Goal: Transaction & Acquisition: Purchase product/service

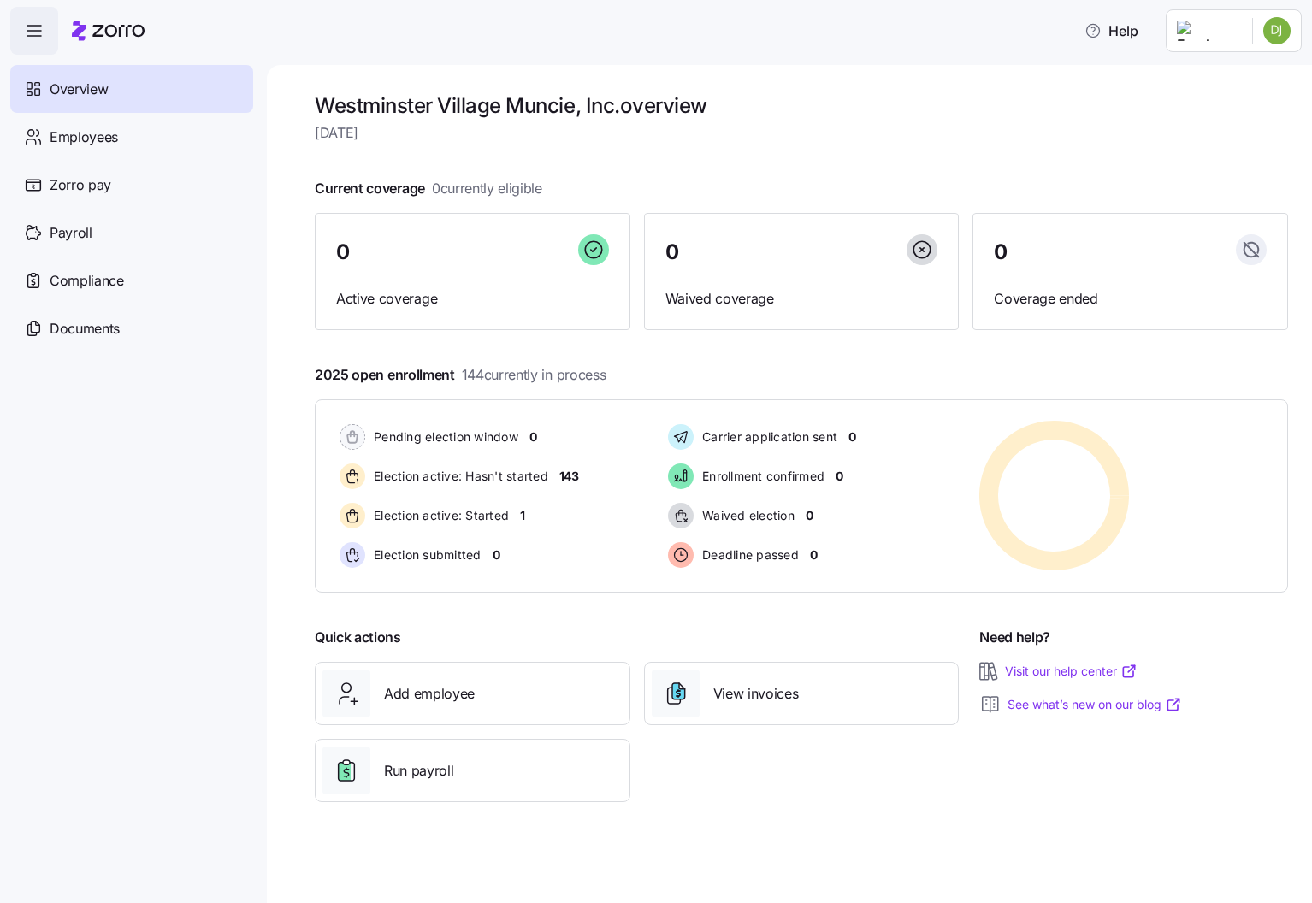
click at [1280, 35] on html "Help Overview Employees Zorro pay Payroll Compliance Documents [GEOGRAPHIC_DATA…" at bounding box center [656, 446] width 1312 height 893
click at [1228, 75] on div "Personal view" at bounding box center [1225, 77] width 101 height 19
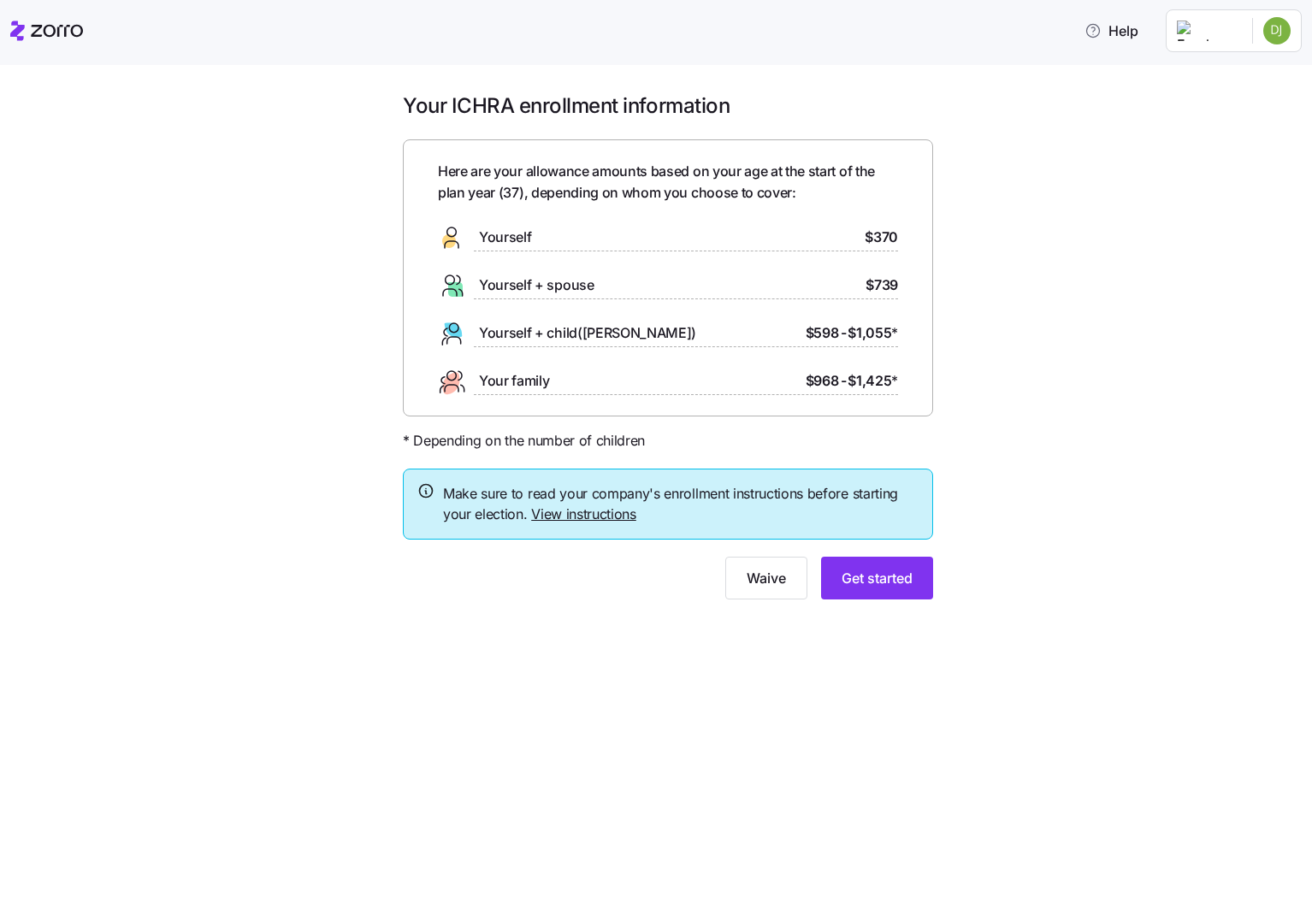
scroll to position [1, 0]
click at [587, 513] on link "View instructions" at bounding box center [583, 513] width 105 height 17
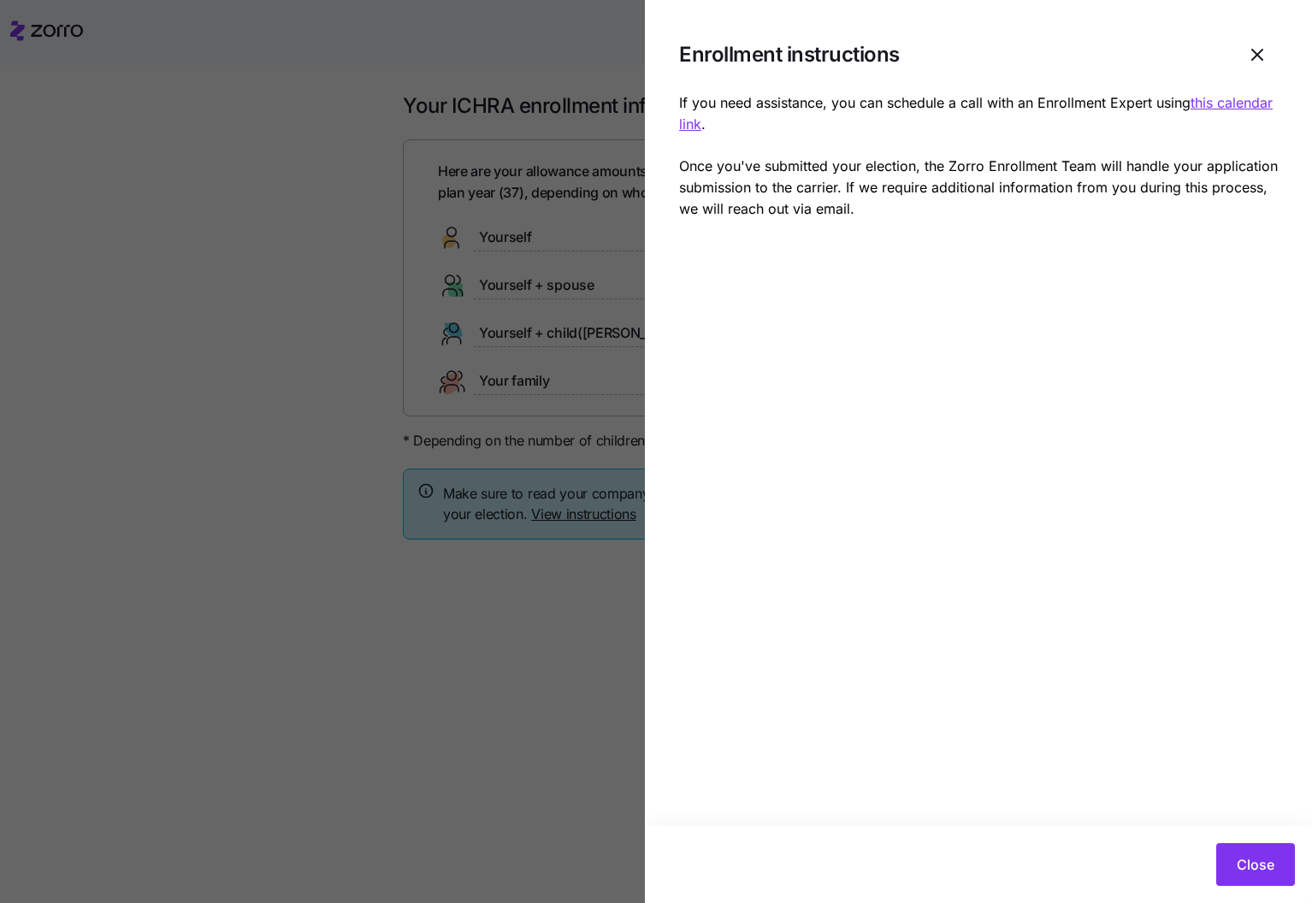
click at [1243, 859] on span "Close" at bounding box center [1256, 864] width 38 height 21
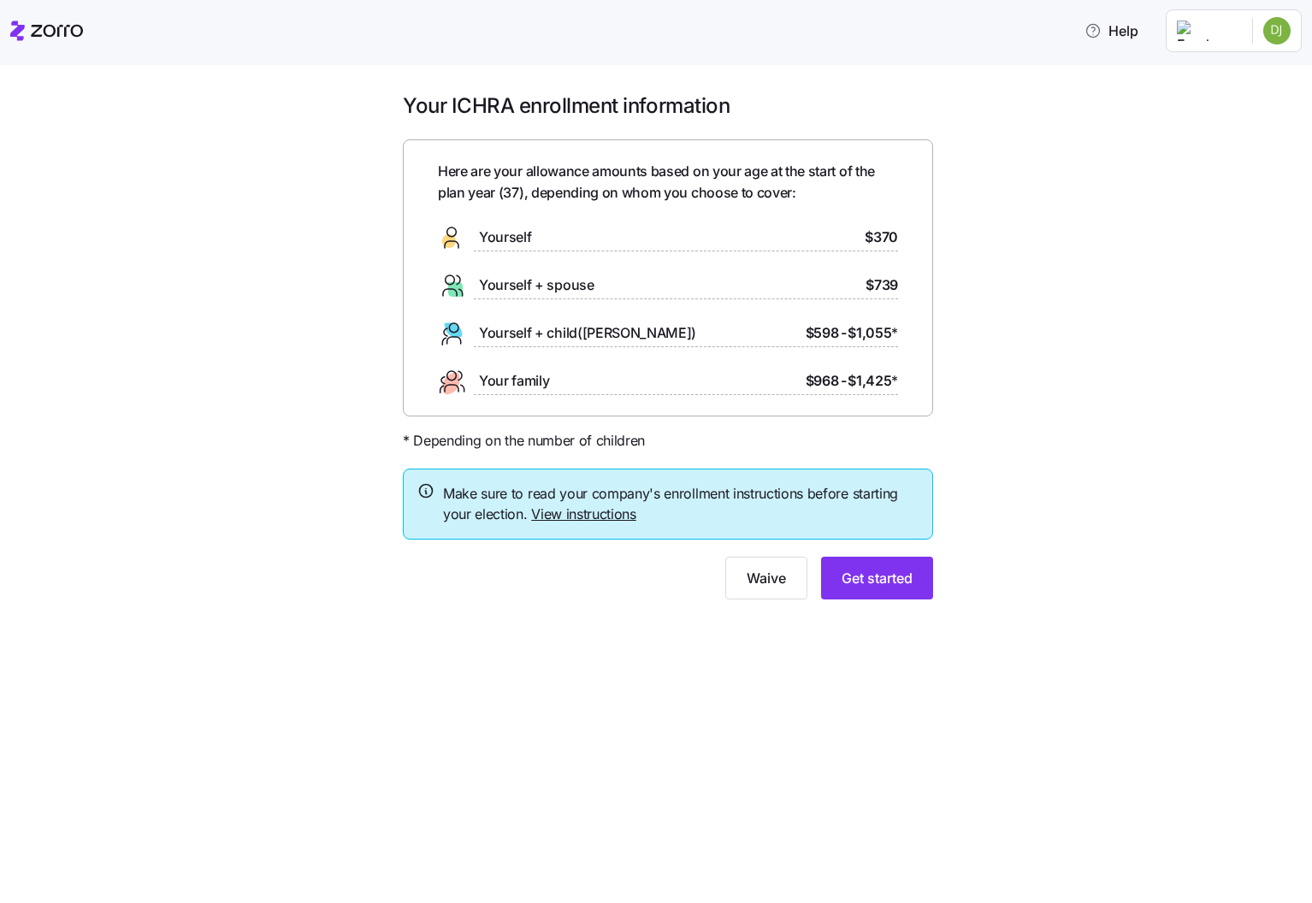
drag, startPoint x: 728, startPoint y: 377, endPoint x: 717, endPoint y: 375, distance: 11.2
click at [728, 376] on div "Your family $968 - $1,425 *" at bounding box center [668, 381] width 460 height 27
click at [555, 370] on div "Your family $968 - $1,425 *" at bounding box center [668, 381] width 460 height 27
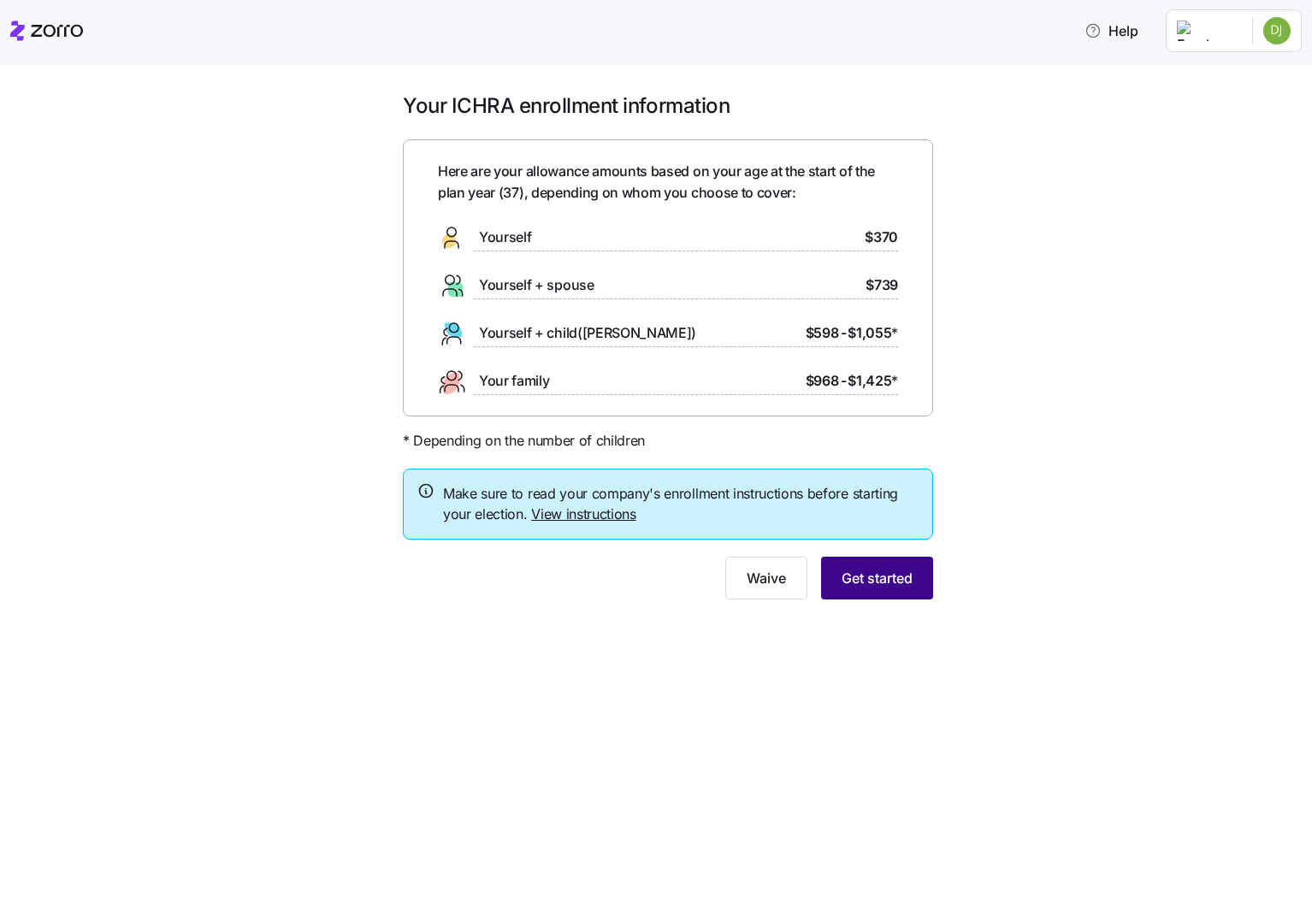
click at [890, 580] on span "Get started" at bounding box center [877, 578] width 71 height 21
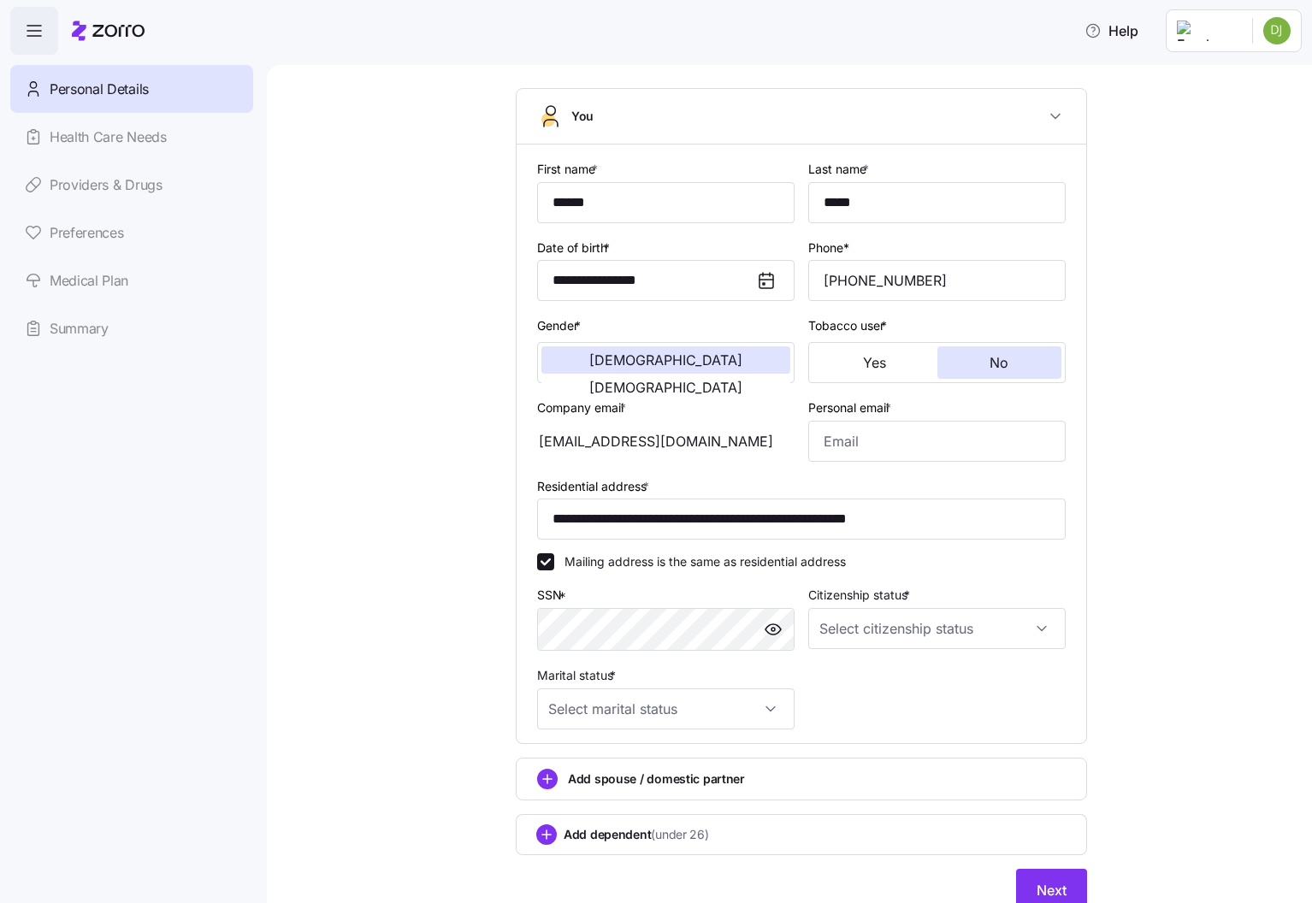
scroll to position [87, 0]
click at [961, 461] on div "Personal email *" at bounding box center [936, 428] width 271 height 79
click at [977, 454] on input "Personal email *" at bounding box center [936, 440] width 257 height 41
type input "[EMAIL_ADDRESS][DOMAIN_NAME]"
click at [1235, 390] on div "**********" at bounding box center [801, 468] width 973 height 926
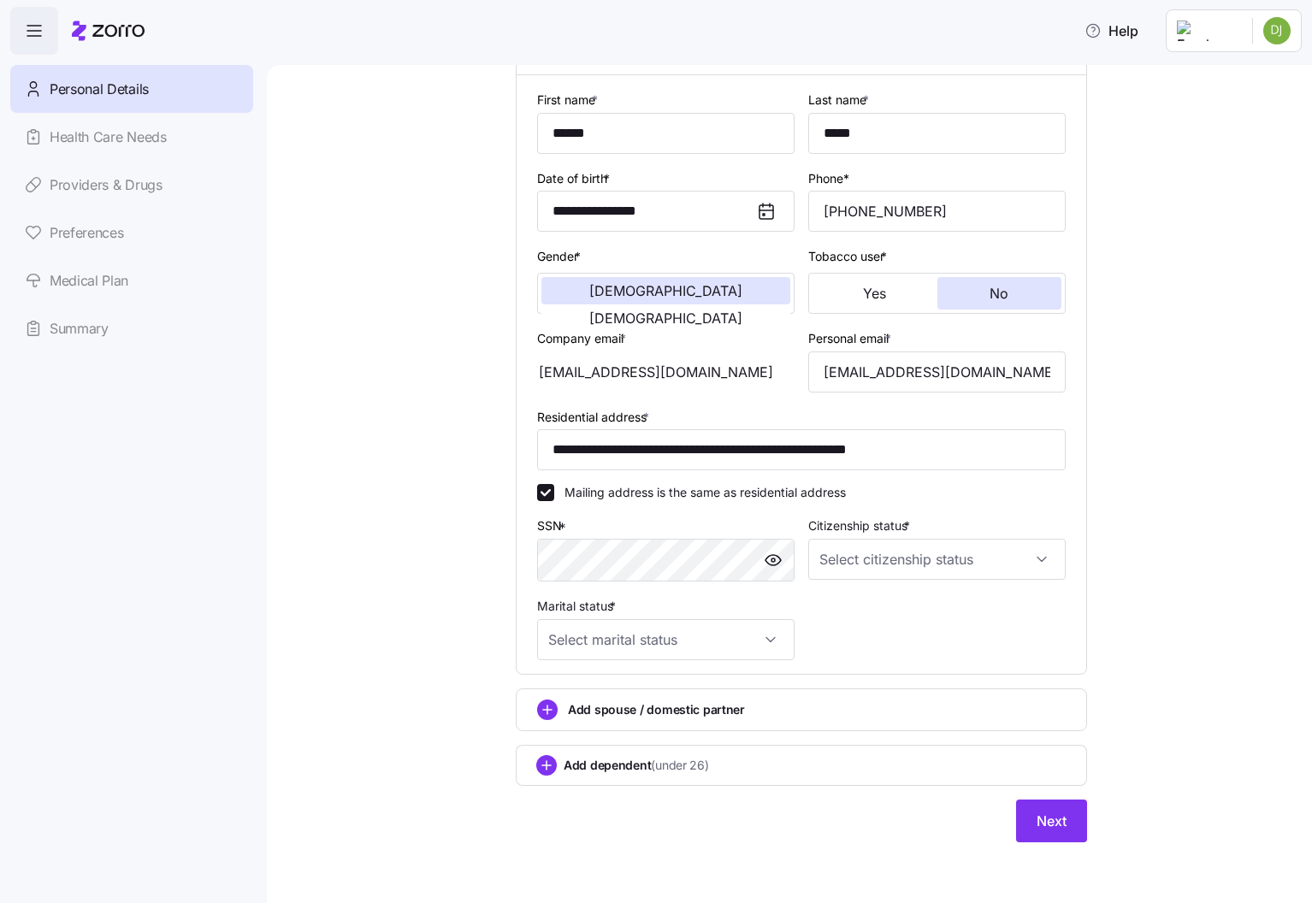
scroll to position [155, 0]
click at [872, 560] on input "Citizenship status *" at bounding box center [936, 560] width 257 height 41
click at [882, 606] on span "[DEMOGRAPHIC_DATA] citizen" at bounding box center [916, 611] width 174 height 19
type input "[DEMOGRAPHIC_DATA] citizen"
click at [705, 648] on input "Marital status *" at bounding box center [665, 640] width 257 height 41
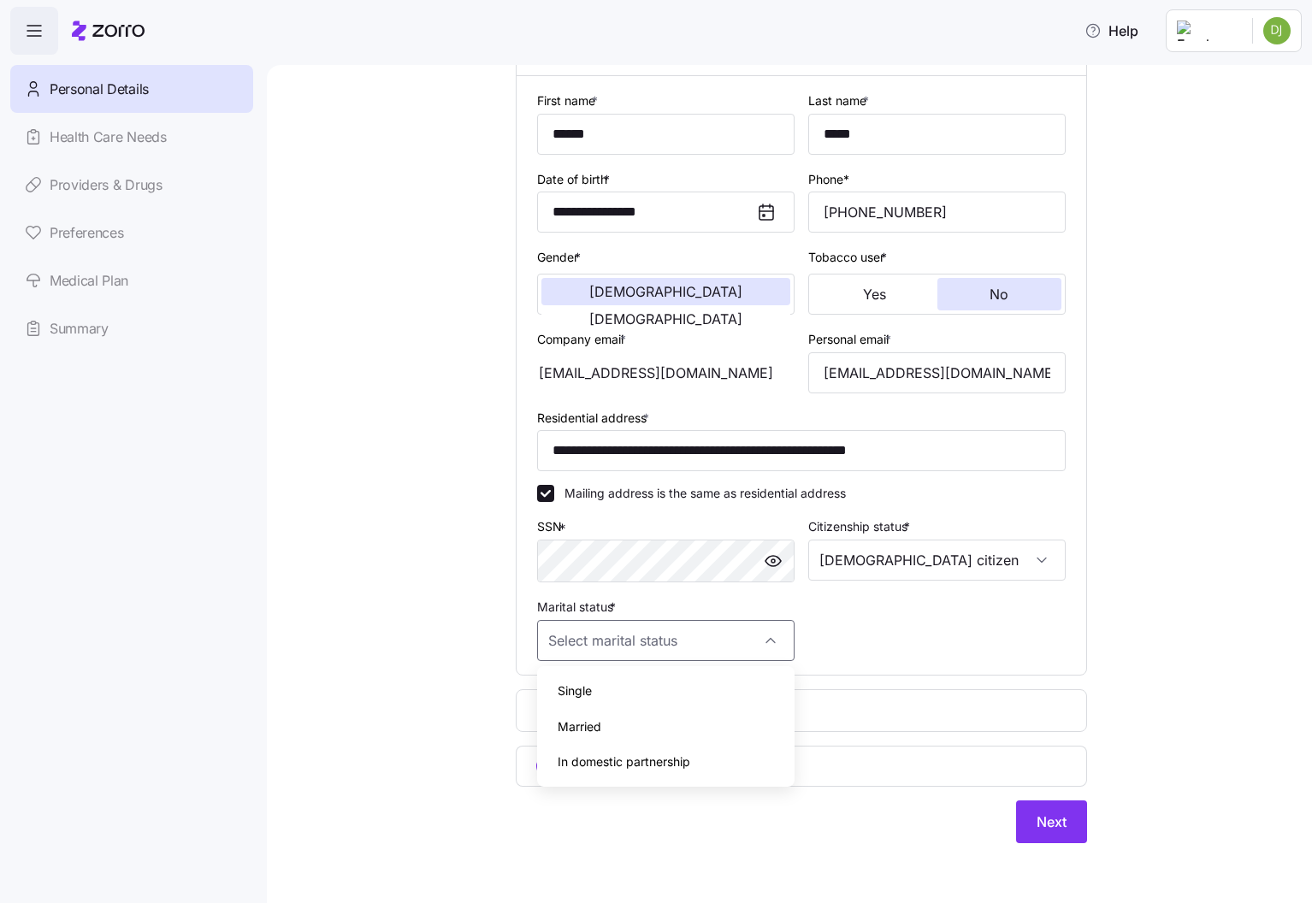
click at [689, 728] on div "Married" at bounding box center [666, 727] width 244 height 36
type input "Married"
click at [417, 660] on div "**********" at bounding box center [801, 401] width 973 height 926
click at [557, 711] on circle "add icon" at bounding box center [547, 710] width 19 height 19
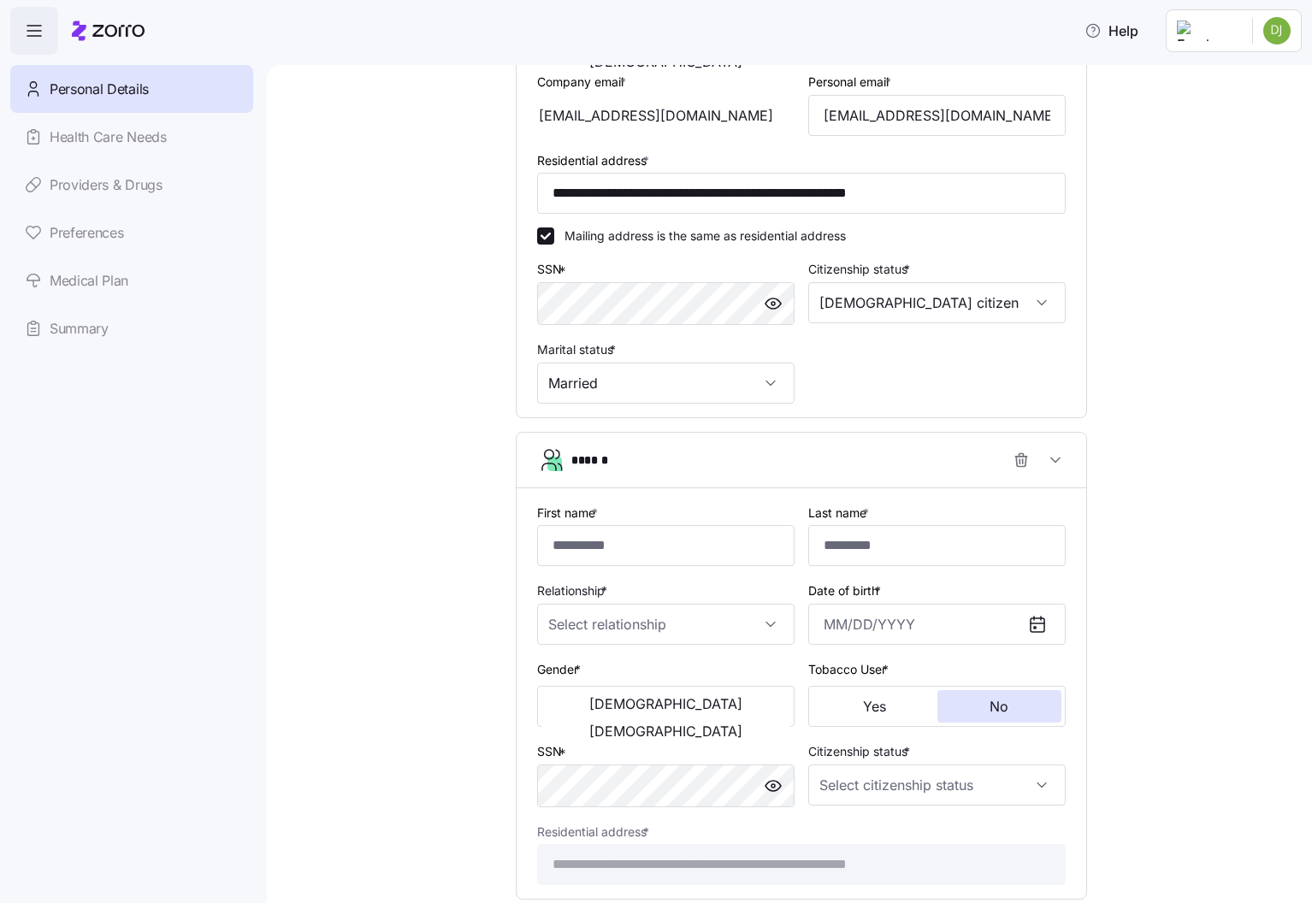
scroll to position [495, 0]
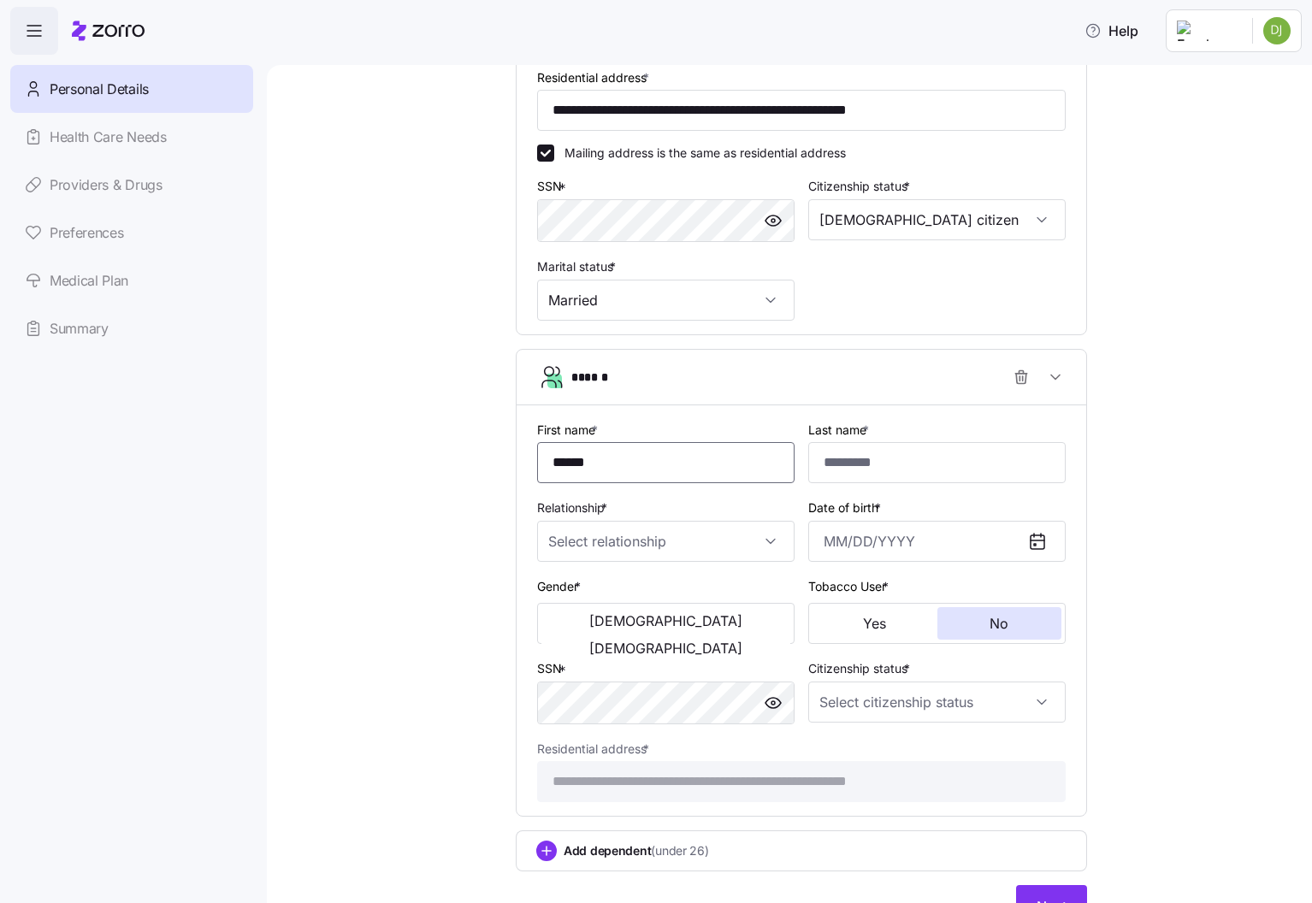
type input "******"
type input "*****"
click at [635, 545] on input "Relationship *" at bounding box center [665, 541] width 257 height 41
click at [635, 598] on div "Spouse" at bounding box center [666, 594] width 244 height 36
type input "Spouse"
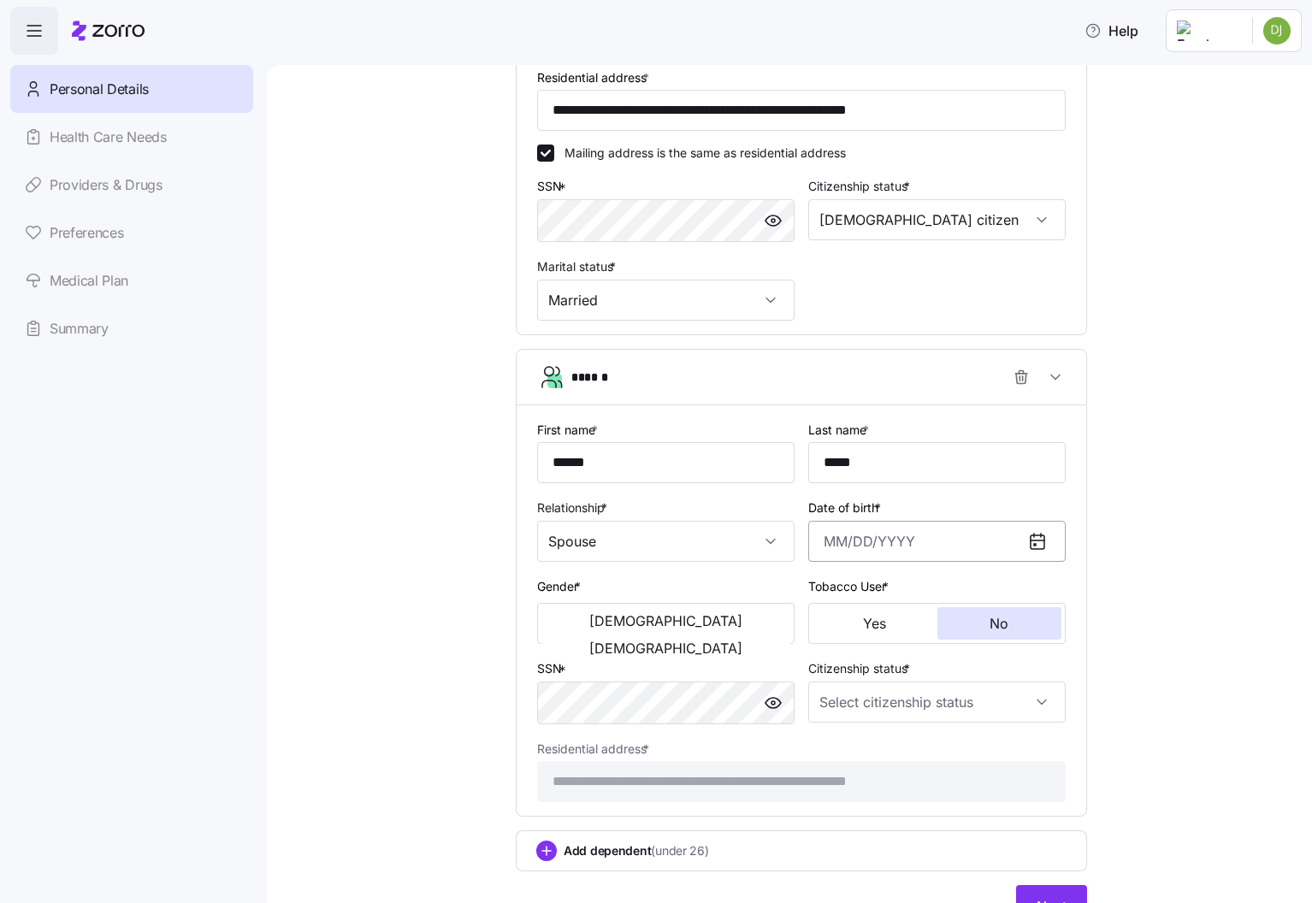
click at [895, 547] on input "Date of birth *" at bounding box center [936, 541] width 257 height 41
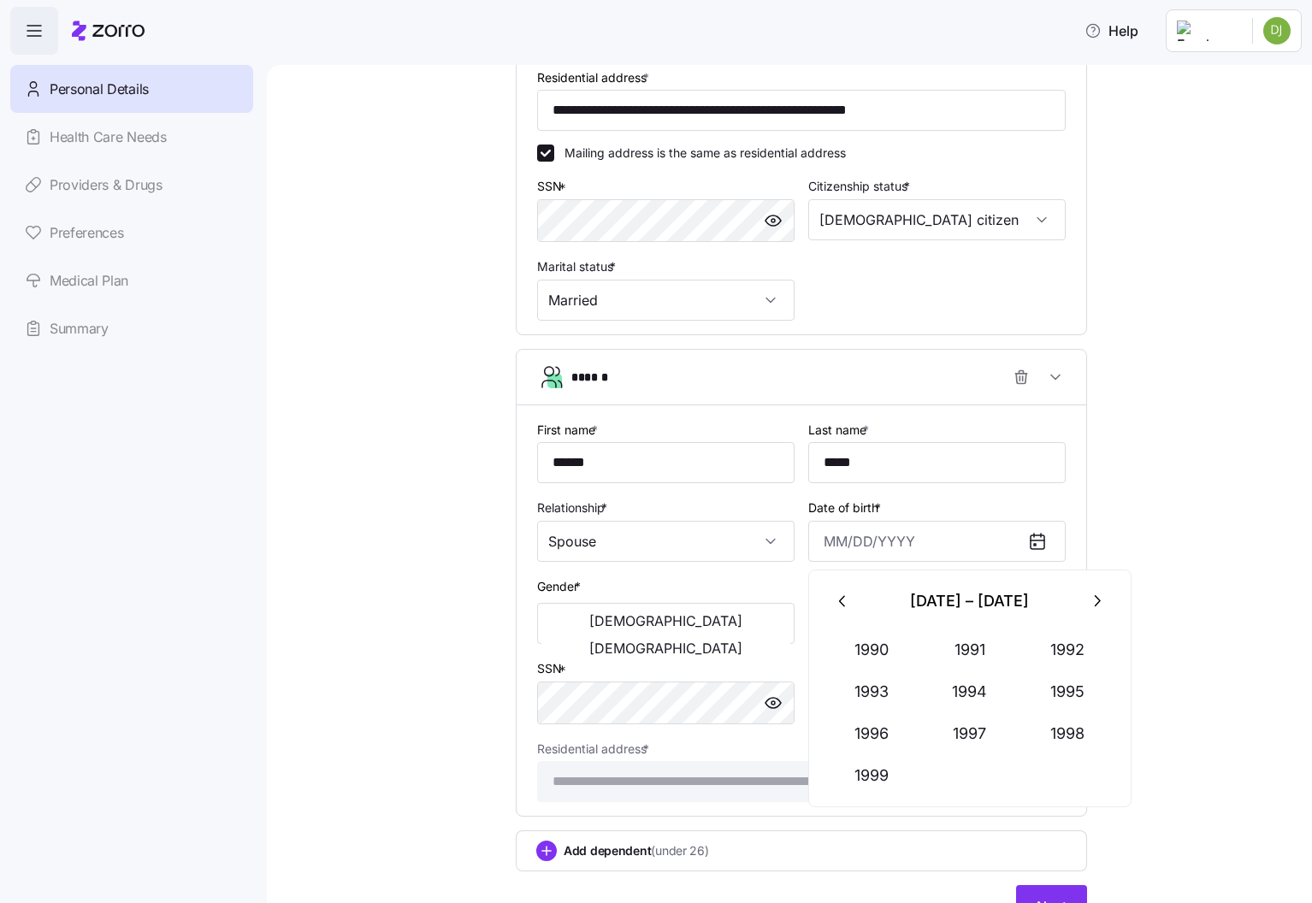
click at [843, 603] on icon "button" at bounding box center [843, 601] width 19 height 19
click at [980, 733] on button "1987" at bounding box center [970, 733] width 98 height 41
click at [1045, 690] on button "Jun" at bounding box center [1069, 691] width 98 height 41
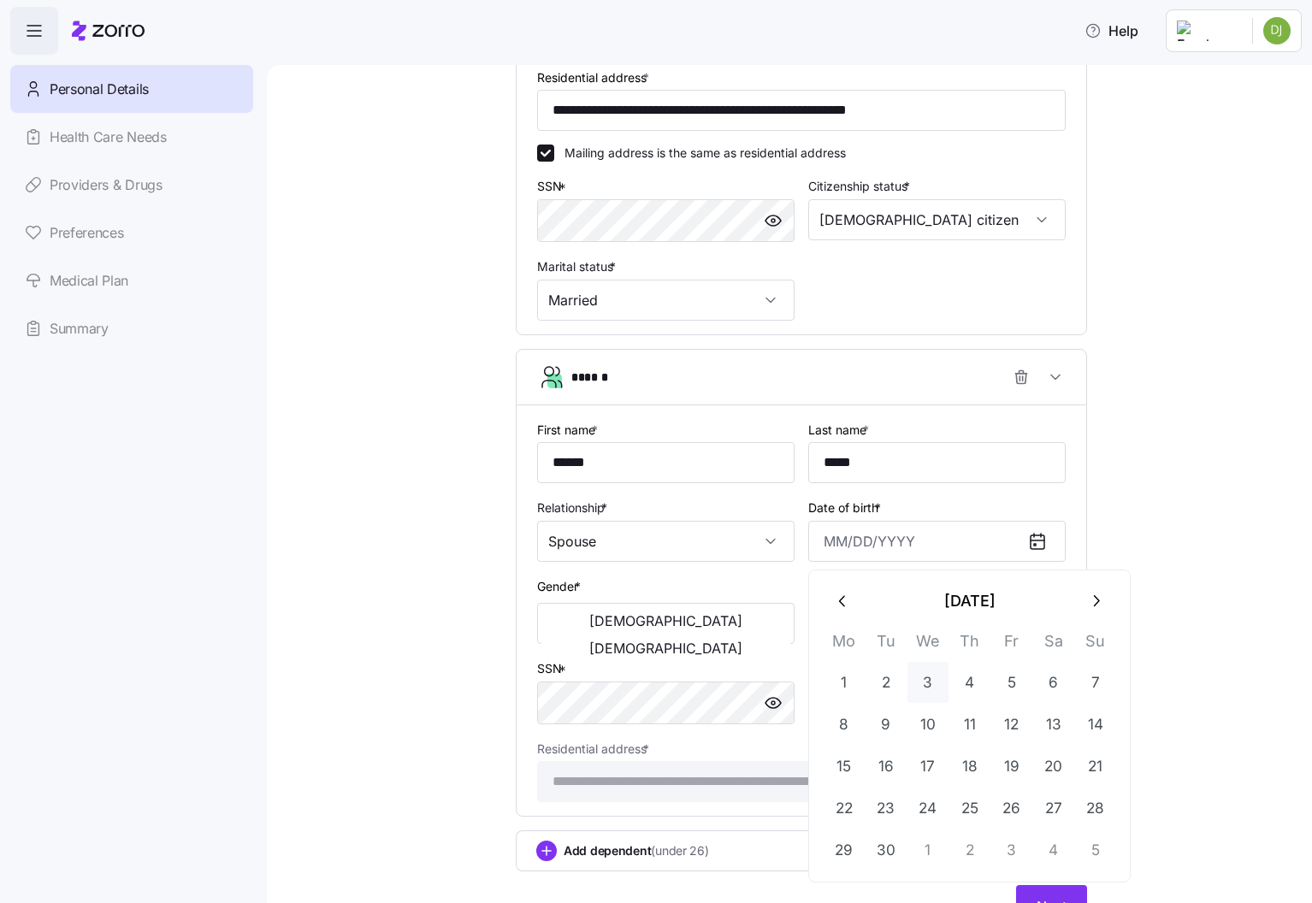
click at [940, 682] on button "3" at bounding box center [927, 682] width 41 height 41
type input "[DATE]"
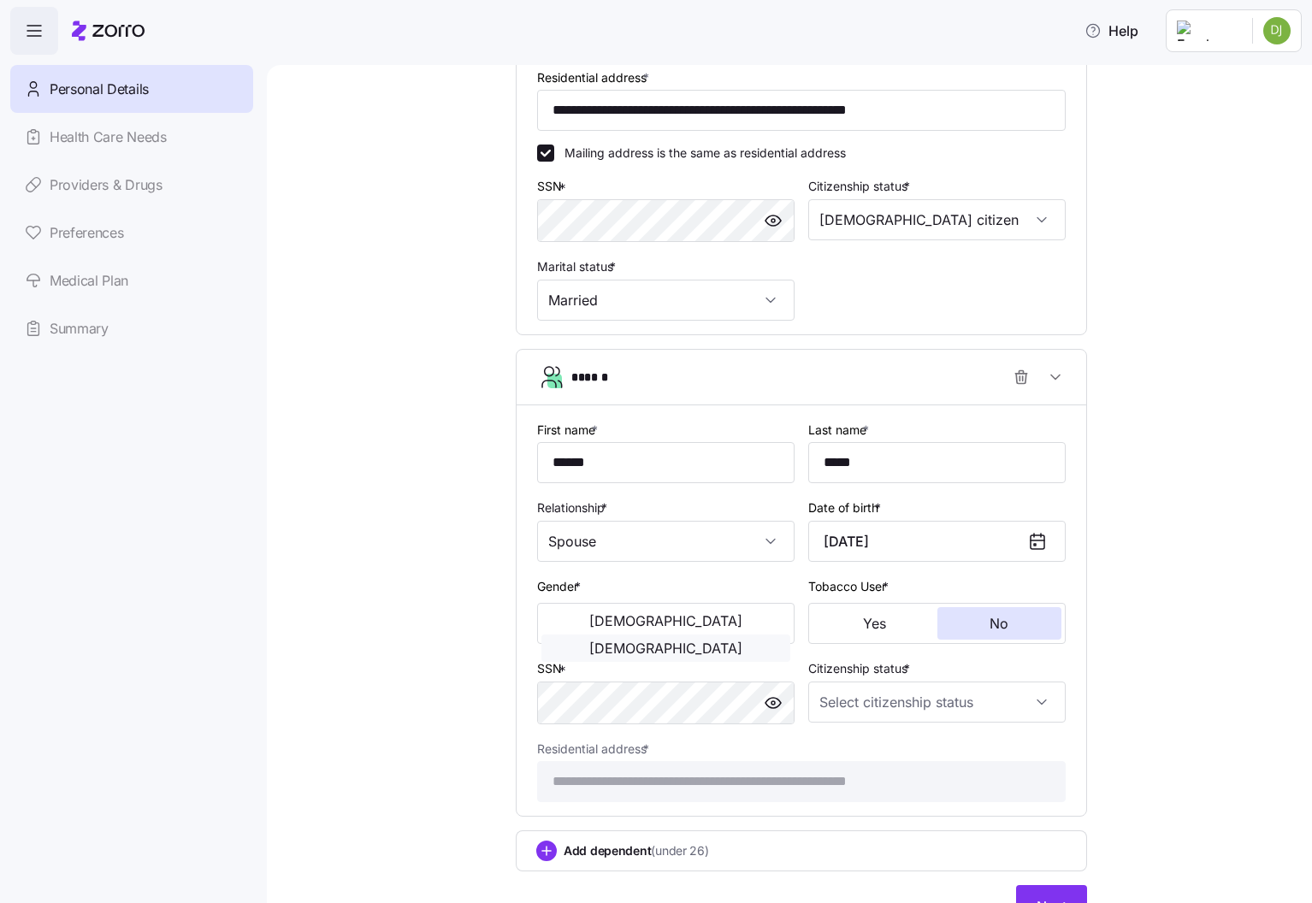
drag, startPoint x: 760, startPoint y: 641, endPoint x: 743, endPoint y: 631, distance: 19.9
click at [760, 641] on div "[DEMOGRAPHIC_DATA] [DEMOGRAPHIC_DATA]" at bounding box center [665, 623] width 257 height 41
click at [740, 641] on span "[DEMOGRAPHIC_DATA]" at bounding box center [665, 648] width 153 height 14
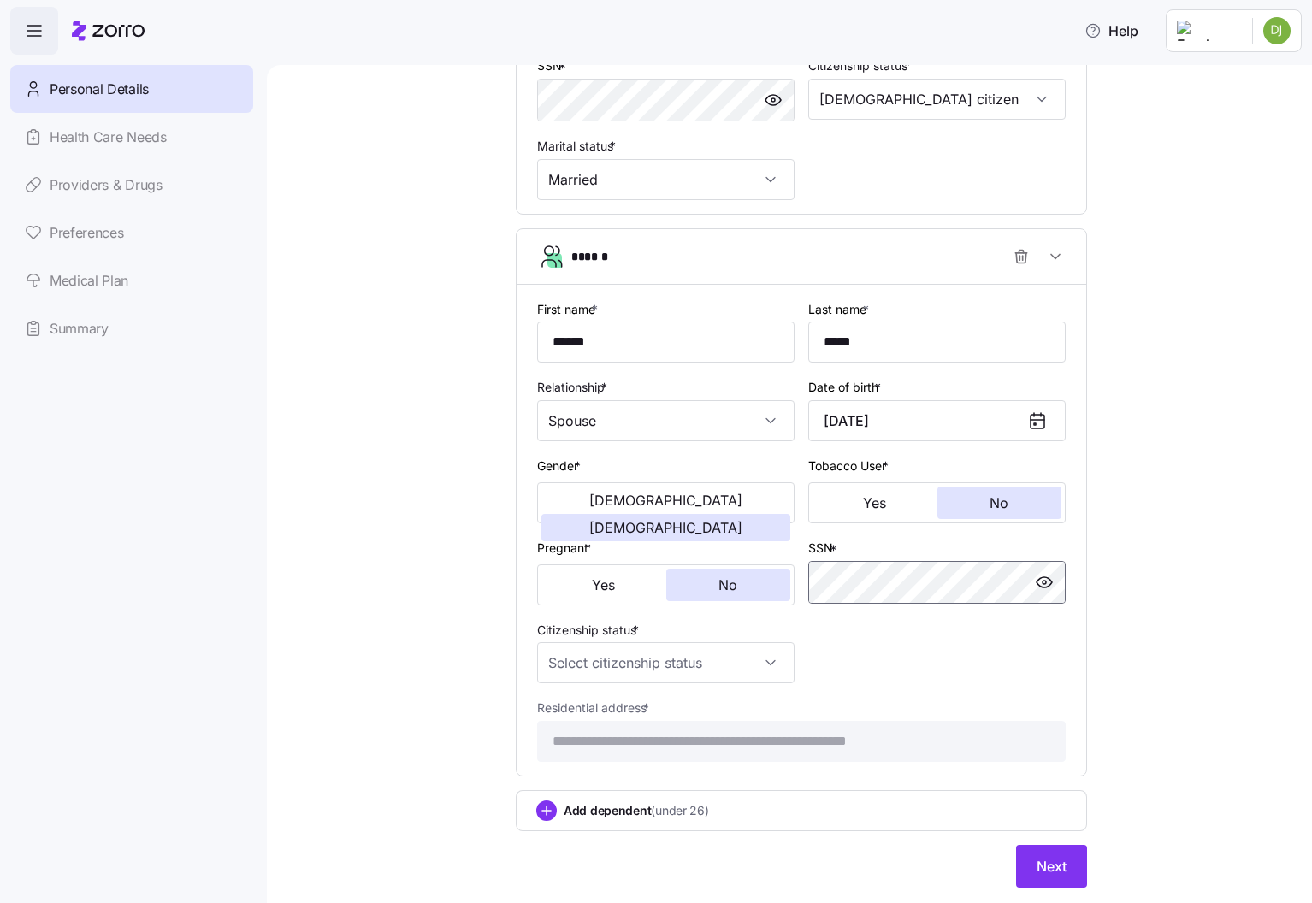
scroll to position [619, 0]
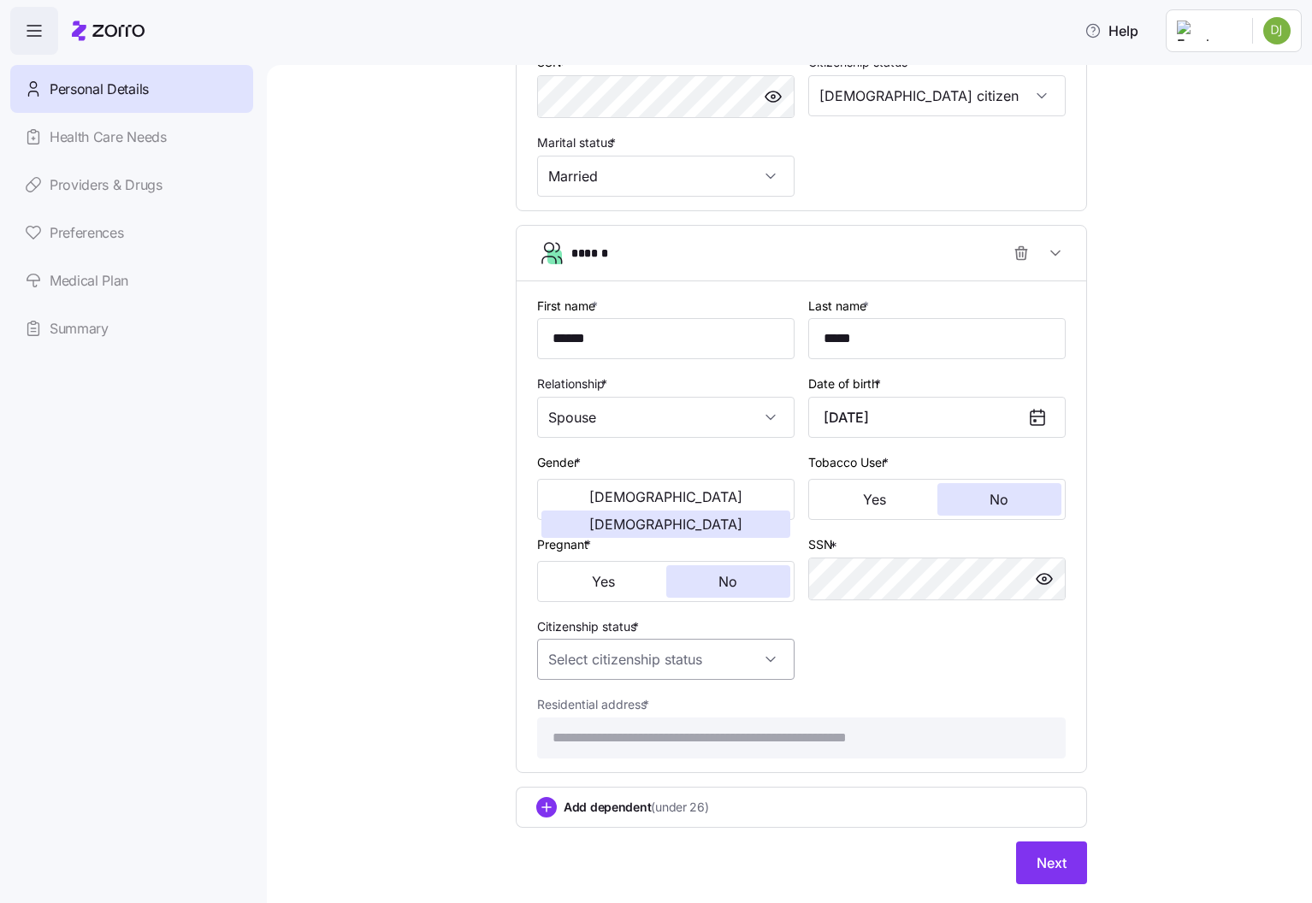
click at [570, 662] on input "Citizenship status *" at bounding box center [665, 659] width 257 height 41
click at [603, 716] on span "[DEMOGRAPHIC_DATA] citizen" at bounding box center [645, 710] width 174 height 19
type input "[DEMOGRAPHIC_DATA] citizen"
click at [1041, 687] on div "**********" at bounding box center [801, 726] width 542 height 79
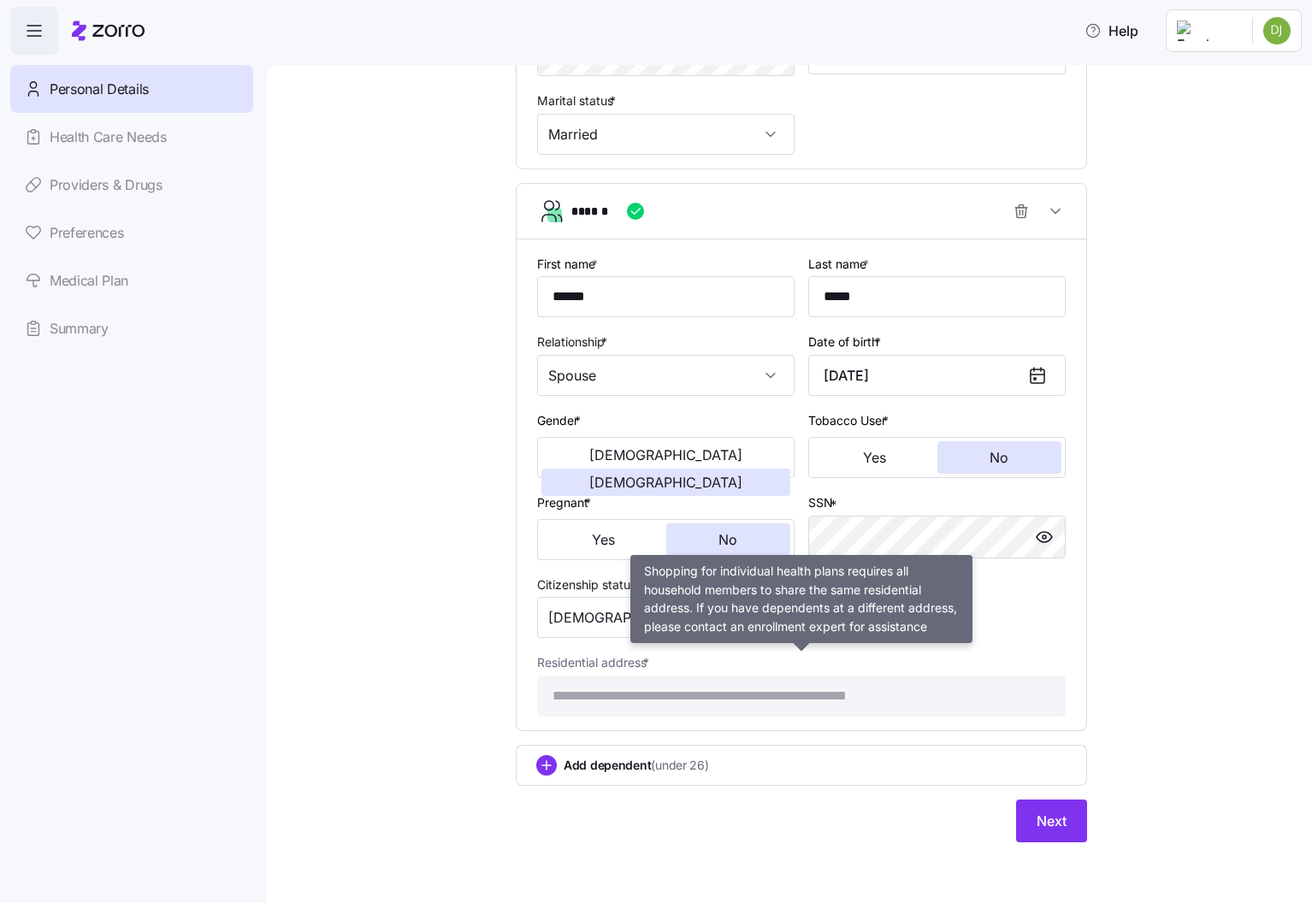
scroll to position [660, 0]
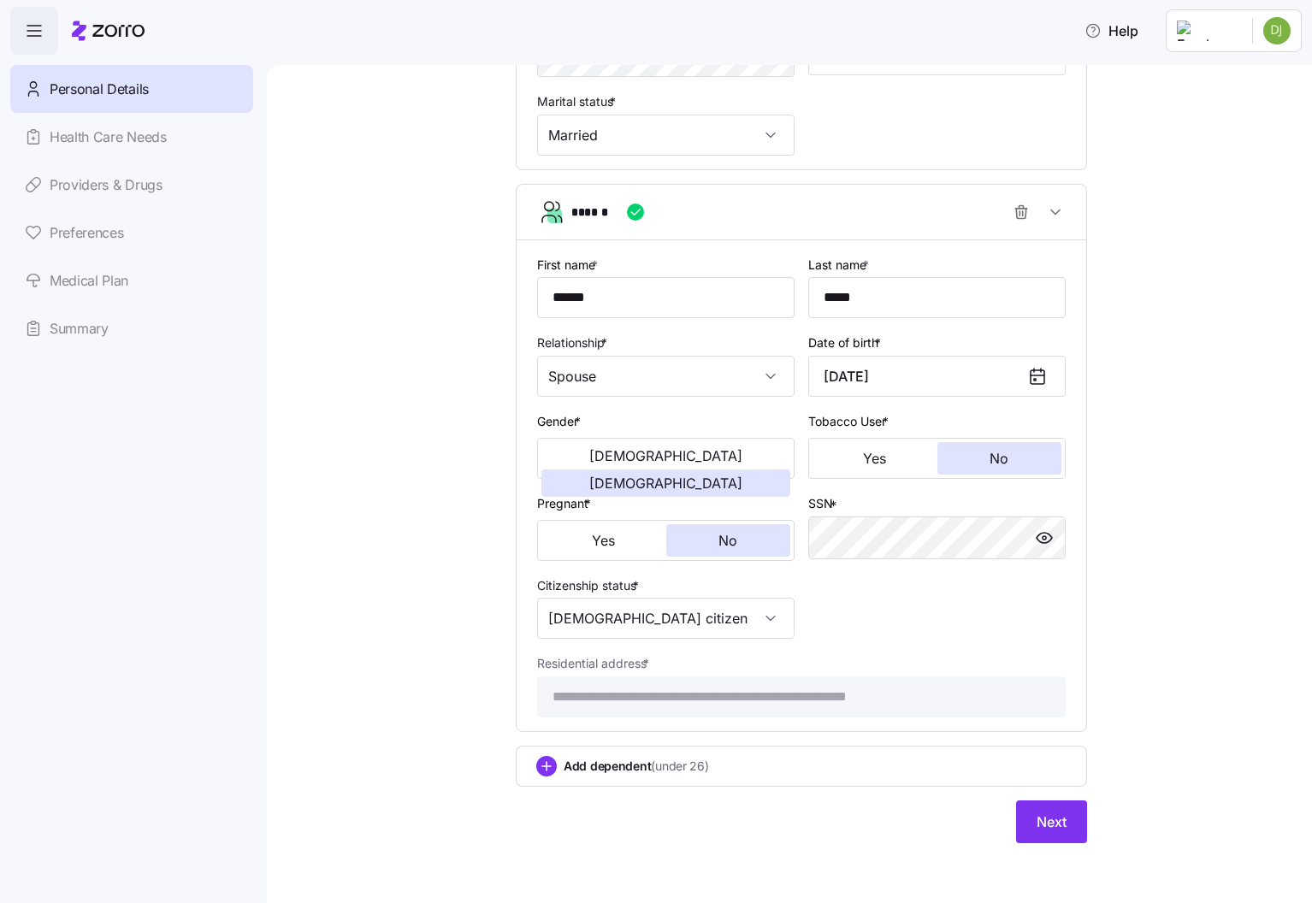
click at [698, 771] on span "(under 26)" at bounding box center [679, 766] width 57 height 17
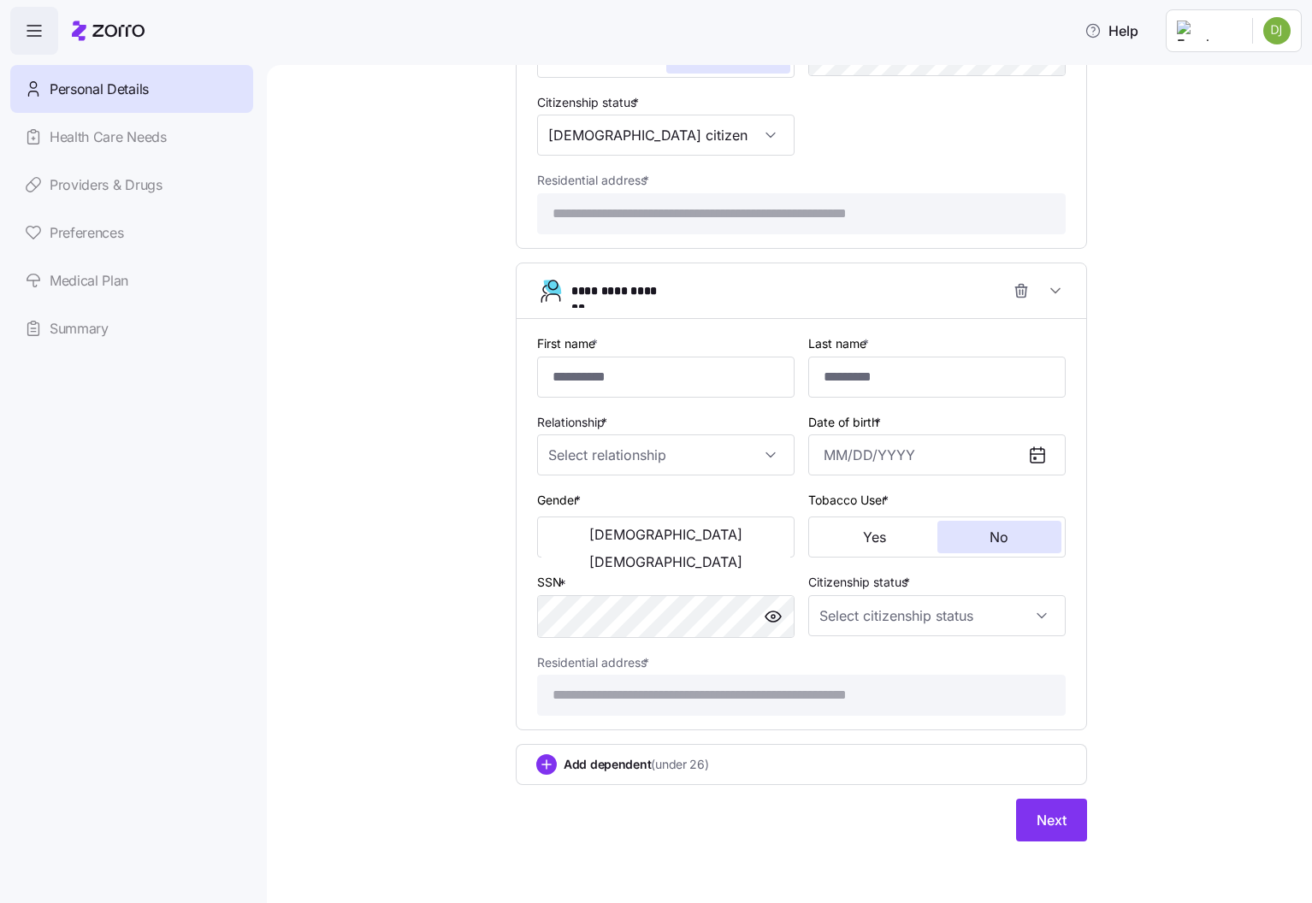
scroll to position [1143, 0]
type input "****"
type input "*****"
click at [707, 452] on input "Relationship *" at bounding box center [665, 455] width 257 height 41
click at [692, 498] on div "Child" at bounding box center [666, 509] width 244 height 36
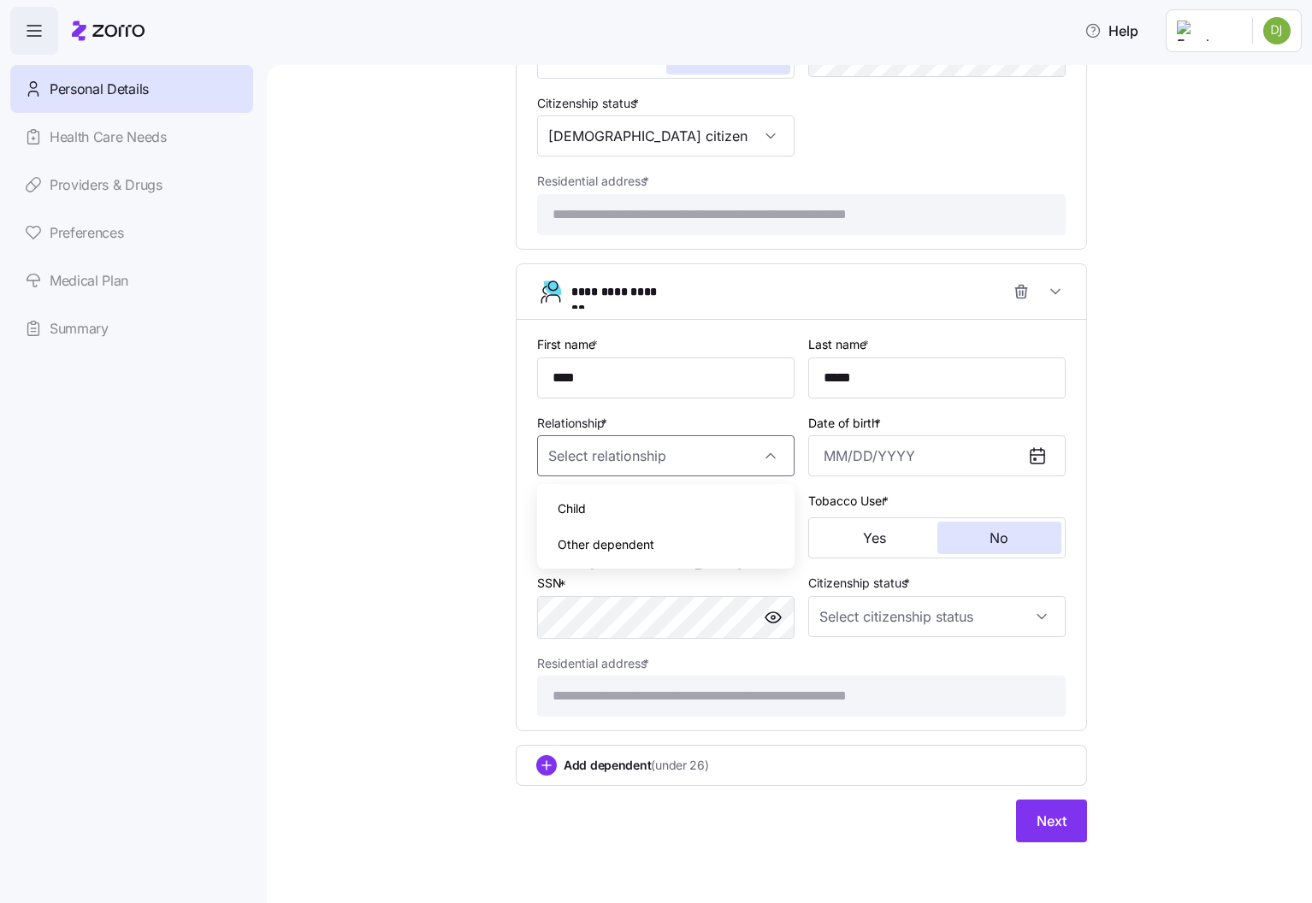
type input "Child"
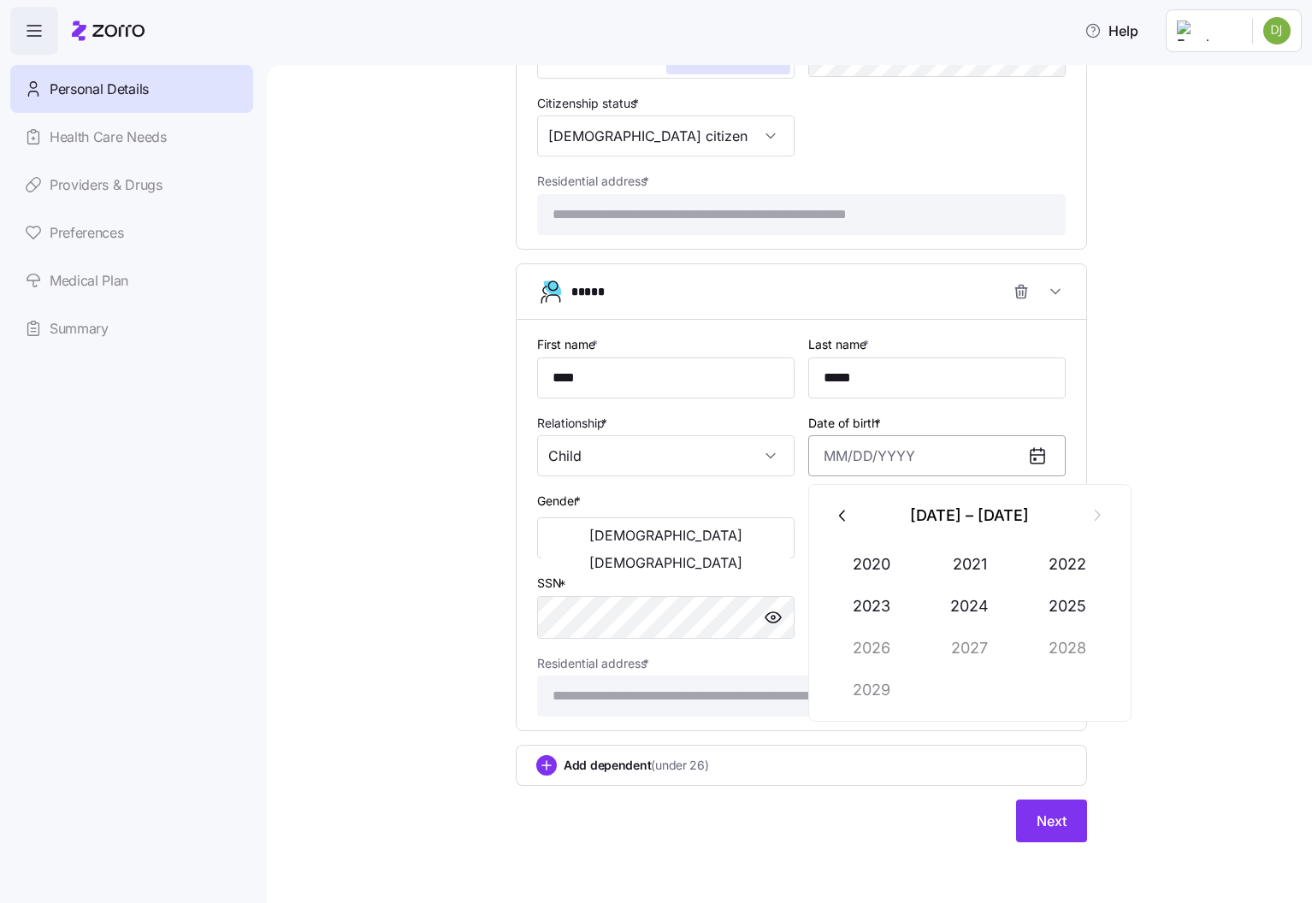
click at [846, 466] on input "Date of birth *" at bounding box center [936, 455] width 257 height 41
click at [844, 505] on button "button" at bounding box center [843, 515] width 41 height 41
click at [884, 592] on button "2013" at bounding box center [873, 606] width 98 height 41
click at [985, 600] on button "May" at bounding box center [970, 606] width 98 height 41
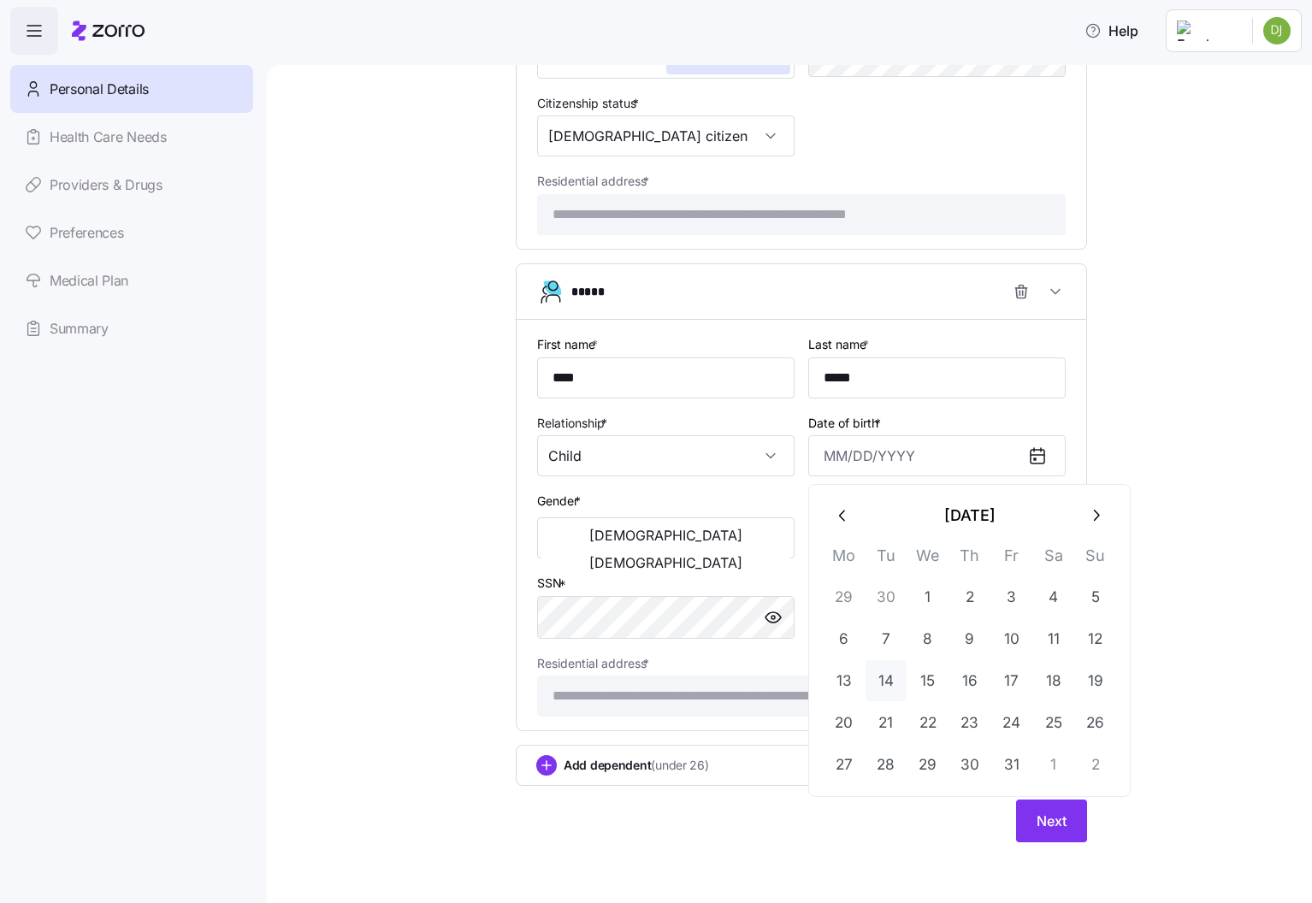
click at [902, 683] on button "14" at bounding box center [886, 680] width 41 height 41
type input "[DATE]"
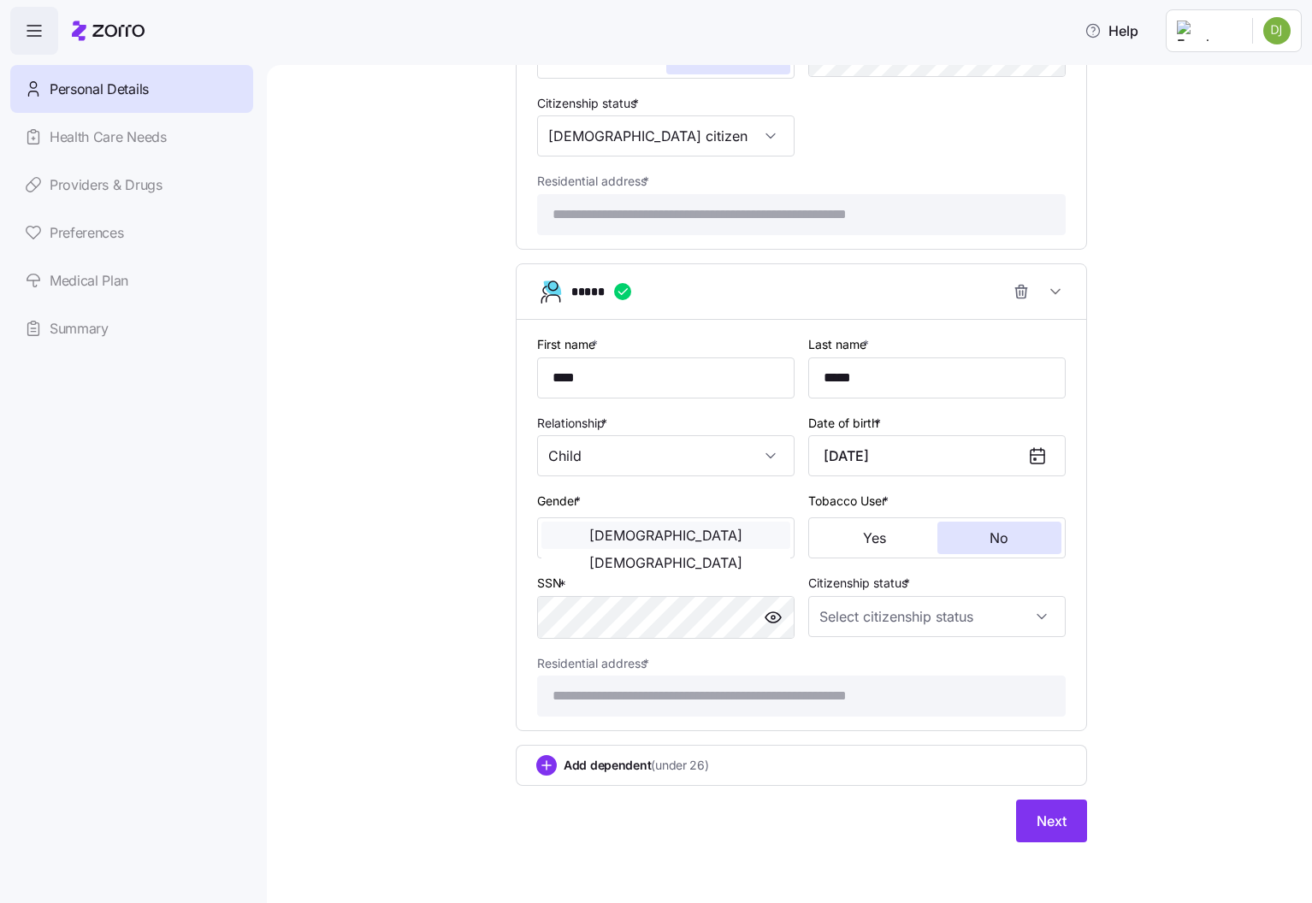
click at [594, 535] on span "[DEMOGRAPHIC_DATA]" at bounding box center [665, 536] width 153 height 14
click at [979, 535] on button "No" at bounding box center [999, 538] width 125 height 33
click at [905, 626] on input "Citizenship status *" at bounding box center [936, 616] width 257 height 41
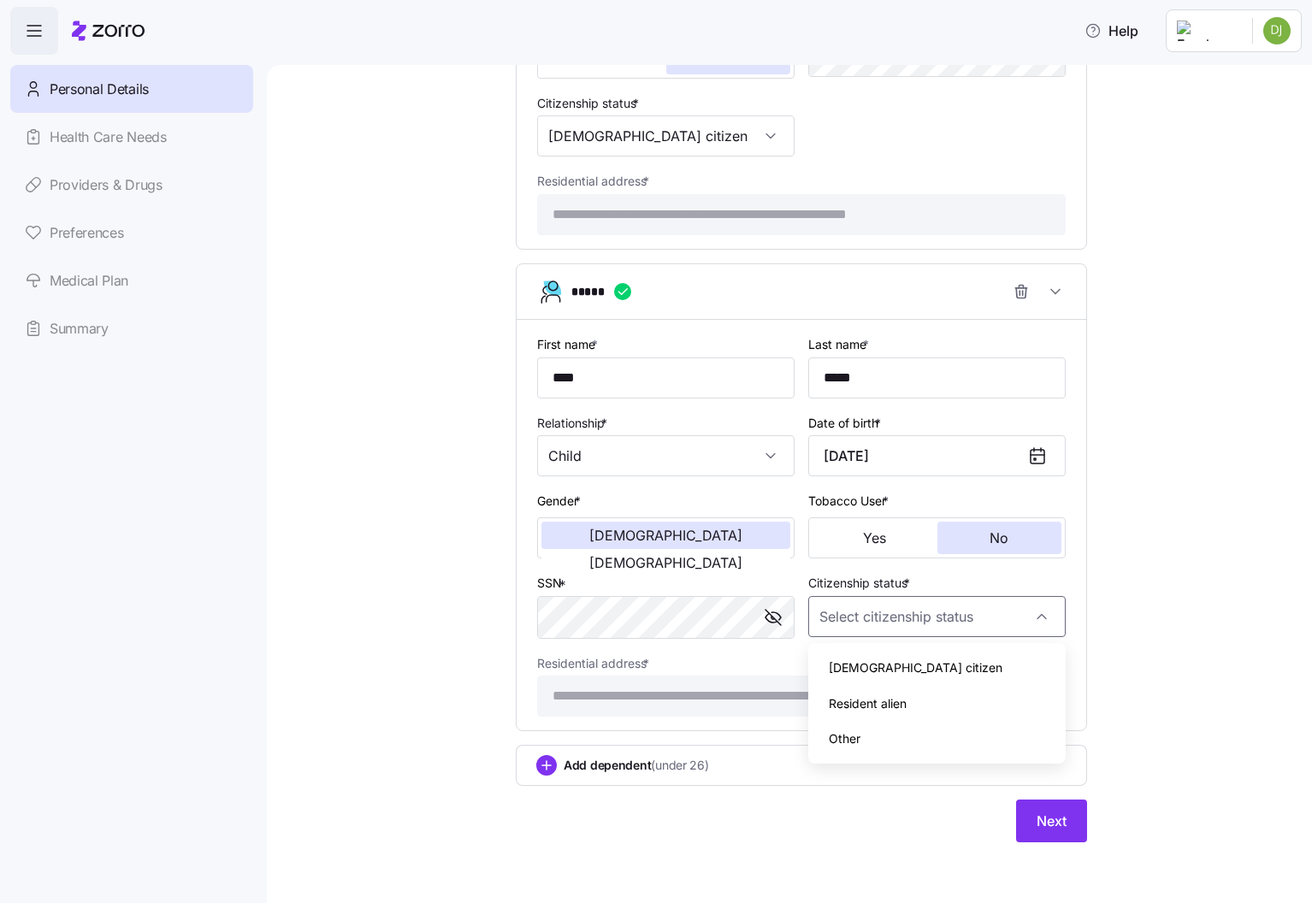
click at [898, 661] on div "[DEMOGRAPHIC_DATA] citizen" at bounding box center [937, 668] width 244 height 36
type input "[DEMOGRAPHIC_DATA] citizen"
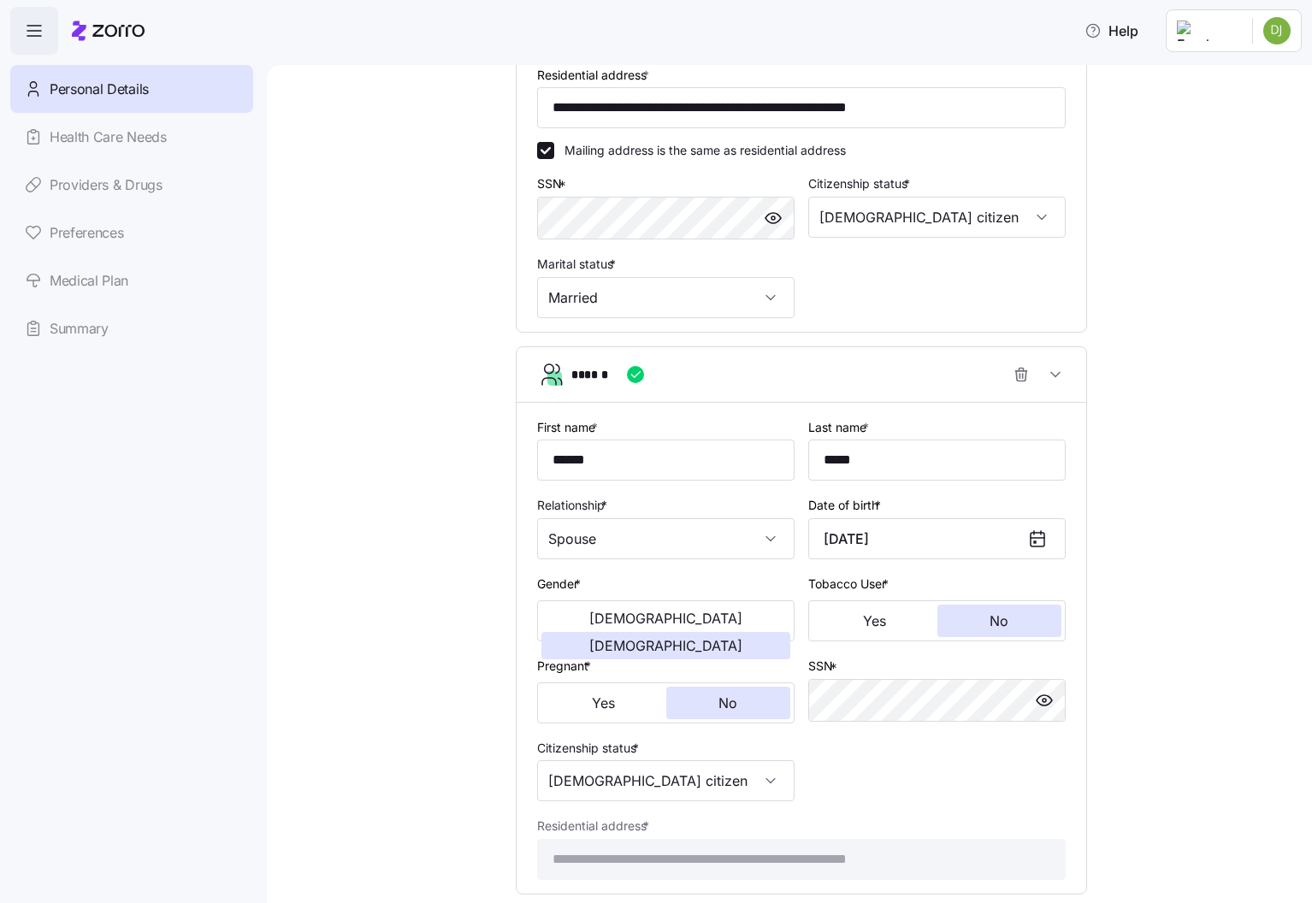
scroll to position [500, 0]
click at [783, 210] on span "button" at bounding box center [773, 217] width 26 height 26
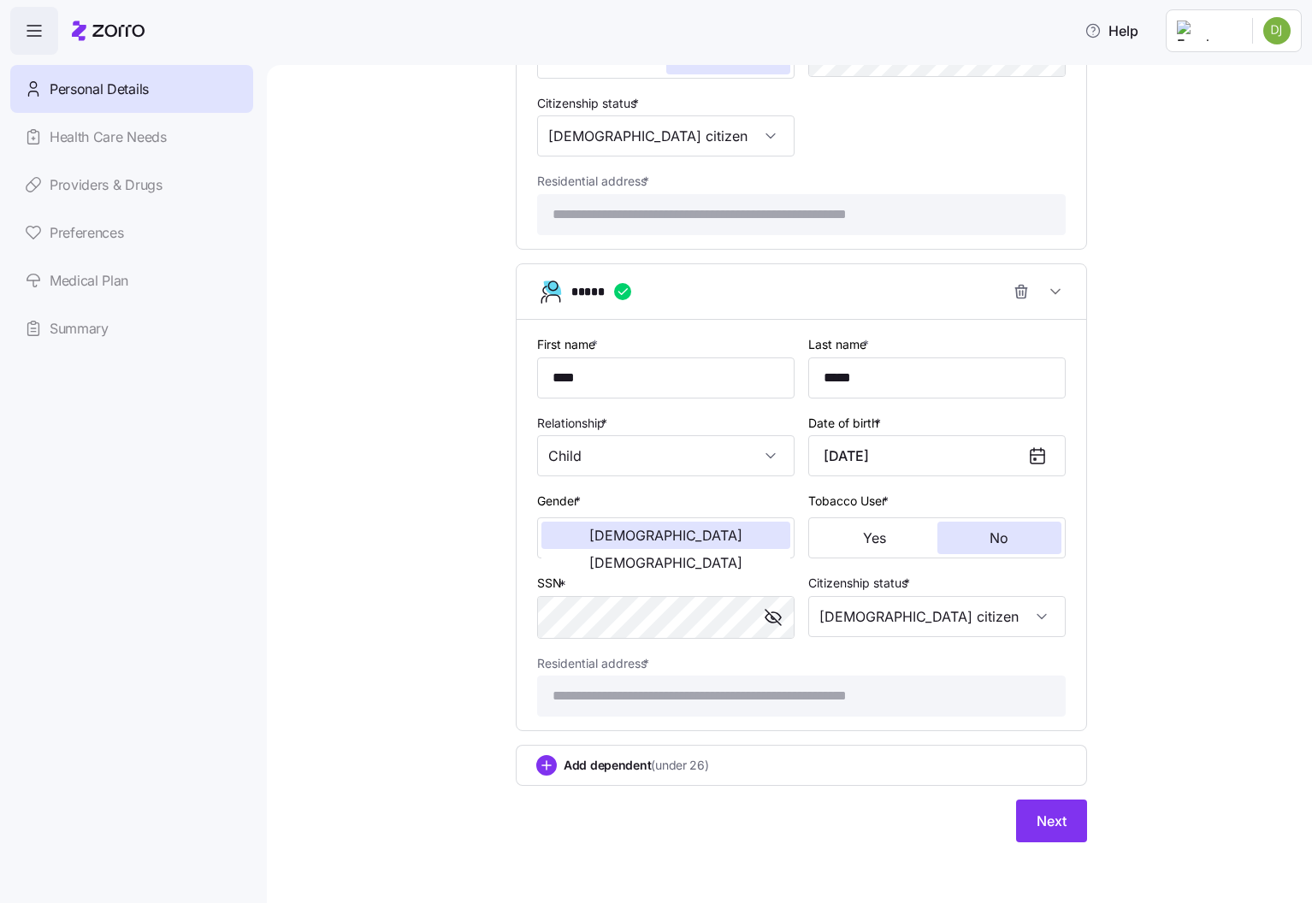
scroll to position [0, 0]
click at [1054, 840] on button "Next" at bounding box center [1051, 821] width 71 height 43
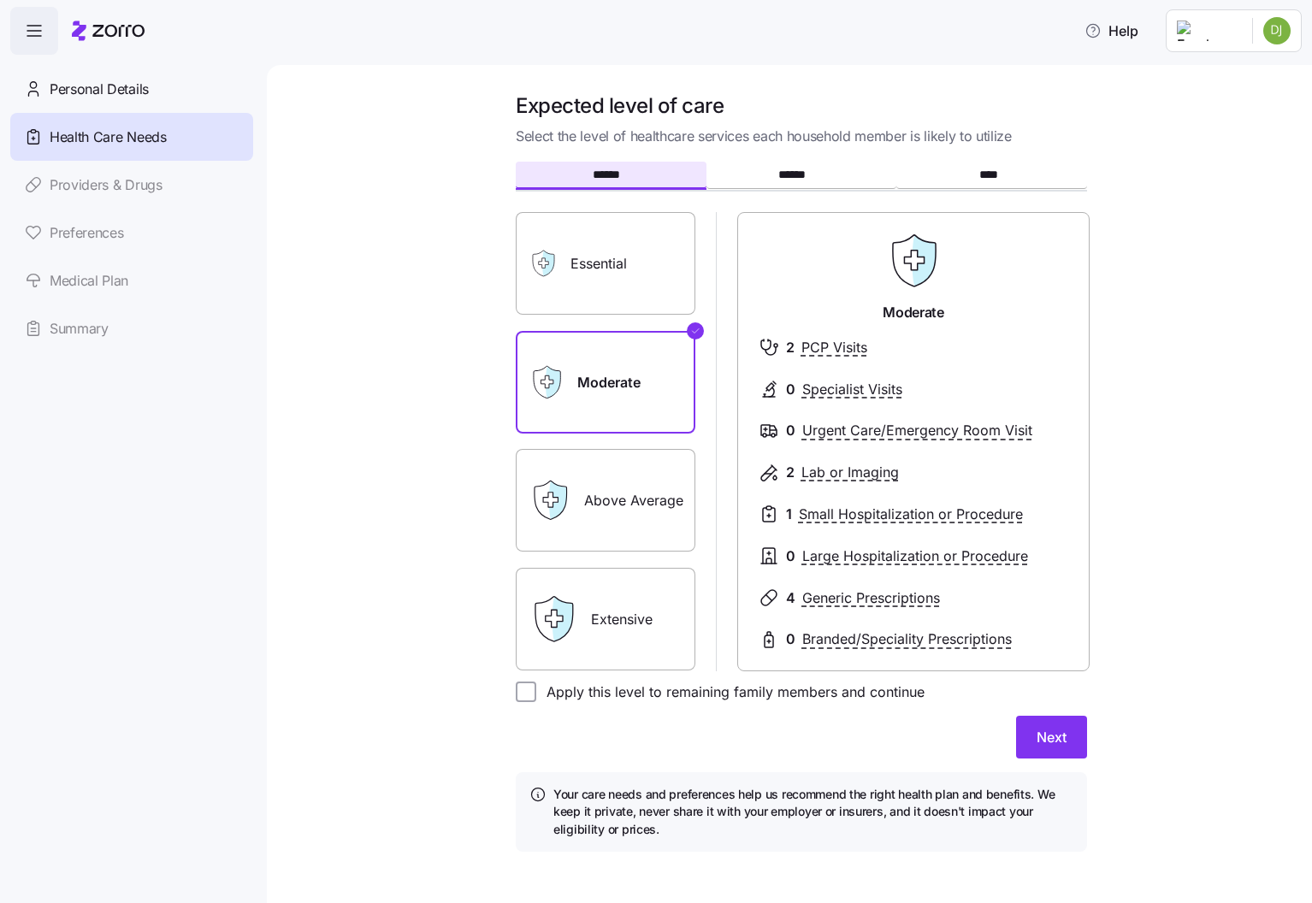
click at [623, 495] on label "Above Average" at bounding box center [606, 500] width 180 height 103
click at [0, 0] on input "Above Average" at bounding box center [0, 0] width 0 height 0
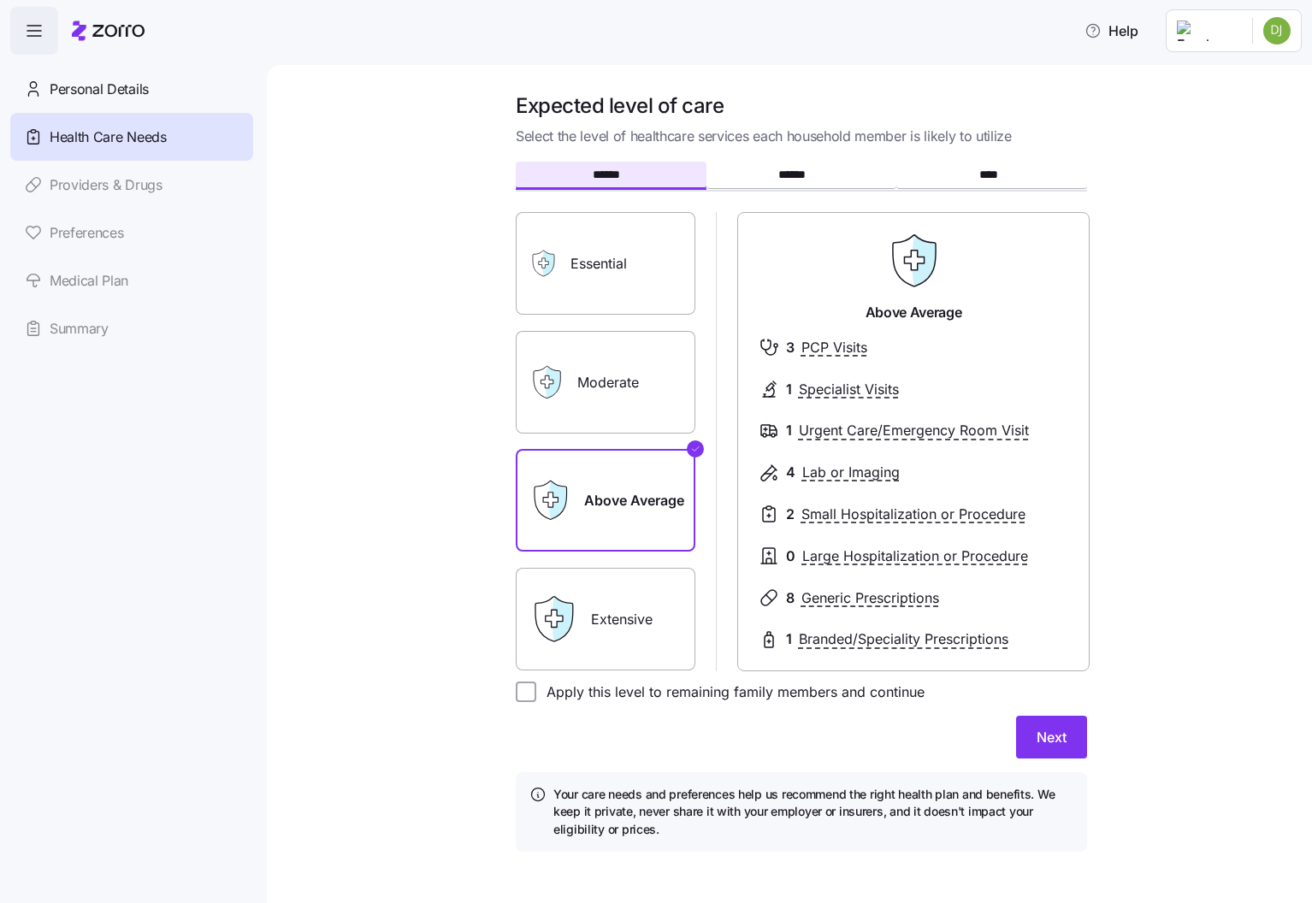
click at [594, 423] on label "Moderate" at bounding box center [606, 382] width 180 height 103
click at [0, 0] on input "Moderate" at bounding box center [0, 0] width 0 height 0
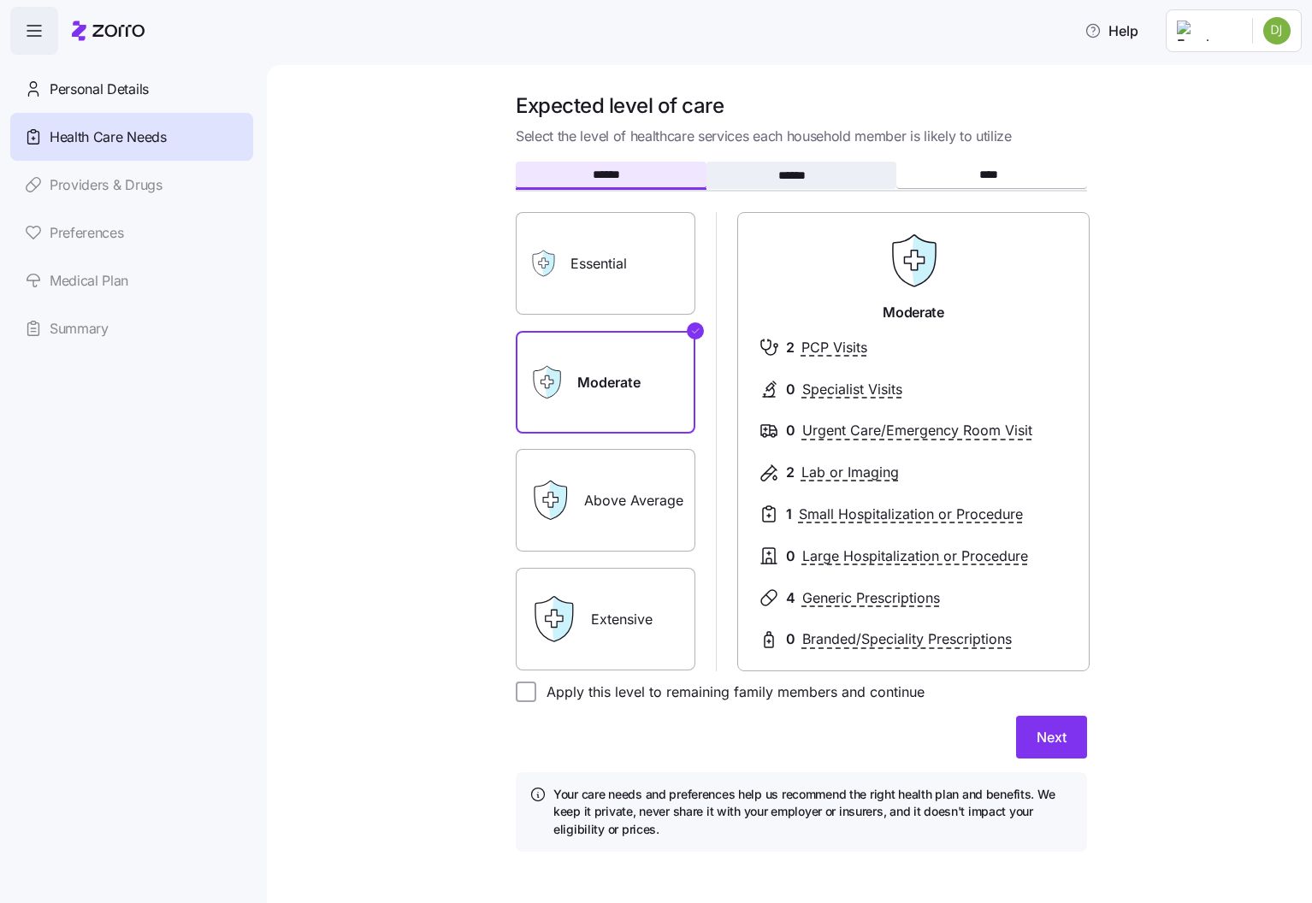
click at [794, 169] on span "******" at bounding box center [801, 175] width 47 height 12
click at [1045, 744] on span "Next" at bounding box center [1052, 737] width 30 height 21
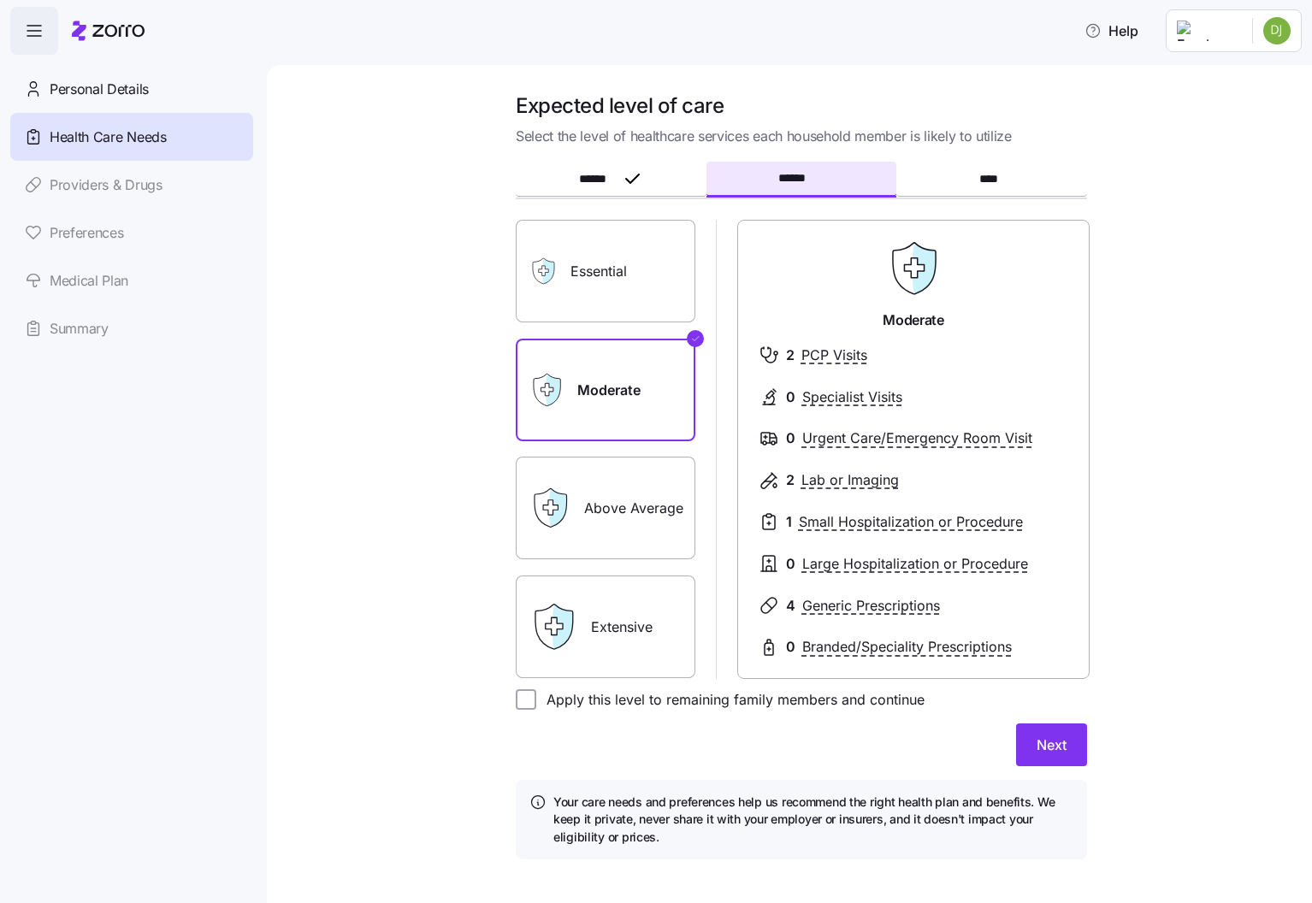
click at [595, 492] on label "Above Average" at bounding box center [606, 508] width 180 height 103
click at [0, 0] on input "Above Average" at bounding box center [0, 0] width 0 height 0
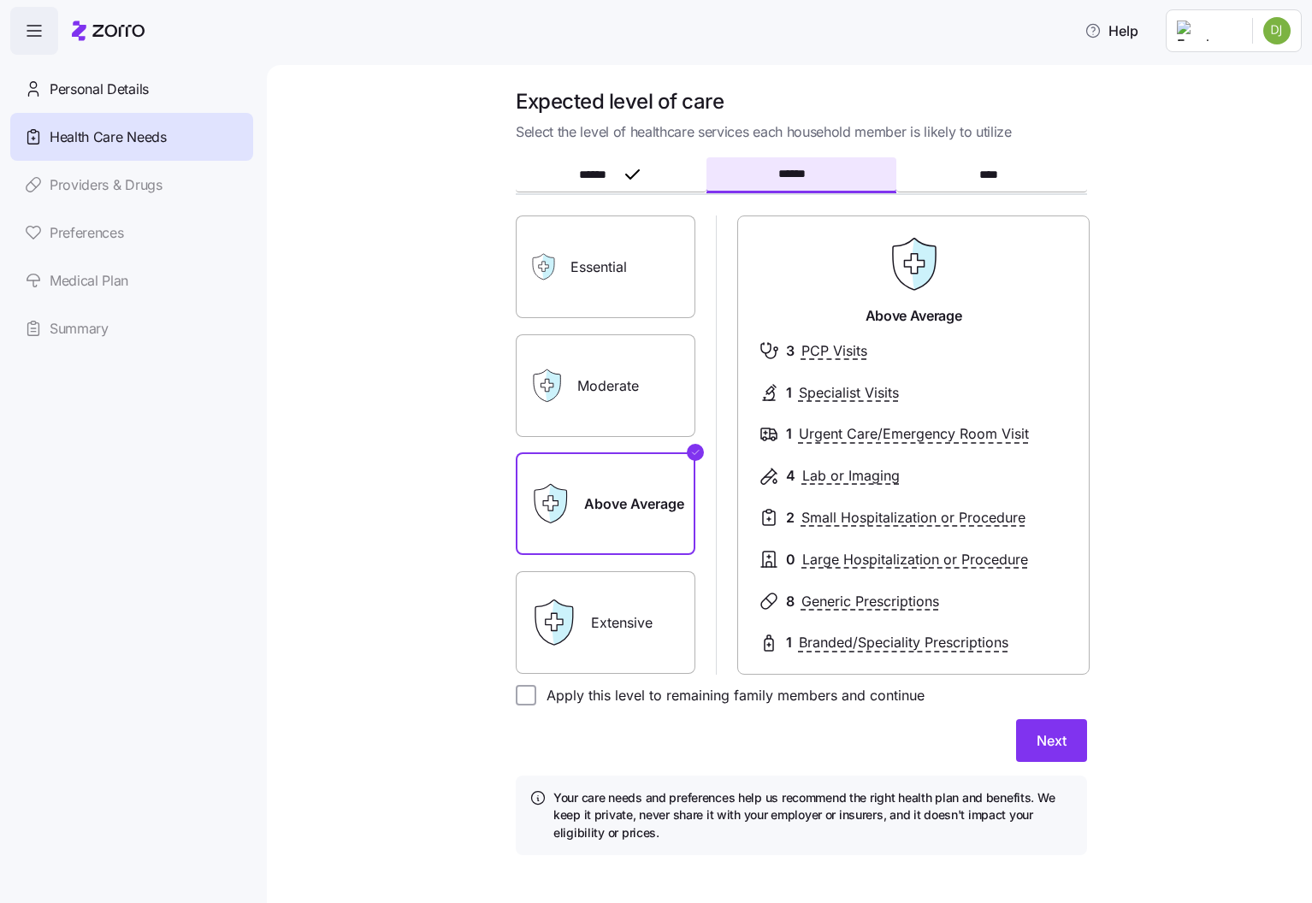
scroll to position [5, 0]
drag, startPoint x: 1046, startPoint y: 764, endPoint x: 1043, endPoint y: 751, distance: 13.1
click at [1044, 761] on form "****** ****** **** Essential Moderate Above Average Extensive Moderate 2 PCP Vi…" at bounding box center [801, 506] width 571 height 695
click at [1042, 747] on span "Next" at bounding box center [1052, 740] width 30 height 21
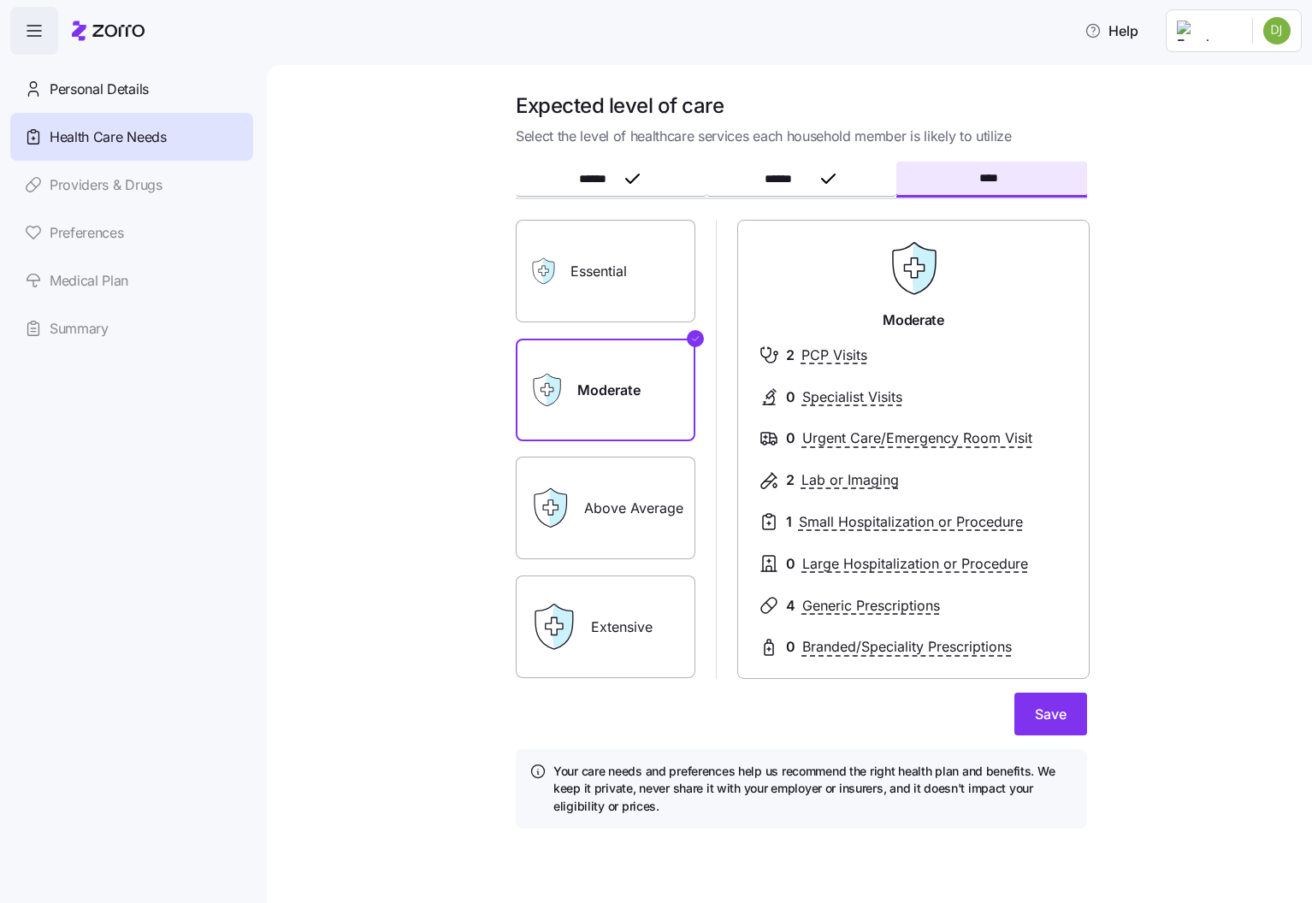
click at [563, 288] on div "Essential" at bounding box center [606, 271] width 180 height 103
click at [616, 258] on label "Essential" at bounding box center [606, 271] width 180 height 103
click at [0, 0] on input "Essential" at bounding box center [0, 0] width 0 height 0
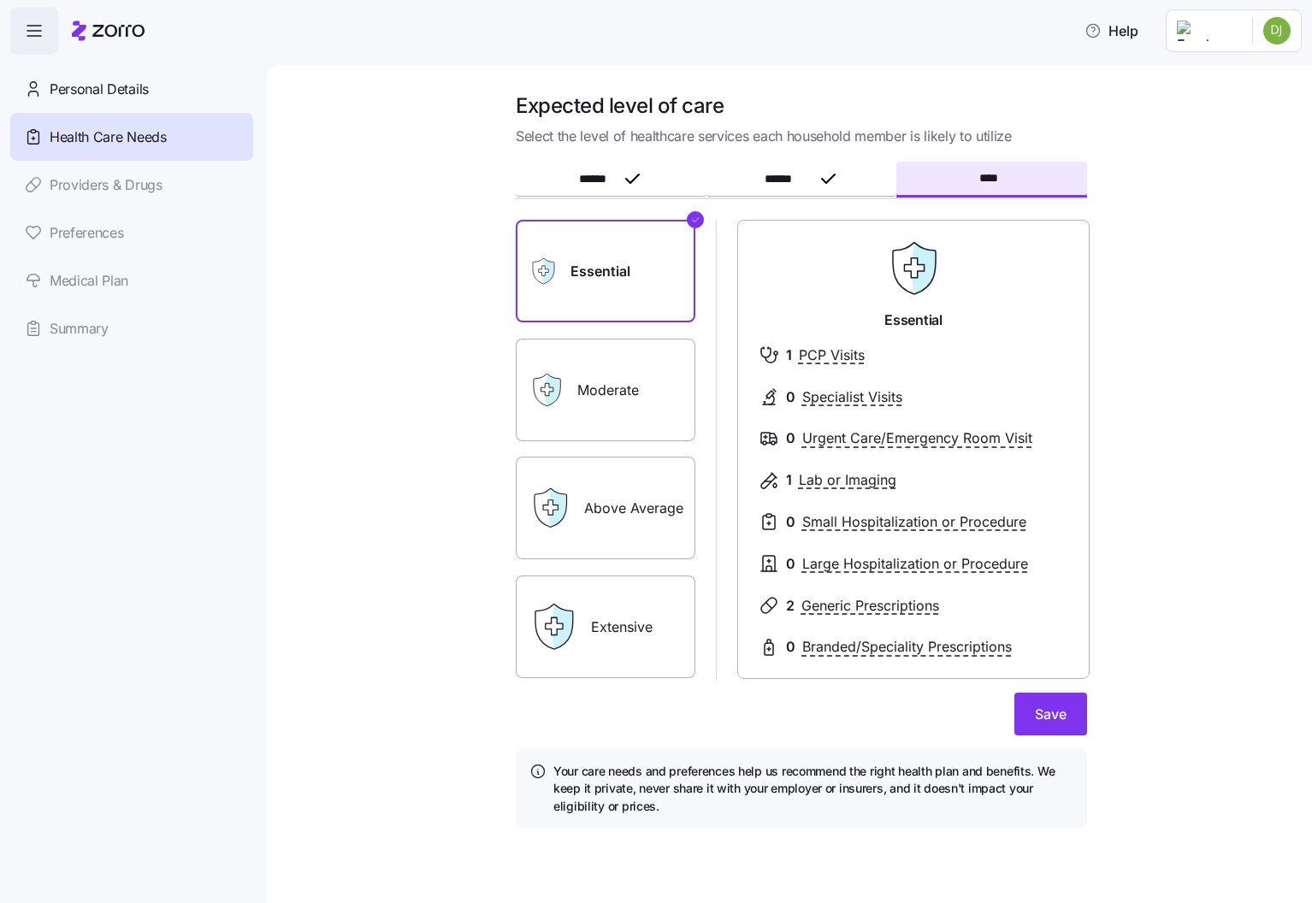
click at [625, 409] on label "Moderate" at bounding box center [606, 390] width 180 height 103
click at [0, 0] on input "Moderate" at bounding box center [0, 0] width 0 height 0
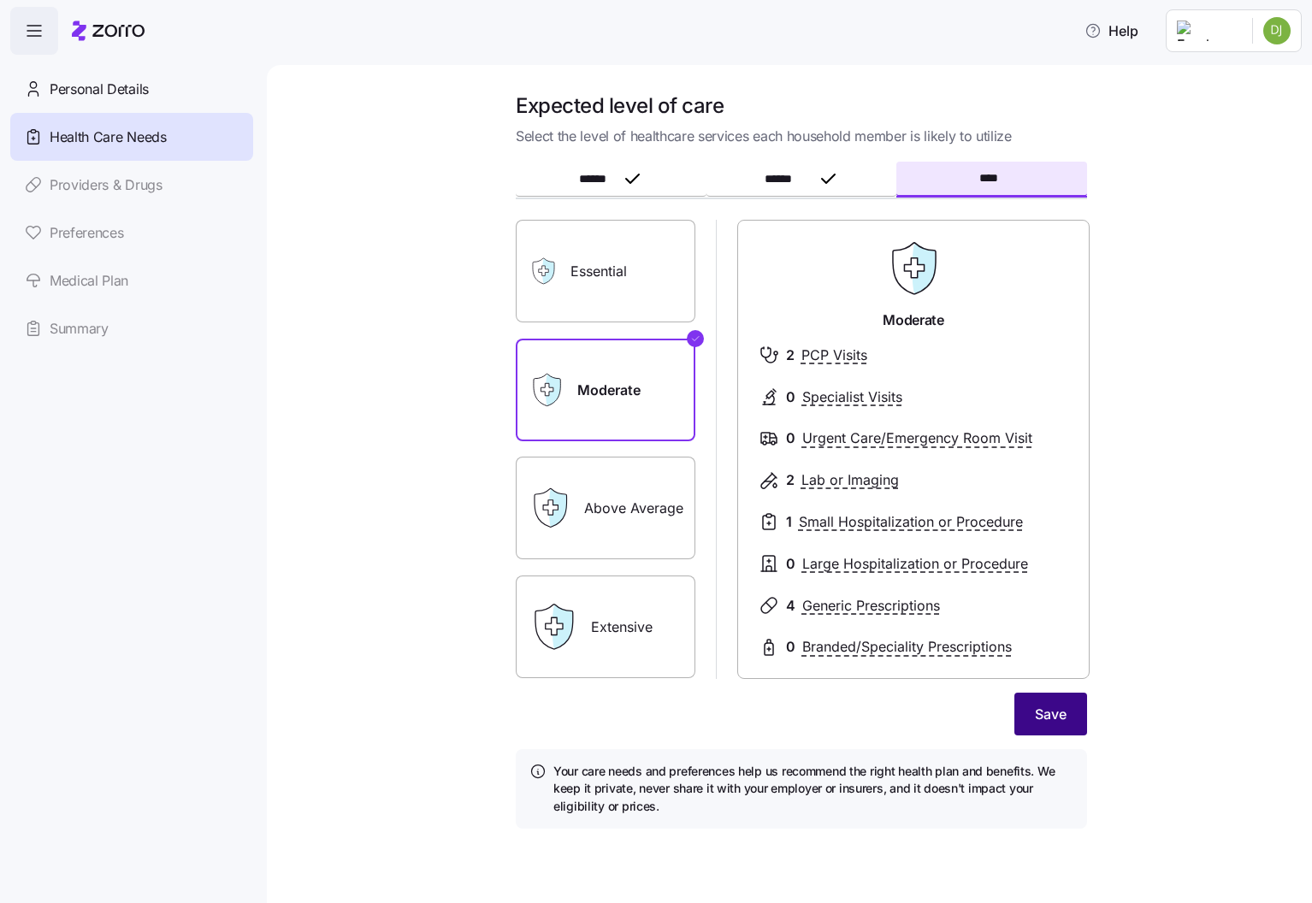
click at [1055, 730] on button "Save" at bounding box center [1050, 714] width 73 height 43
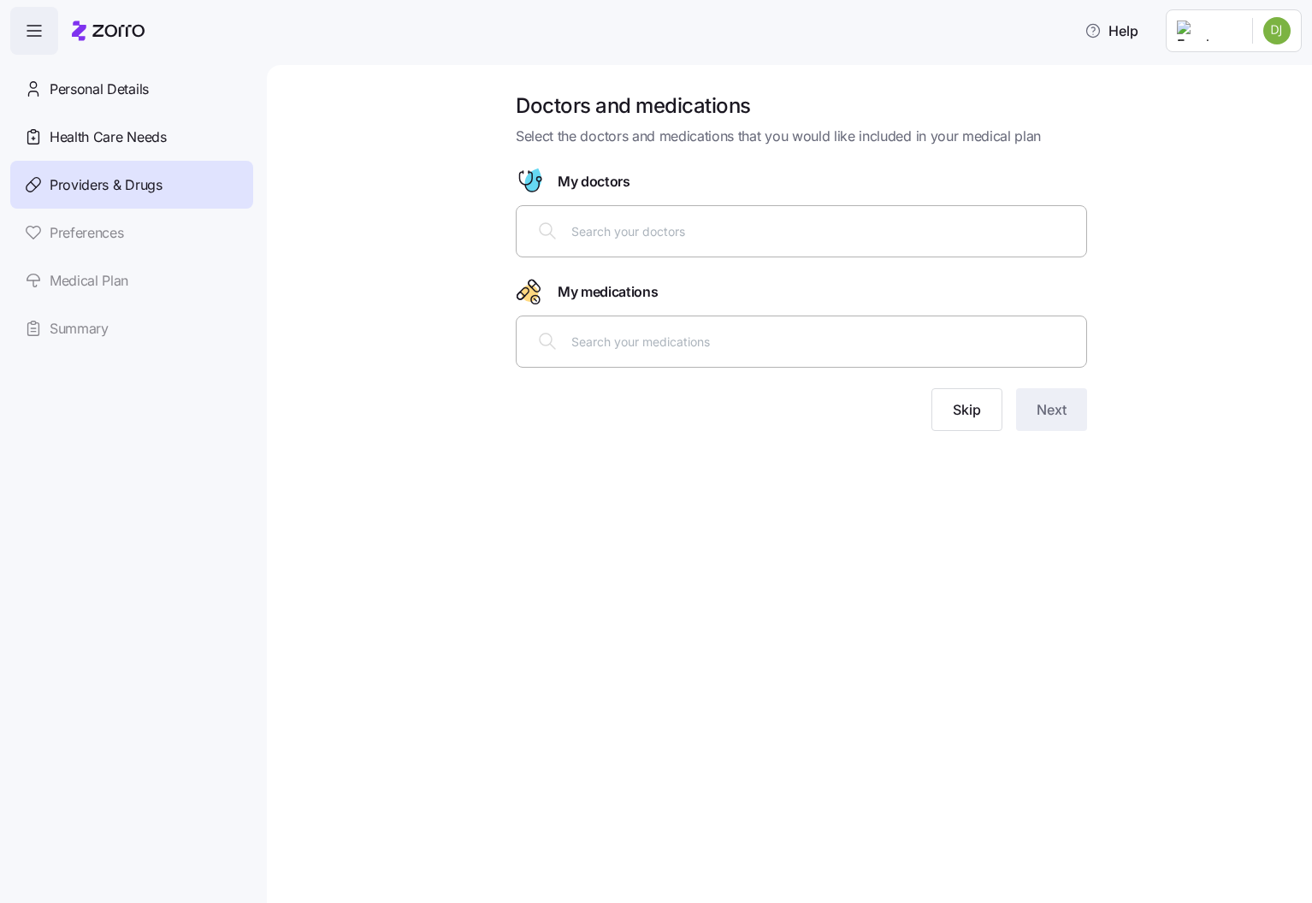
click at [764, 247] on div at bounding box center [801, 230] width 549 height 41
type input "[PERSON_NAME]"
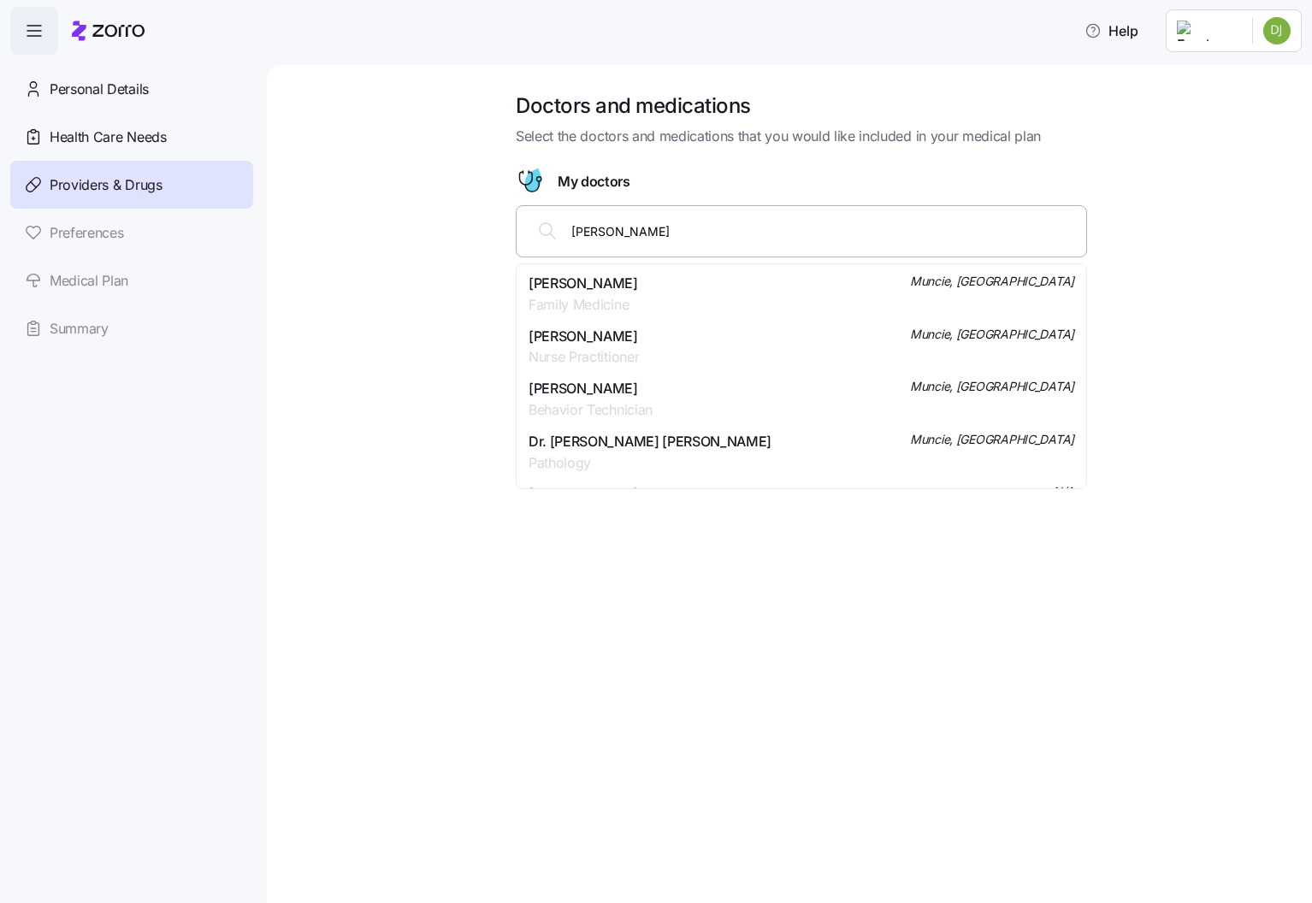
click at [669, 276] on div "[PERSON_NAME] Family Medicine Muncie, [GEOGRAPHIC_DATA]" at bounding box center [802, 294] width 546 height 43
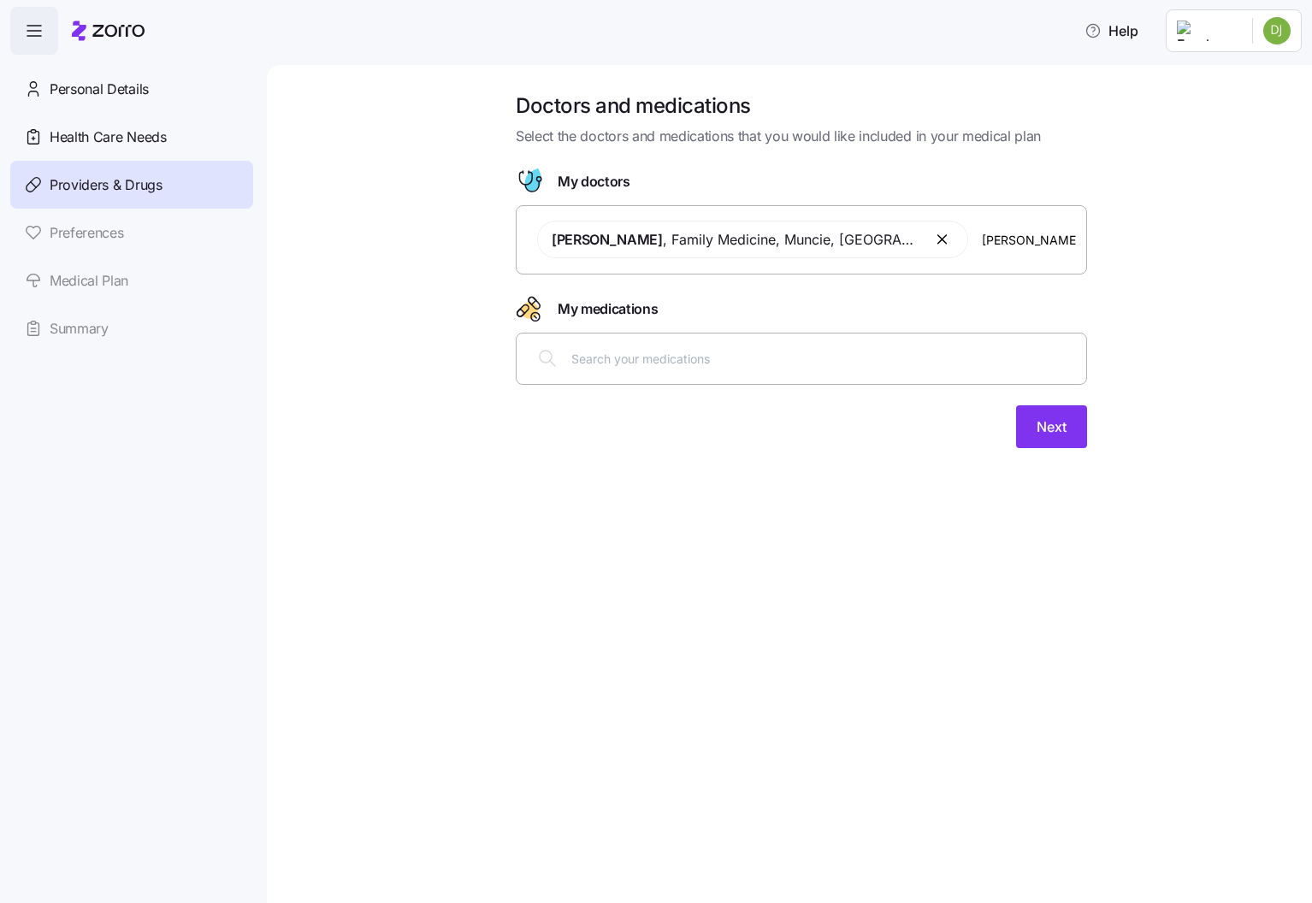
type input "[PERSON_NAME]"
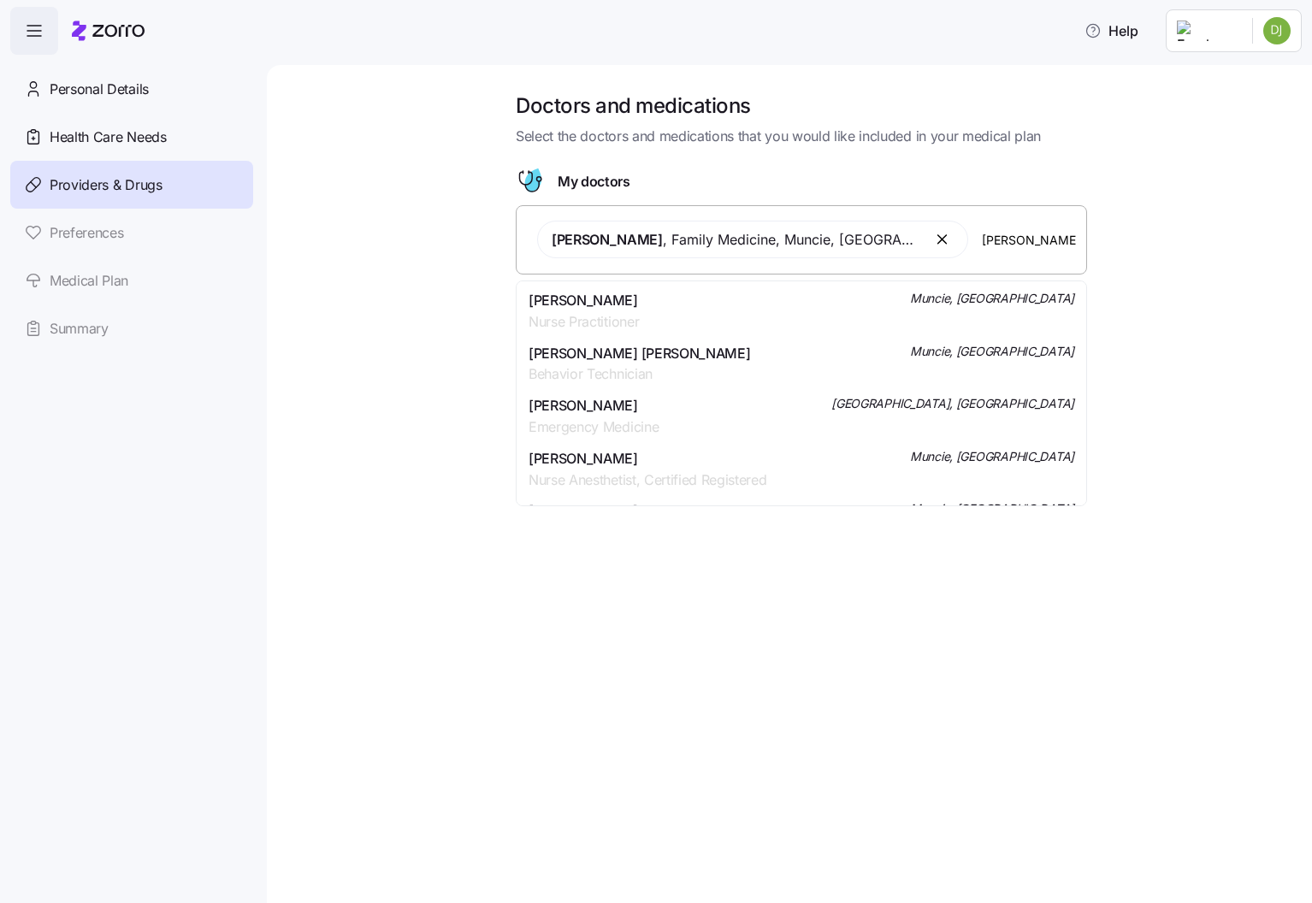
click at [762, 295] on div "[PERSON_NAME] Nurse Practitioner Muncie, [GEOGRAPHIC_DATA]" at bounding box center [802, 311] width 546 height 43
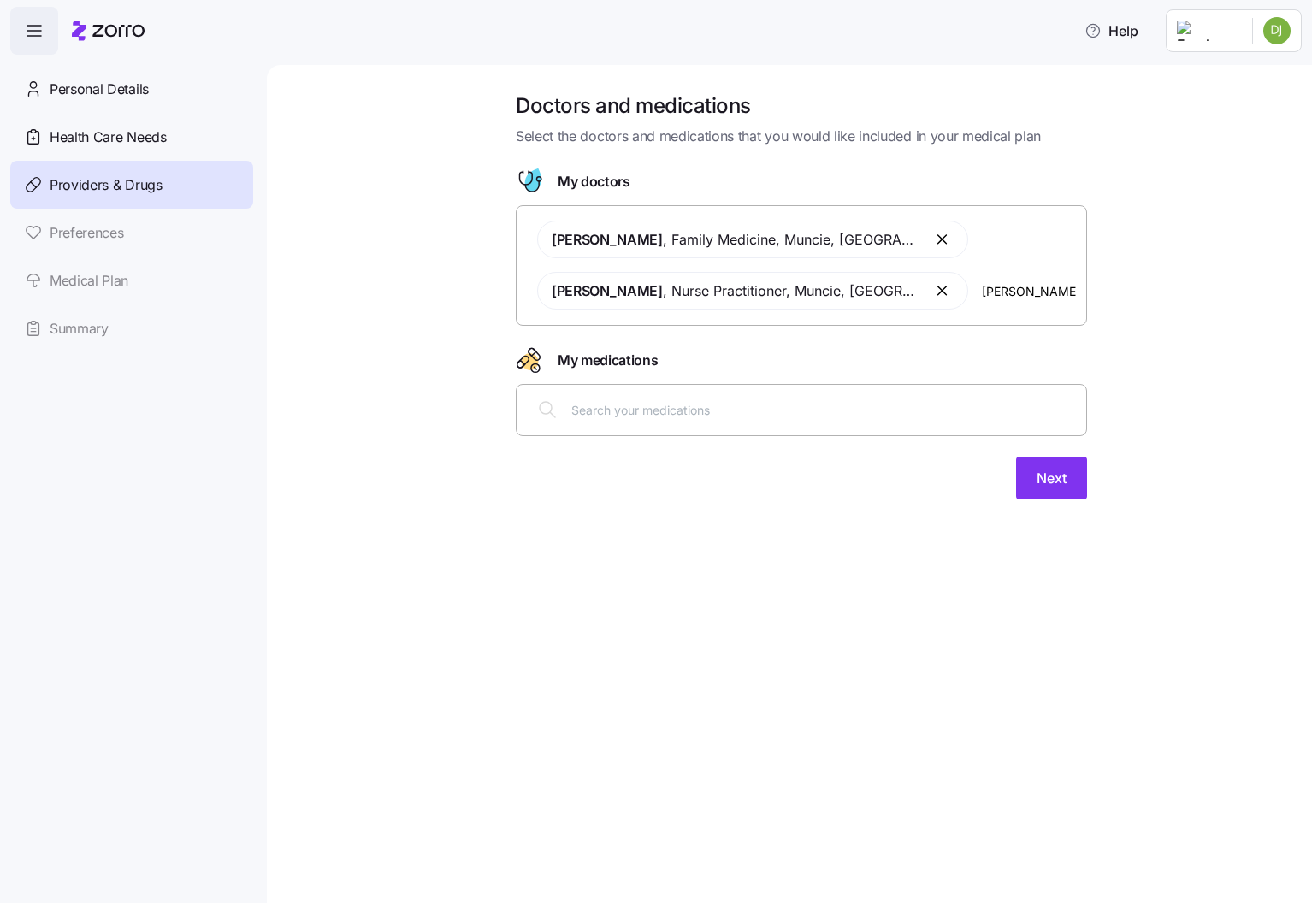
type input "[PERSON_NAME]"
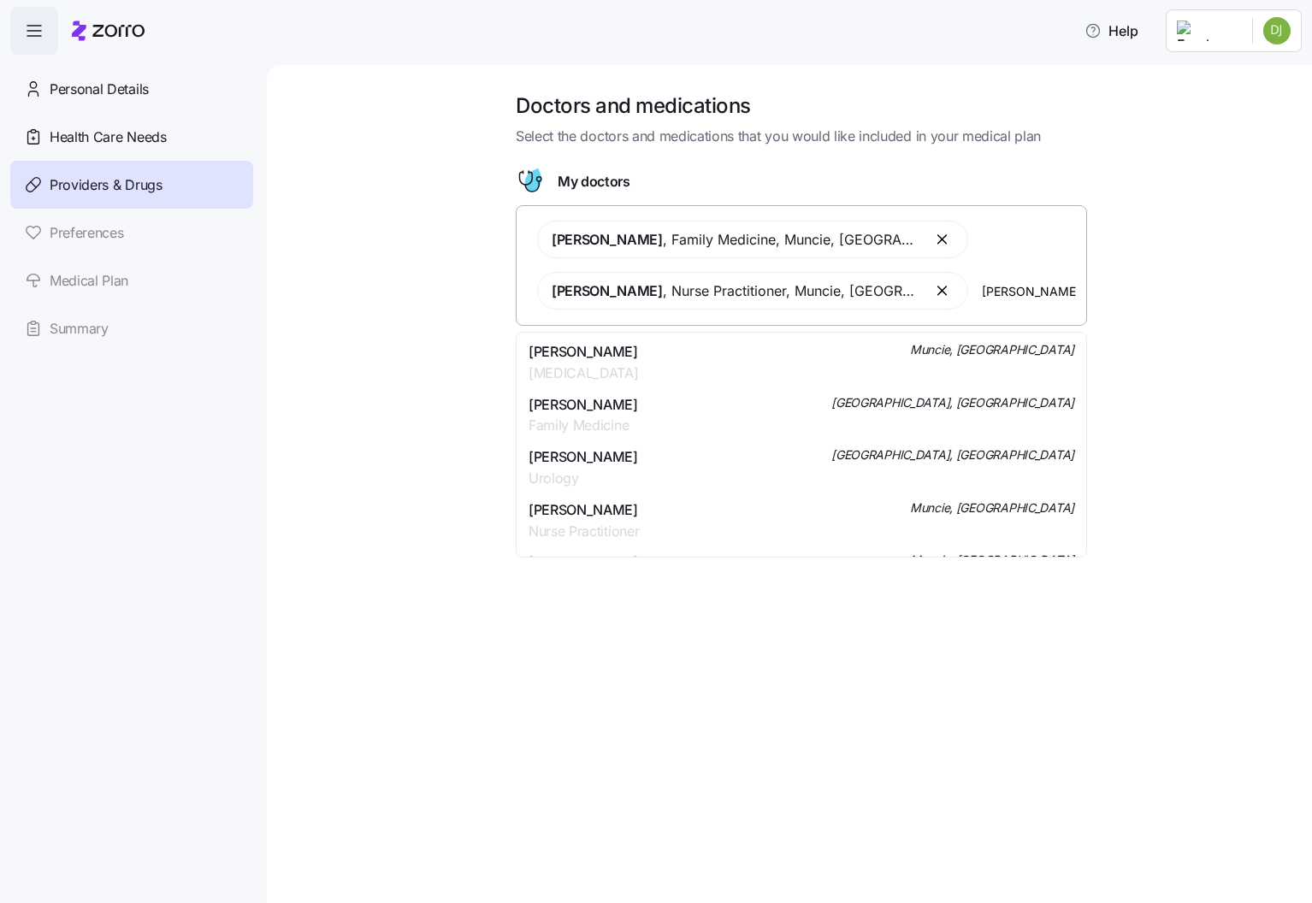
click at [738, 358] on div "[PERSON_NAME] [MEDICAL_DATA] Muncie, [GEOGRAPHIC_DATA]" at bounding box center [802, 362] width 546 height 43
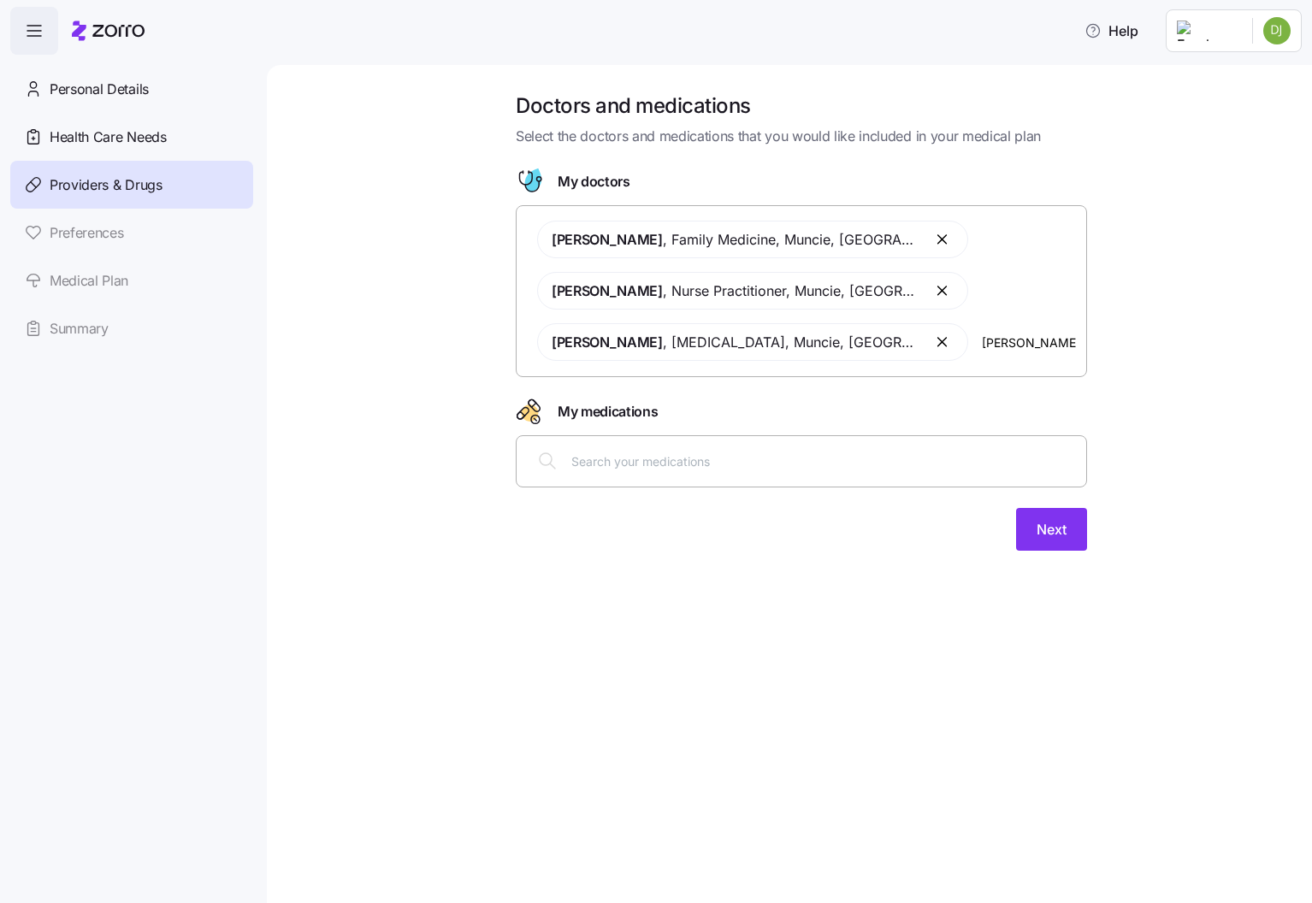
type input "[PERSON_NAME]"
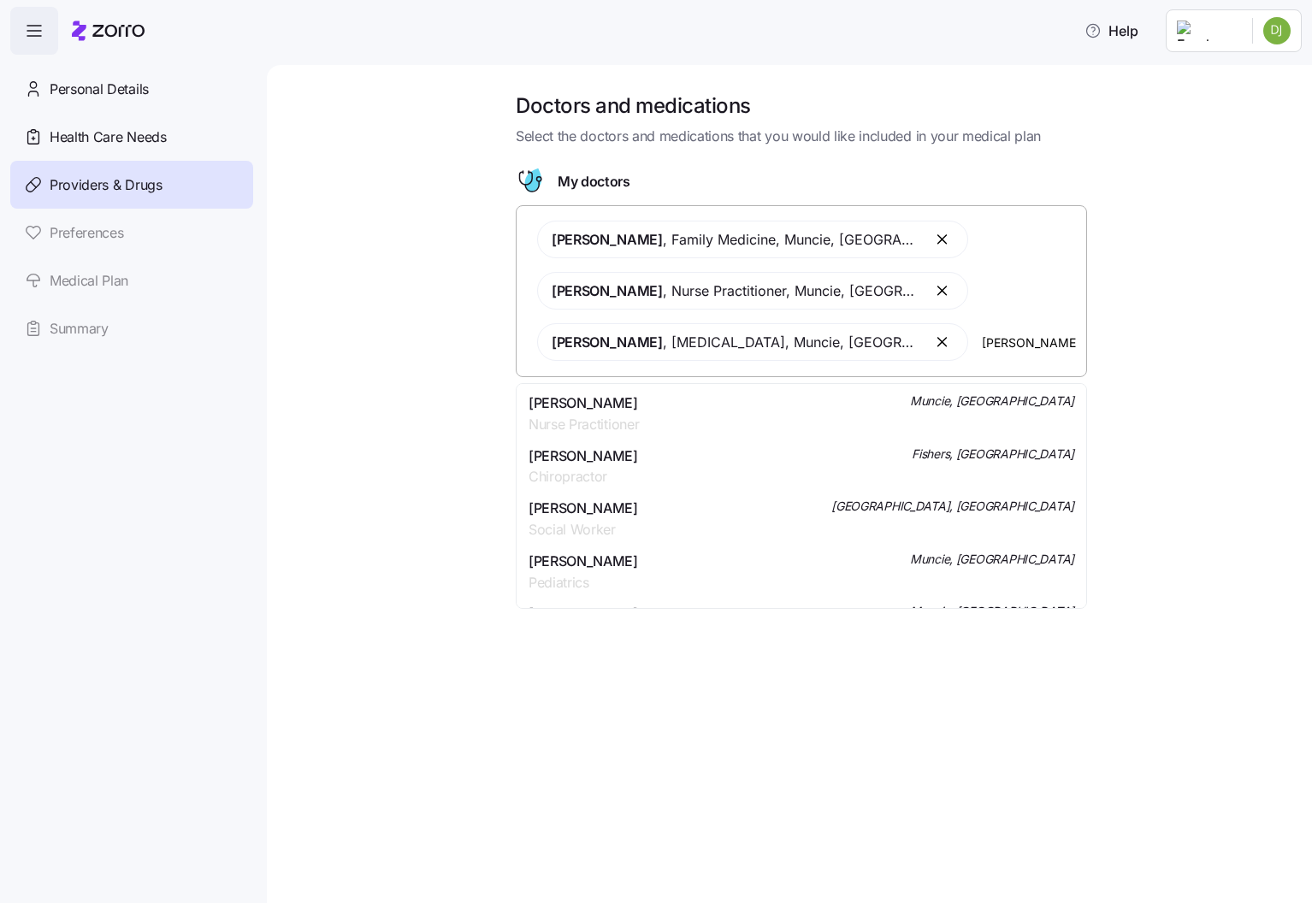
click at [674, 395] on div "[PERSON_NAME] Nurse Practitioner Muncie, [GEOGRAPHIC_DATA]" at bounding box center [802, 414] width 546 height 43
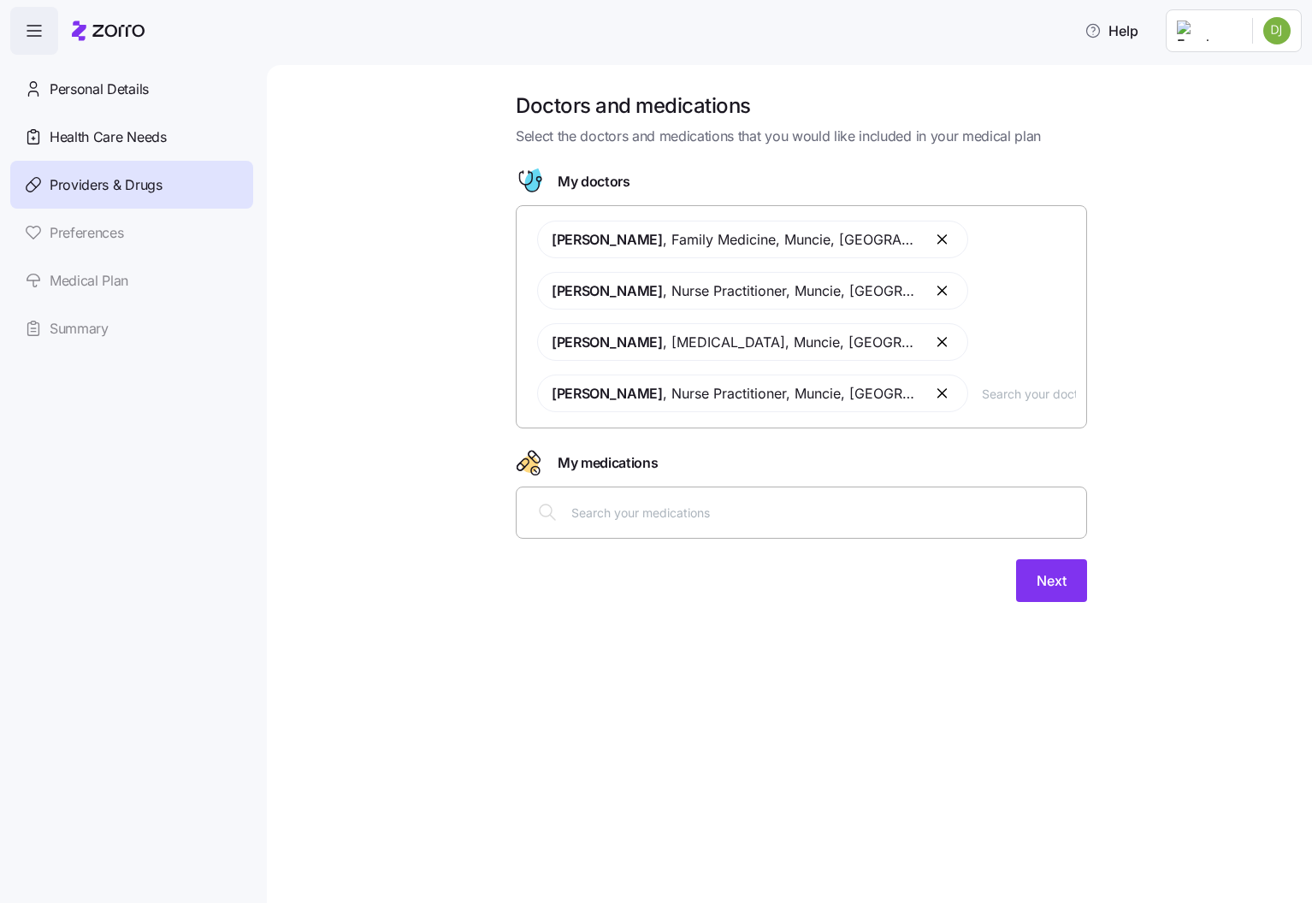
click at [843, 505] on input "text" at bounding box center [823, 512] width 505 height 19
type input "[MEDICAL_DATA]"
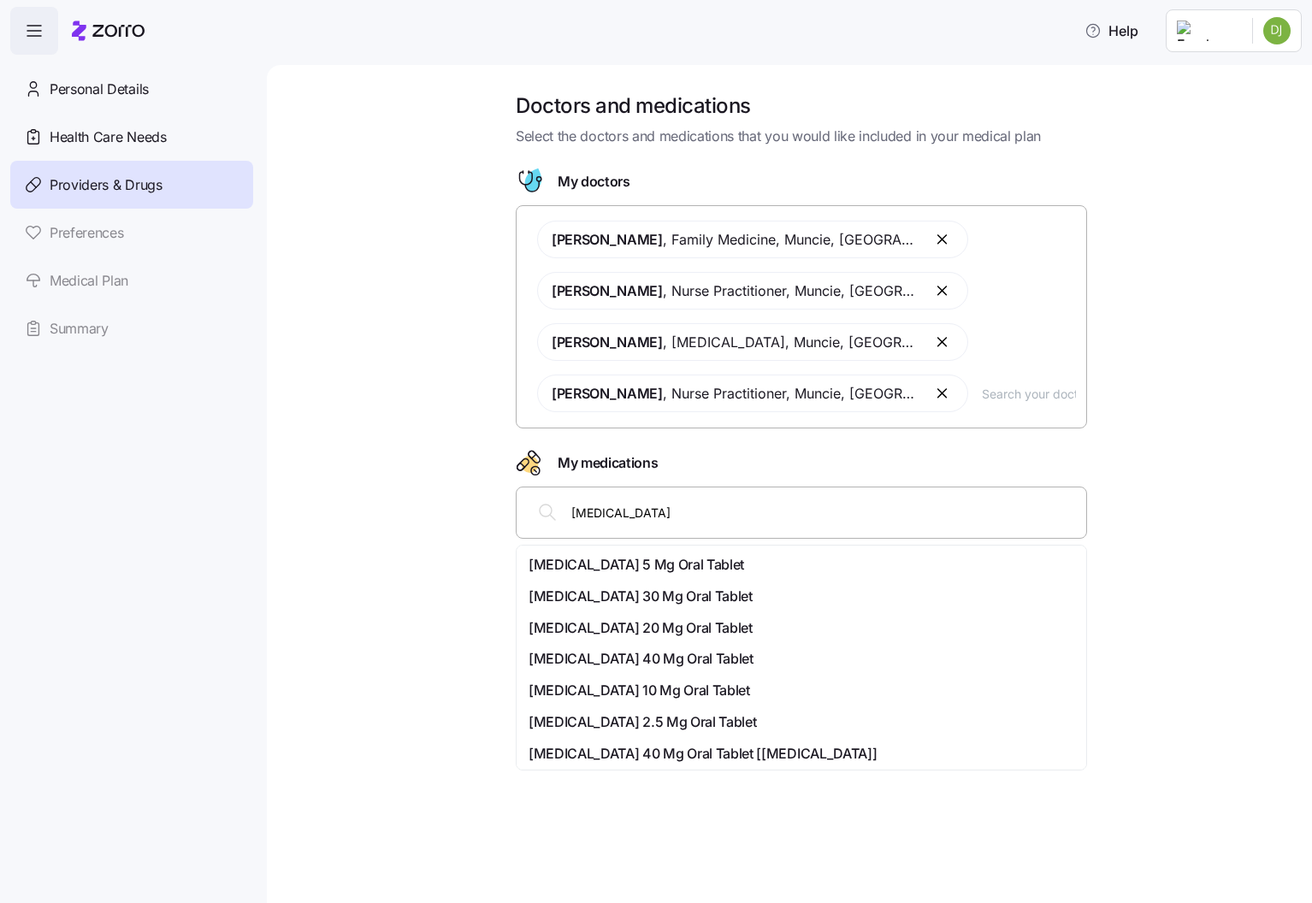
scroll to position [2, 0]
click at [651, 570] on span "[MEDICAL_DATA] 5 Mg Oral Tablet" at bounding box center [637, 563] width 216 height 21
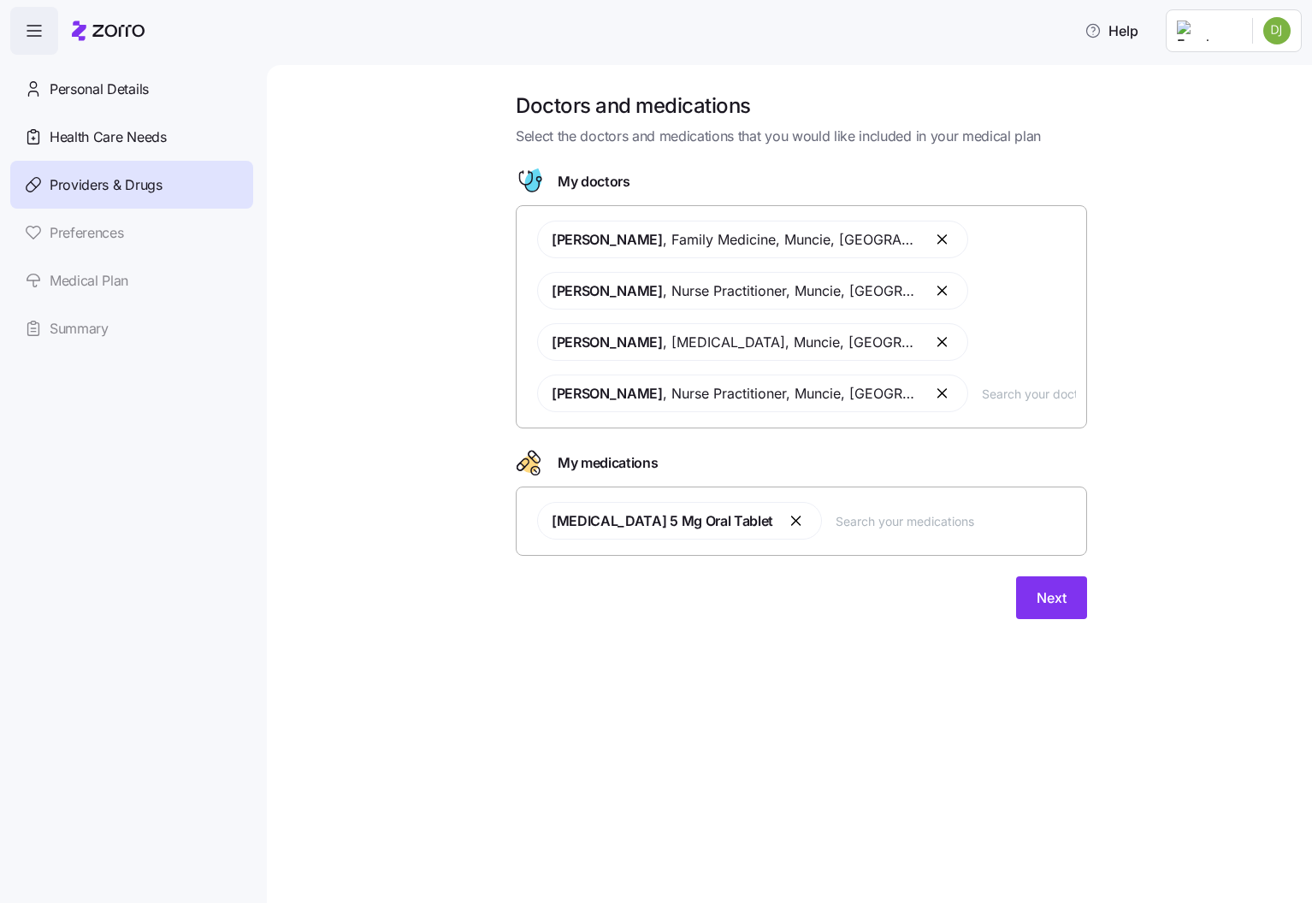
click at [819, 609] on div "Next" at bounding box center [801, 597] width 571 height 43
click at [1050, 612] on button "Next" at bounding box center [1051, 597] width 71 height 43
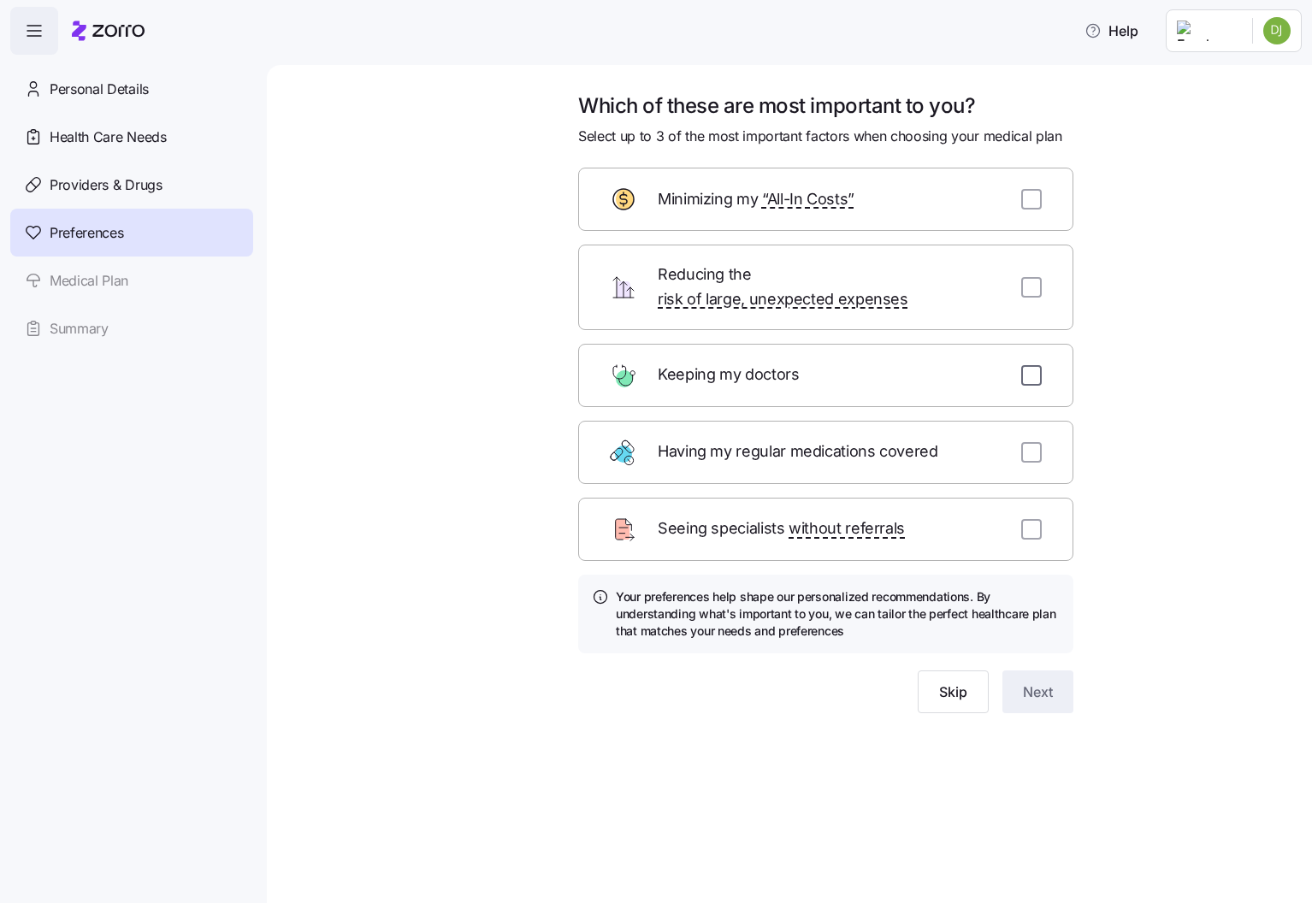
click at [1032, 365] on input "checkbox" at bounding box center [1031, 375] width 21 height 21
checkbox input "true"
click at [1029, 442] on input "checkbox" at bounding box center [1031, 452] width 21 height 21
checkbox input "true"
click at [1033, 519] on input "checkbox" at bounding box center [1031, 529] width 21 height 21
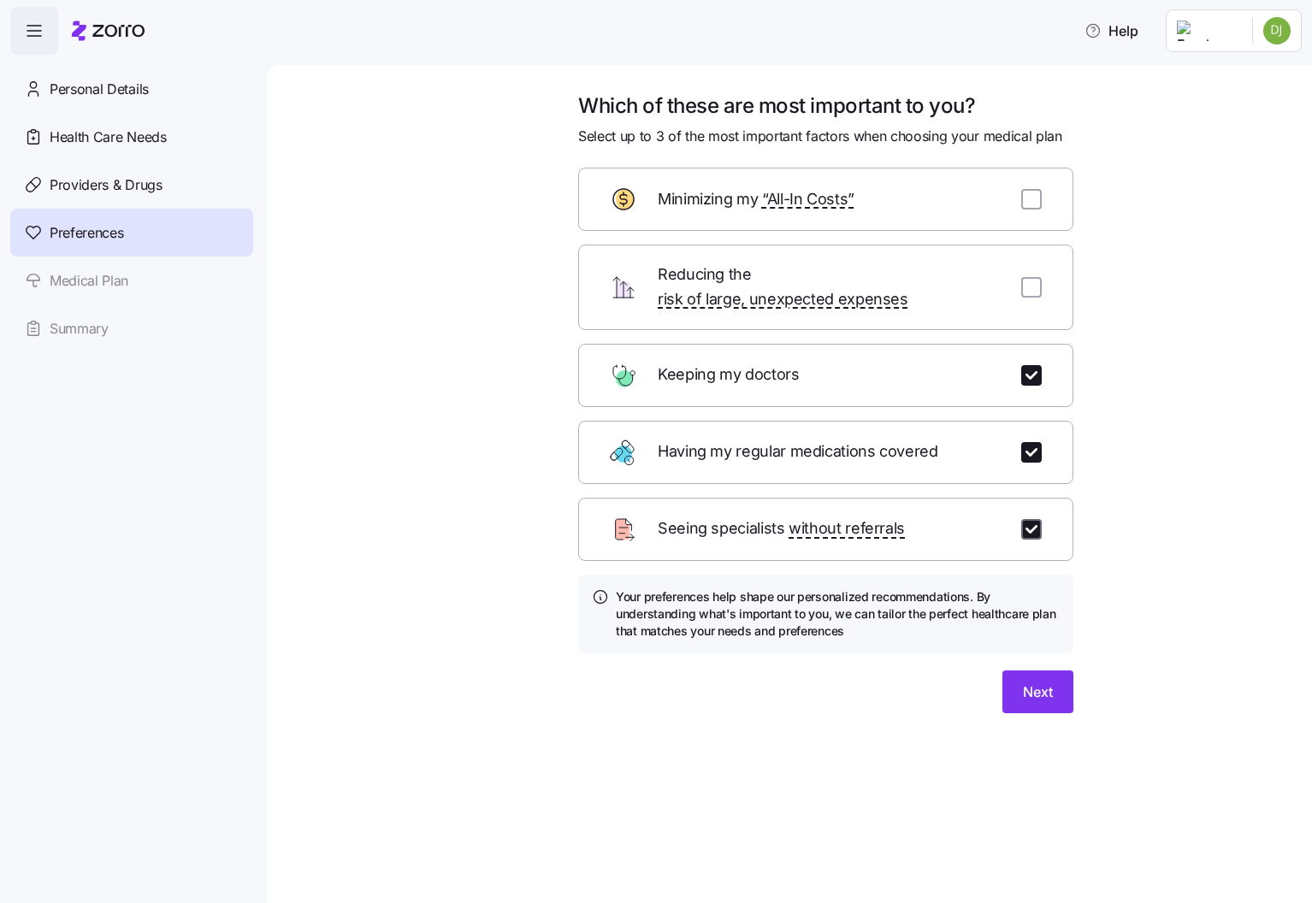
checkbox input "true"
click at [1028, 442] on input "checkbox" at bounding box center [1031, 452] width 21 height 21
checkbox input "false"
click at [1027, 204] on input "checkbox" at bounding box center [1031, 199] width 21 height 21
checkbox input "true"
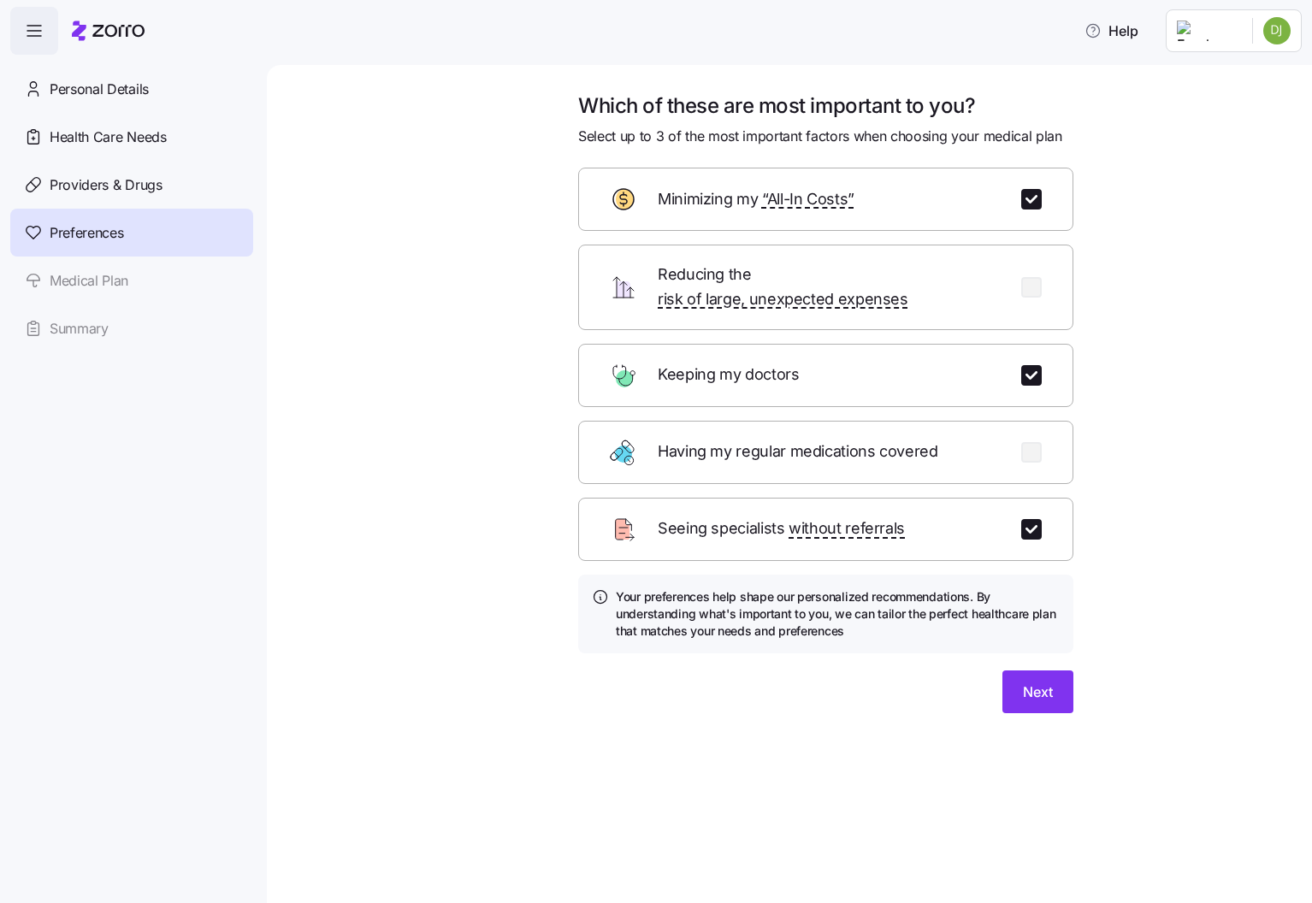
click at [1227, 334] on div "Which of these are most important to you? Select up to 3 of the most important …" at bounding box center [801, 423] width 973 height 662
click at [1028, 682] on span "Next" at bounding box center [1038, 692] width 30 height 21
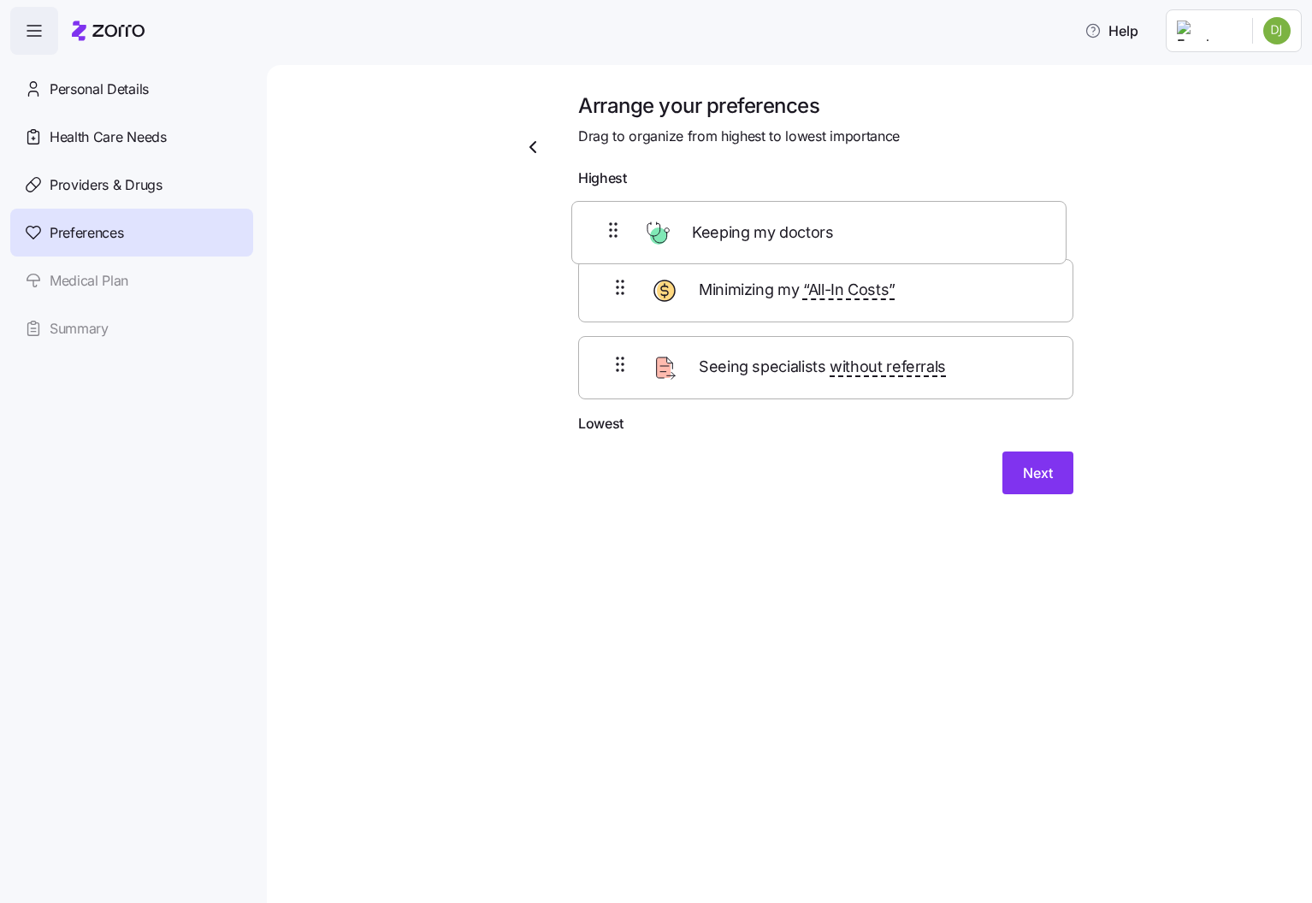
drag, startPoint x: 612, startPoint y: 314, endPoint x: 609, endPoint y: 239, distance: 74.5
click at [609, 239] on div "Minimizing my “All-In Costs” Keeping my doctors Seeing specialists without refe…" at bounding box center [825, 304] width 495 height 217
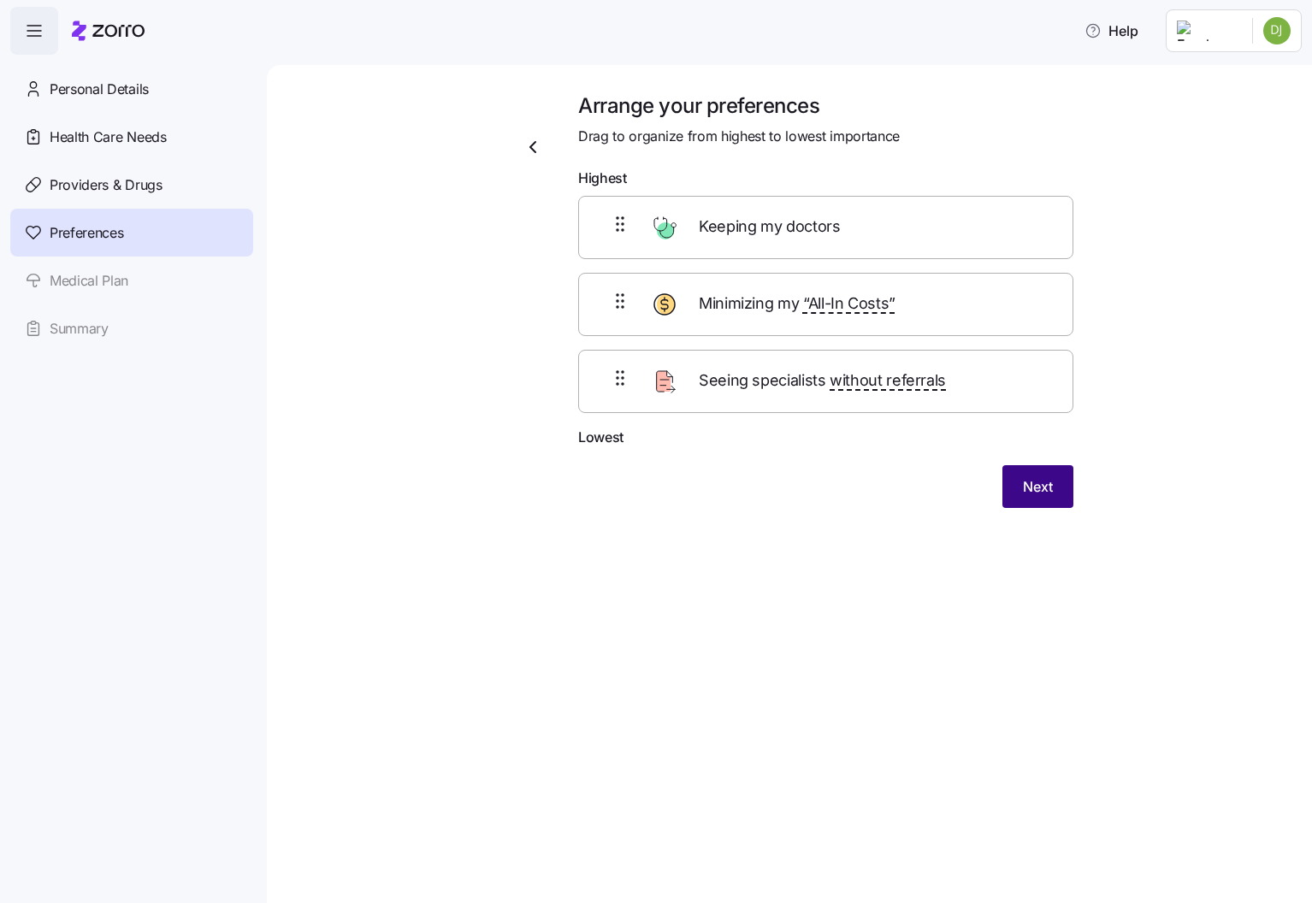
click at [1056, 492] on button "Next" at bounding box center [1037, 486] width 71 height 43
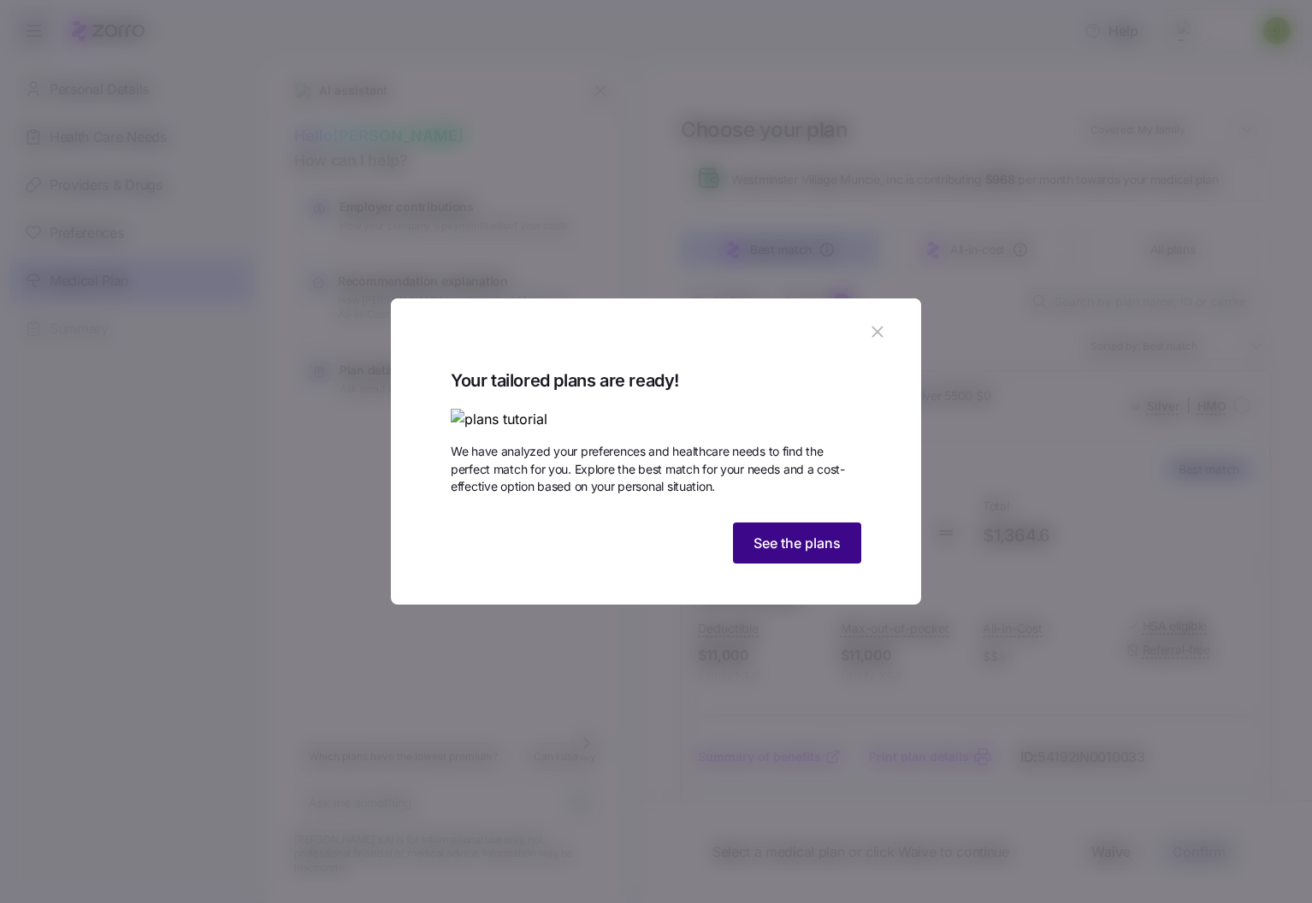
click at [754, 564] on button "See the plans" at bounding box center [797, 543] width 128 height 41
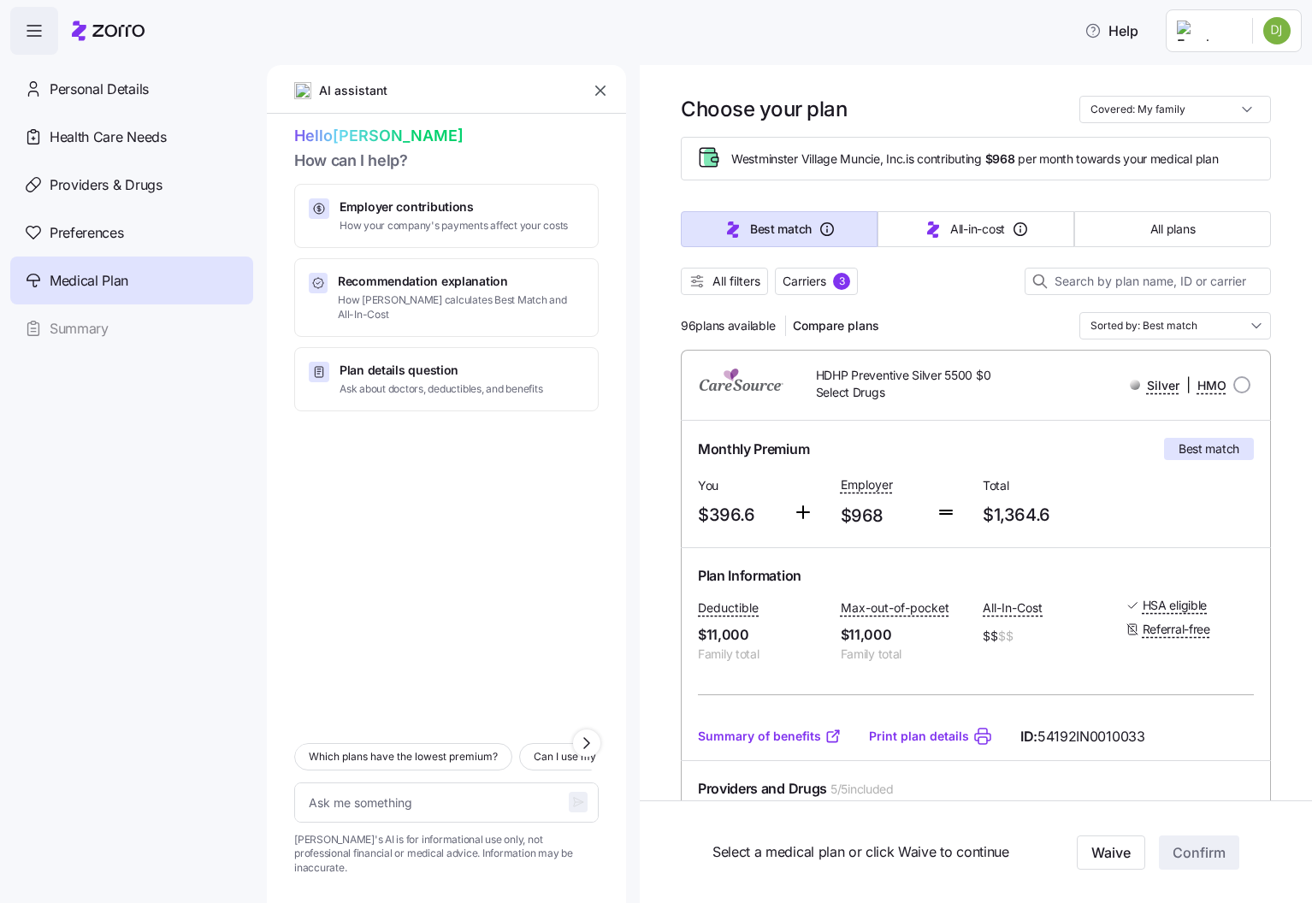
scroll to position [21, 0]
click at [740, 288] on span "All filters" at bounding box center [736, 280] width 48 height 17
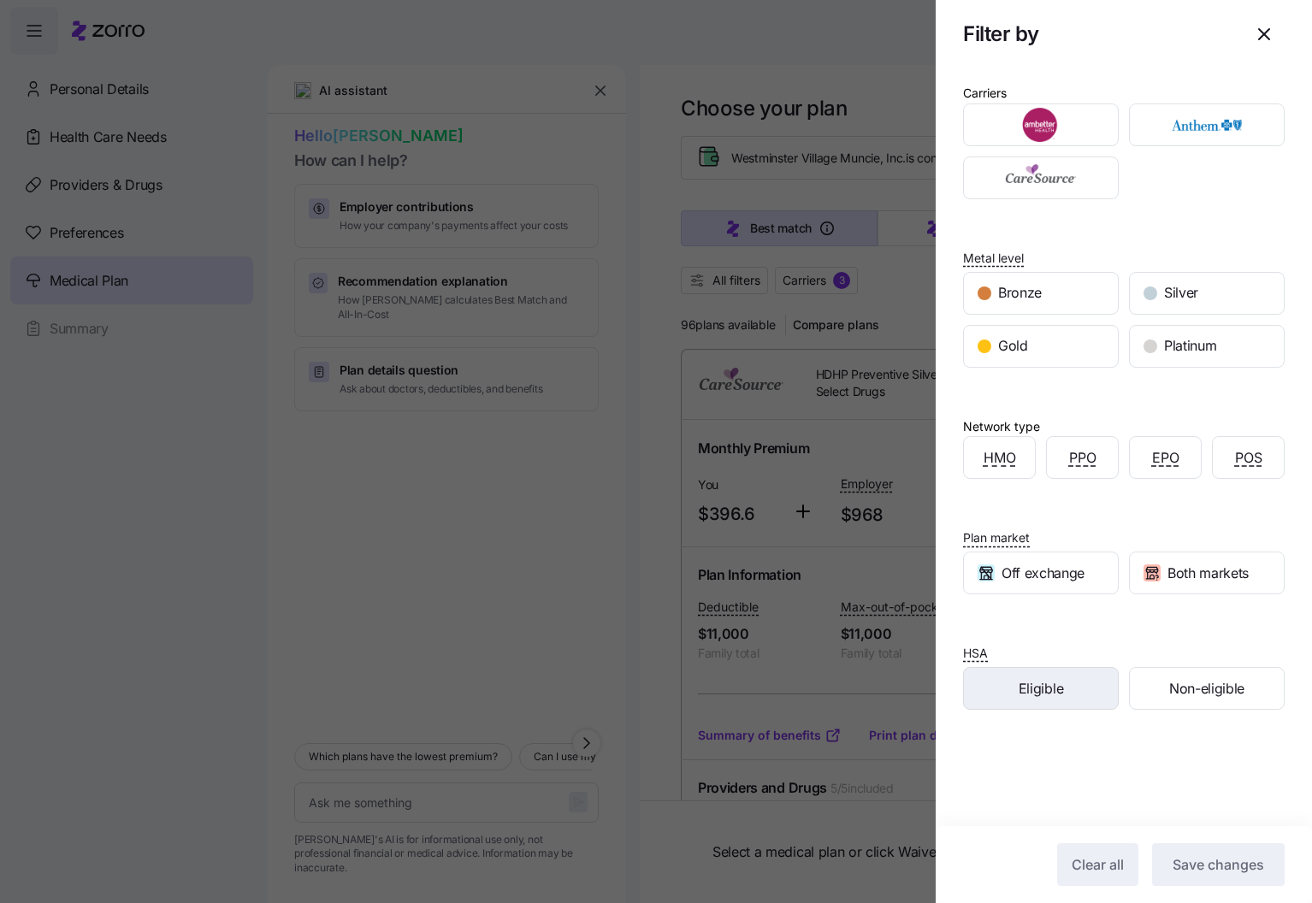
click at [1078, 709] on div "Eligible" at bounding box center [1041, 688] width 154 height 41
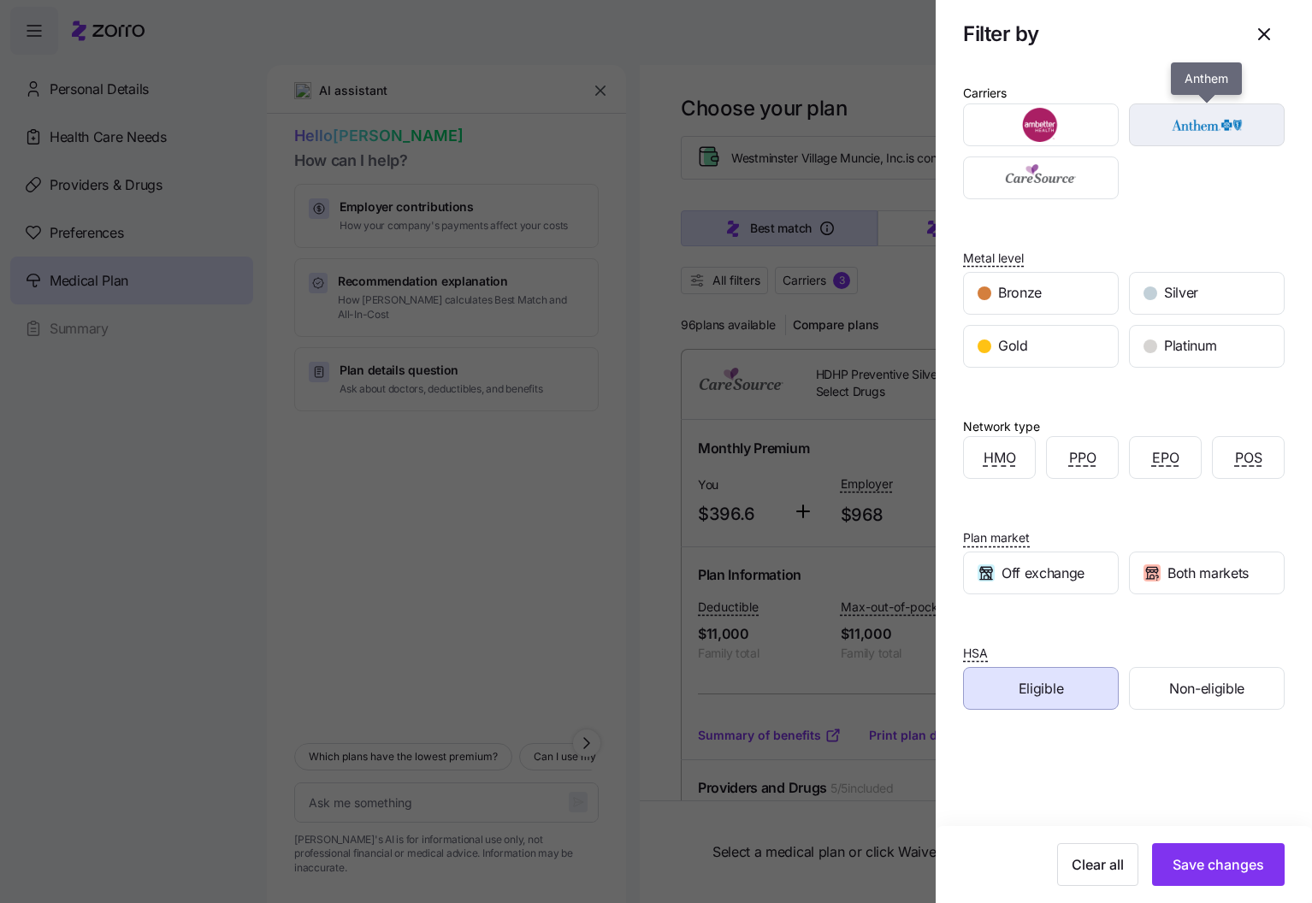
click at [1250, 124] on img "button" at bounding box center [1207, 125] width 126 height 34
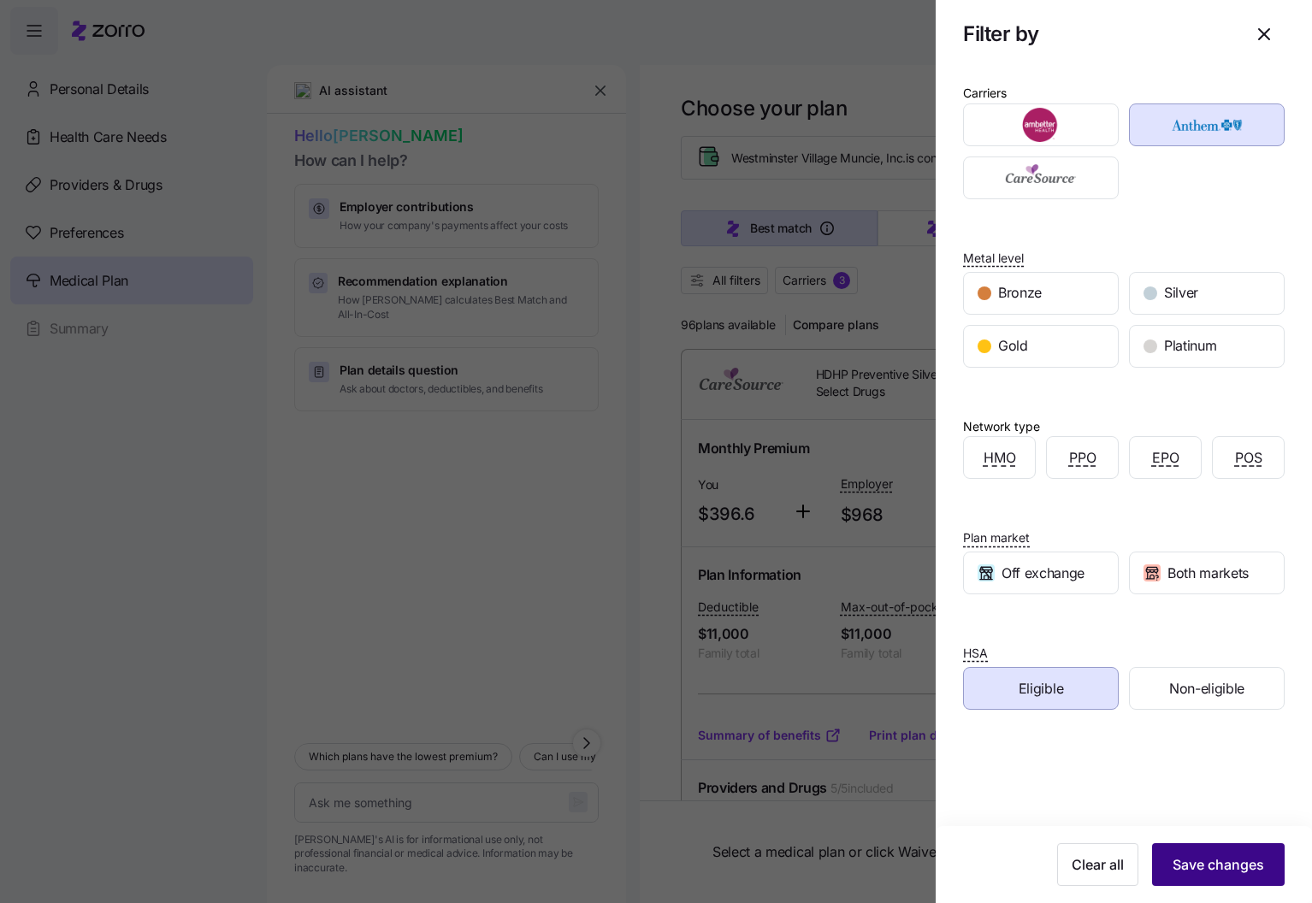
click at [1227, 859] on span "Save changes" at bounding box center [1219, 864] width 92 height 21
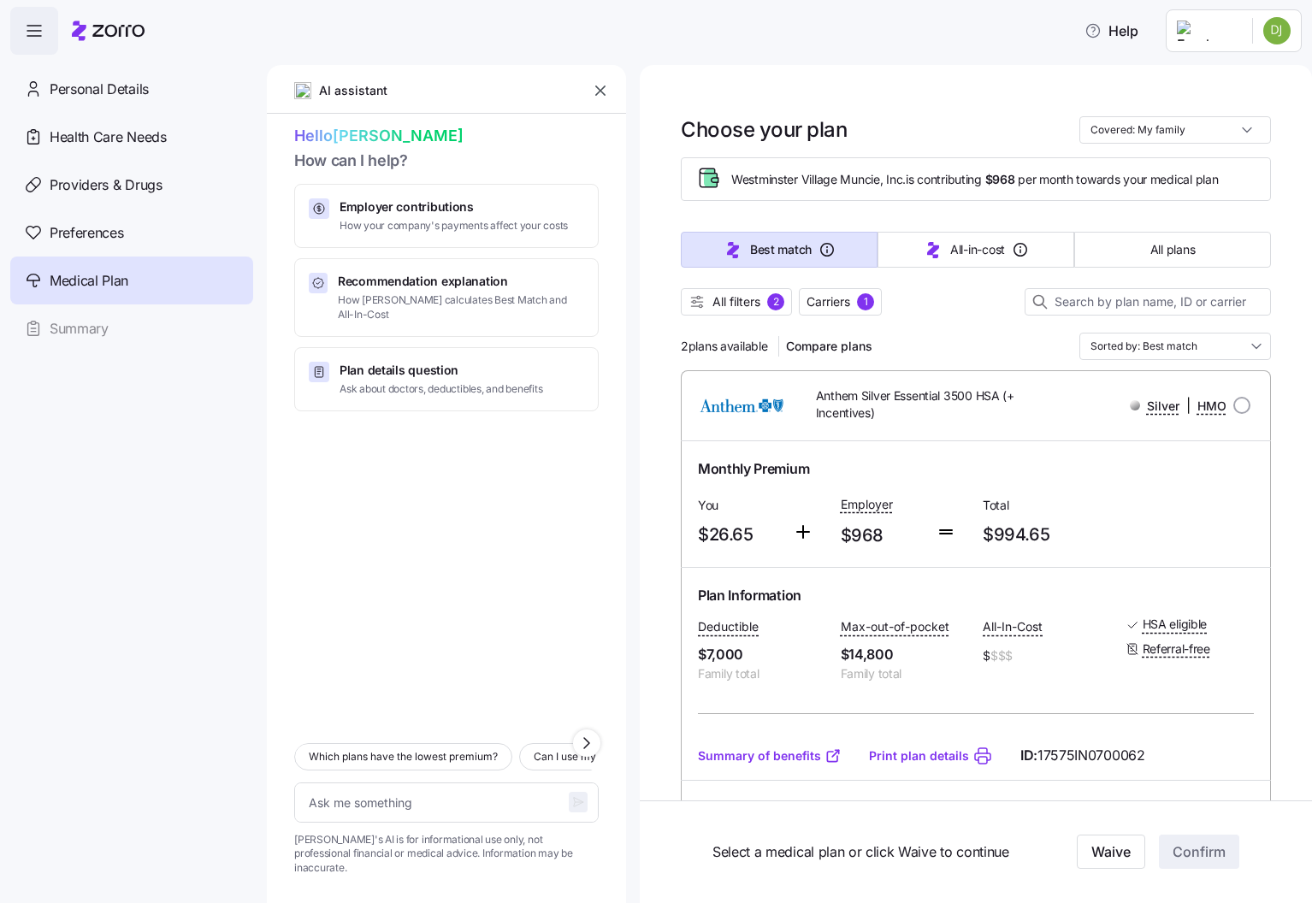
scroll to position [0, 0]
click at [725, 301] on span "All filters" at bounding box center [736, 301] width 48 height 17
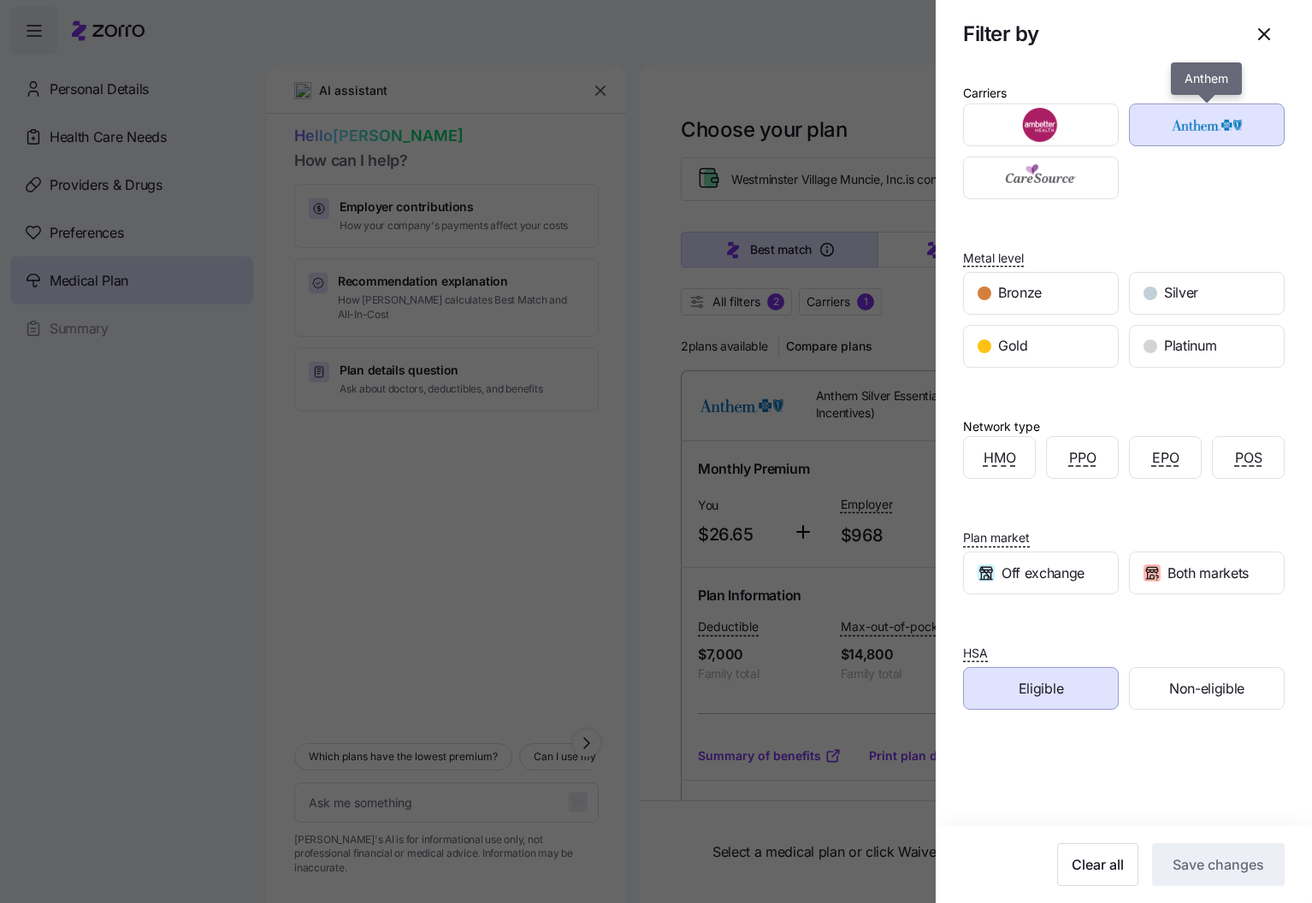
click at [1150, 126] on img "button" at bounding box center [1207, 125] width 126 height 34
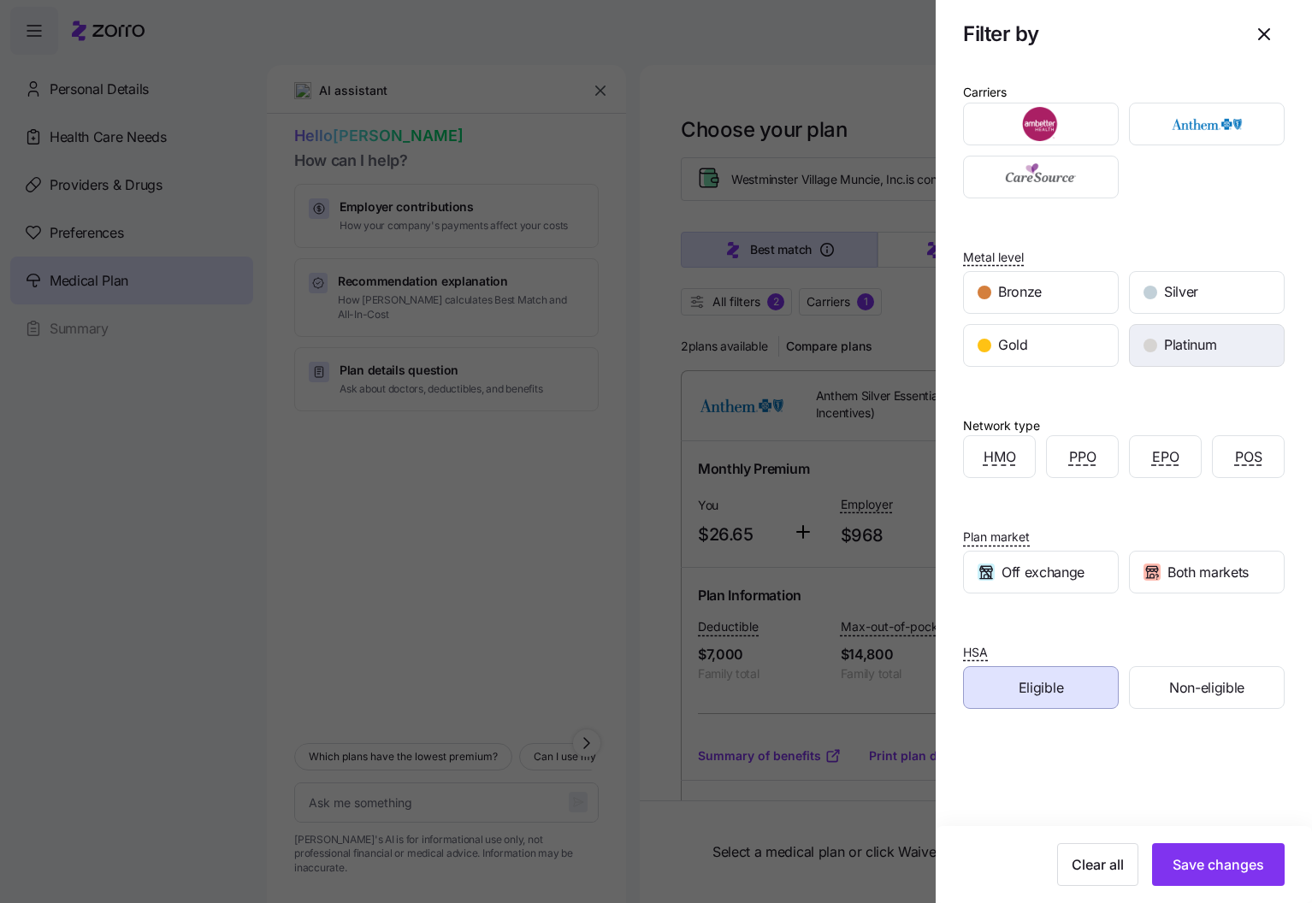
scroll to position [2, 0]
click at [1204, 345] on span "Platinum" at bounding box center [1190, 344] width 52 height 21
click at [1215, 875] on button "Save changes" at bounding box center [1218, 864] width 133 height 43
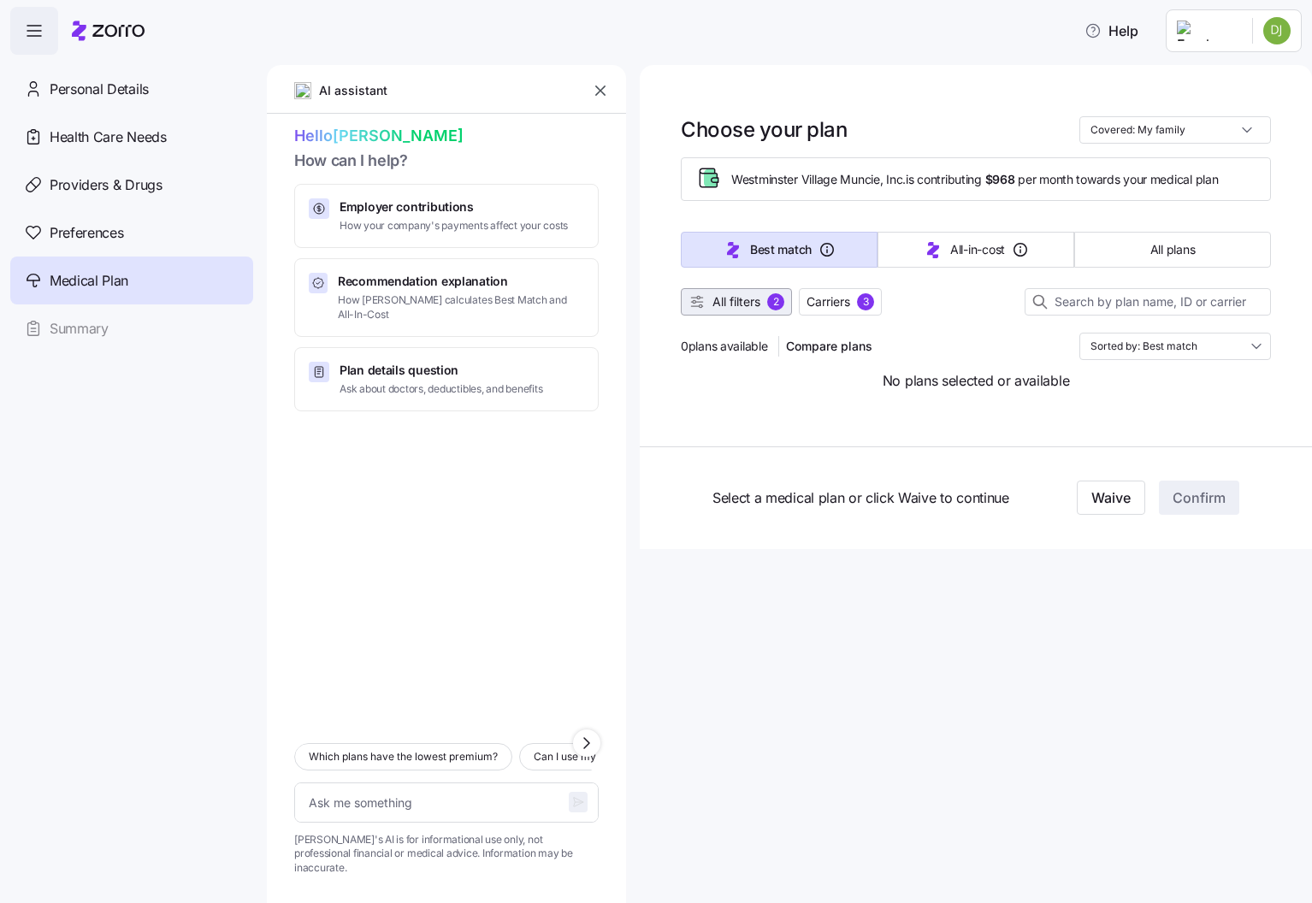
click at [728, 304] on span "All filters" at bounding box center [736, 301] width 48 height 17
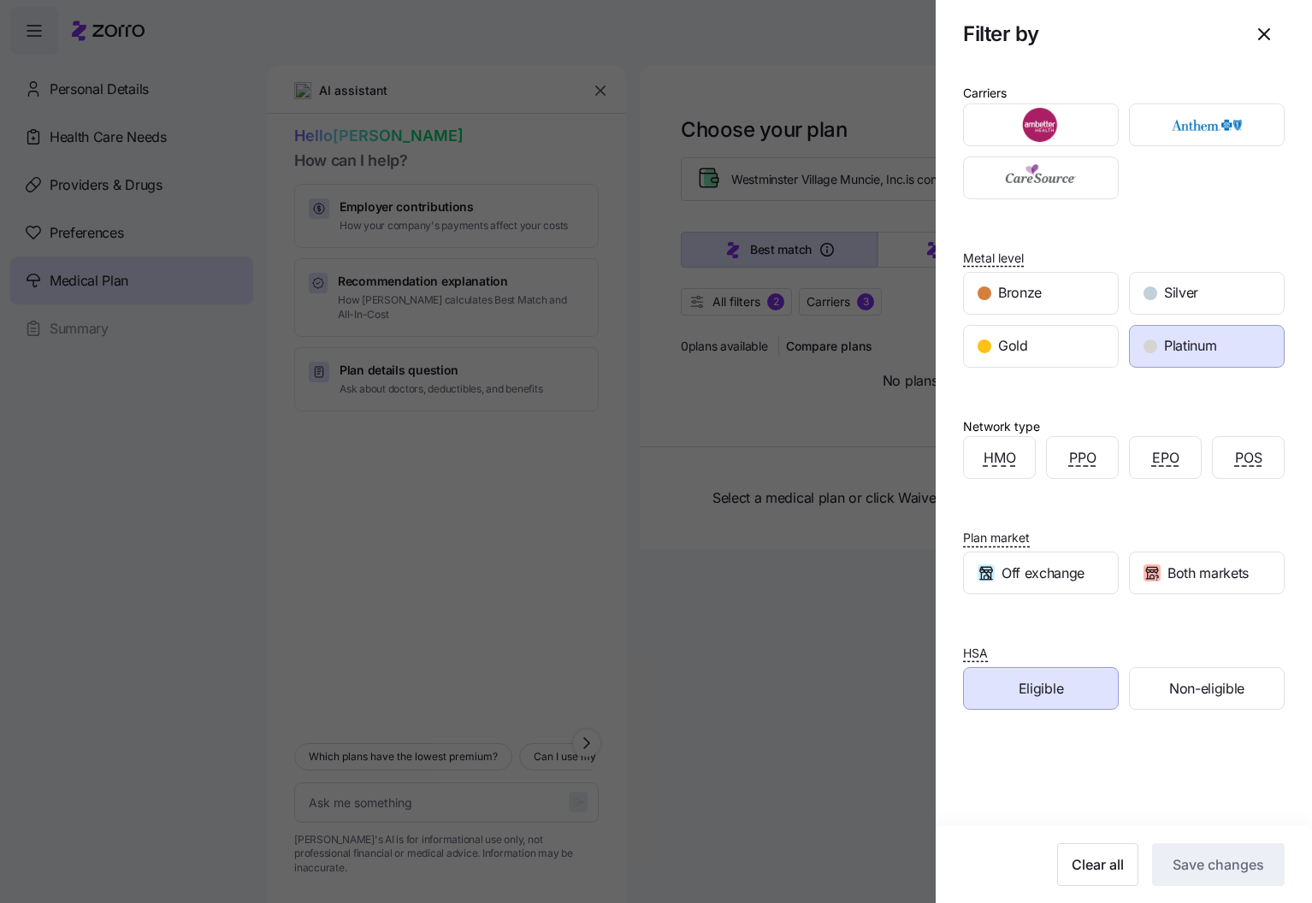
click at [1185, 355] on span "Platinum" at bounding box center [1190, 345] width 52 height 21
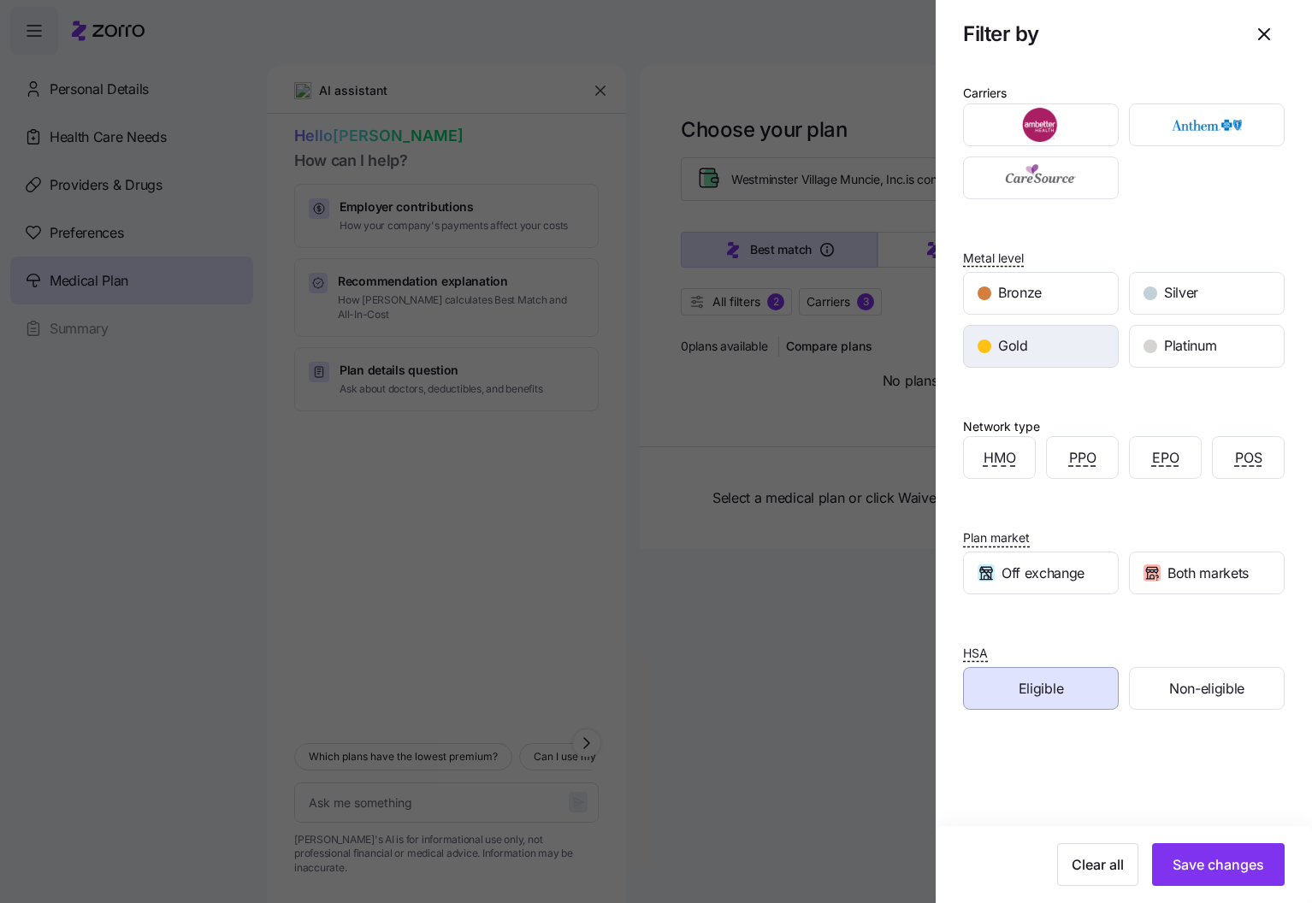
click at [1080, 356] on div "Gold" at bounding box center [1041, 346] width 154 height 41
click at [1196, 857] on span "Save changes" at bounding box center [1219, 864] width 92 height 21
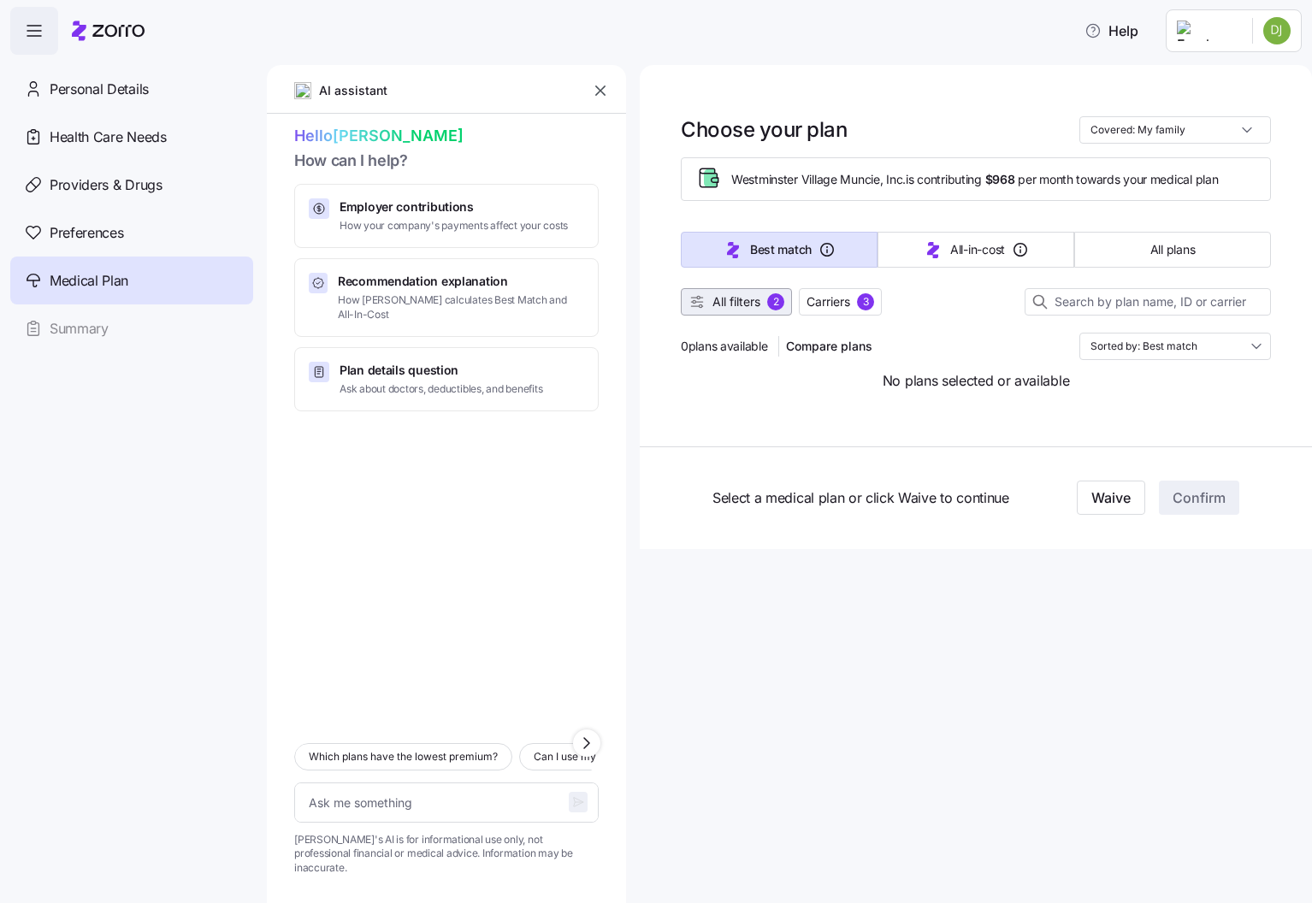
click at [754, 301] on span "All filters" at bounding box center [736, 301] width 48 height 17
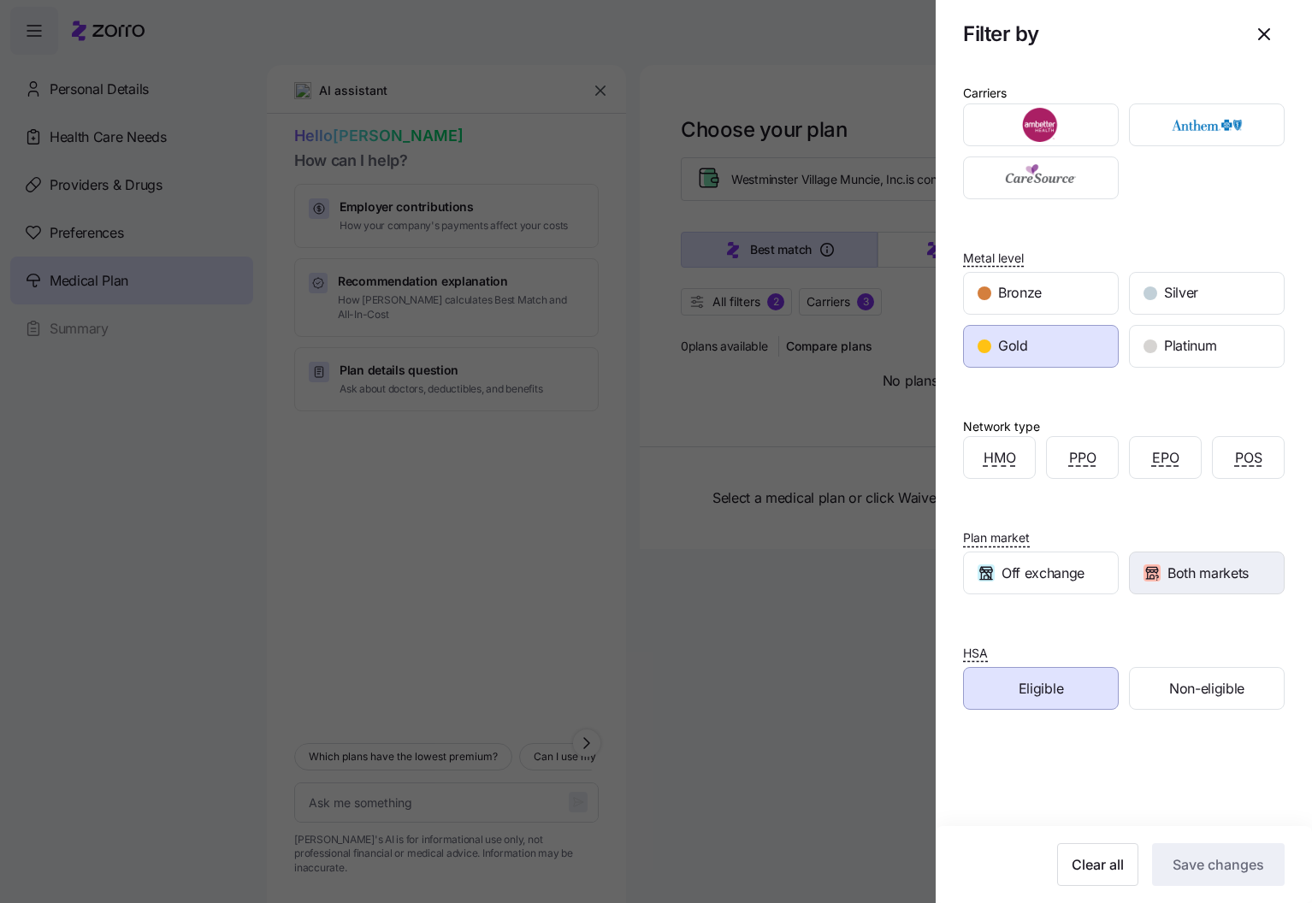
click at [1174, 584] on span "Both markets" at bounding box center [1208, 573] width 81 height 21
click at [1237, 863] on span "Save changes" at bounding box center [1219, 864] width 92 height 21
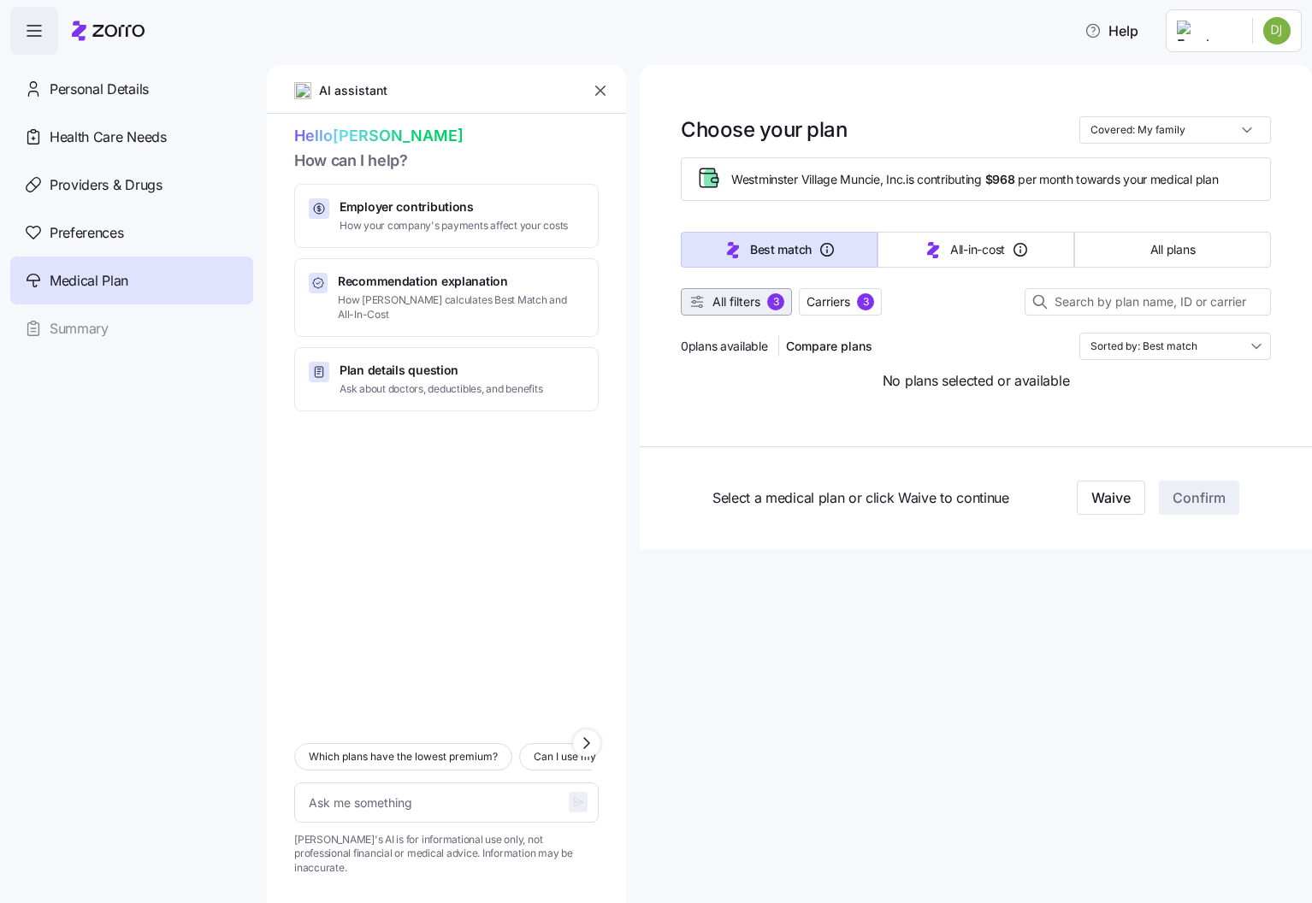
click at [767, 294] on button "All filters 3" at bounding box center [736, 301] width 111 height 27
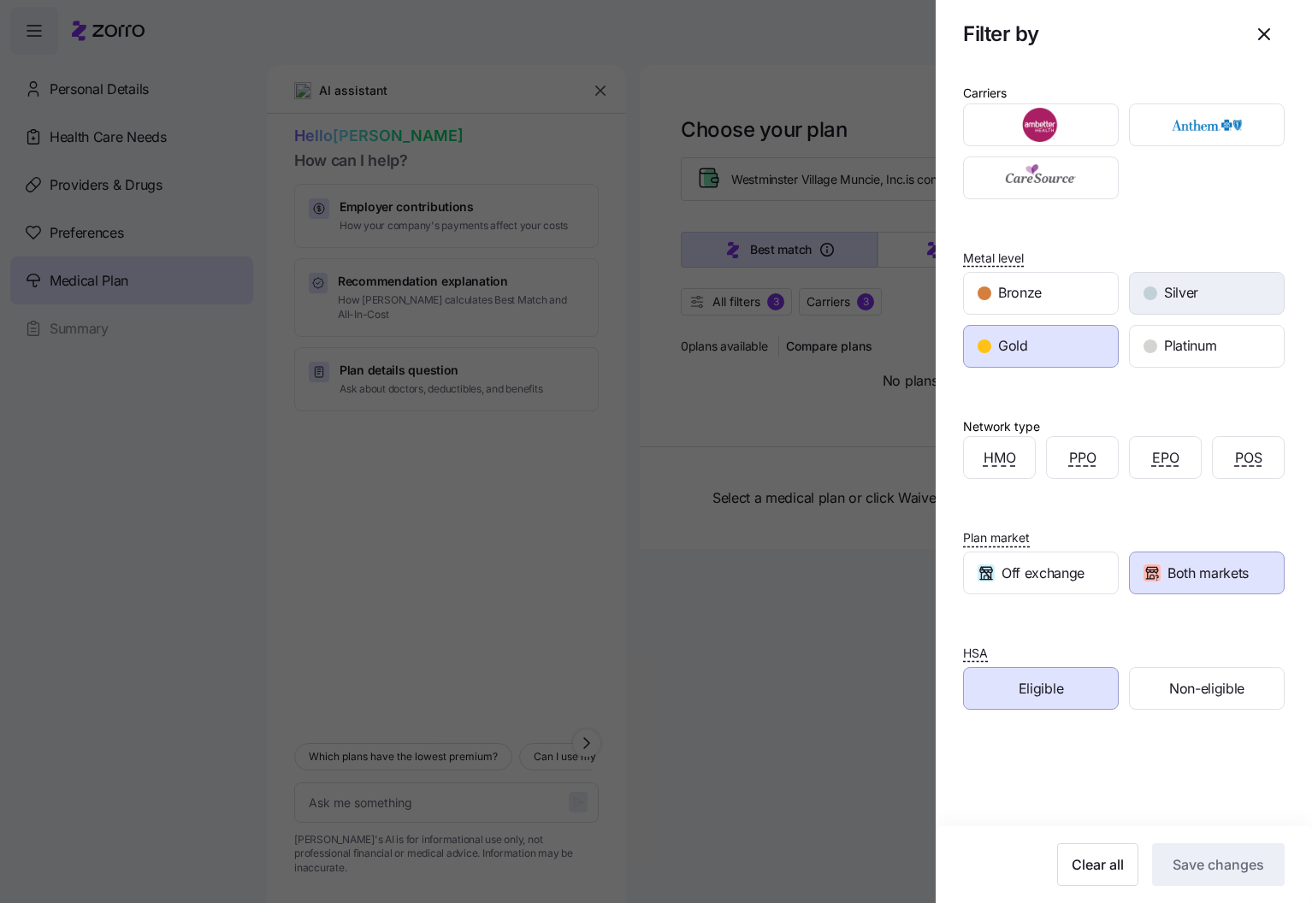
click at [1205, 304] on div "Silver" at bounding box center [1207, 293] width 154 height 41
click at [1071, 348] on div "Gold" at bounding box center [1041, 346] width 154 height 41
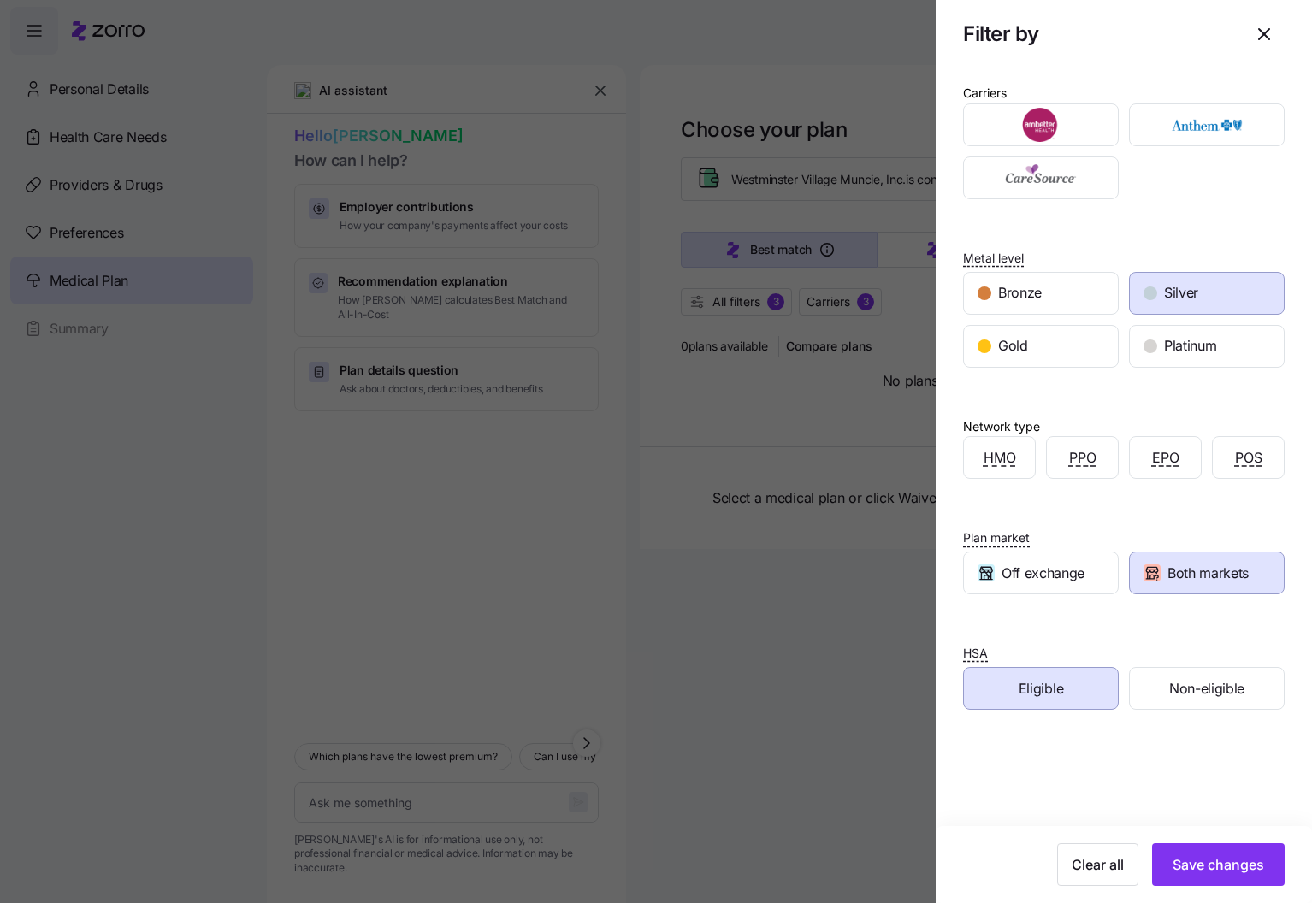
scroll to position [7, 0]
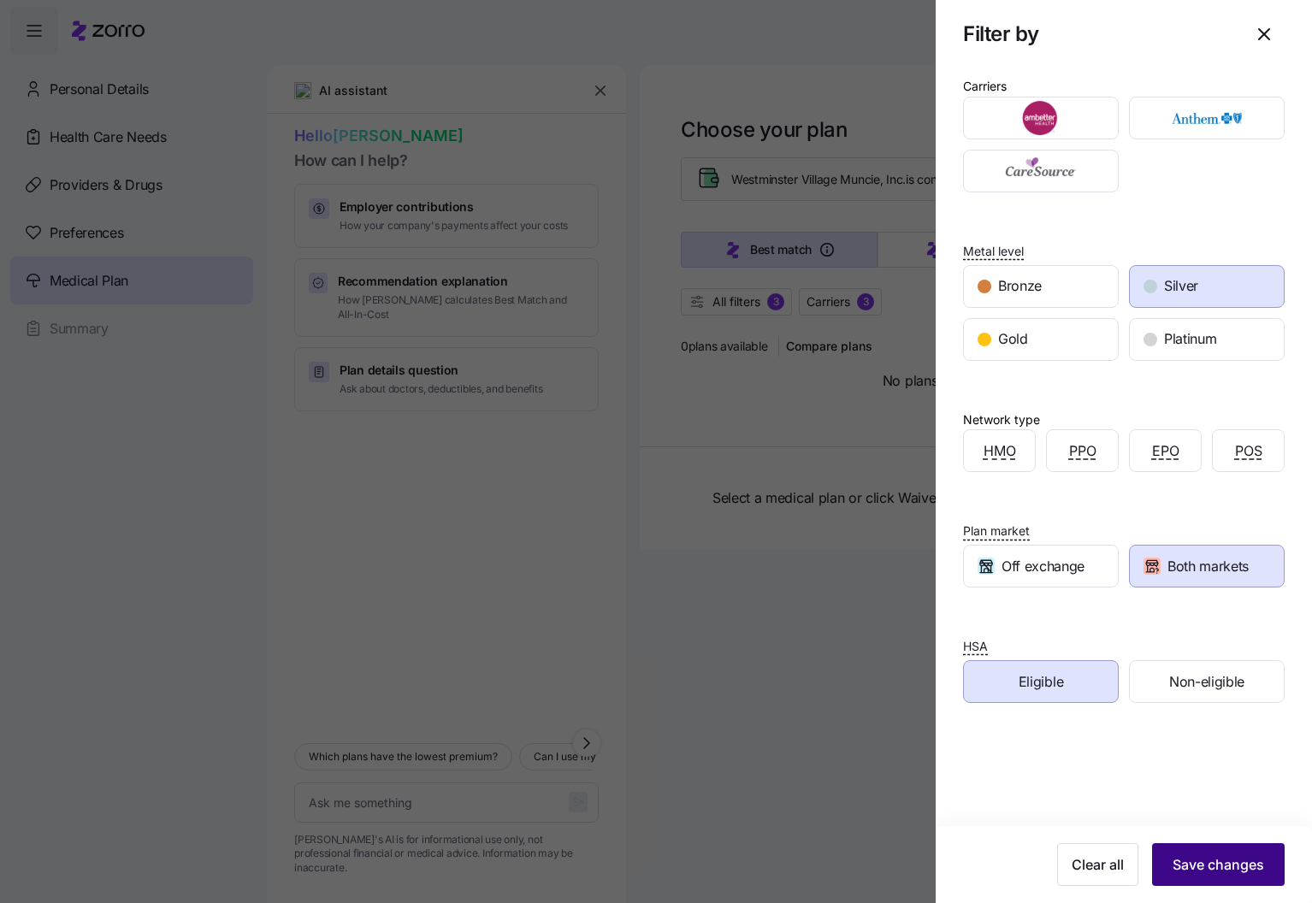
click at [1188, 865] on span "Save changes" at bounding box center [1219, 864] width 92 height 21
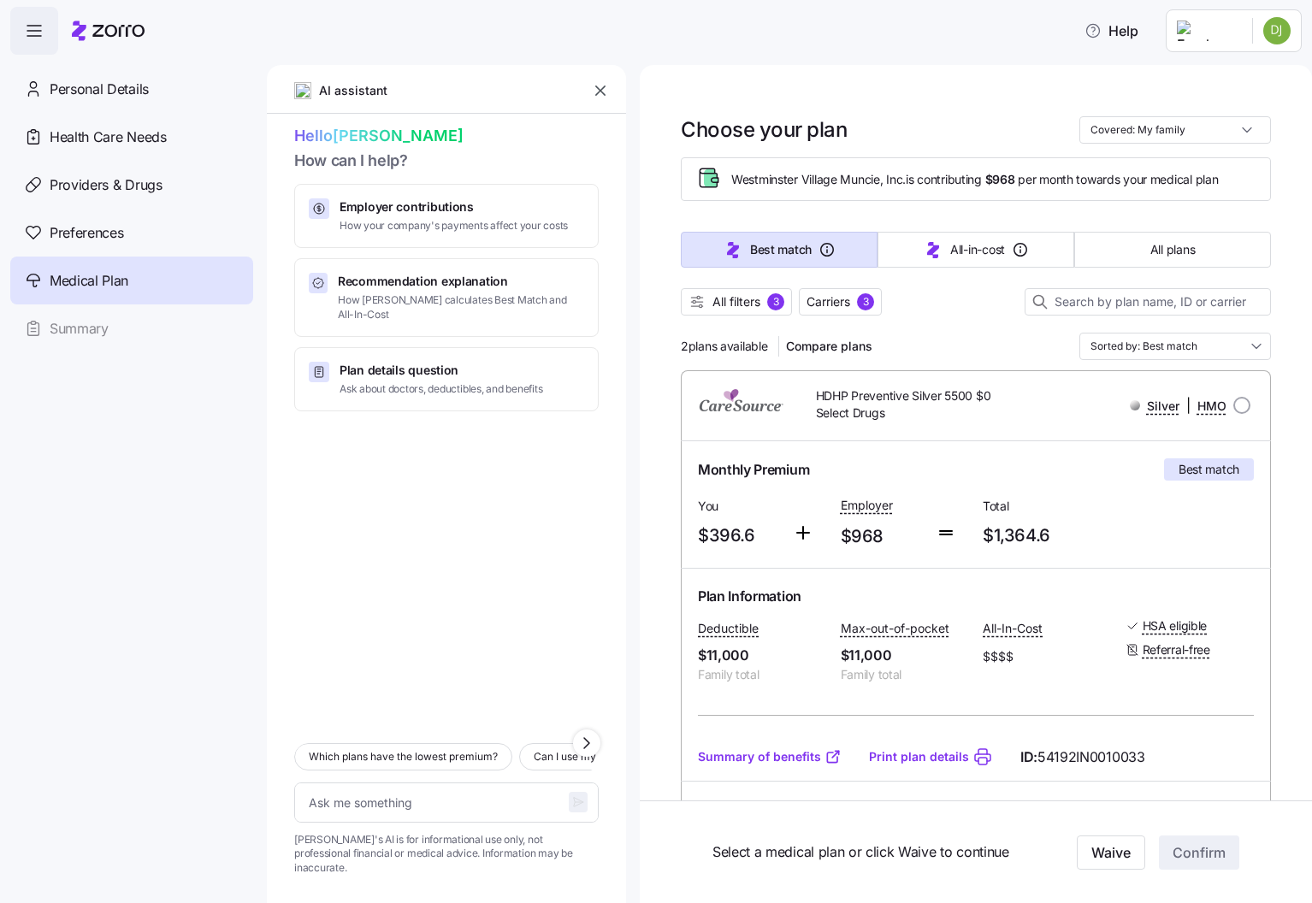
scroll to position [0, 0]
click at [741, 316] on button "All filters 3" at bounding box center [736, 301] width 111 height 27
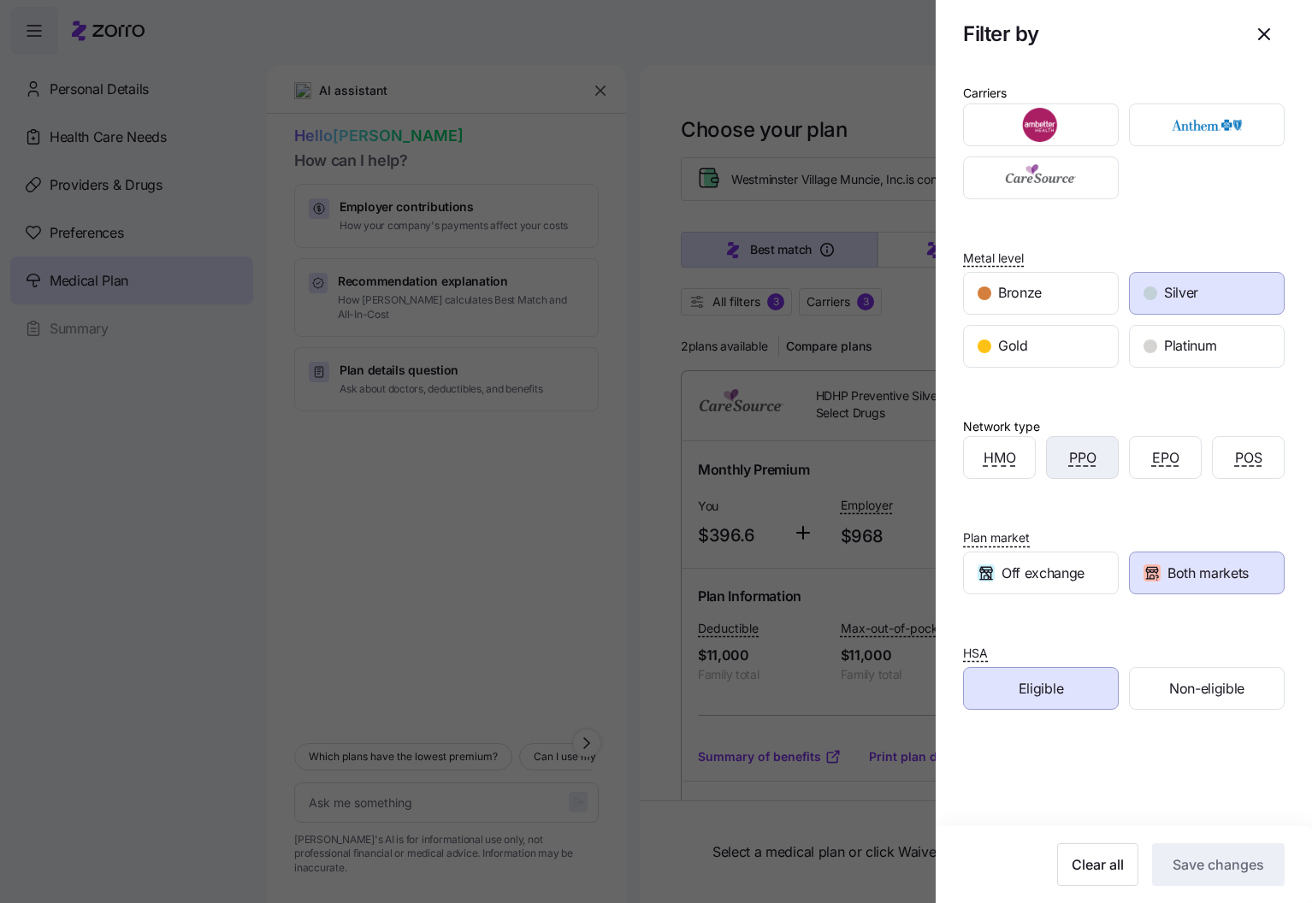
click at [1102, 475] on div "PPO" at bounding box center [1082, 457] width 71 height 41
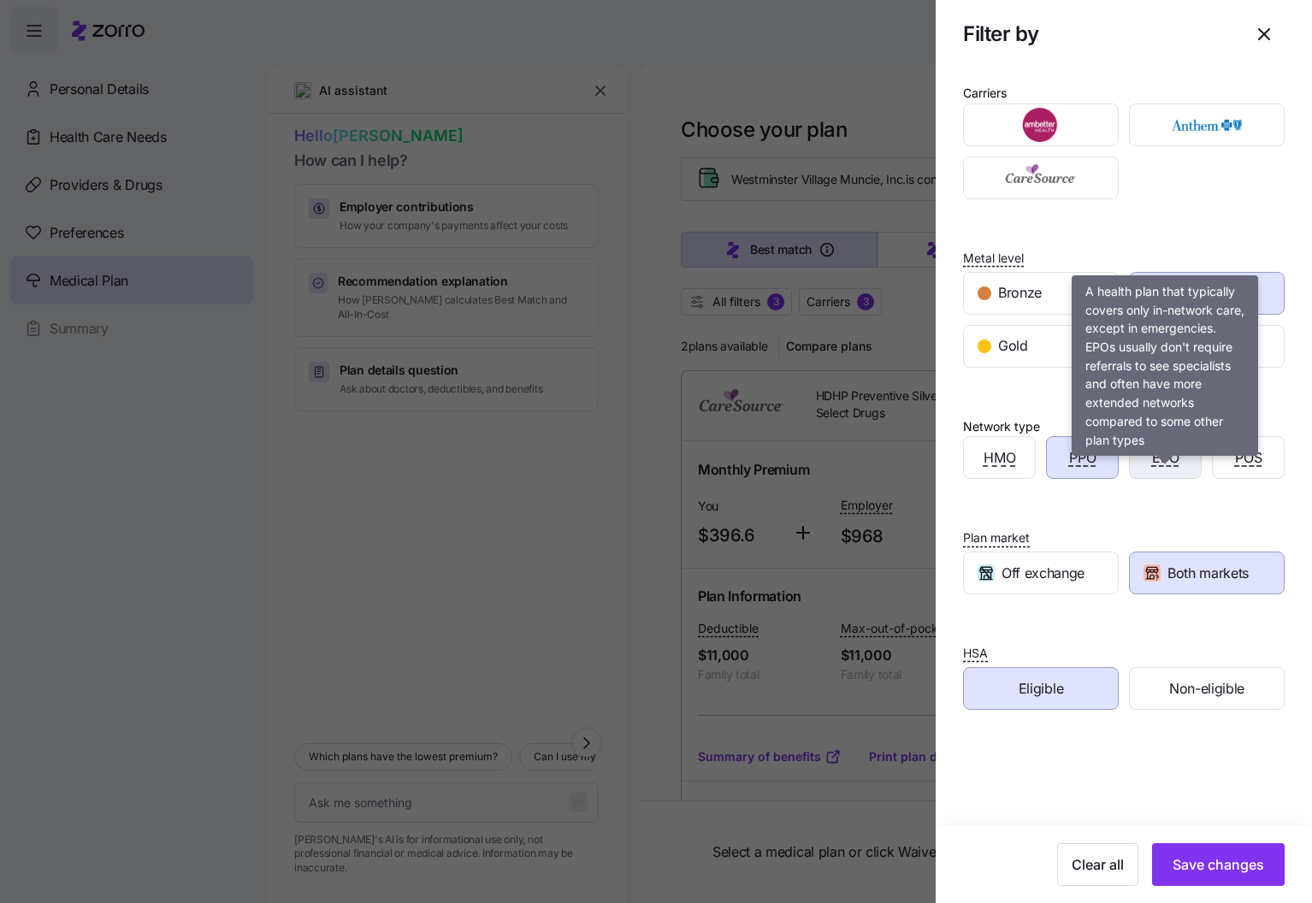
click at [1160, 469] on span "EPO" at bounding box center [1165, 457] width 27 height 21
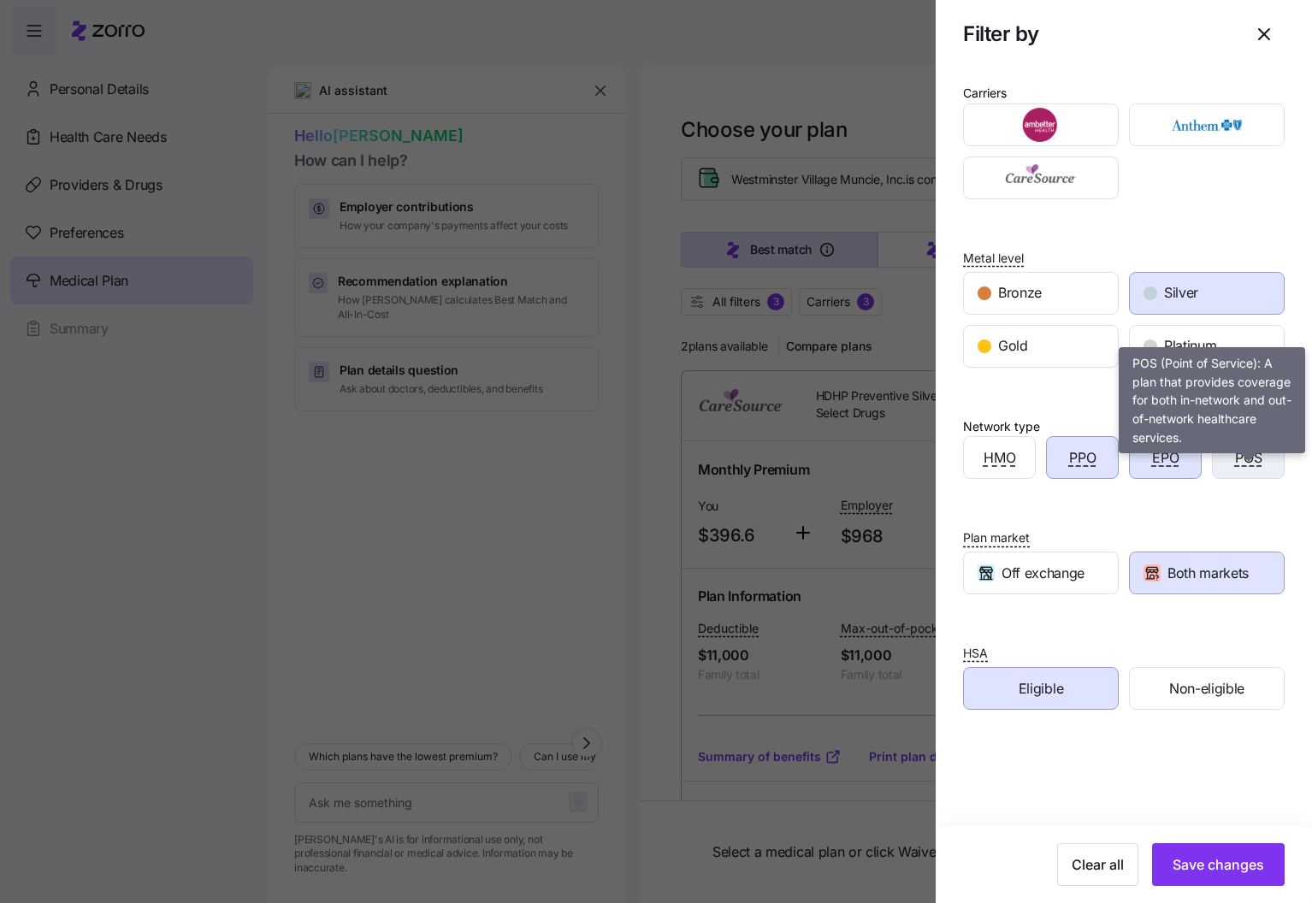
click at [1259, 469] on span "POS" at bounding box center [1248, 457] width 27 height 21
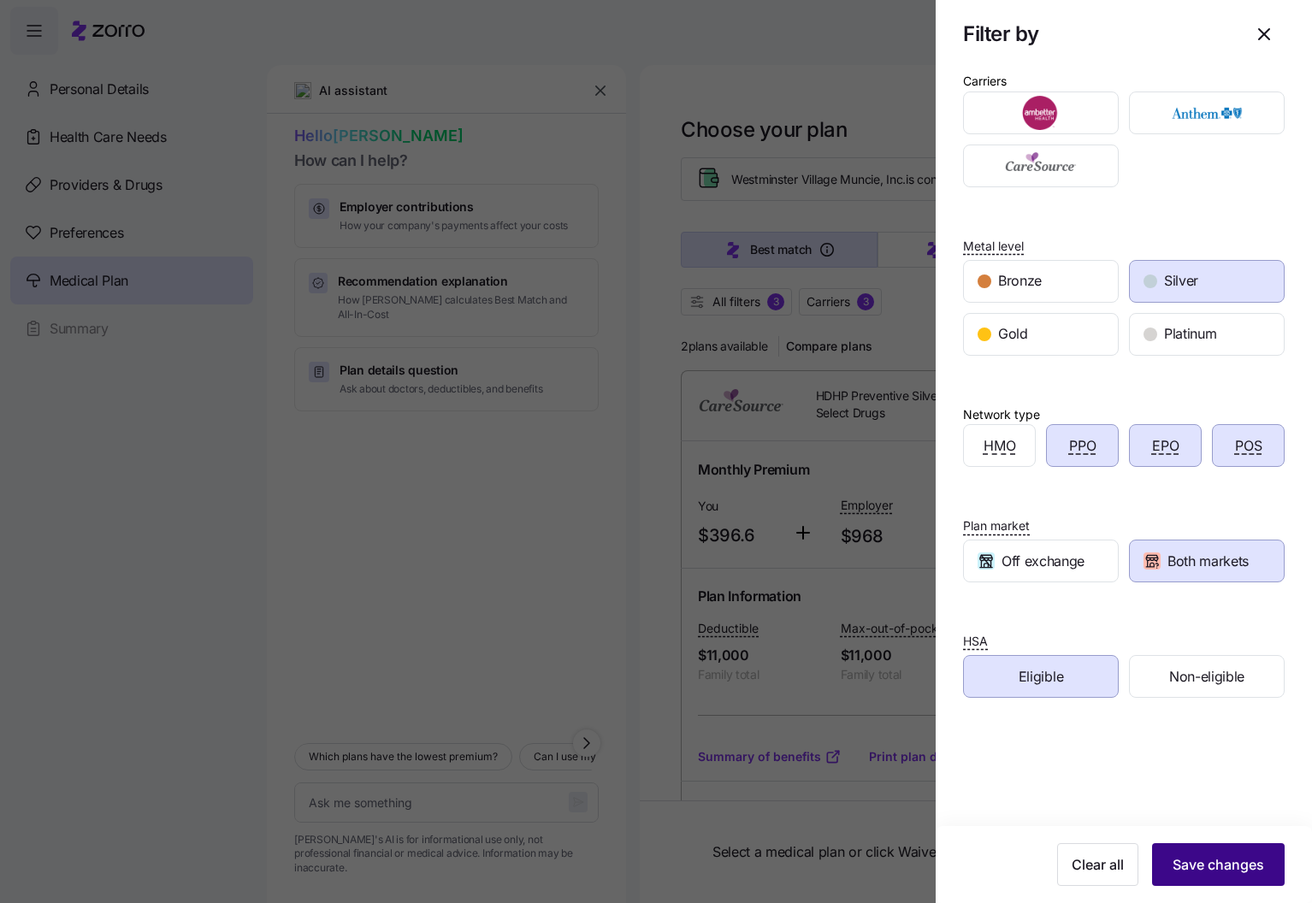
click at [1240, 859] on span "Save changes" at bounding box center [1219, 864] width 92 height 21
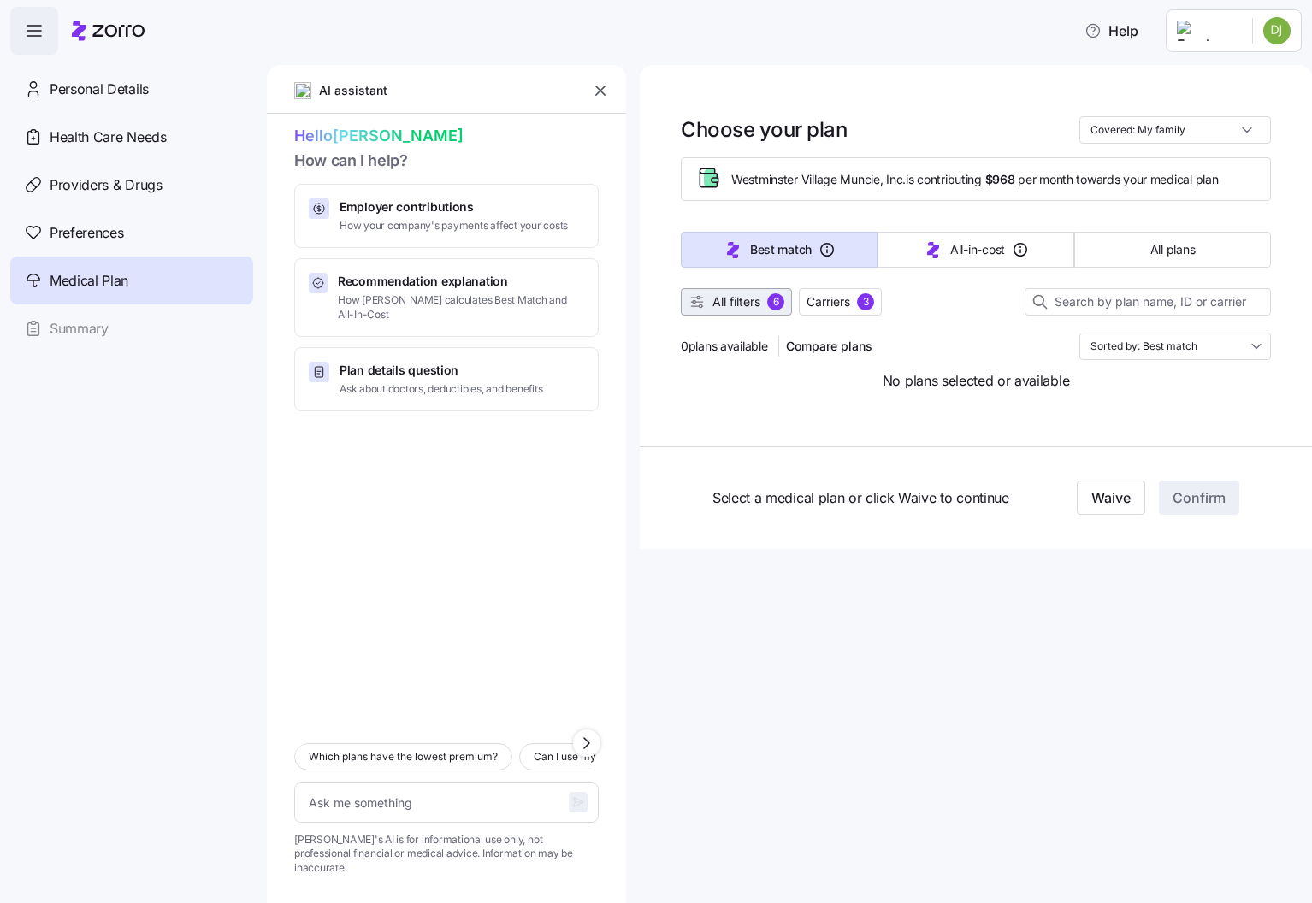
click at [755, 304] on span "All filters" at bounding box center [736, 301] width 48 height 17
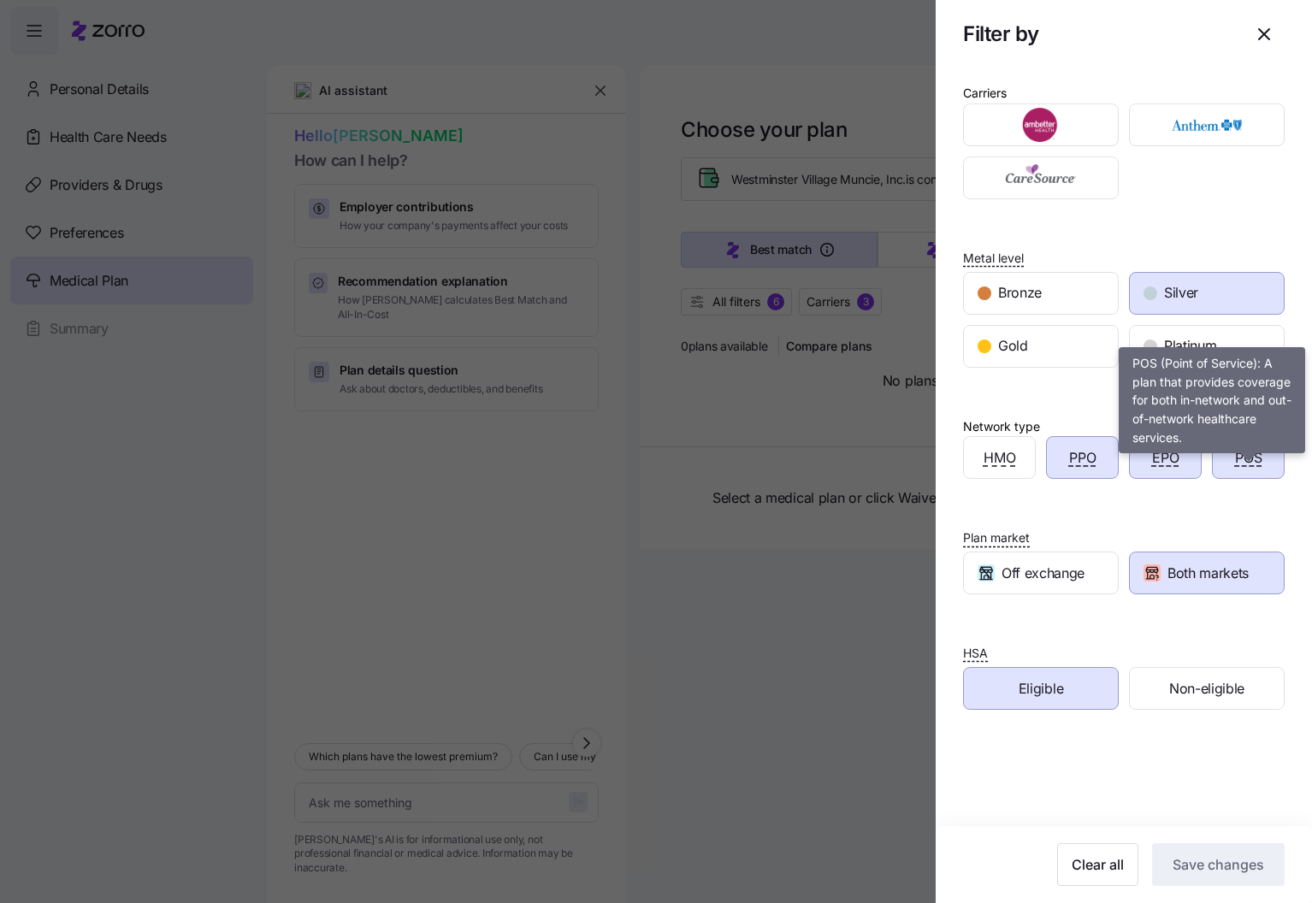
click at [1251, 469] on span "POS" at bounding box center [1248, 457] width 27 height 21
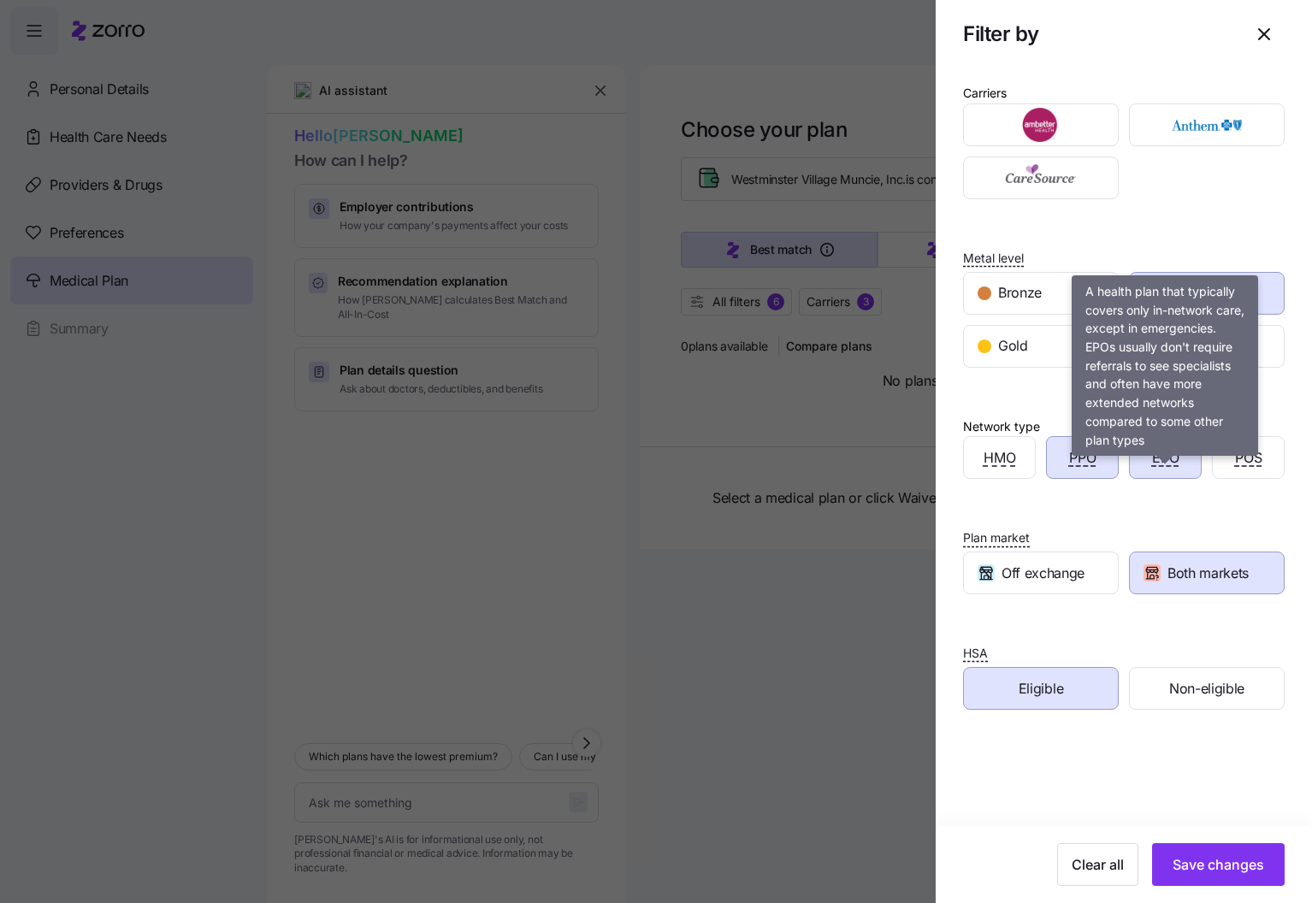
click at [1178, 469] on span "EPO" at bounding box center [1165, 457] width 27 height 21
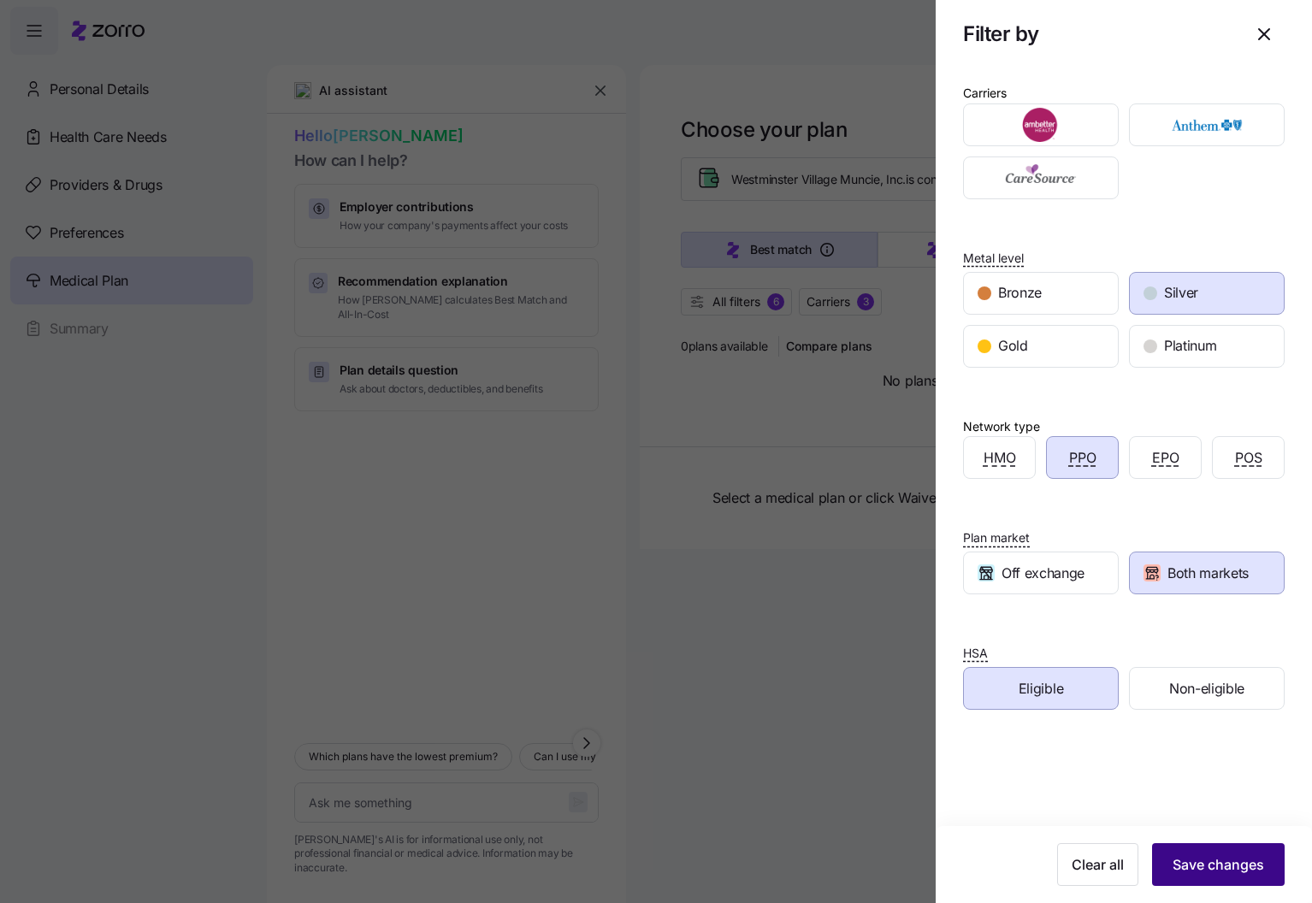
click at [1264, 869] on span "Save changes" at bounding box center [1219, 864] width 92 height 21
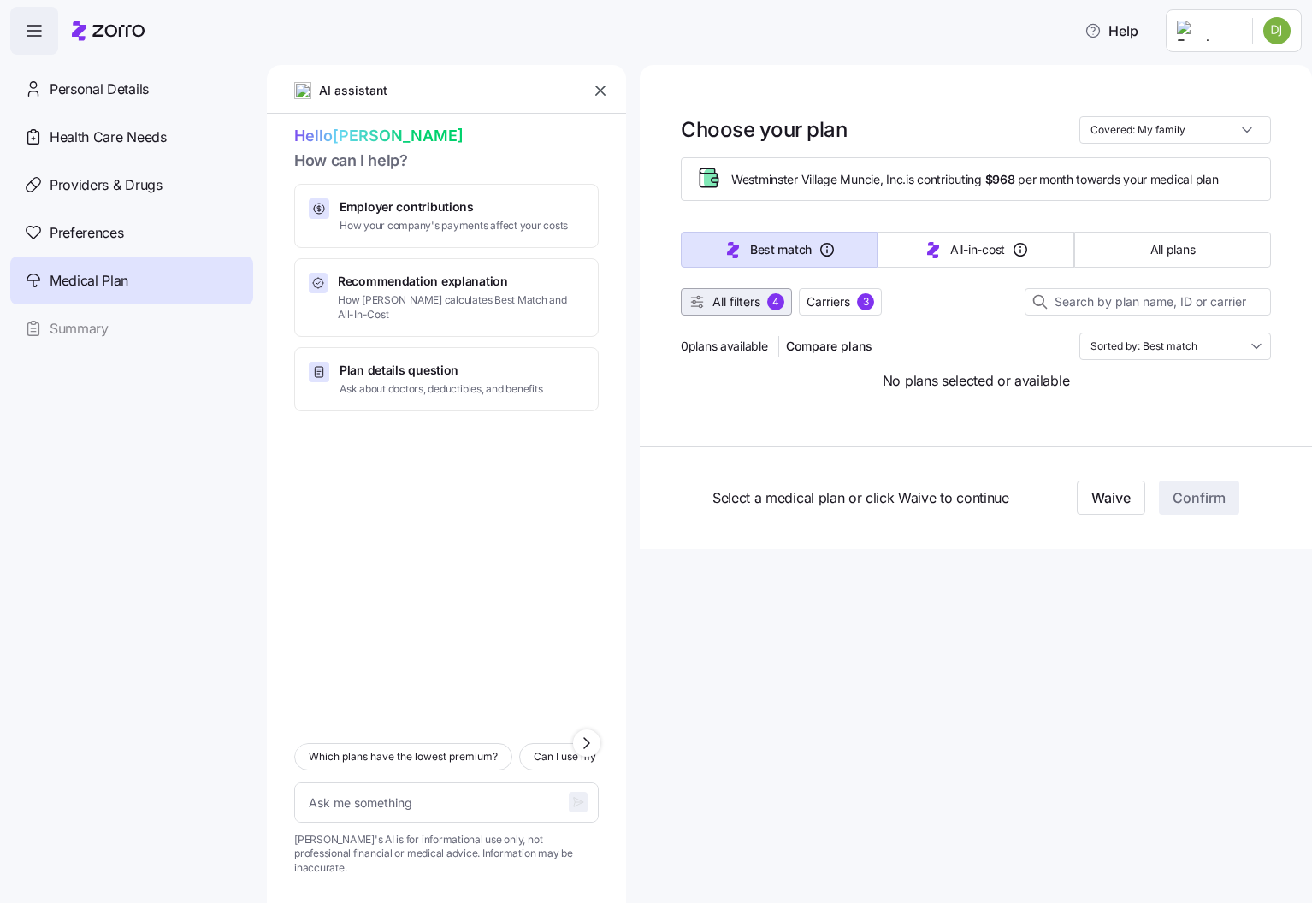
click at [773, 301] on div "4" at bounding box center [775, 301] width 17 height 17
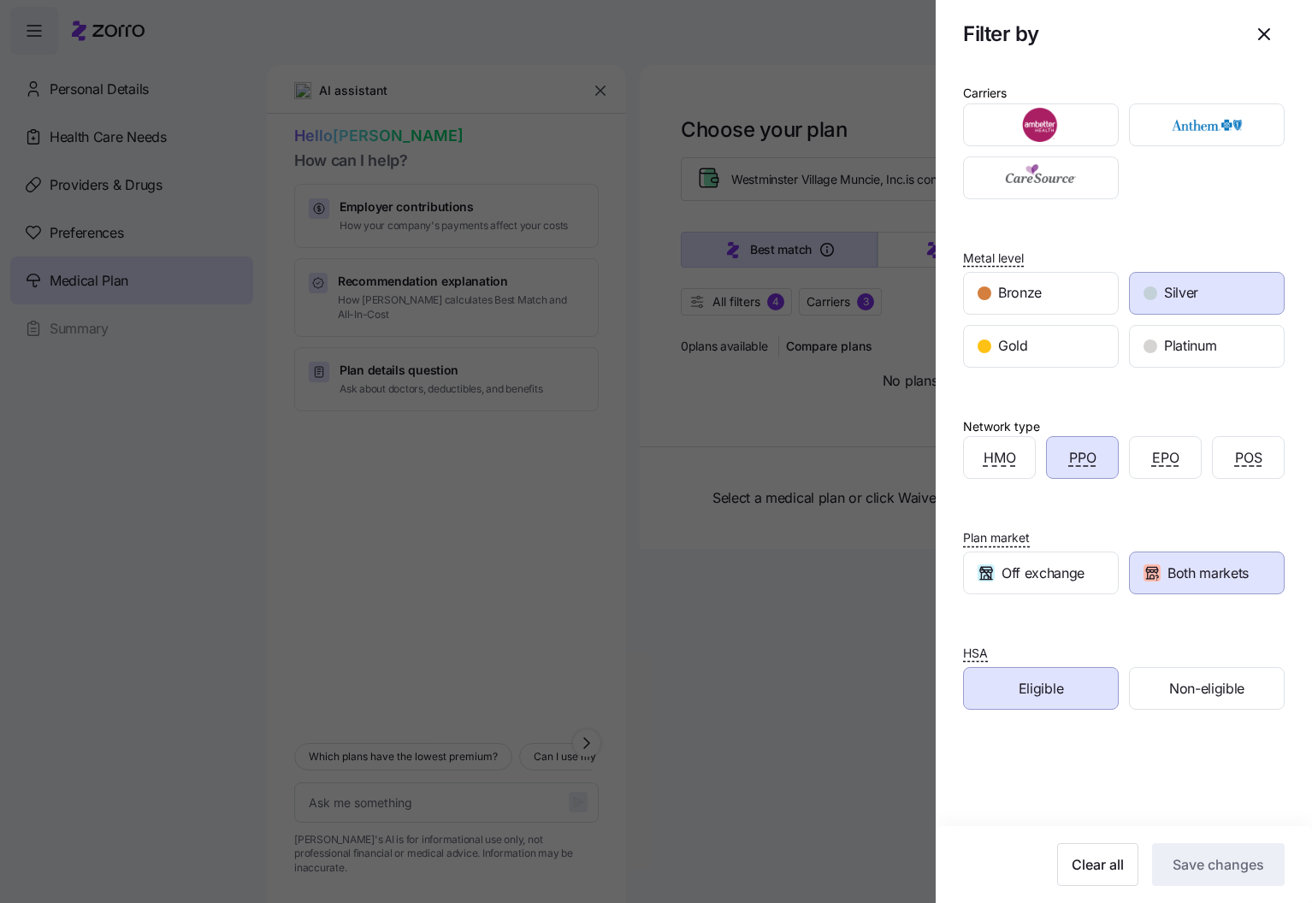
click at [1251, 313] on div "Silver" at bounding box center [1207, 293] width 154 height 41
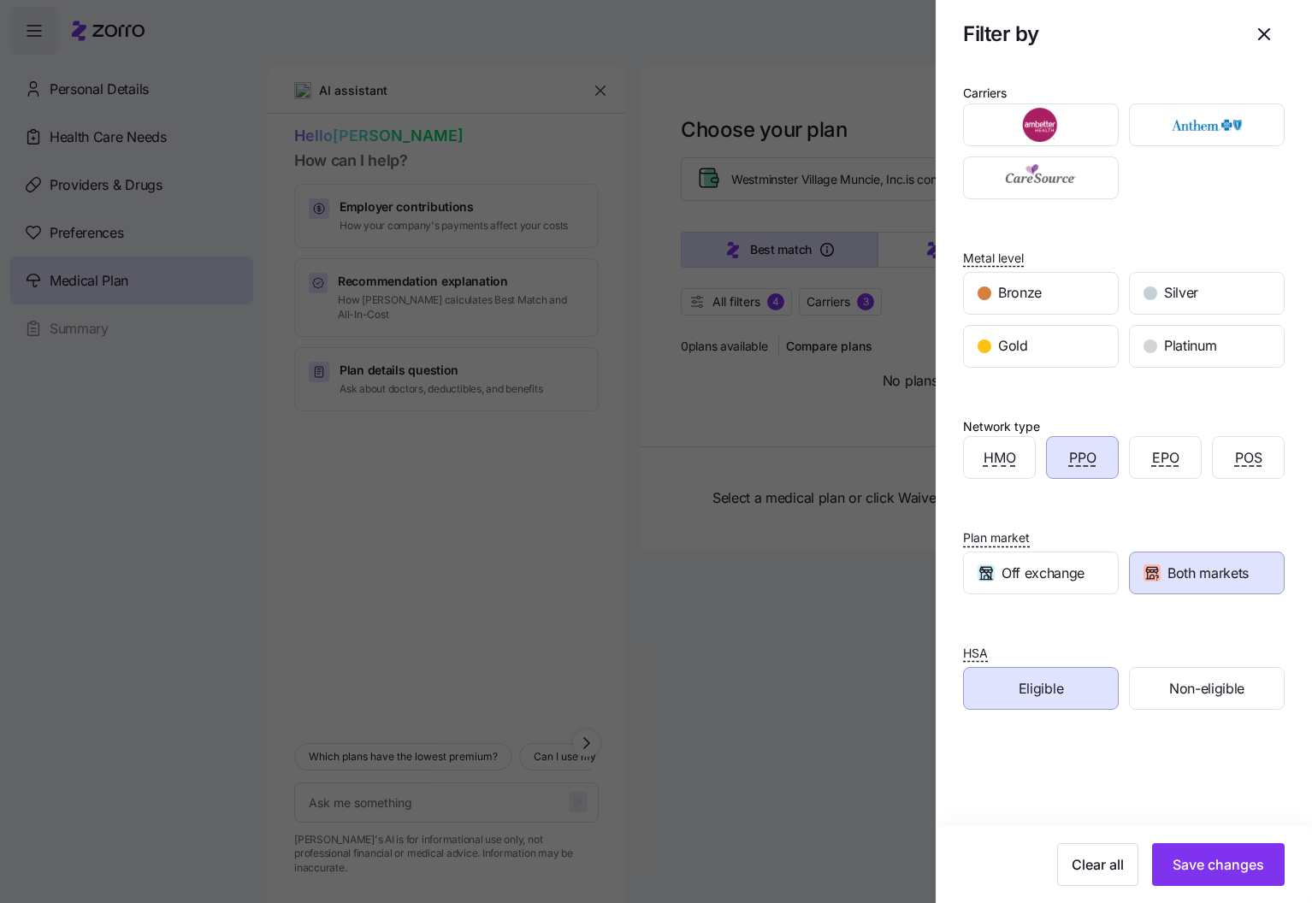
scroll to position [13, 0]
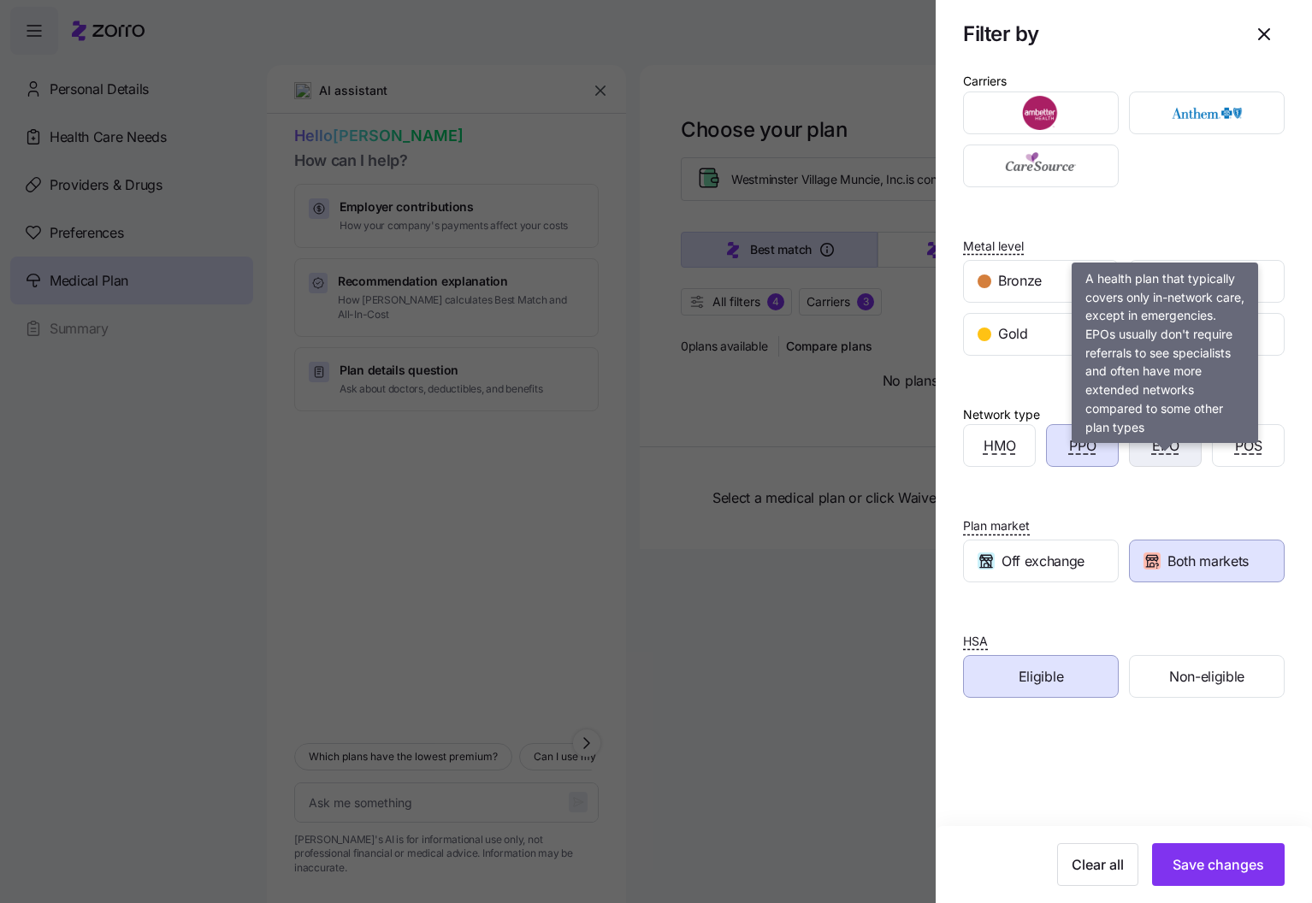
click at [1162, 457] on span "EPO" at bounding box center [1165, 445] width 27 height 21
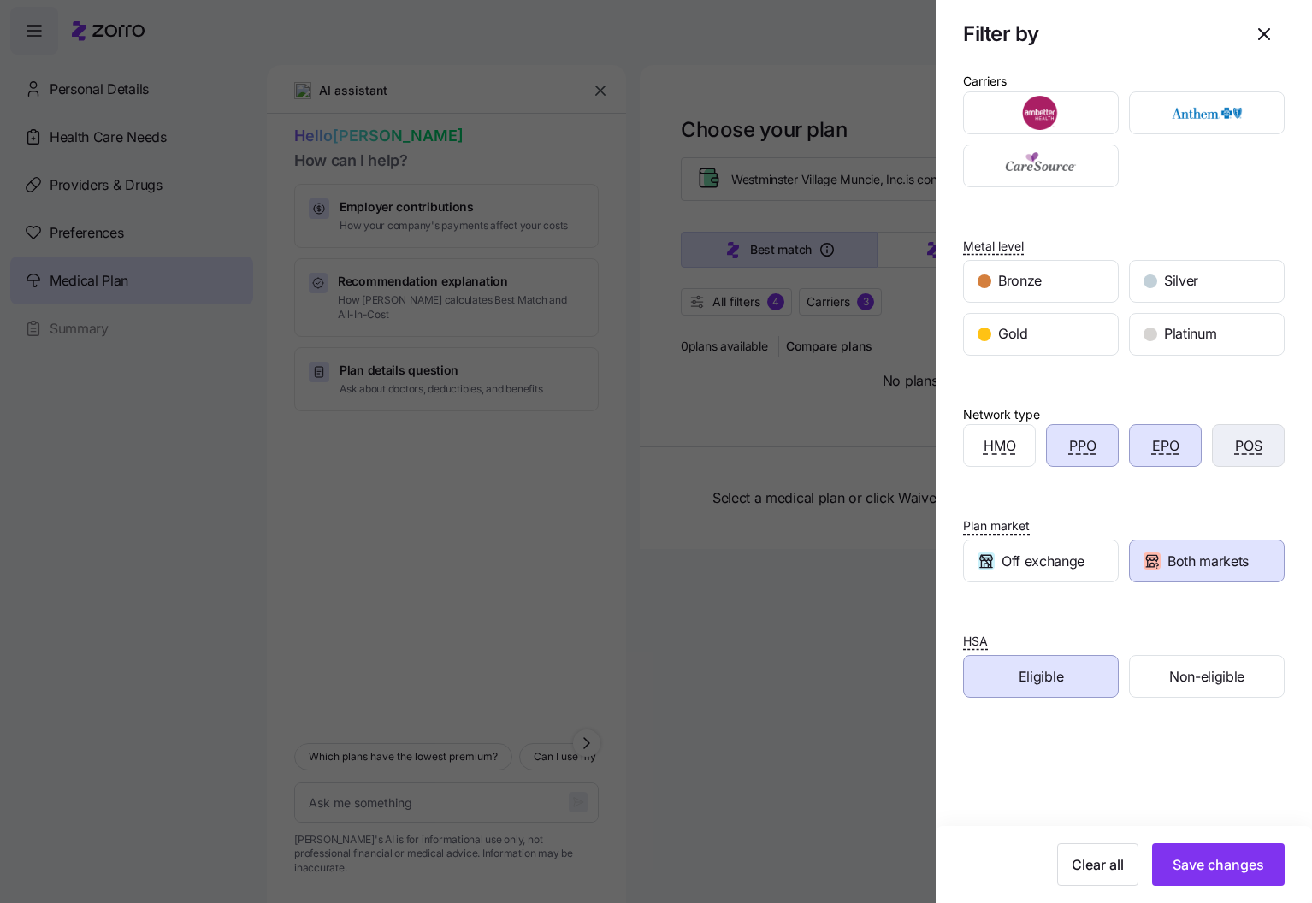
click at [1272, 464] on div "POS" at bounding box center [1248, 445] width 71 height 41
click at [1240, 872] on span "Save changes" at bounding box center [1219, 864] width 92 height 21
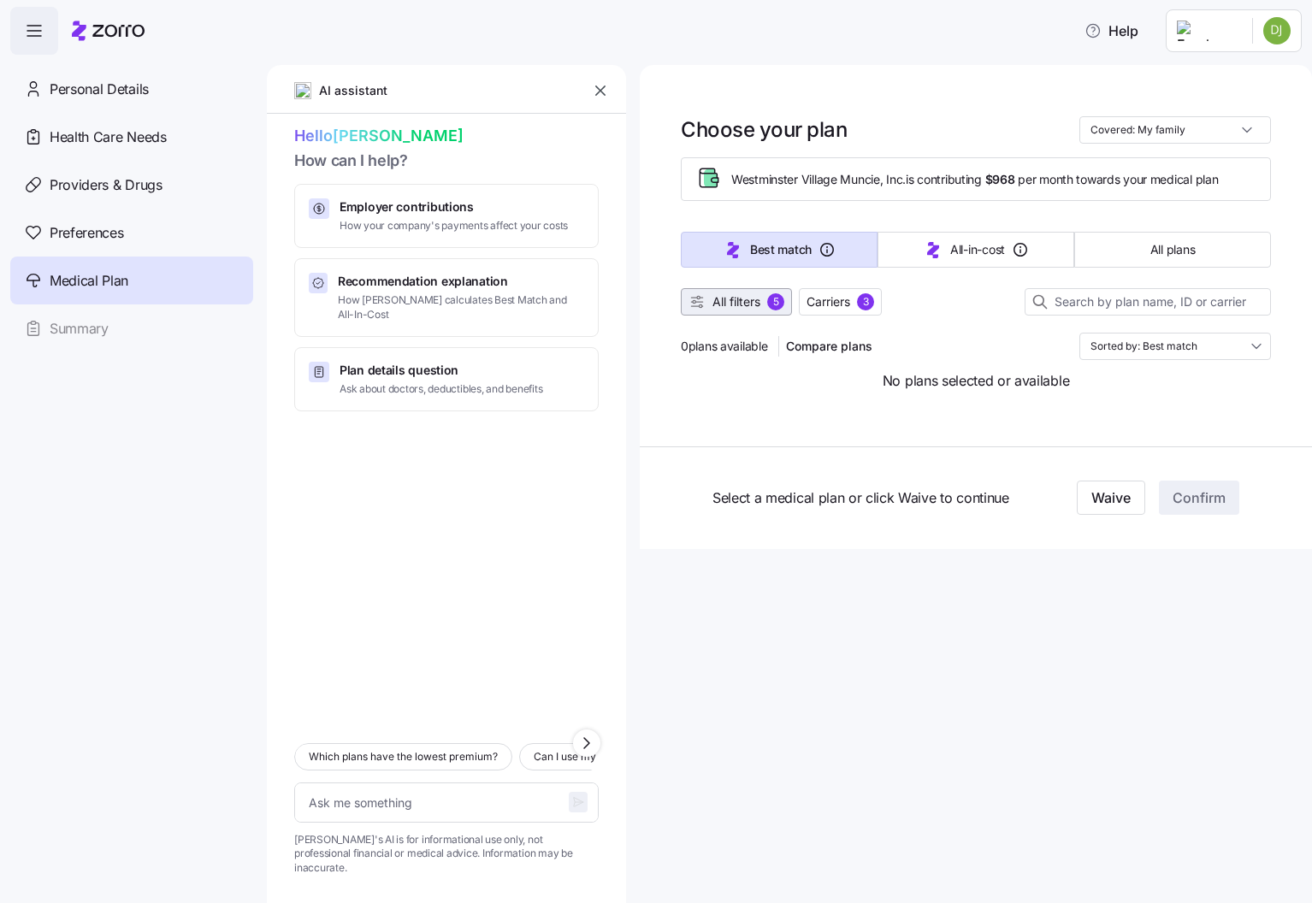
click at [746, 310] on span "All filters" at bounding box center [736, 301] width 48 height 17
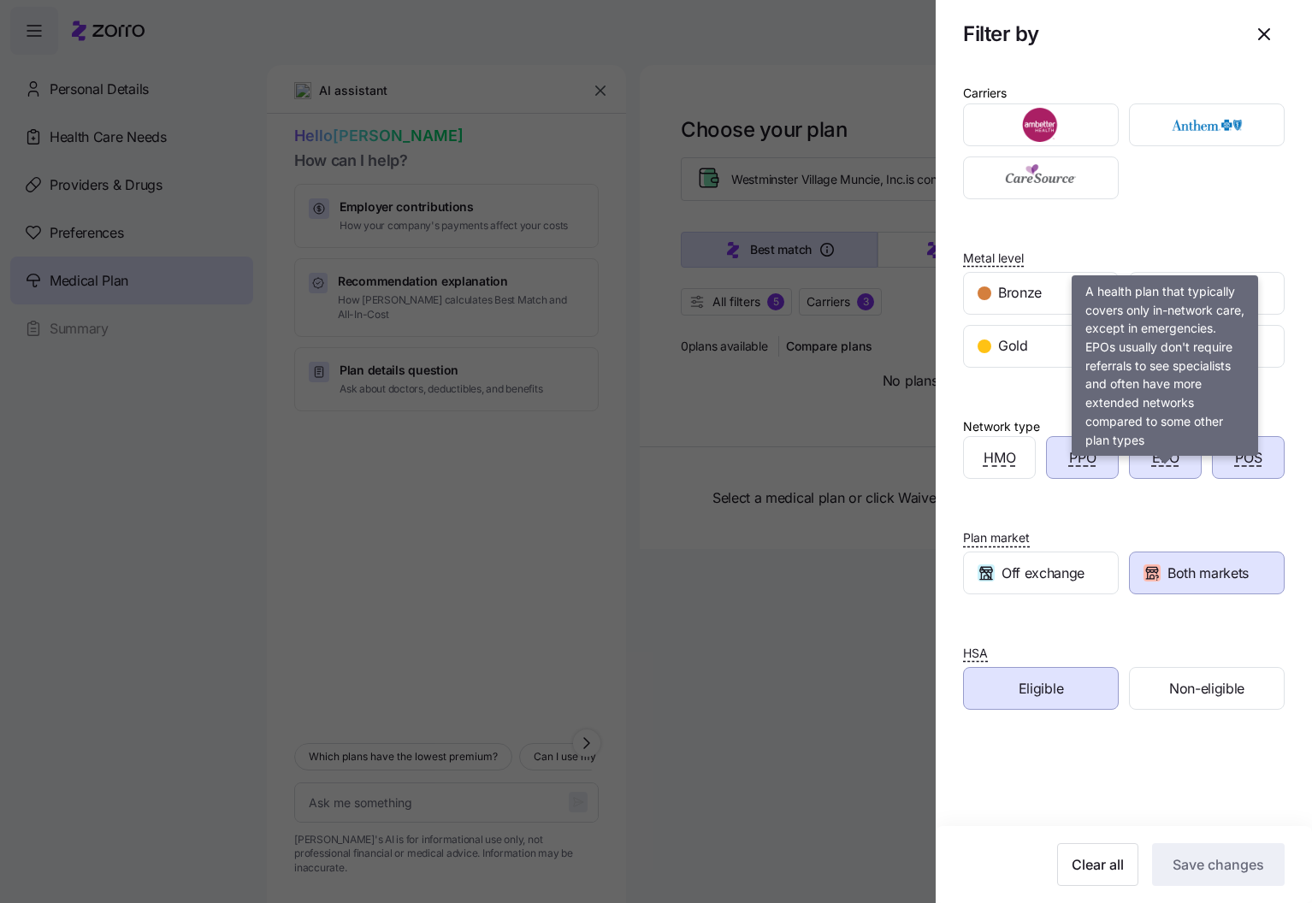
click at [1156, 469] on span "EPO" at bounding box center [1165, 457] width 27 height 21
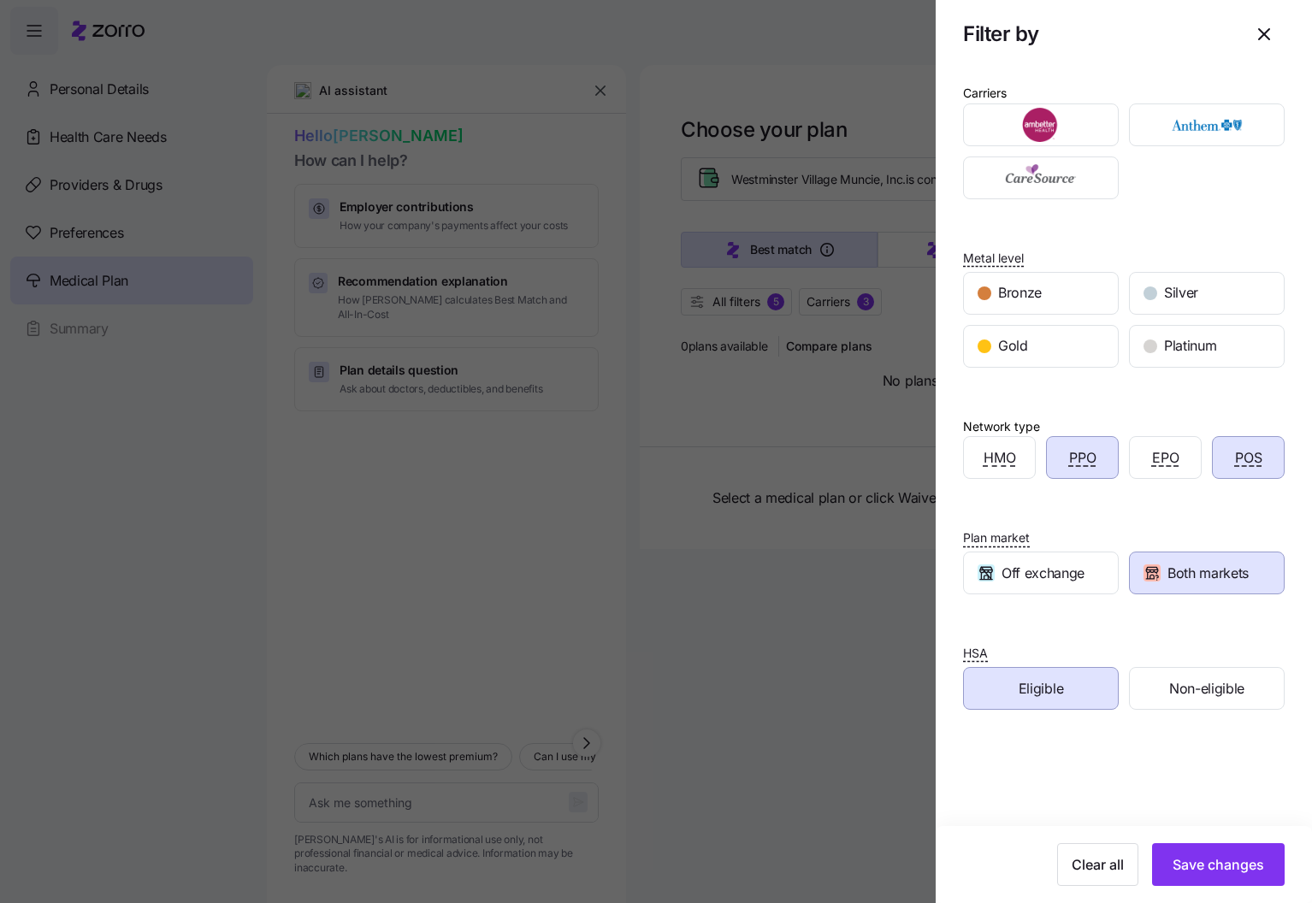
click at [1236, 469] on span "POS" at bounding box center [1248, 457] width 27 height 21
click at [1254, 882] on button "Save changes" at bounding box center [1218, 864] width 133 height 43
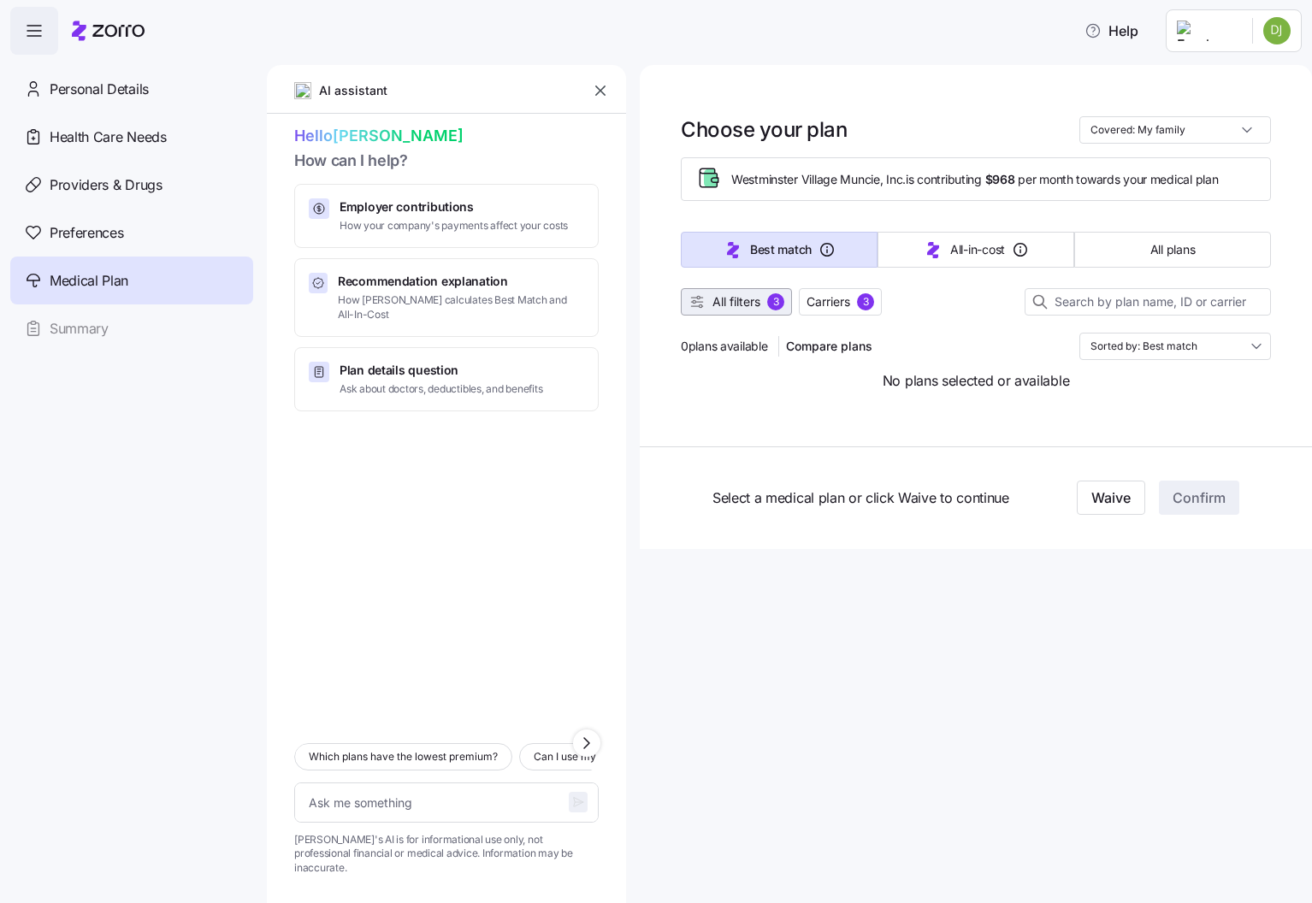
click at [728, 308] on span "All filters" at bounding box center [736, 301] width 48 height 17
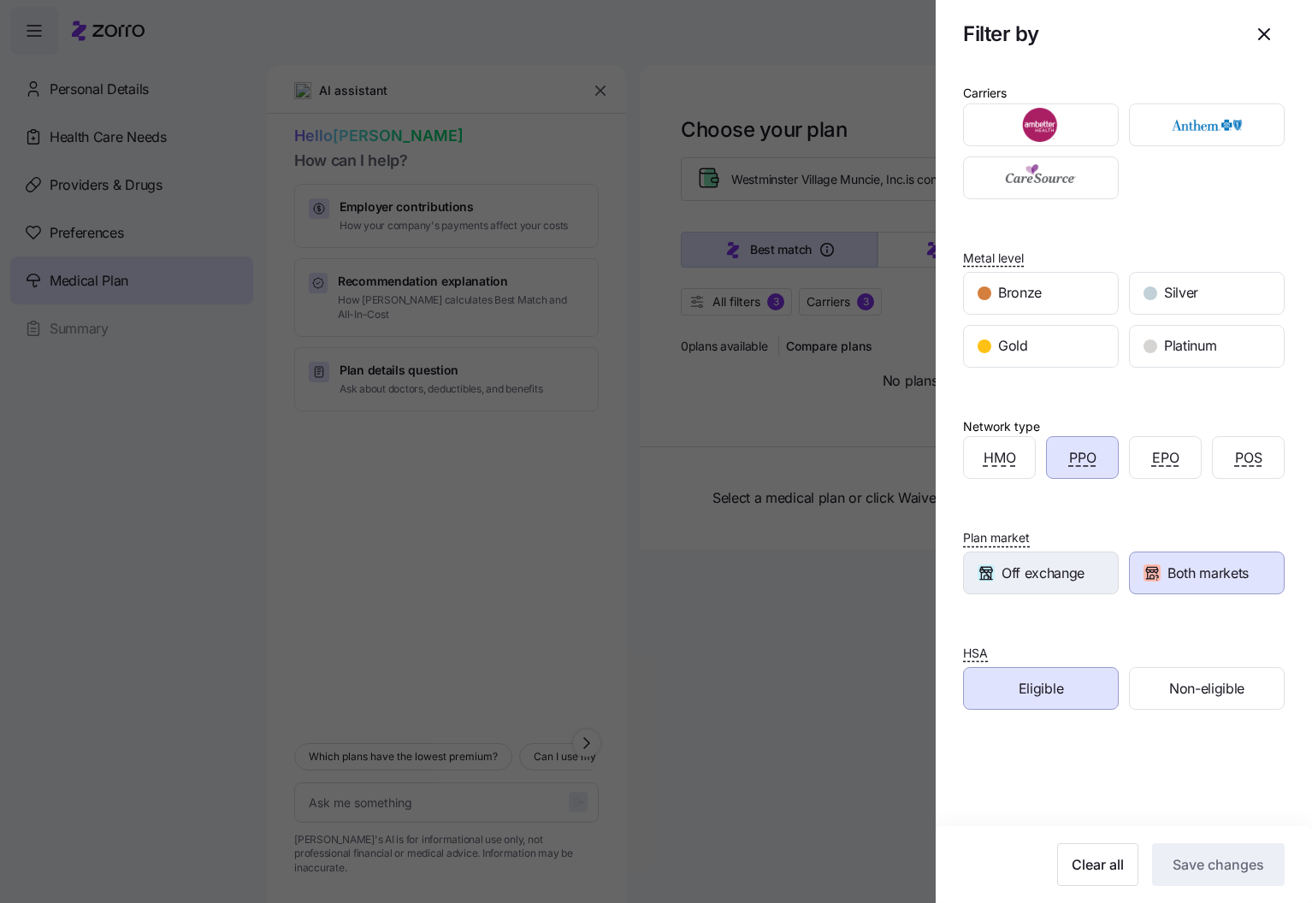
click at [1073, 584] on span "Off exchange" at bounding box center [1043, 573] width 83 height 21
click at [1210, 616] on div "Carriers Metal level Bronze Silver Gold Platinum Network type HMO PPO EPO POS P…" at bounding box center [1124, 453] width 376 height 770
drag, startPoint x: 1215, startPoint y: 596, endPoint x: 1221, endPoint y: 618, distance: 23.0
click at [1214, 584] on span "Both markets" at bounding box center [1208, 573] width 81 height 21
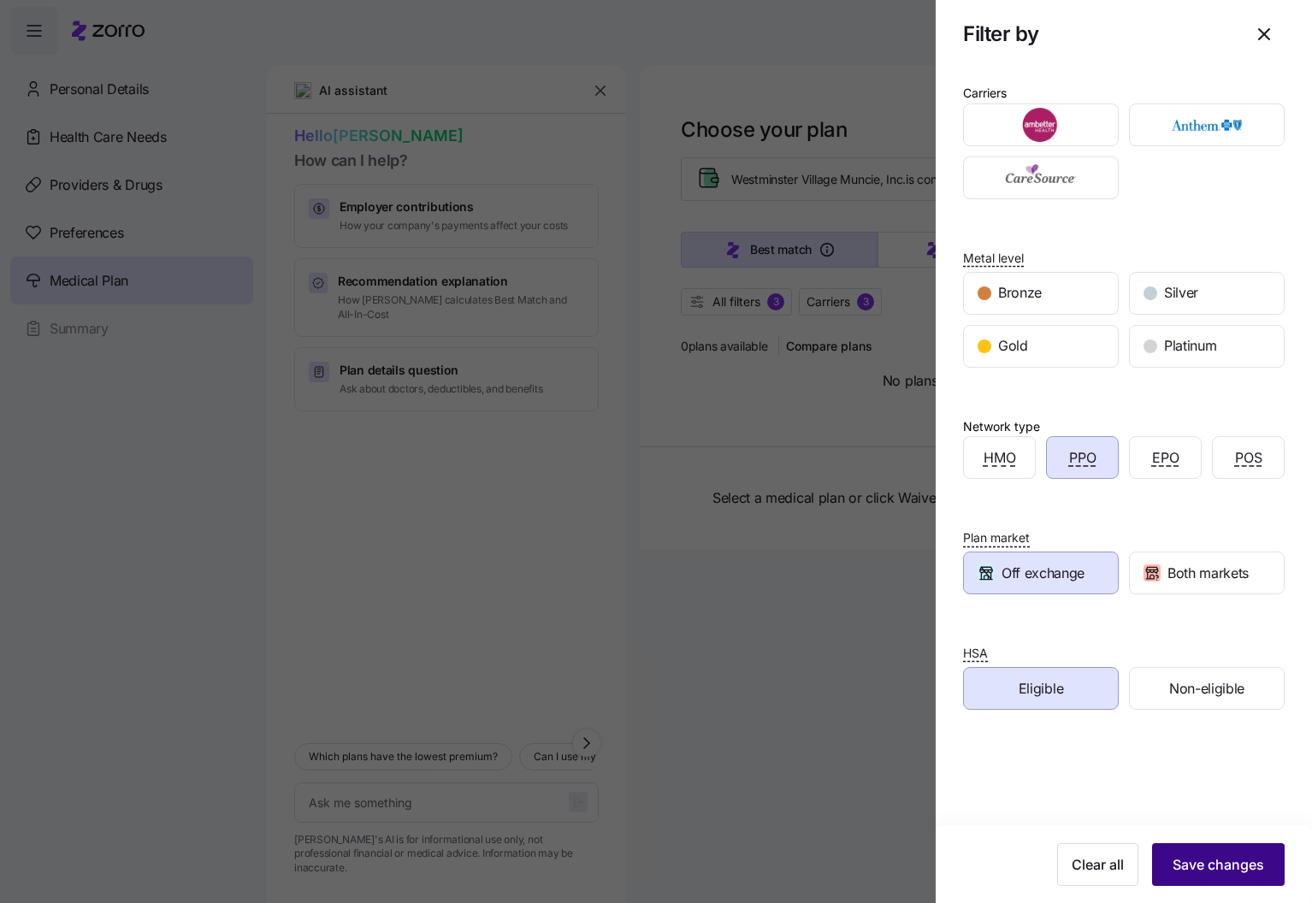
click at [1264, 856] on span "Save changes" at bounding box center [1219, 864] width 92 height 21
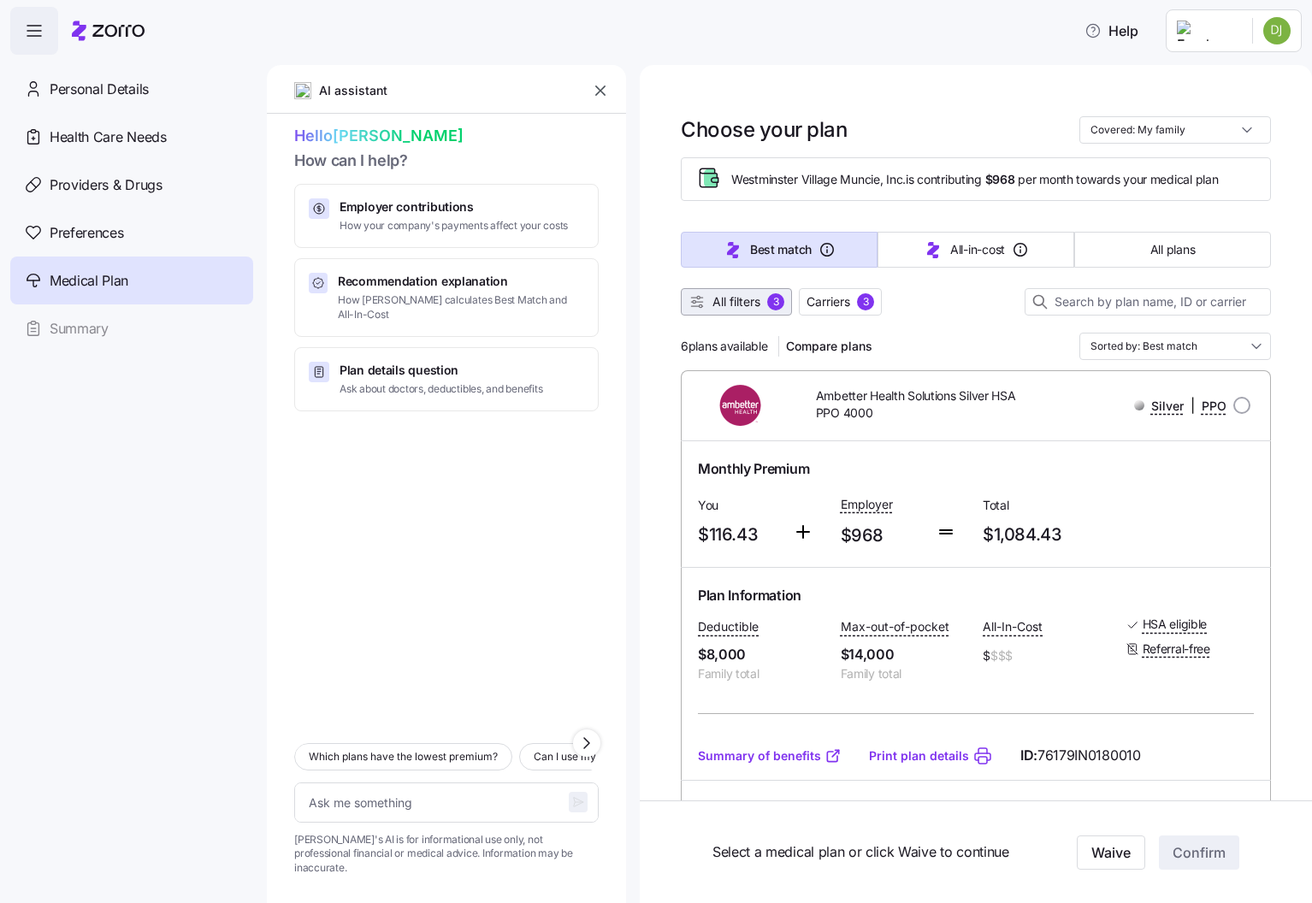
click at [736, 307] on span "All filters" at bounding box center [736, 301] width 48 height 17
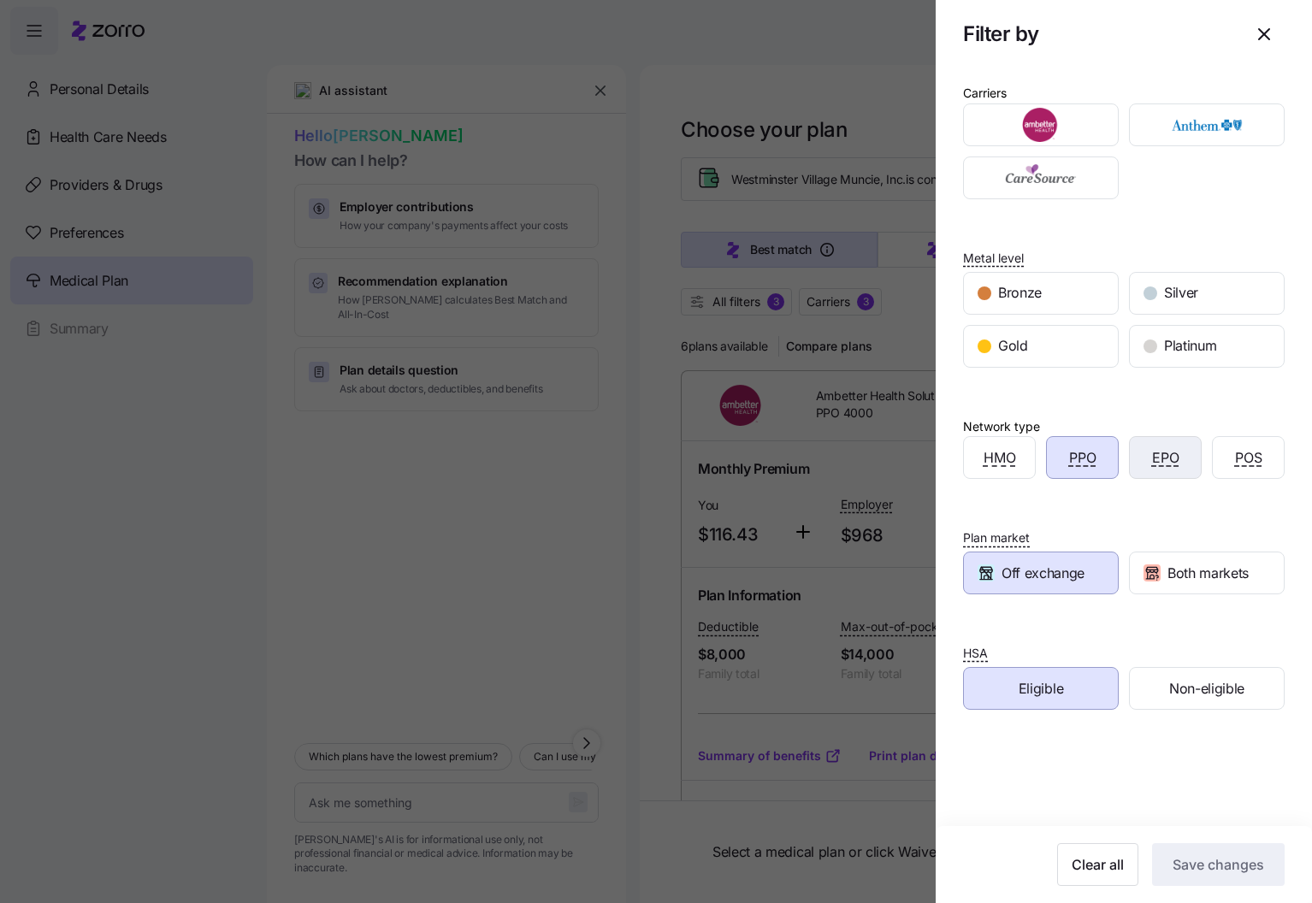
click at [1190, 470] on div "EPO" at bounding box center [1165, 457] width 71 height 41
drag, startPoint x: 1268, startPoint y: 475, endPoint x: 1277, endPoint y: 523, distance: 48.7
click at [1268, 475] on div "POS" at bounding box center [1248, 457] width 71 height 41
click at [1215, 870] on span "Save changes" at bounding box center [1219, 864] width 92 height 21
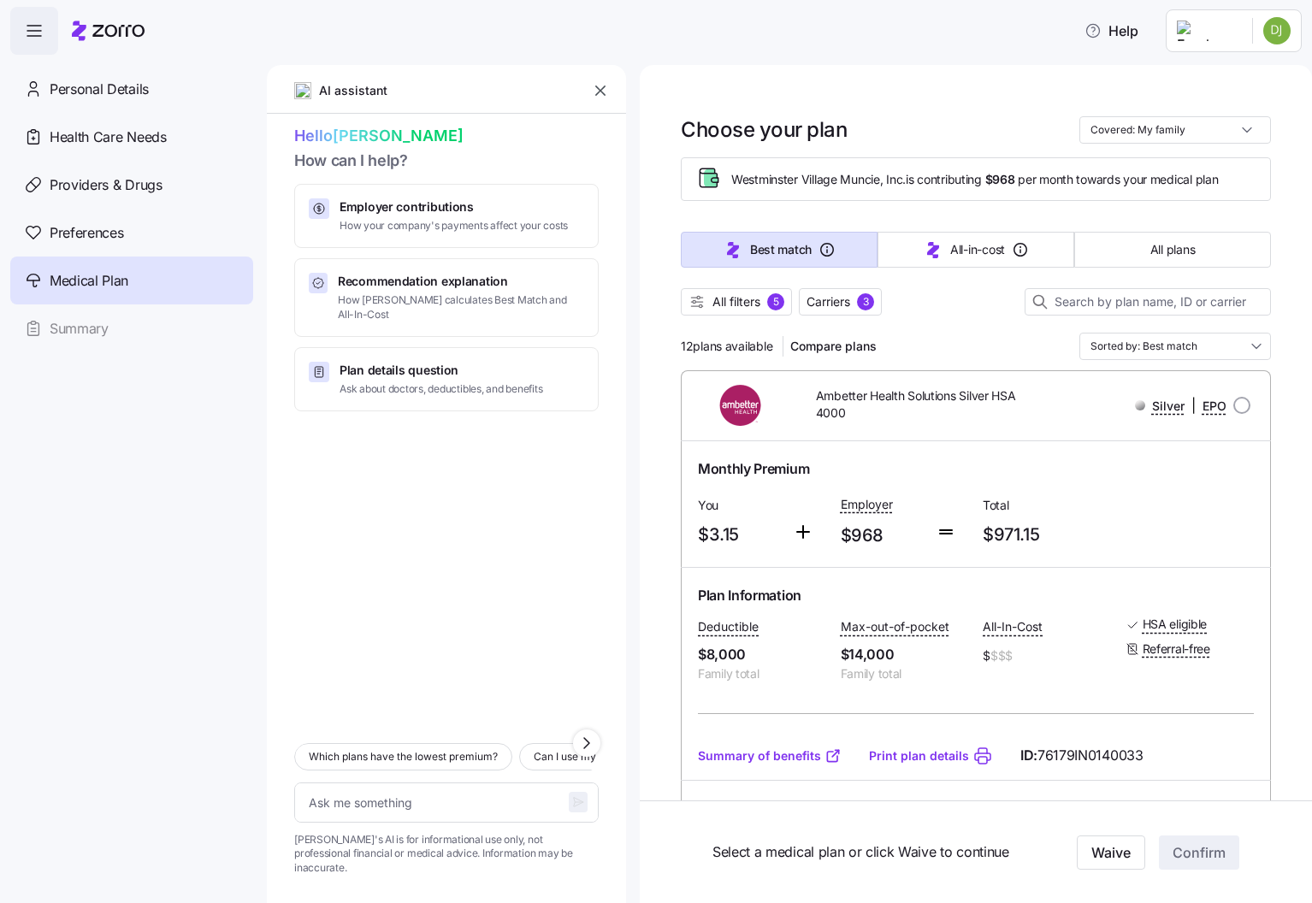
scroll to position [0, 0]
click at [764, 300] on span "All filters 5" at bounding box center [737, 301] width 96 height 17
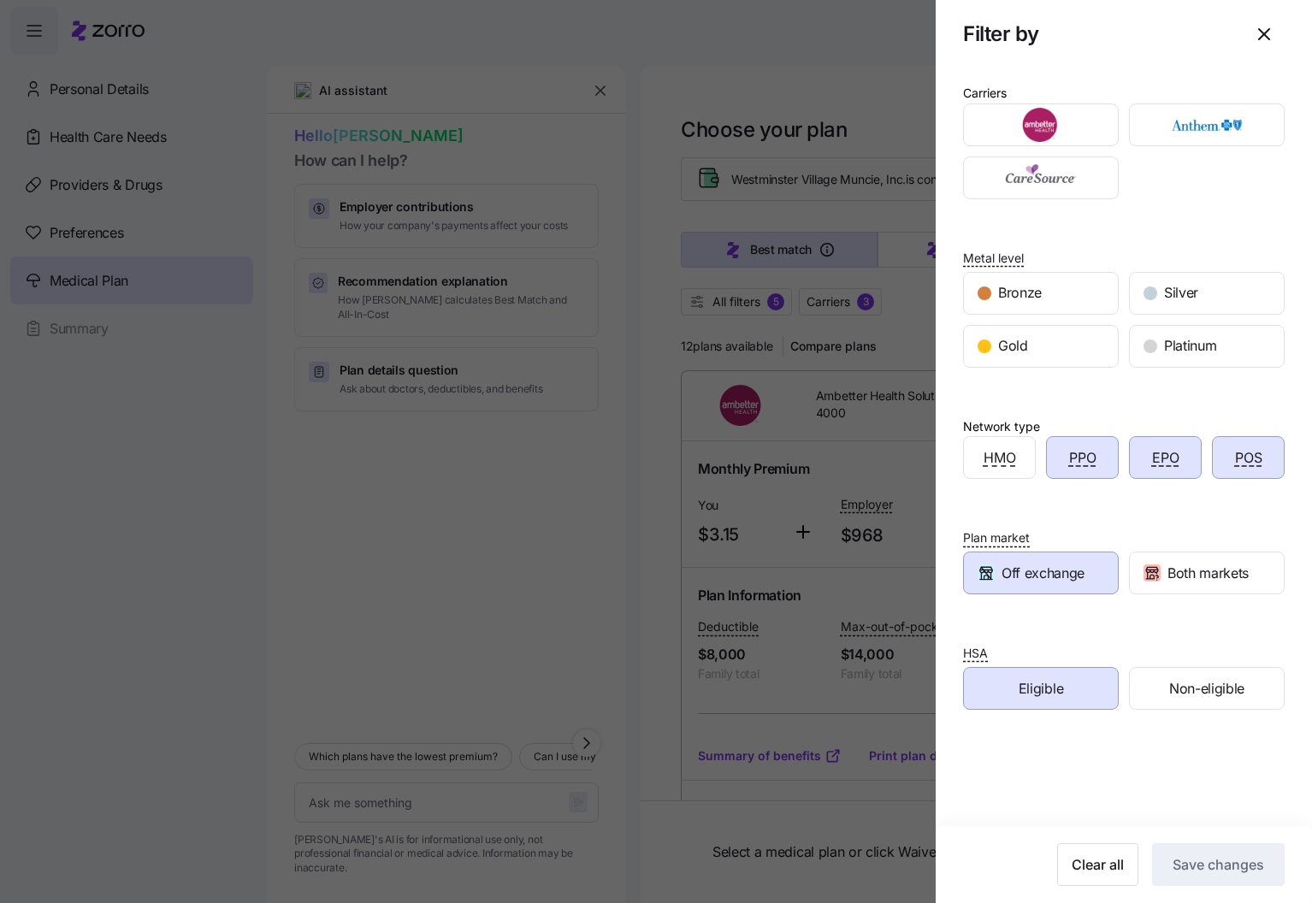
click at [1224, 463] on div "POS" at bounding box center [1248, 457] width 71 height 41
drag, startPoint x: 1143, startPoint y: 465, endPoint x: 1121, endPoint y: 466, distance: 21.4
click at [1143, 465] on div "EPO" at bounding box center [1165, 457] width 71 height 41
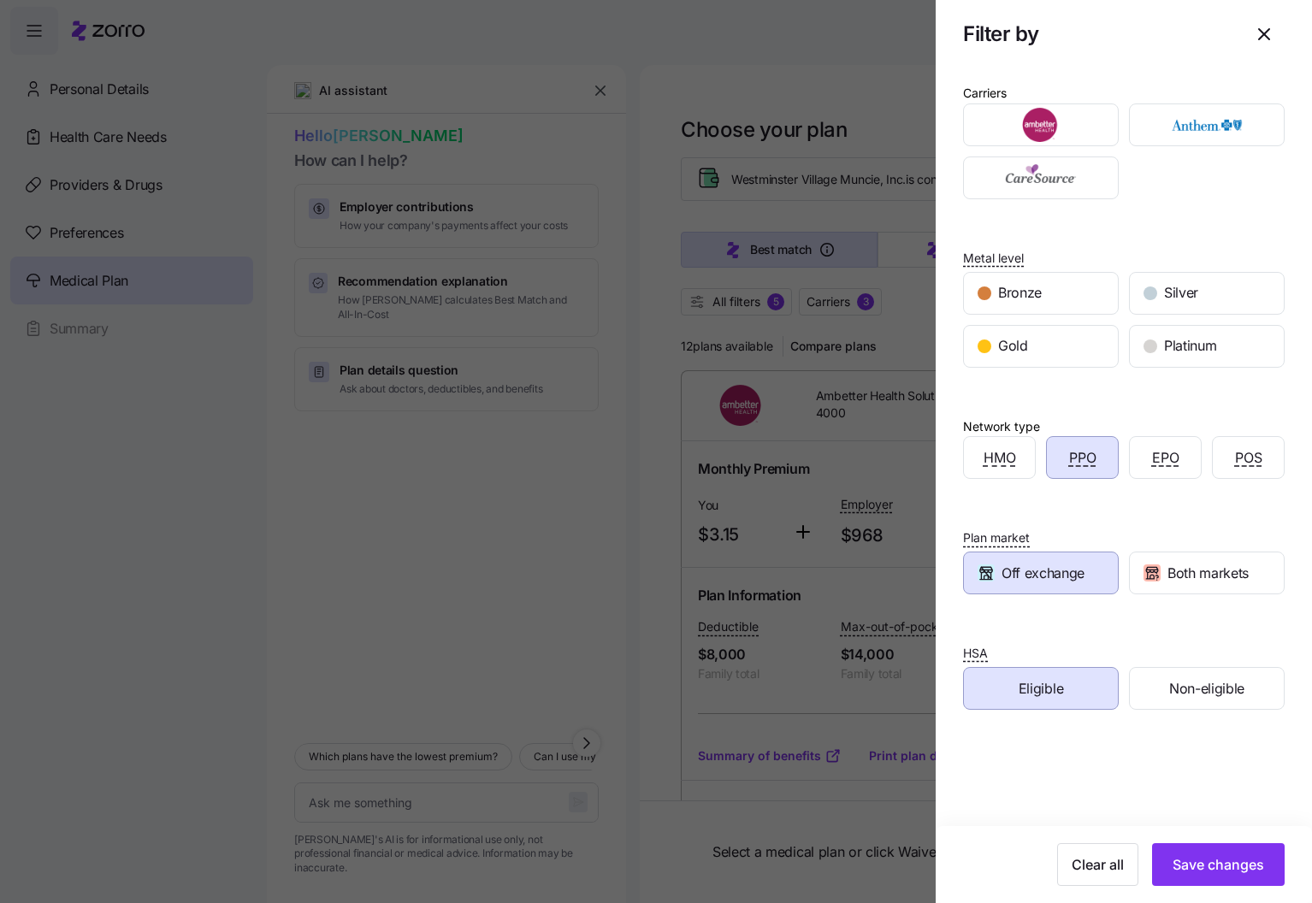
click at [1101, 465] on div "PPO" at bounding box center [1082, 457] width 71 height 41
click at [1217, 865] on span "Save changes" at bounding box center [1219, 864] width 92 height 21
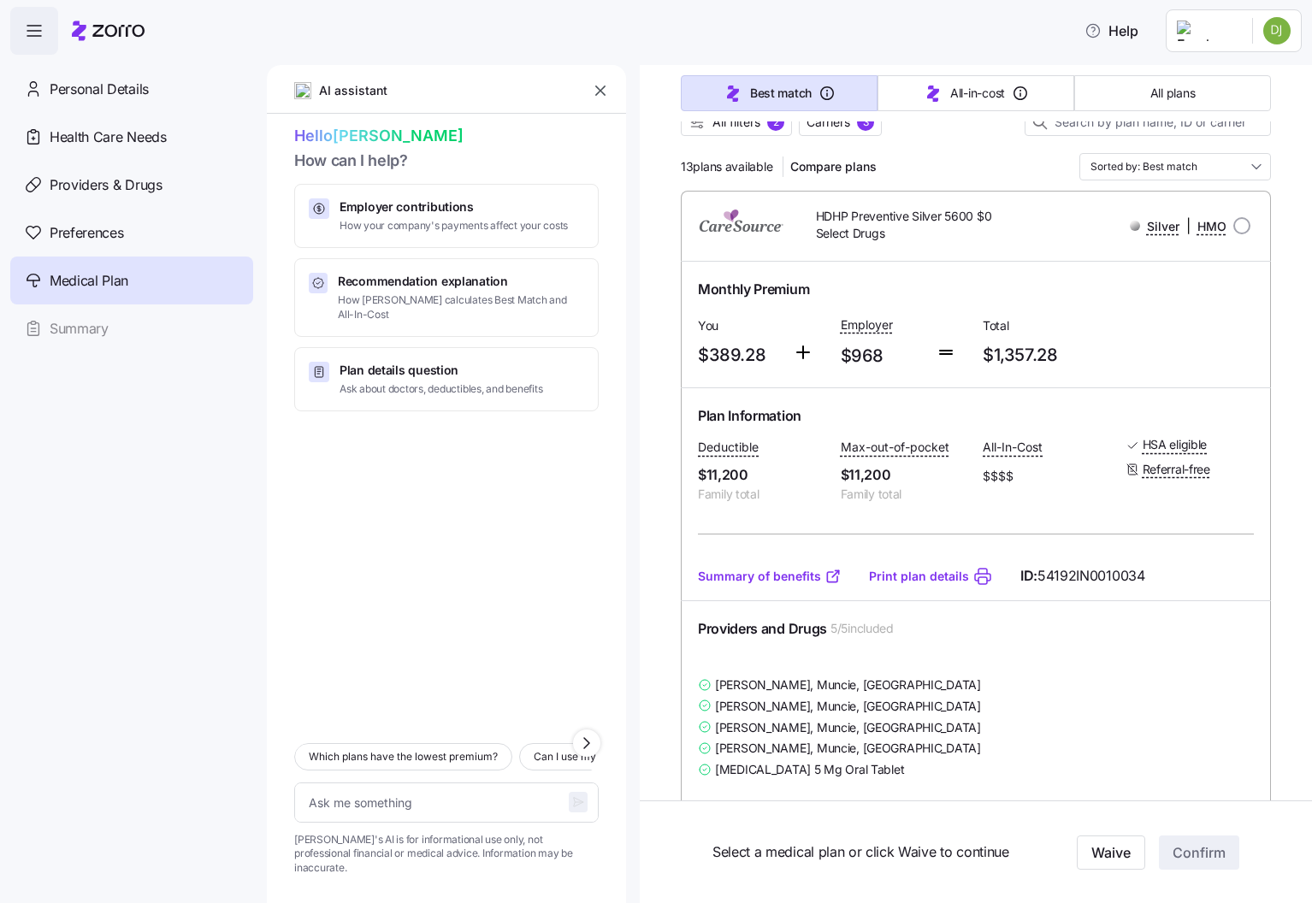
scroll to position [180, 0]
click at [1101, 98] on button "All plans" at bounding box center [1172, 93] width 197 height 36
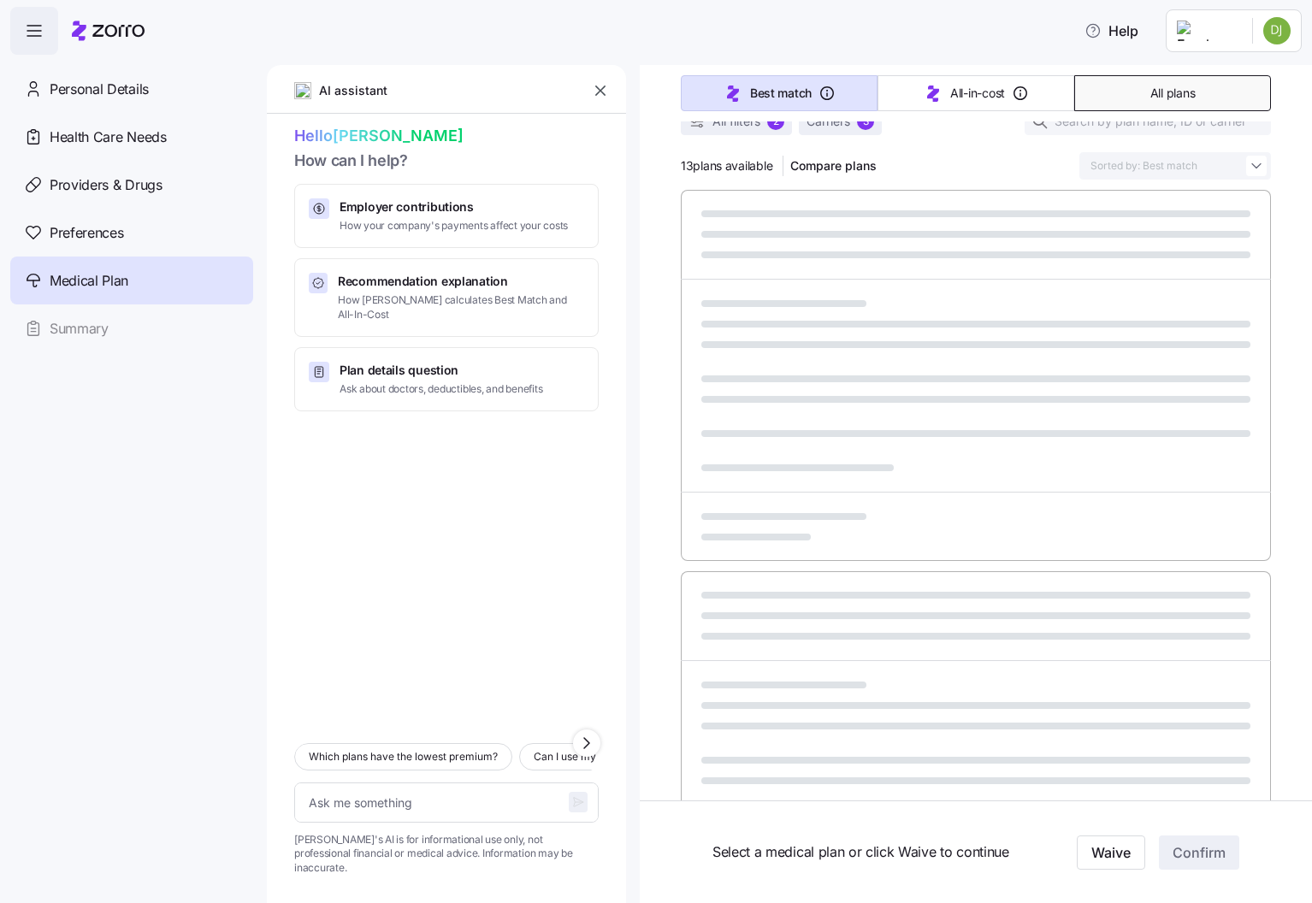
type textarea "x"
type input "Sorted by: Premium"
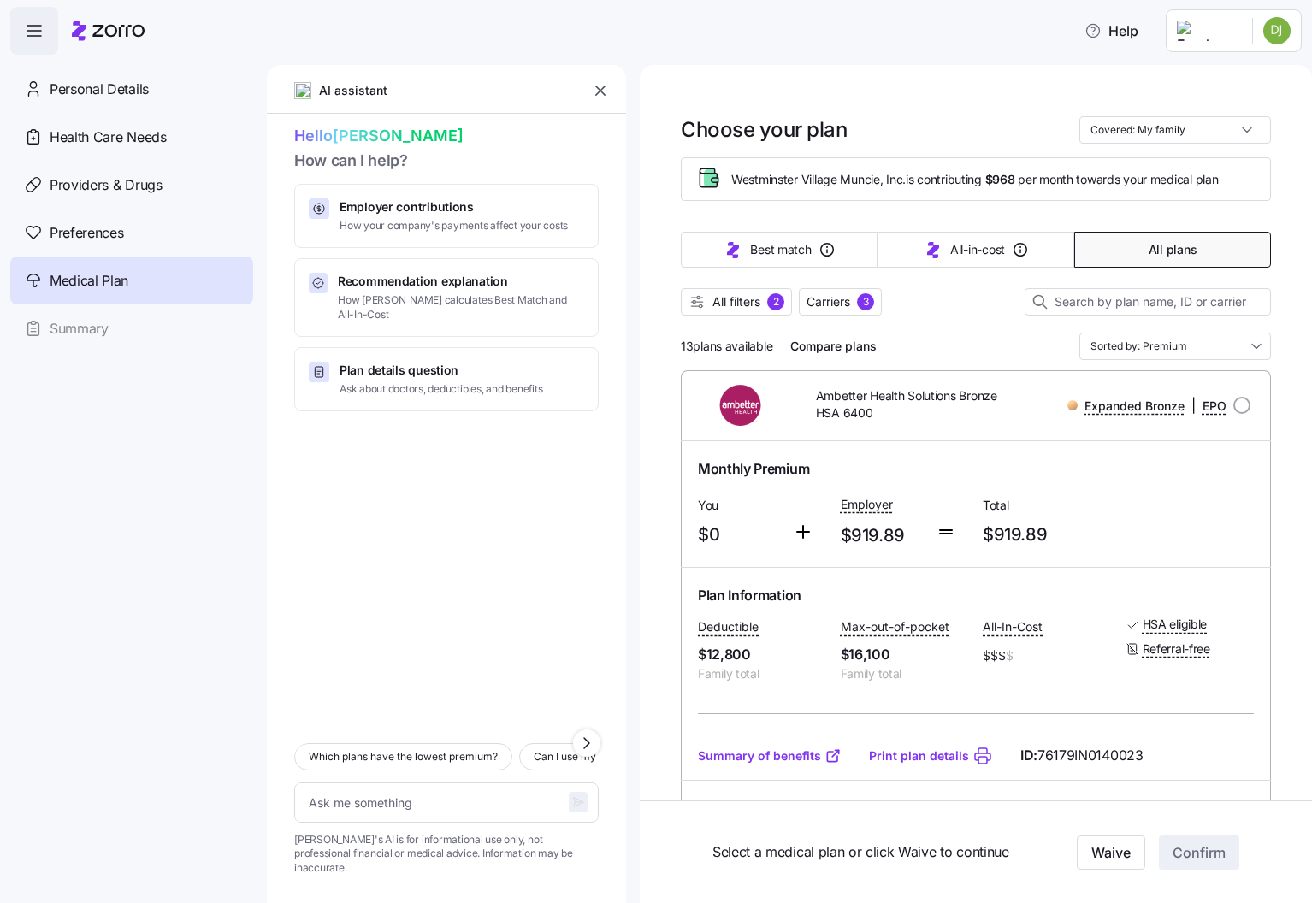
scroll to position [0, 0]
click at [776, 295] on button "All filters 2" at bounding box center [736, 301] width 111 height 27
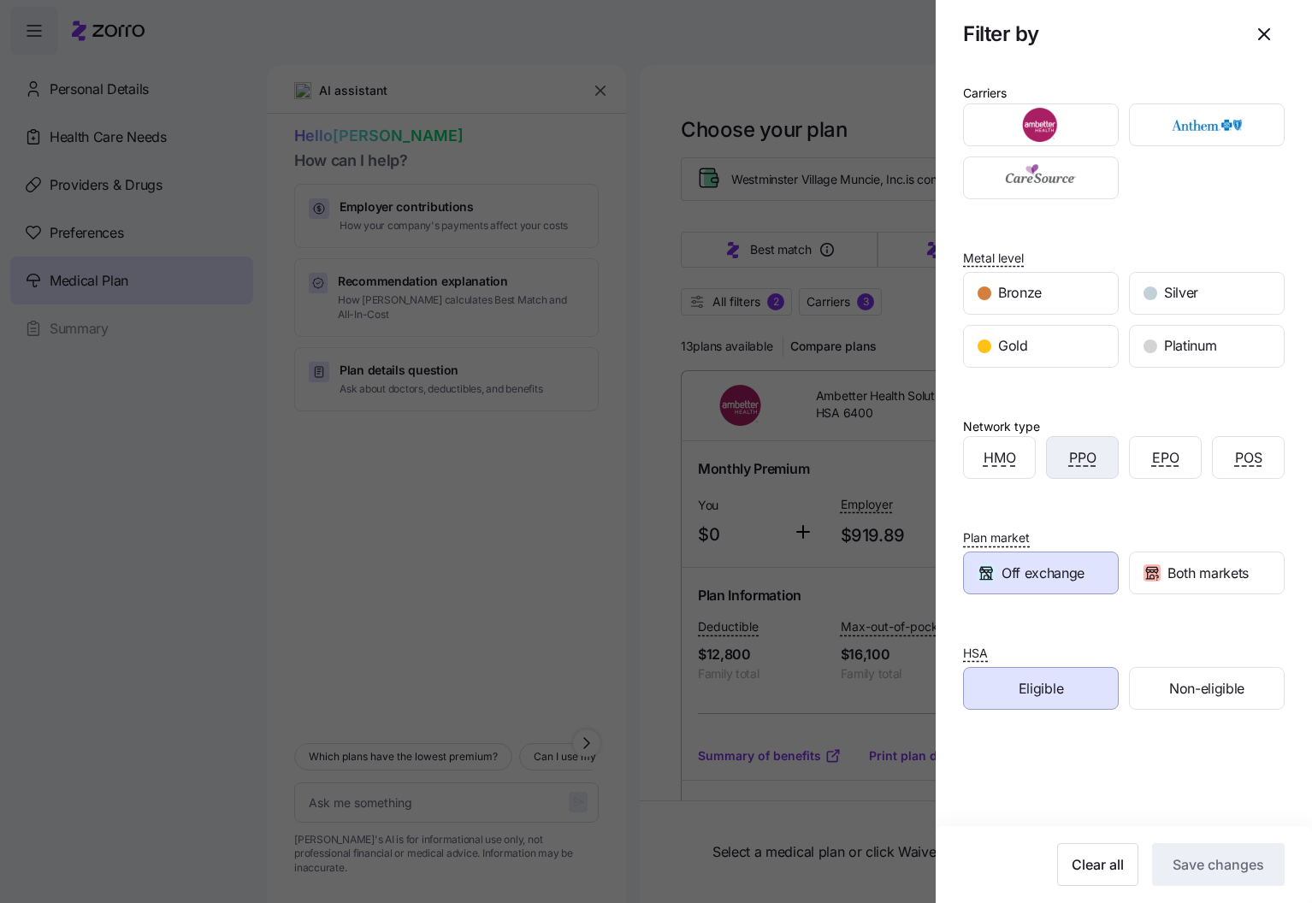
click at [1049, 470] on div "PPO" at bounding box center [1082, 457] width 71 height 41
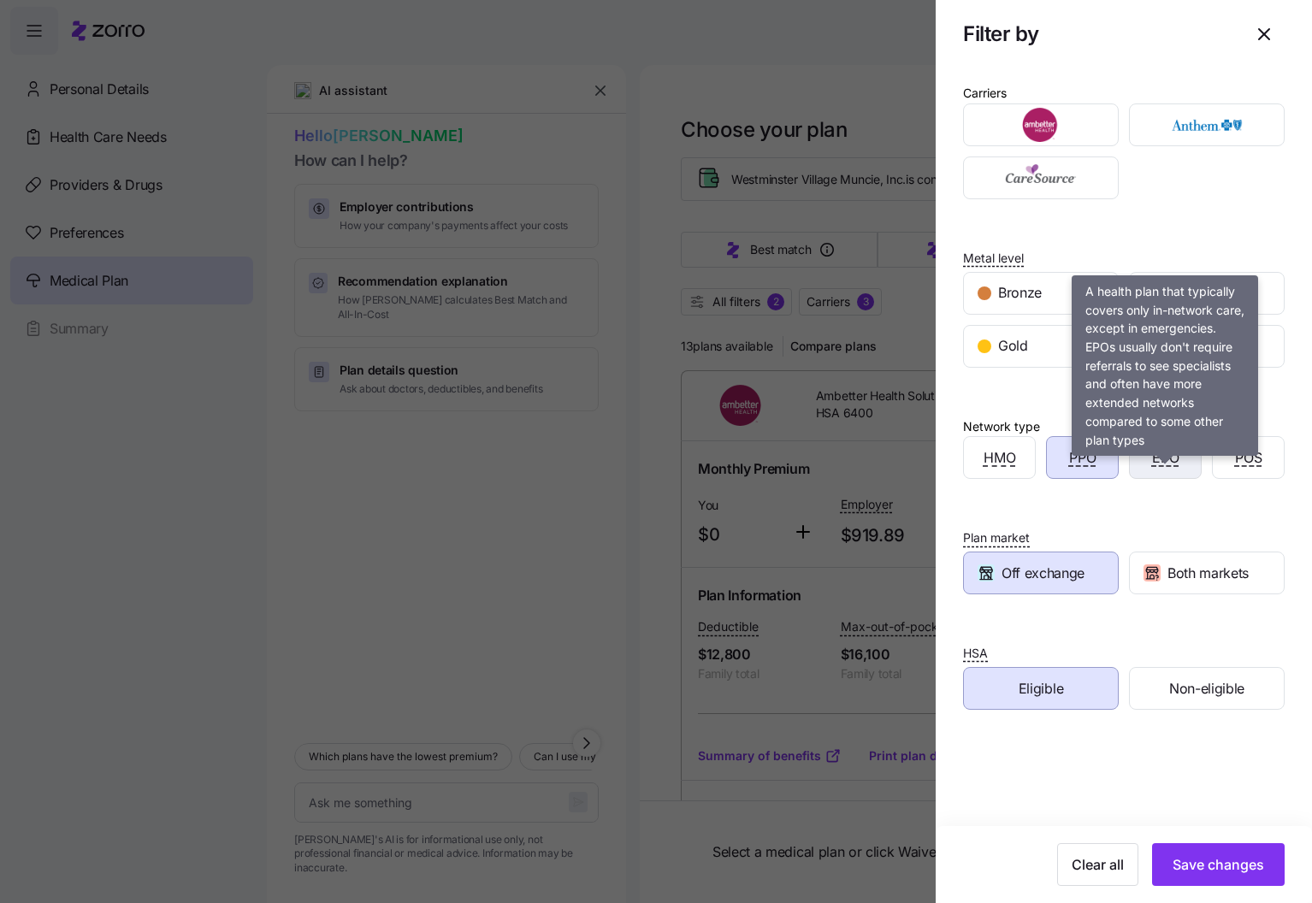
click at [1164, 469] on span "EPO" at bounding box center [1165, 457] width 27 height 21
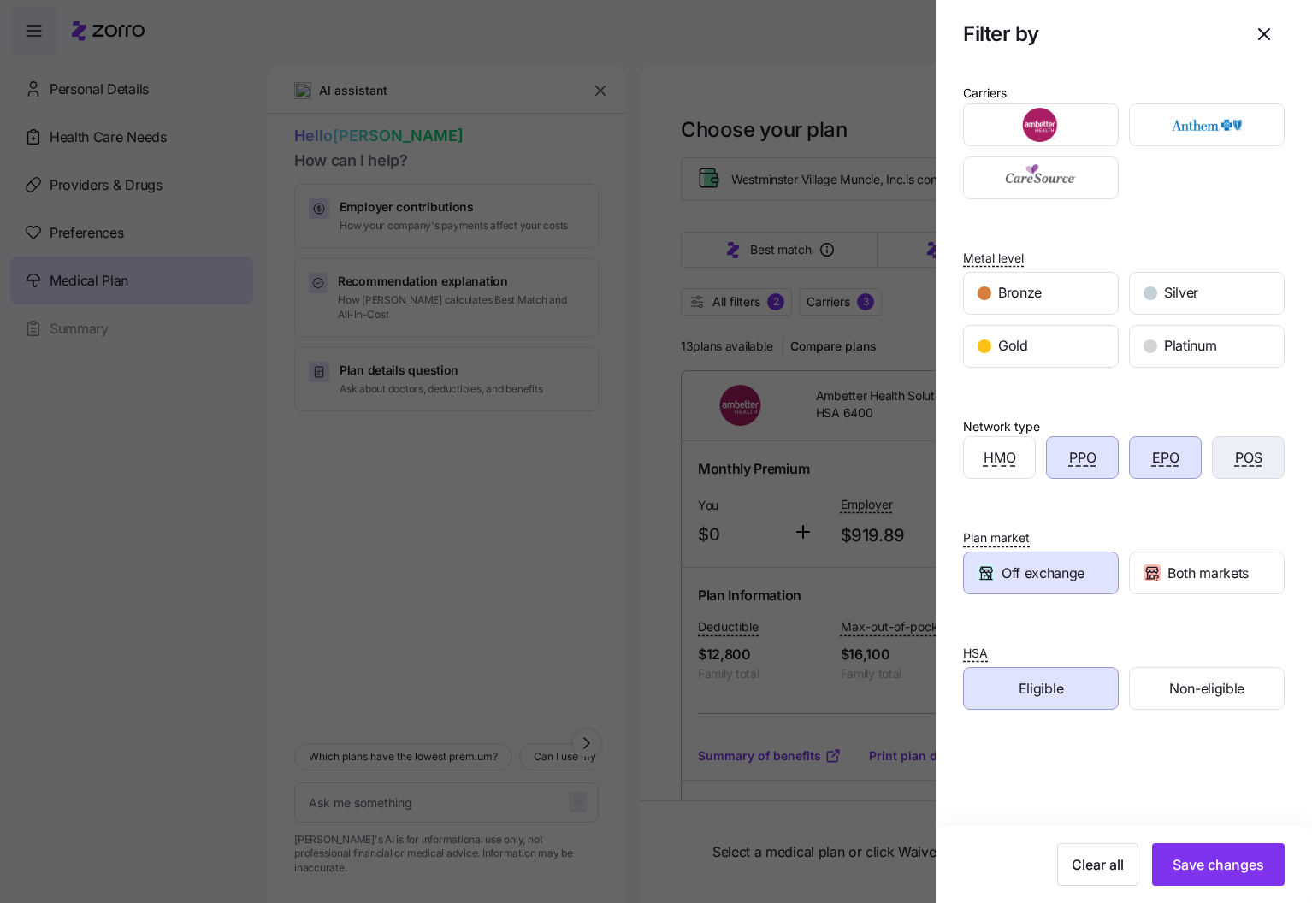
click at [1228, 478] on div "POS" at bounding box center [1248, 457] width 71 height 41
click at [1240, 871] on span "Save changes" at bounding box center [1219, 864] width 92 height 21
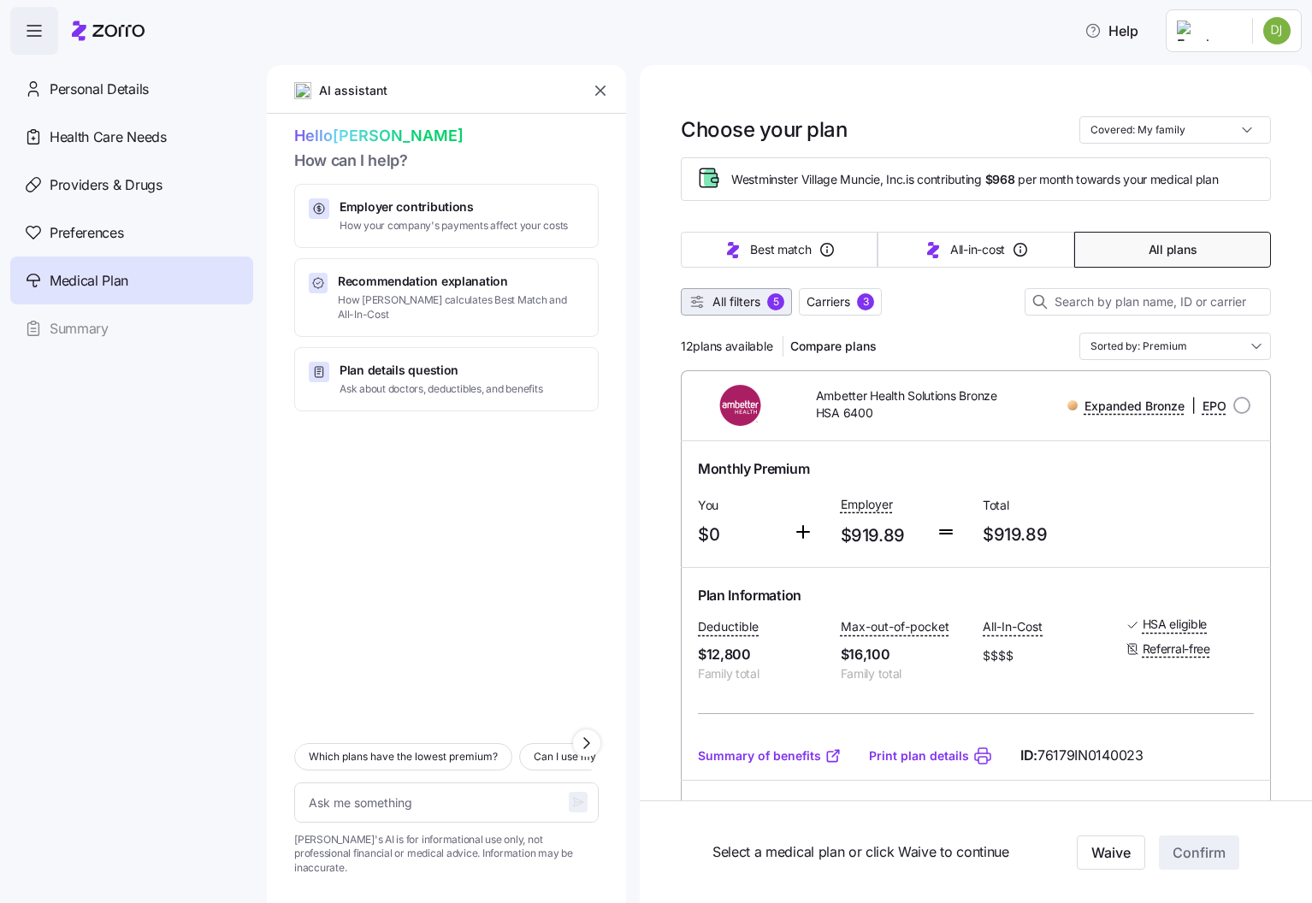
click at [713, 308] on span "All filters 5" at bounding box center [737, 301] width 96 height 17
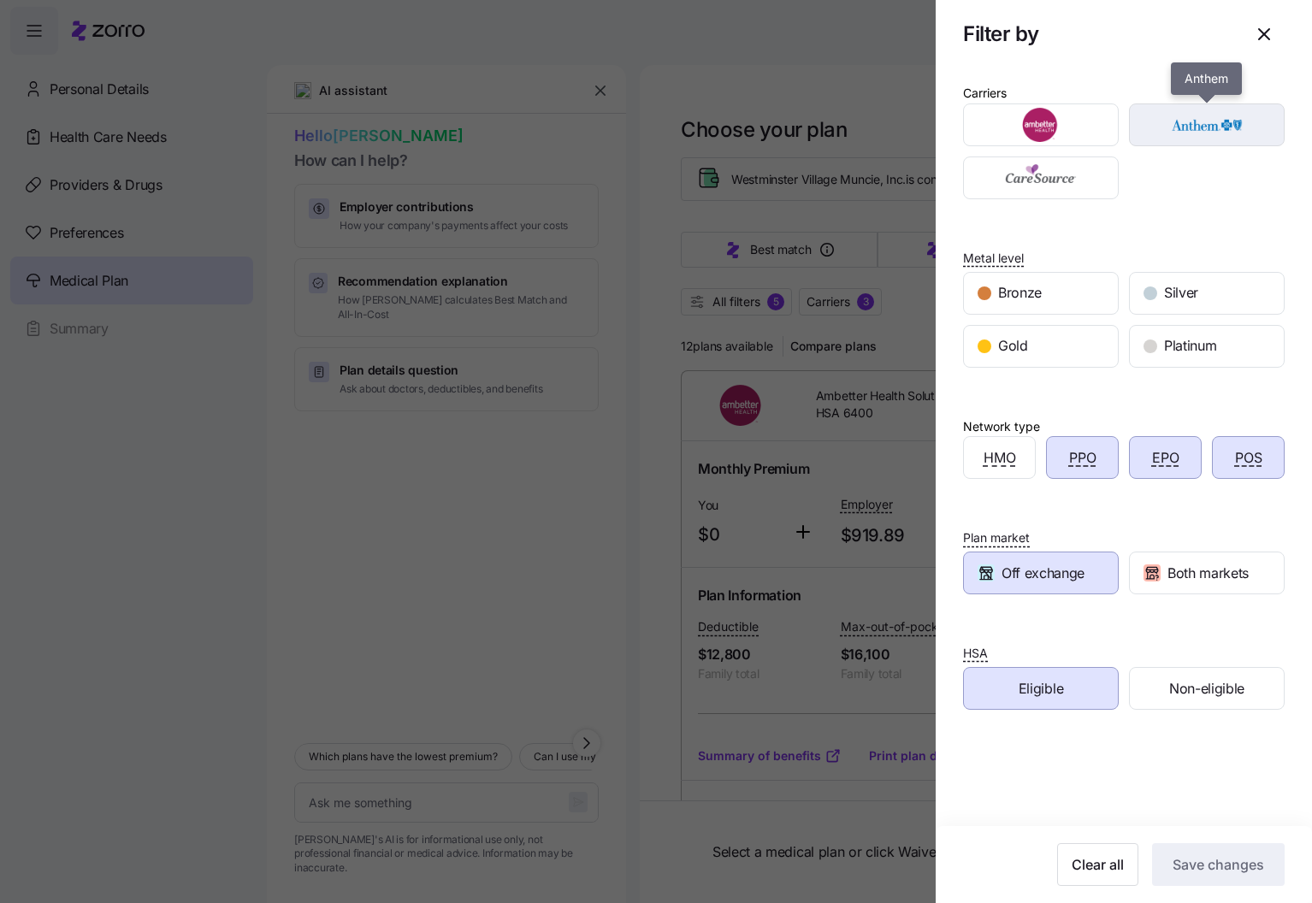
click at [1179, 137] on img "button" at bounding box center [1207, 125] width 126 height 34
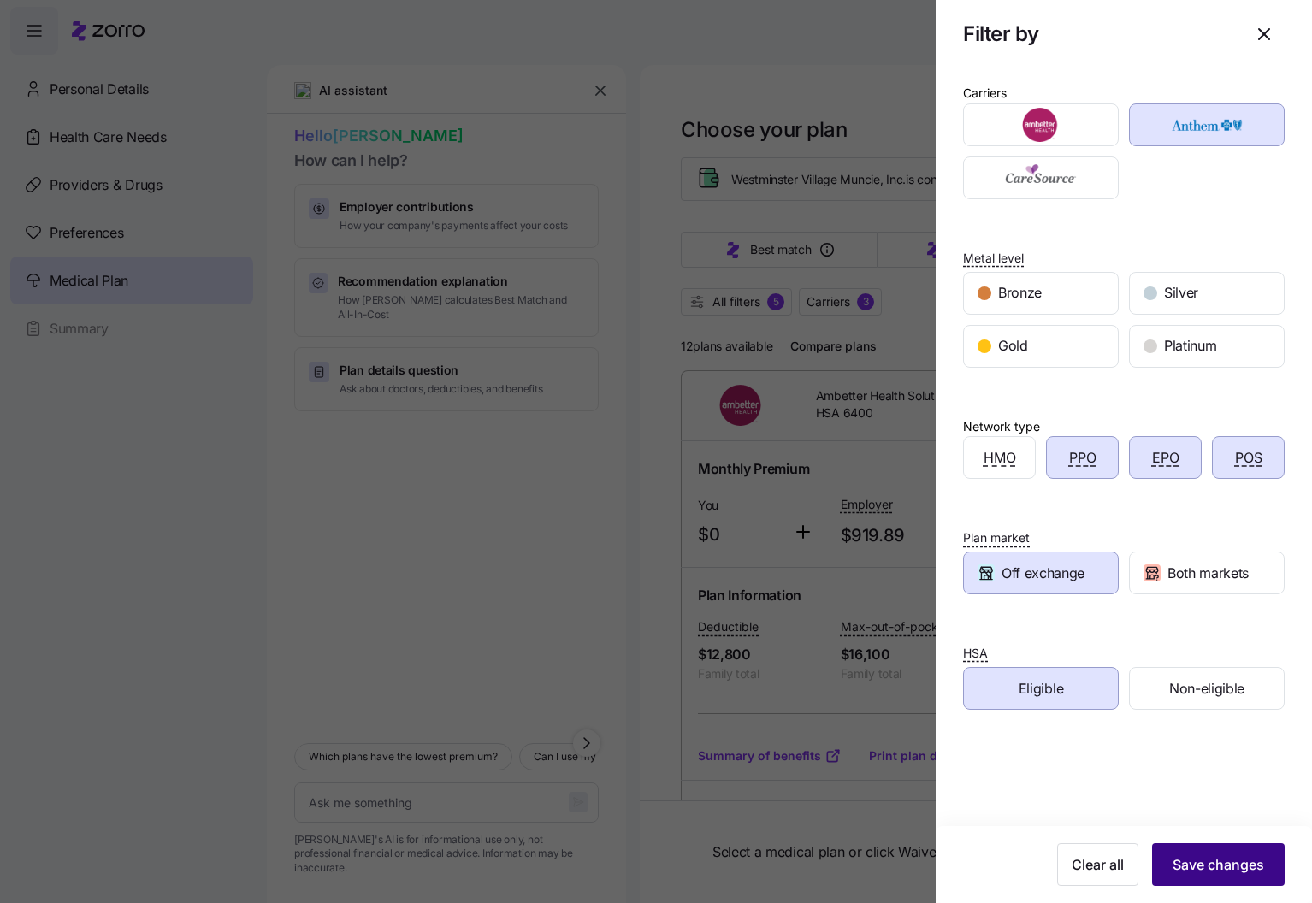
click at [1256, 854] on button "Save changes" at bounding box center [1218, 864] width 133 height 43
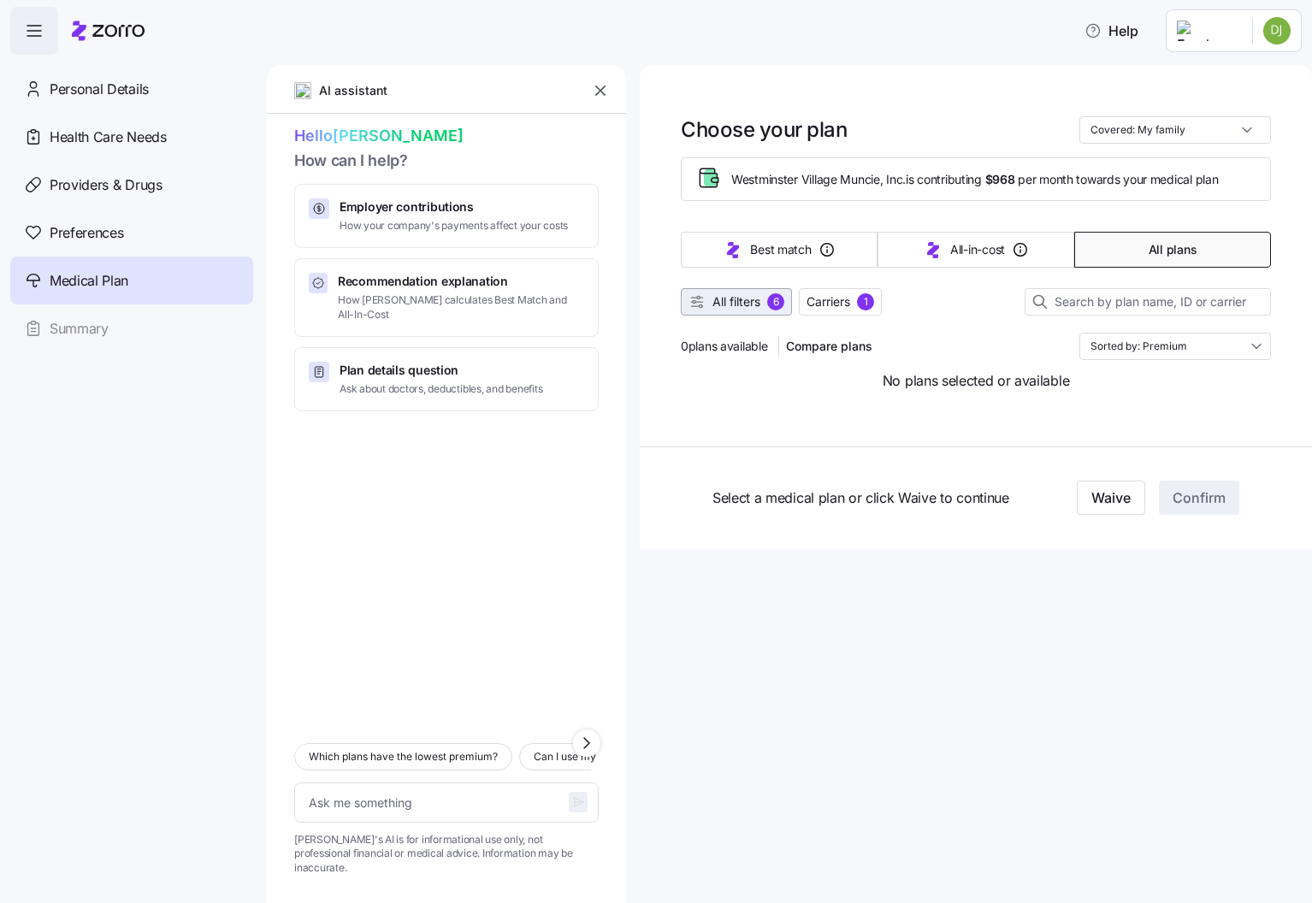
click at [775, 298] on div "6" at bounding box center [775, 301] width 17 height 17
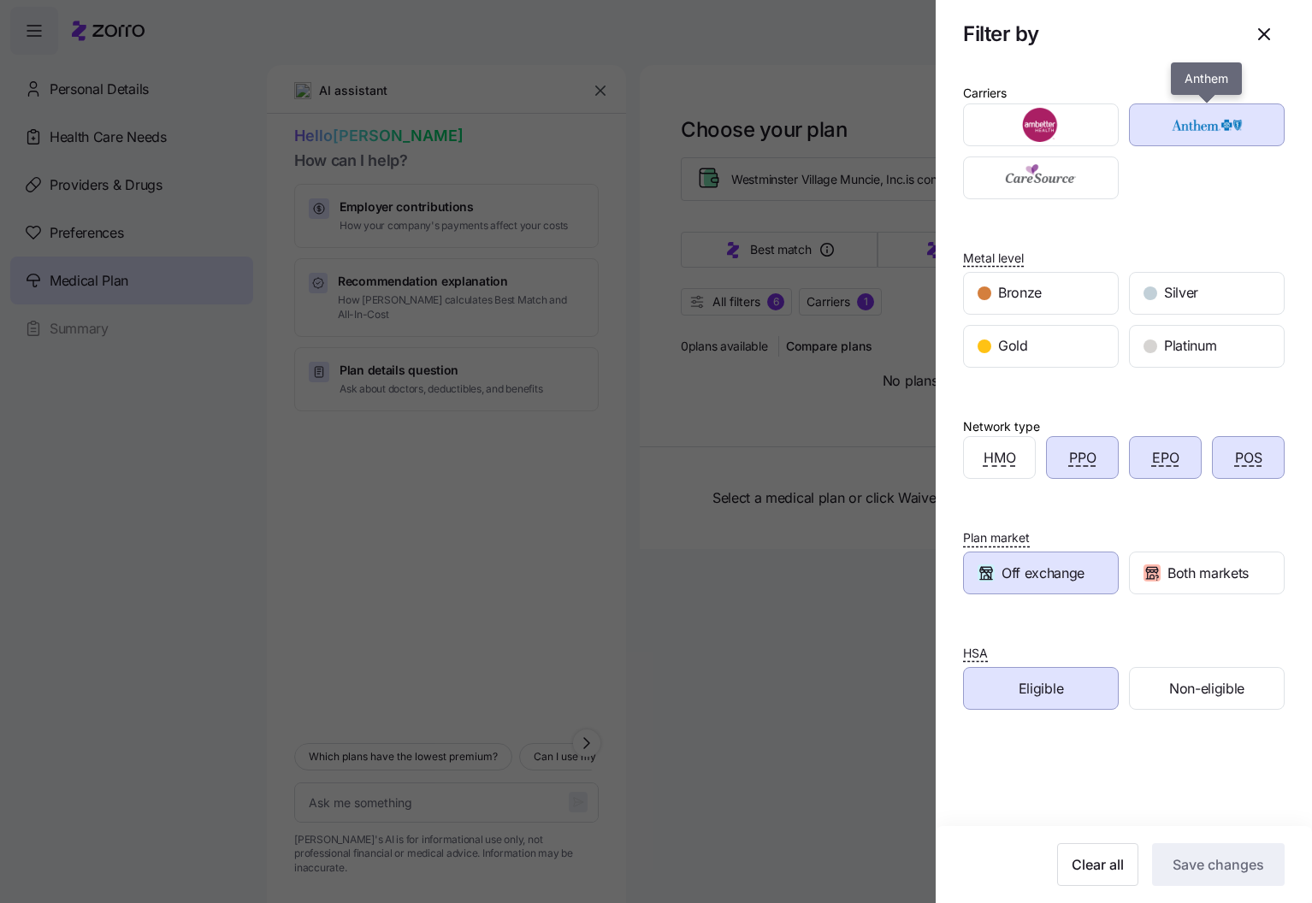
click at [1227, 132] on img "button" at bounding box center [1207, 125] width 126 height 34
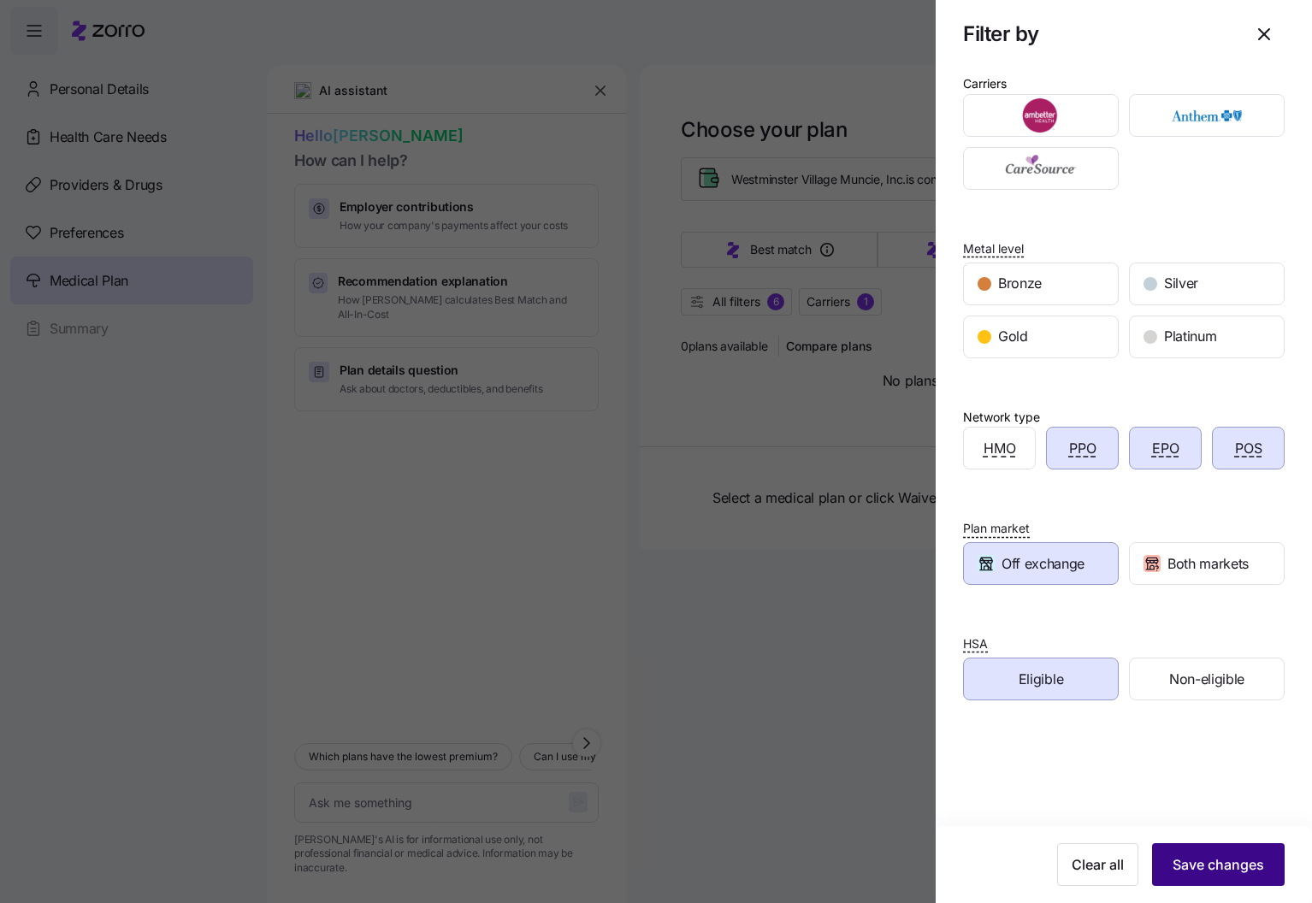
scroll to position [12, 0]
click at [1236, 854] on button "Save changes" at bounding box center [1218, 864] width 133 height 43
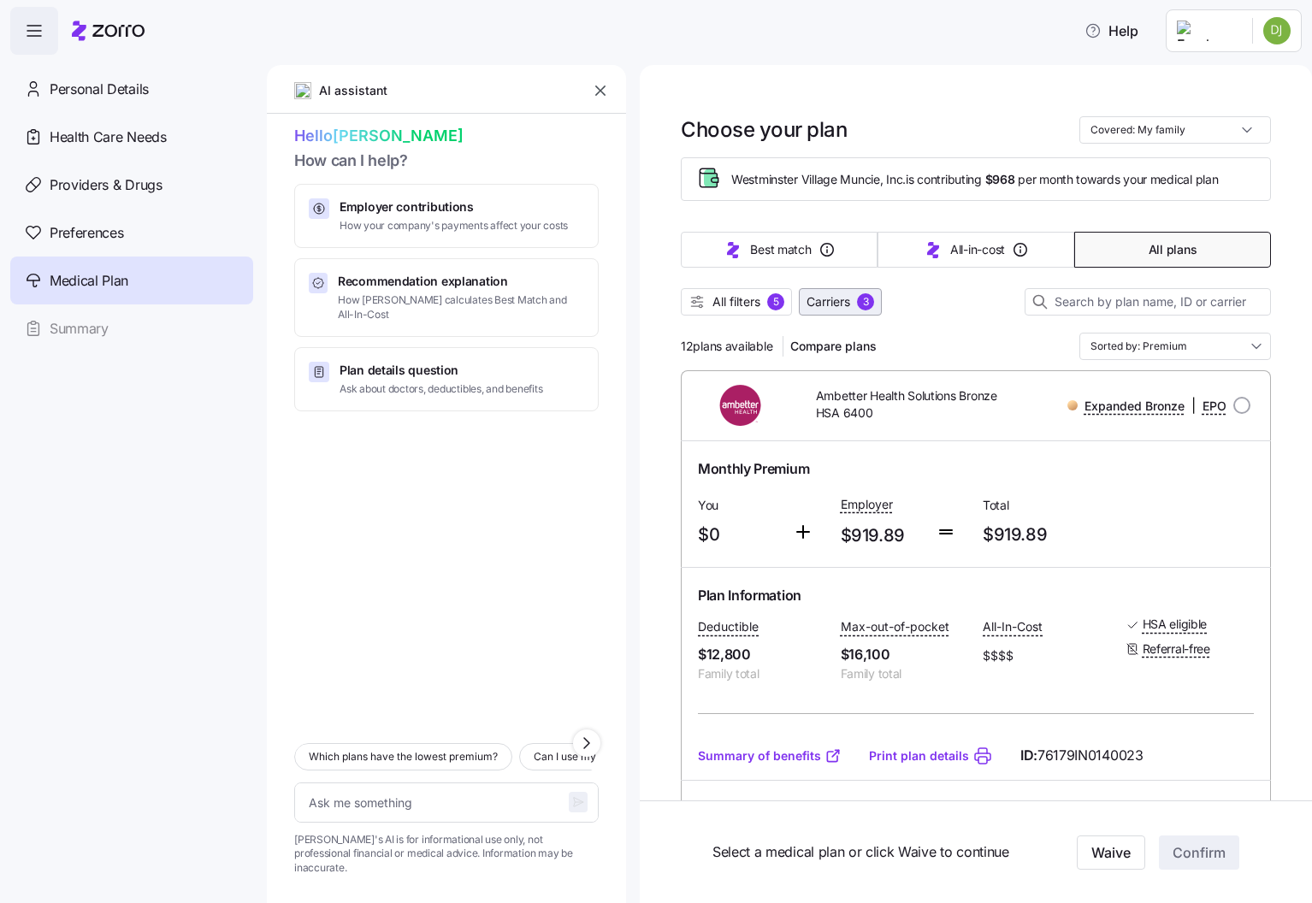
scroll to position [0, 0]
click at [777, 304] on div "5" at bounding box center [775, 301] width 17 height 17
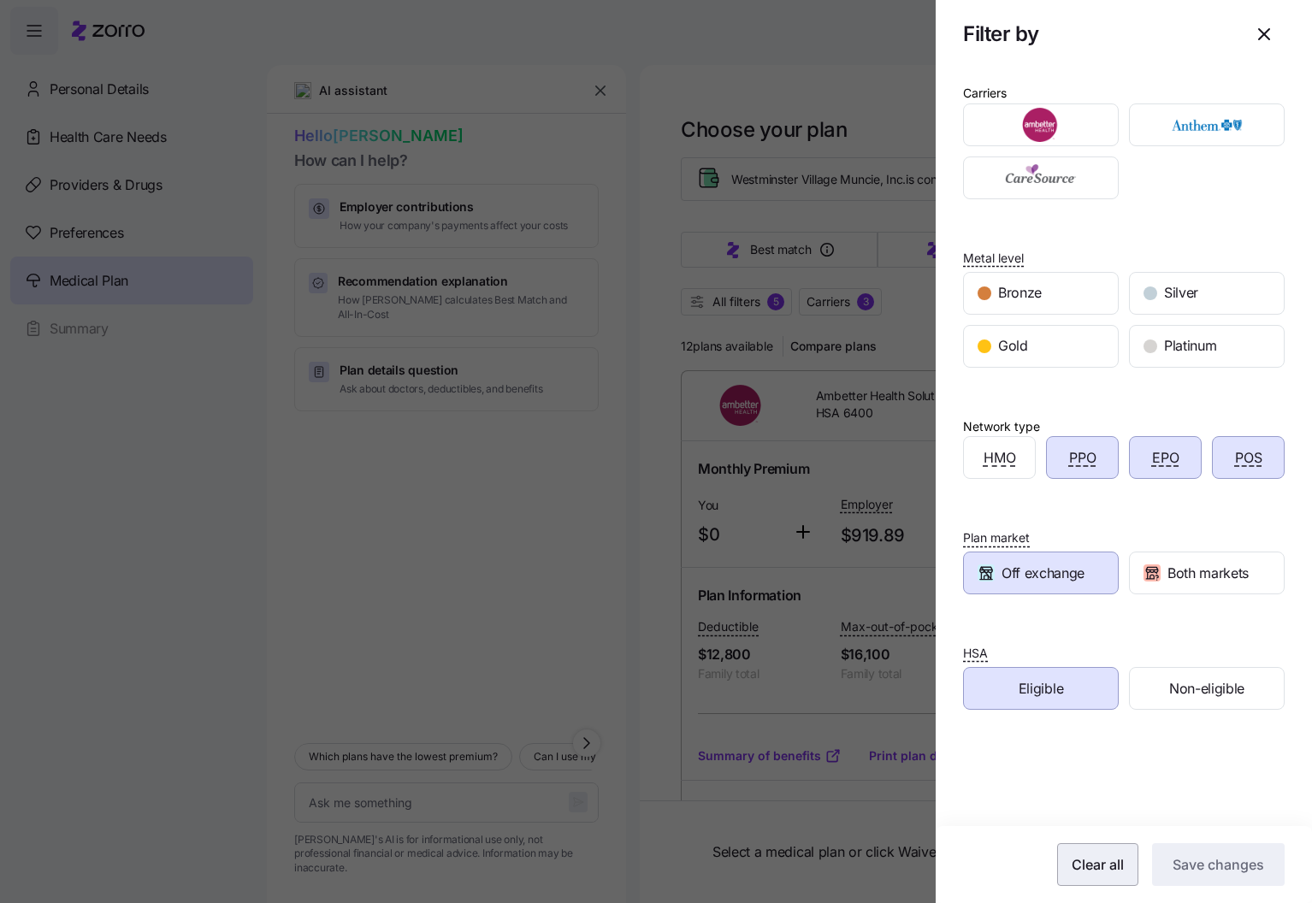
click at [1124, 872] on span "Clear all" at bounding box center [1098, 864] width 52 height 21
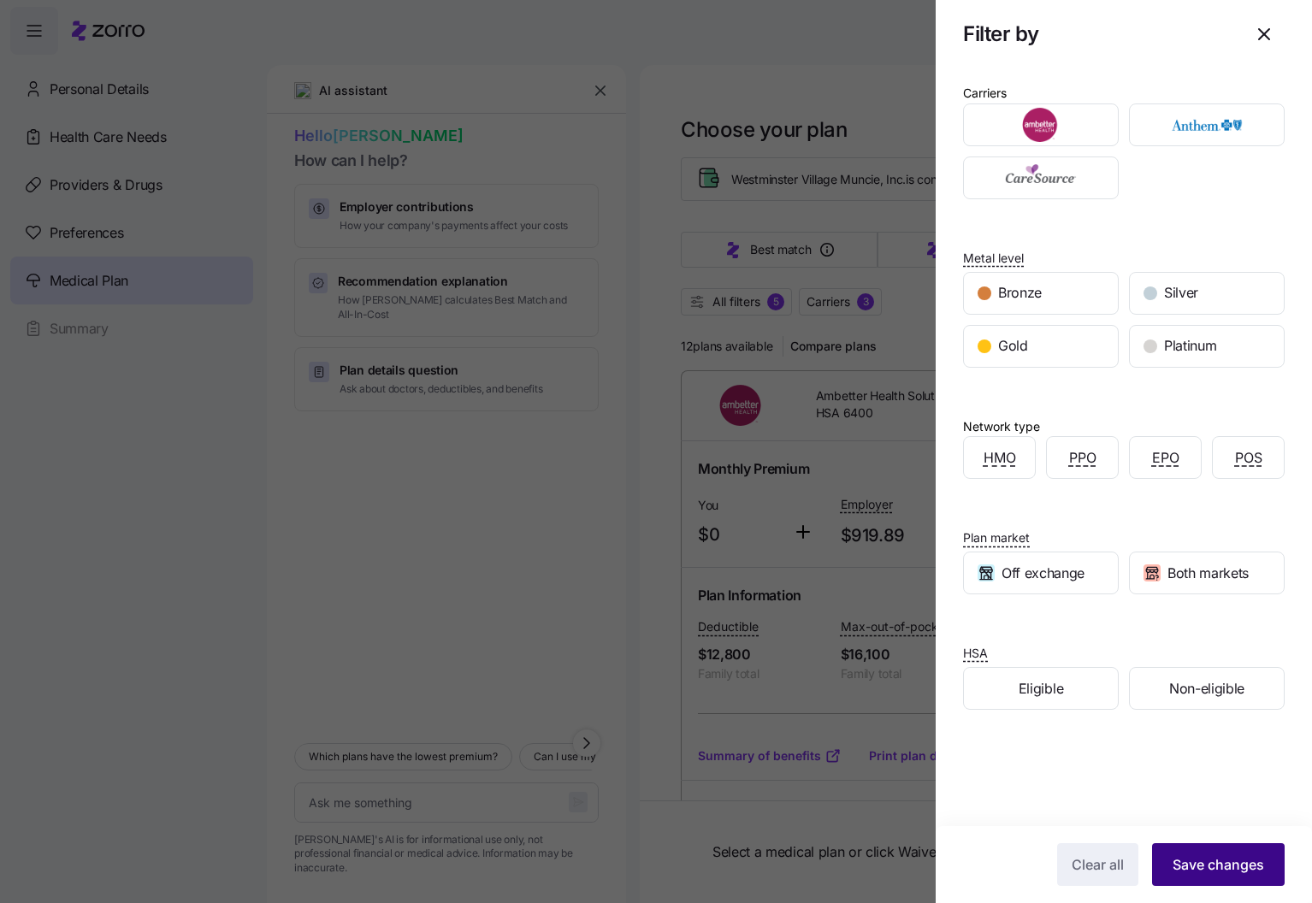
click at [1221, 875] on button "Save changes" at bounding box center [1218, 864] width 133 height 43
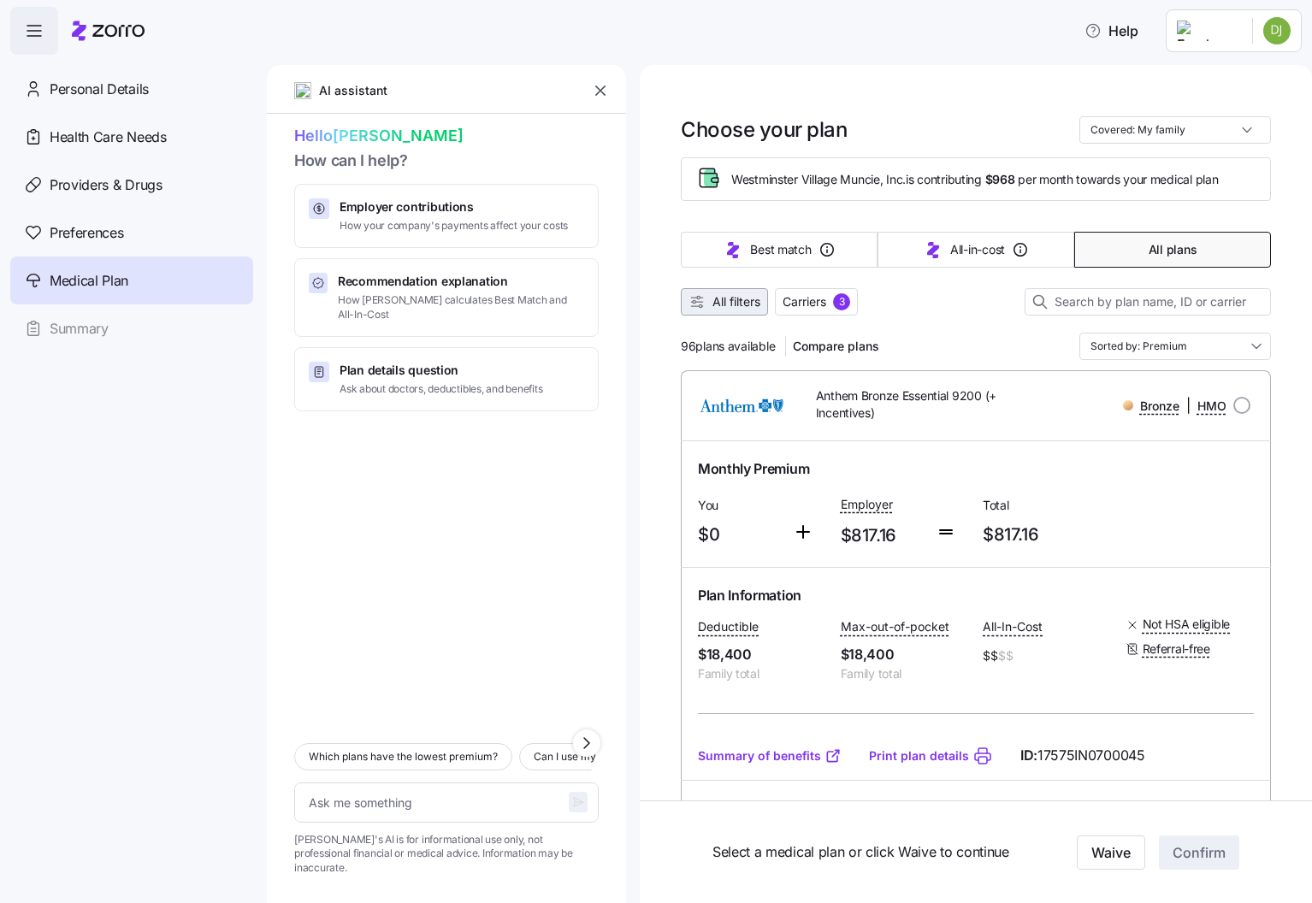
click at [742, 301] on span "All filters" at bounding box center [736, 301] width 48 height 17
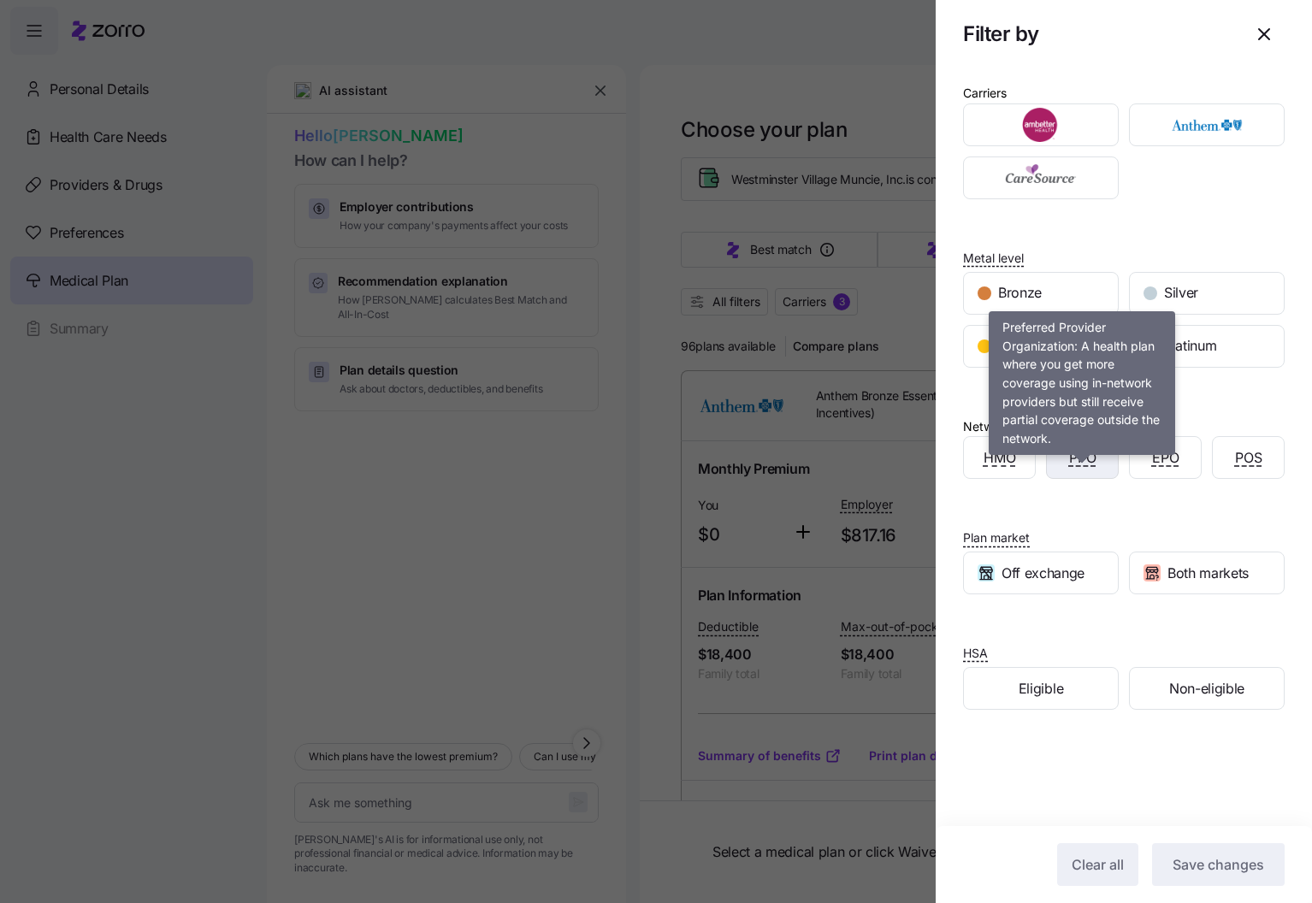
scroll to position [1, 0]
click at [1078, 468] on span "PPO" at bounding box center [1082, 456] width 27 height 21
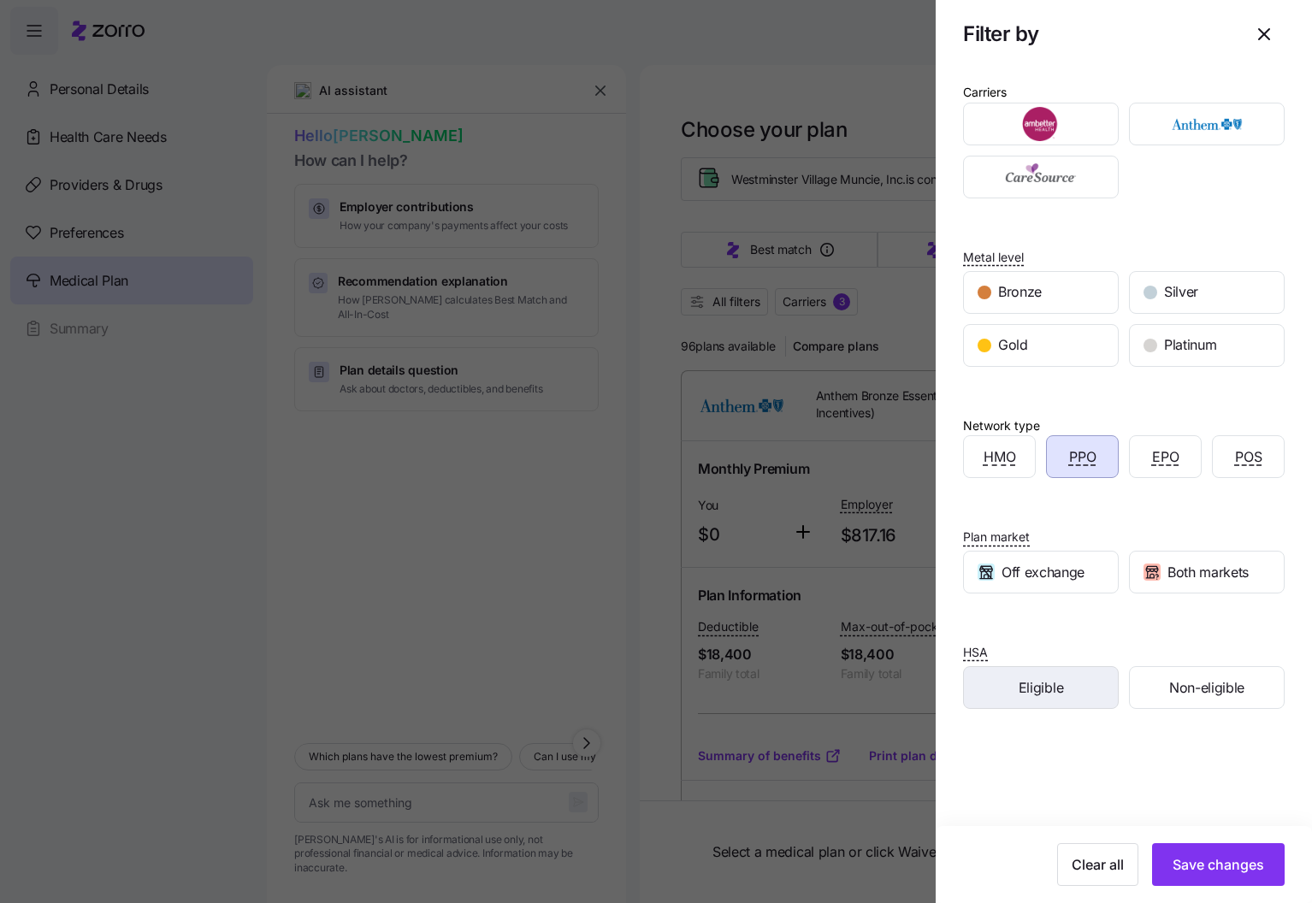
click at [1066, 689] on div "Eligible" at bounding box center [1041, 687] width 154 height 41
click at [1262, 872] on span "Save changes" at bounding box center [1219, 864] width 92 height 21
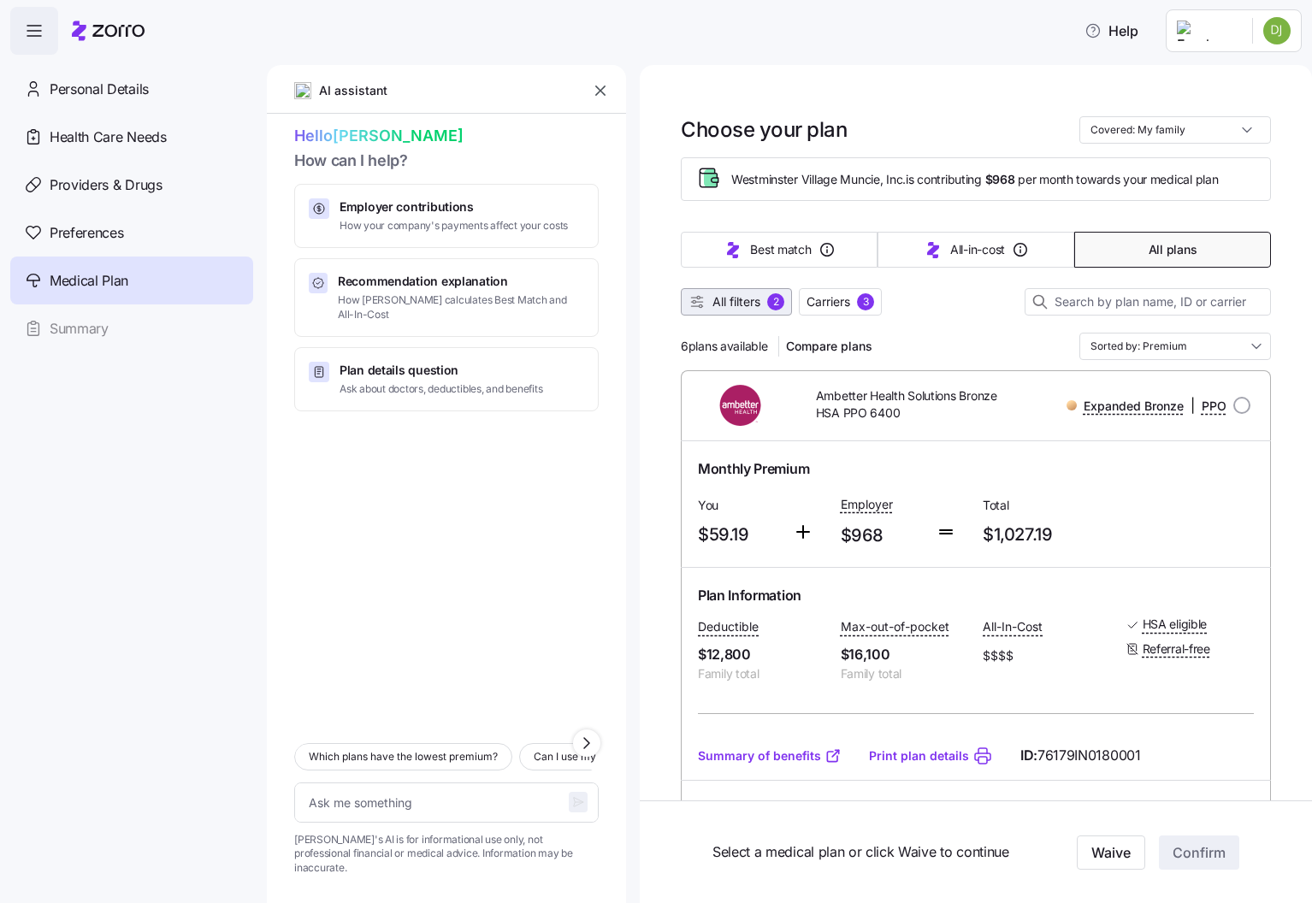
click at [755, 316] on button "All filters 2" at bounding box center [736, 301] width 111 height 27
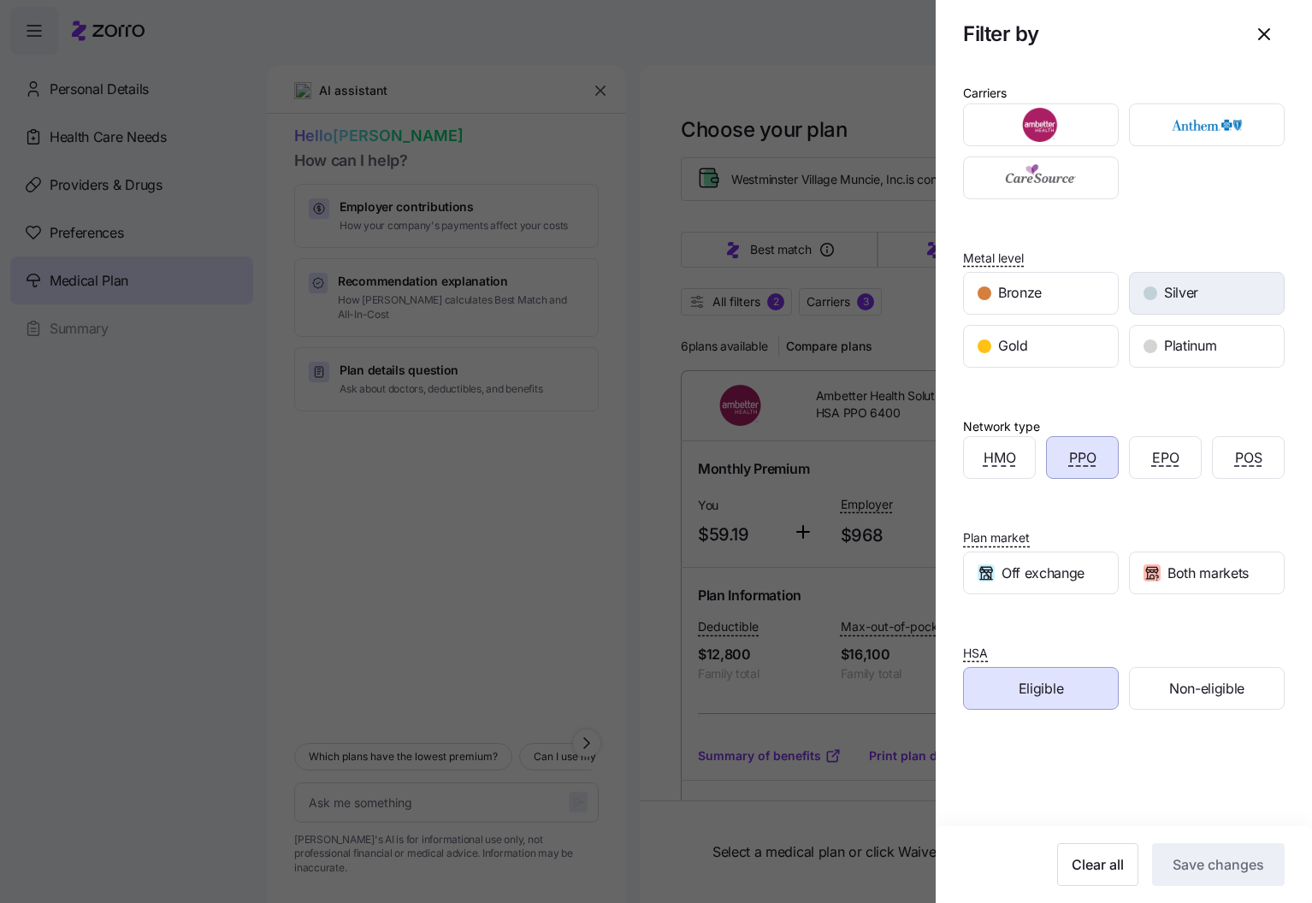
click at [1179, 287] on div "Silver" at bounding box center [1207, 293] width 154 height 41
click at [1214, 865] on span "Save changes" at bounding box center [1219, 864] width 92 height 21
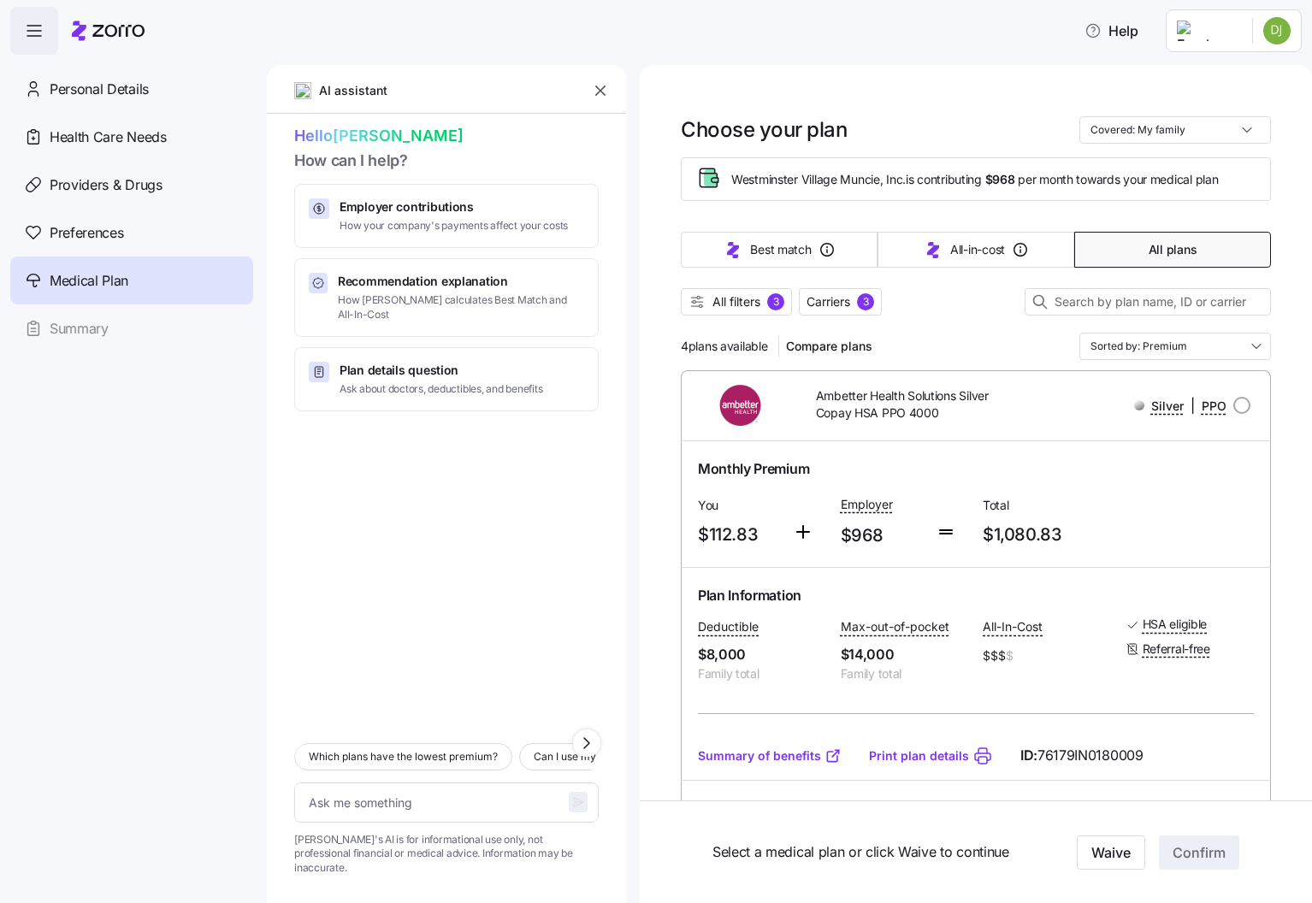
scroll to position [0, 0]
click at [770, 304] on div "3" at bounding box center [775, 301] width 17 height 17
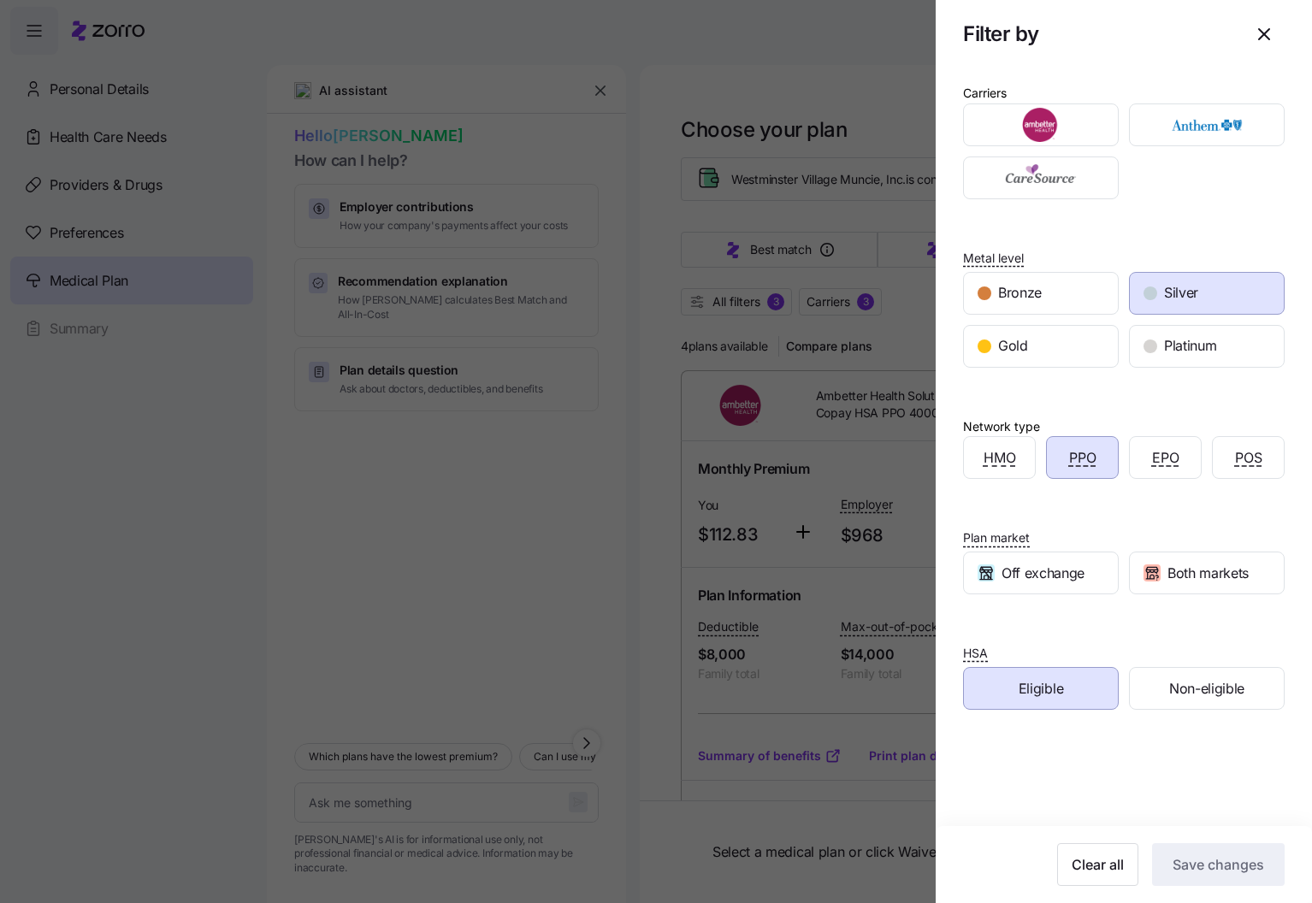
click at [1107, 468] on div "PPO" at bounding box center [1082, 457] width 71 height 41
click at [1136, 471] on div "EPO" at bounding box center [1165, 457] width 71 height 41
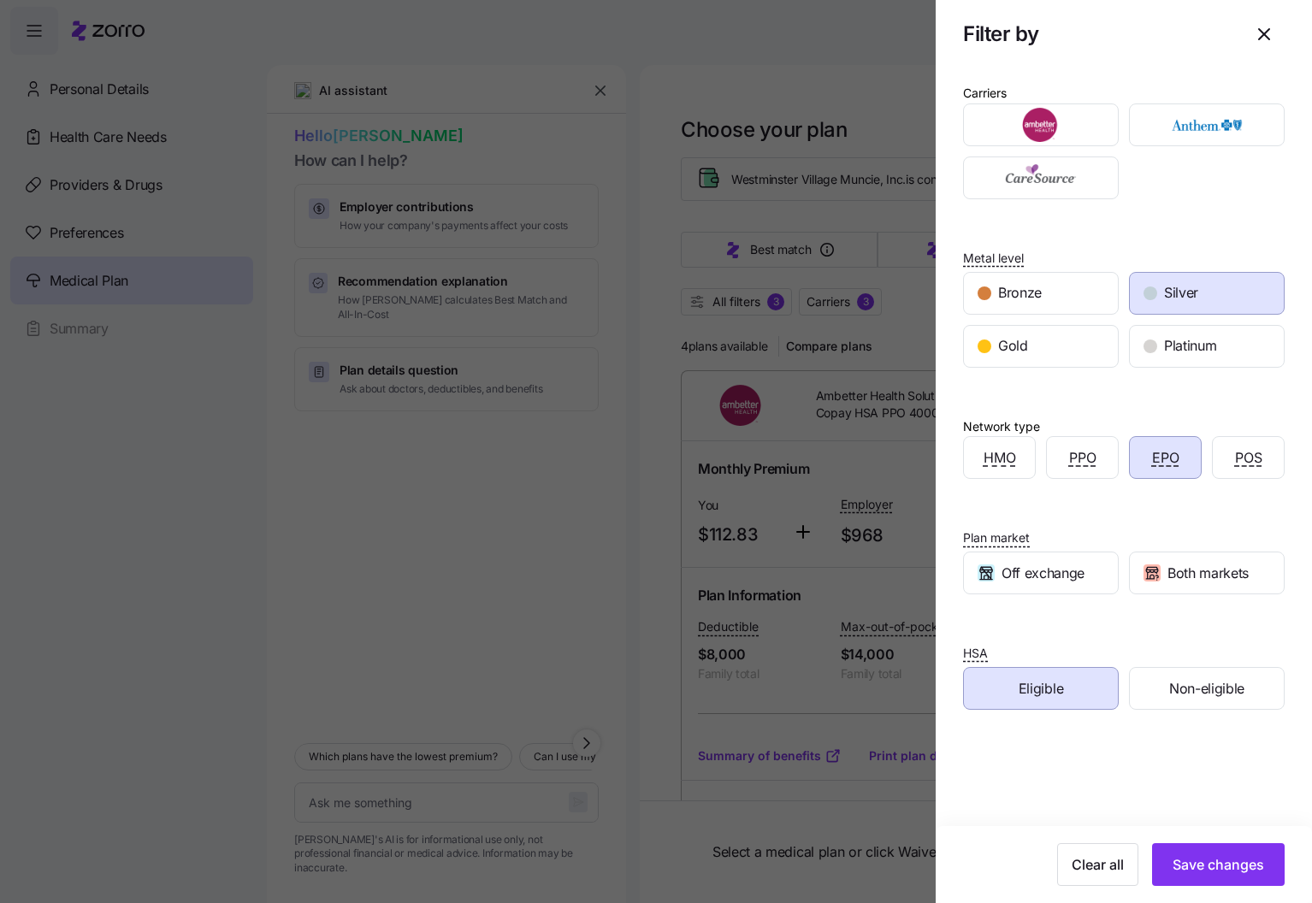
drag, startPoint x: 1218, startPoint y: 854, endPoint x: 1222, endPoint y: 842, distance: 11.9
click at [1218, 853] on button "Save changes" at bounding box center [1218, 864] width 133 height 43
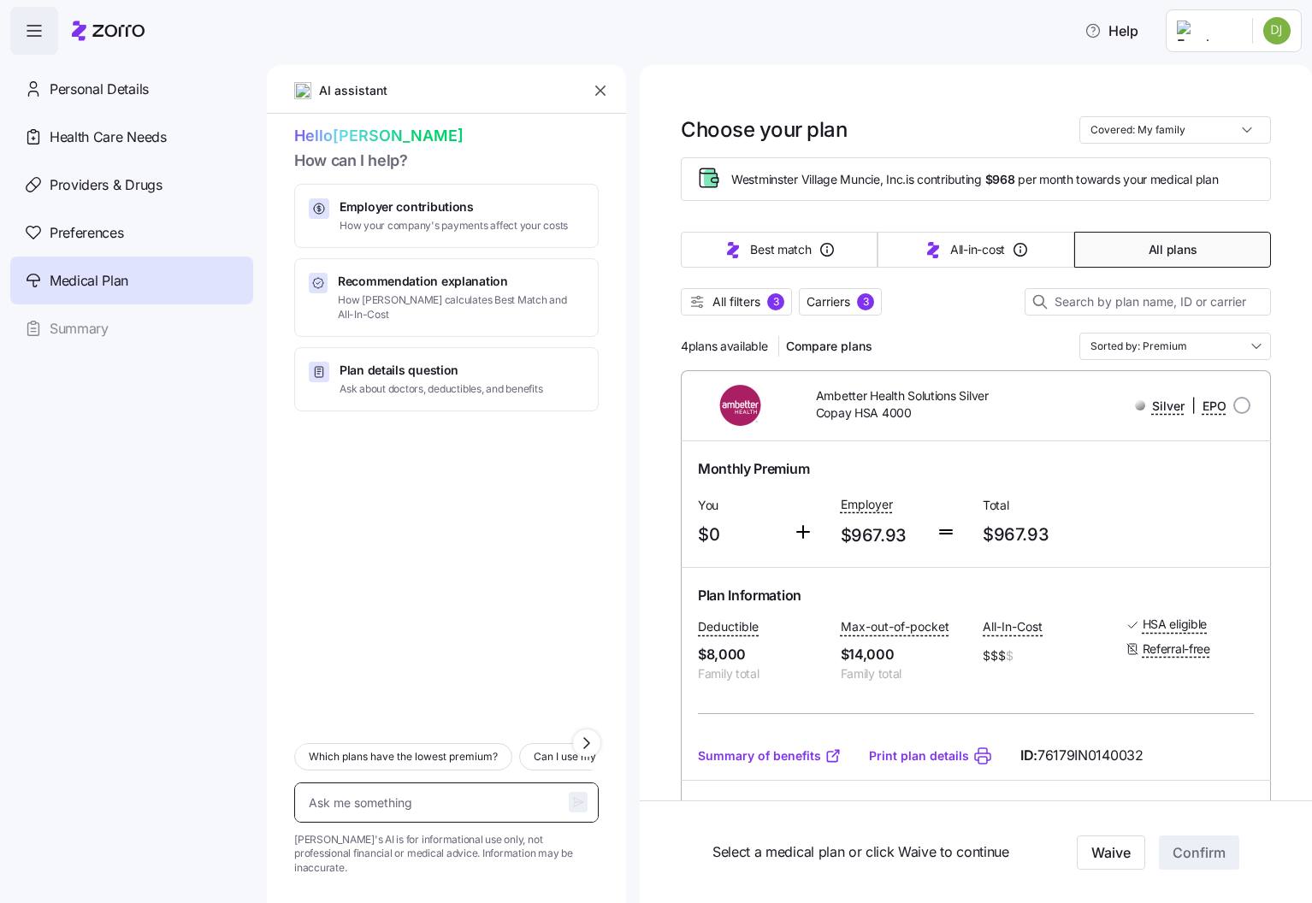
click at [462, 816] on textarea at bounding box center [446, 803] width 304 height 40
type textarea "x"
type textarea "i"
type textarea "x"
type textarea "is"
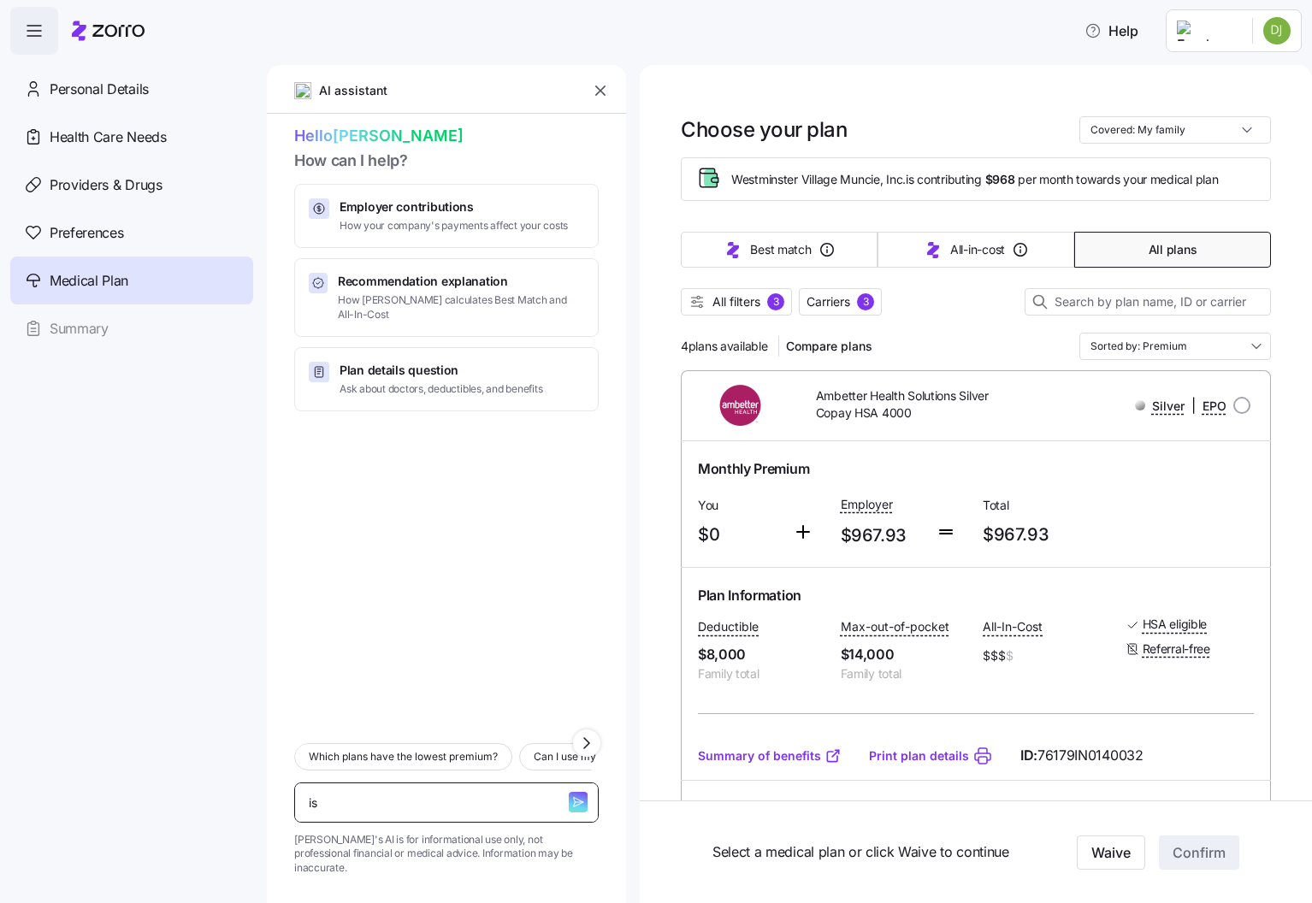
type textarea "x"
type textarea "is"
type textarea "x"
type textarea "is t"
type textarea "x"
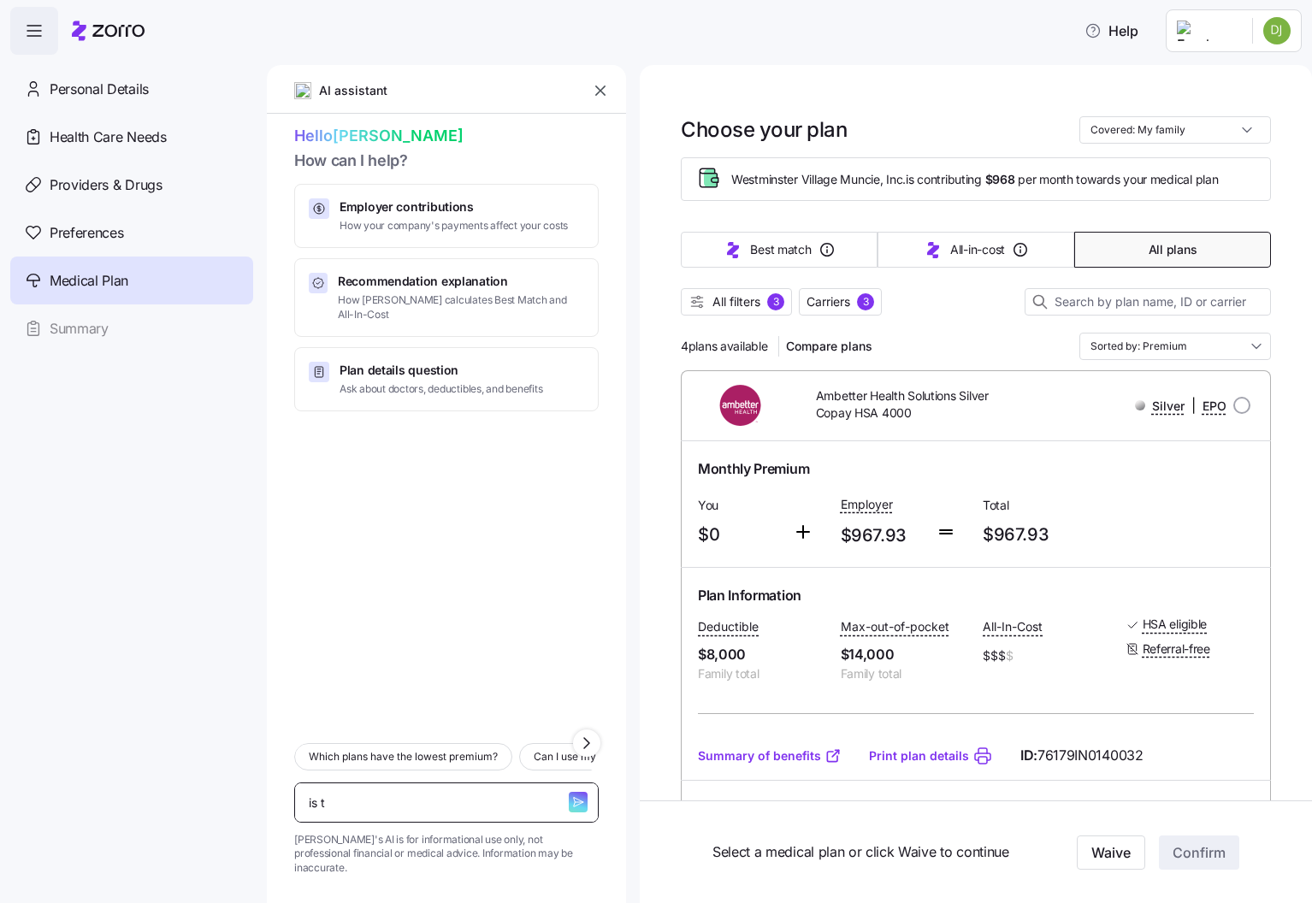
type textarea "is th"
type textarea "x"
type textarea "is the"
type textarea "x"
type textarea "is the"
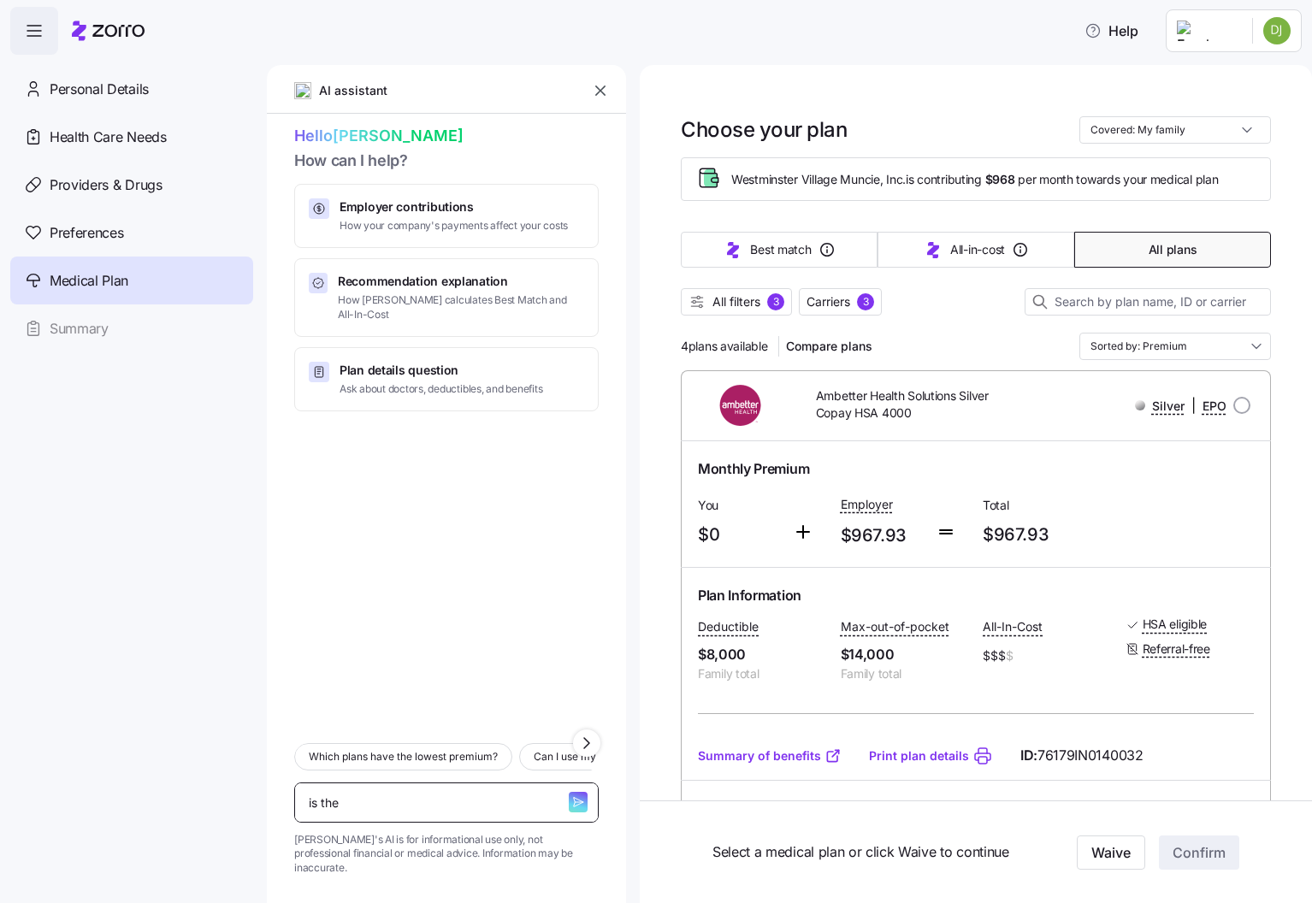
type textarea "x"
type textarea "is the d"
type textarea "x"
type textarea "is the de"
type textarea "x"
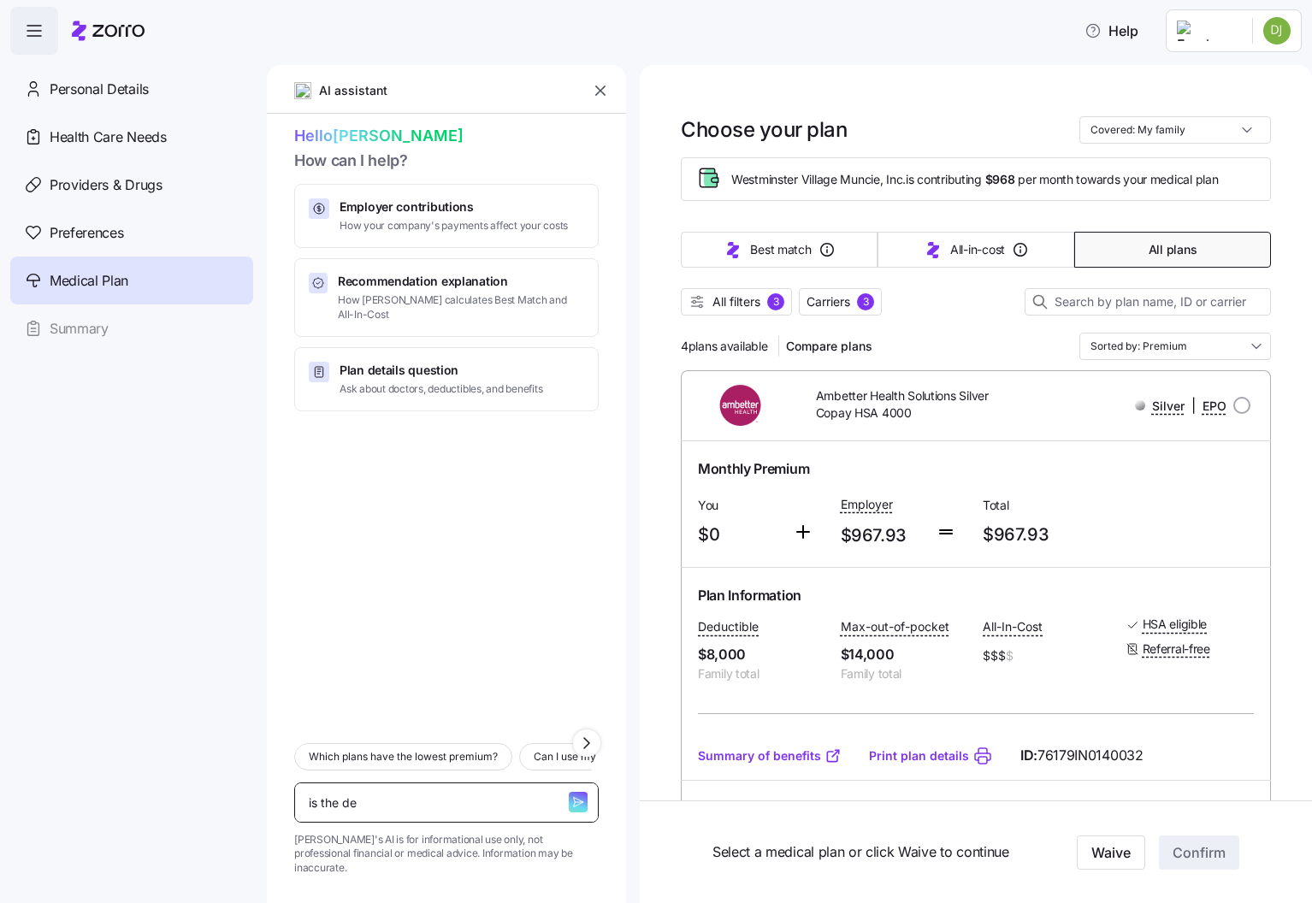
type textarea "is the der"
type textarea "x"
type textarea "is the derm"
type textarea "x"
type textarea "is the derma"
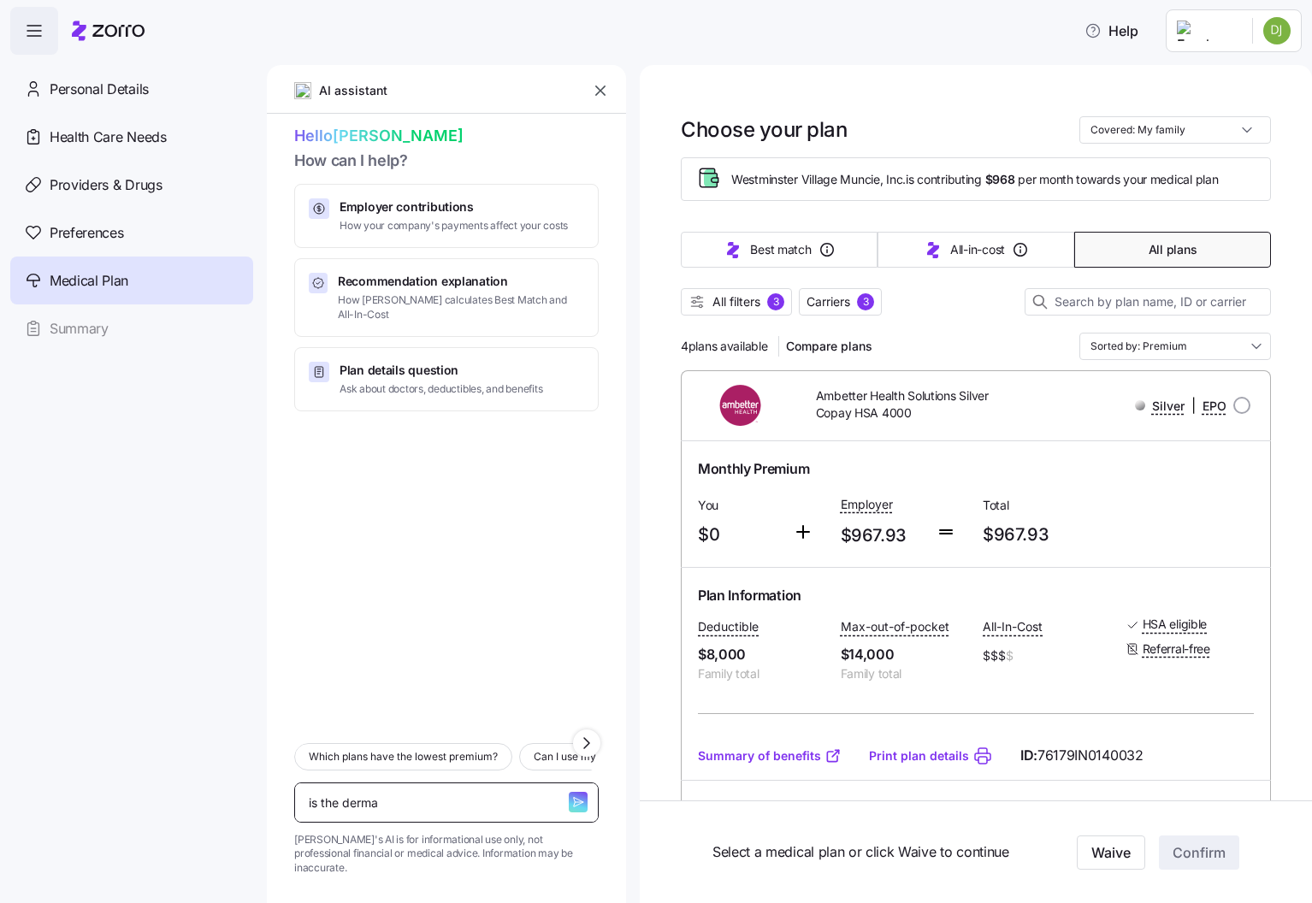
type textarea "x"
type textarea "is the dermat"
type textarea "x"
type textarea "is the dermato"
type textarea "x"
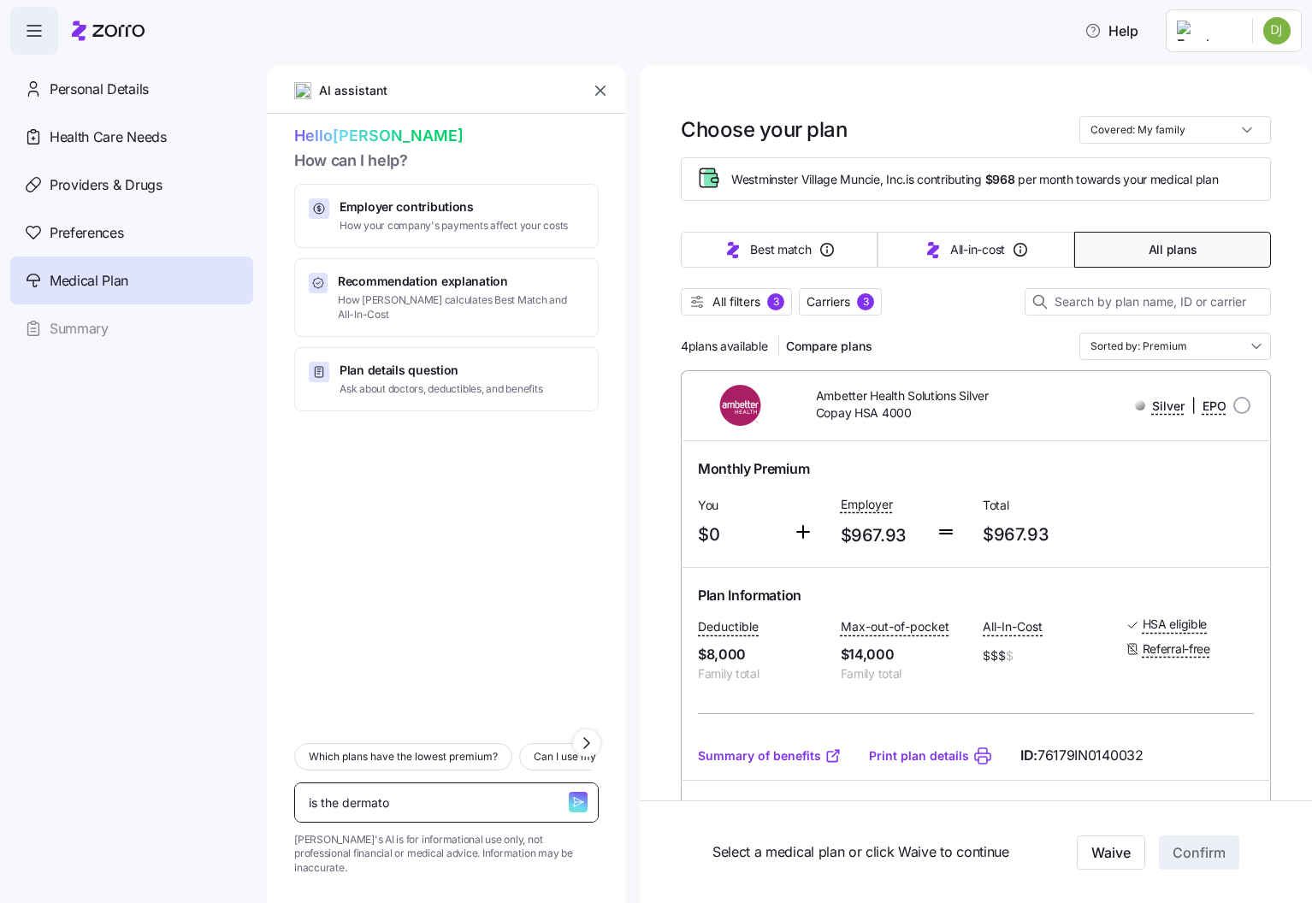
type textarea "is the dermatol"
type textarea "x"
type textarea "is the dermatoli"
type textarea "x"
type textarea "is the dermatolig"
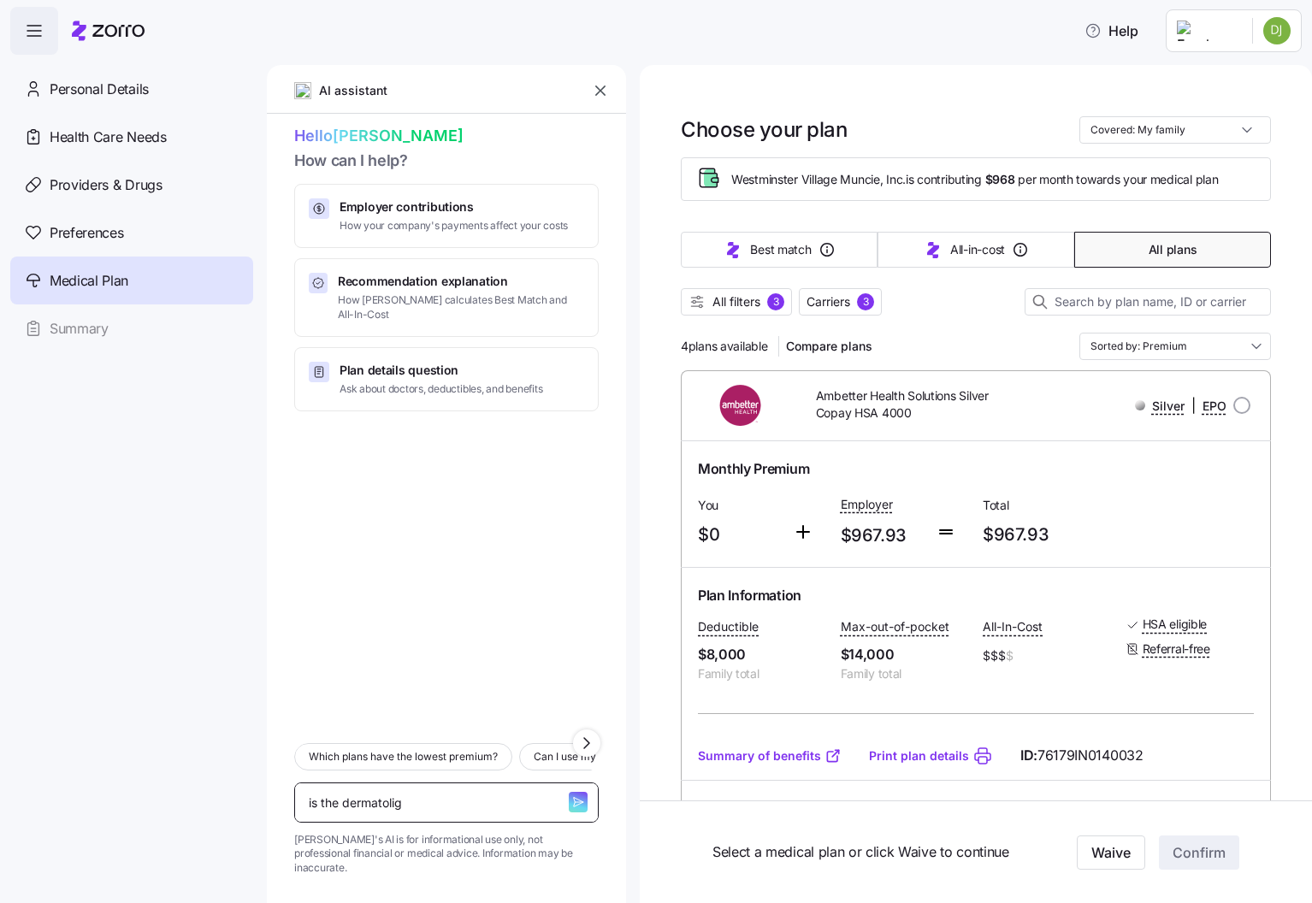
type textarea "x"
type textarea "is the dermatoligs"
type textarea "x"
type textarea "is the dermatoligst"
type textarea "x"
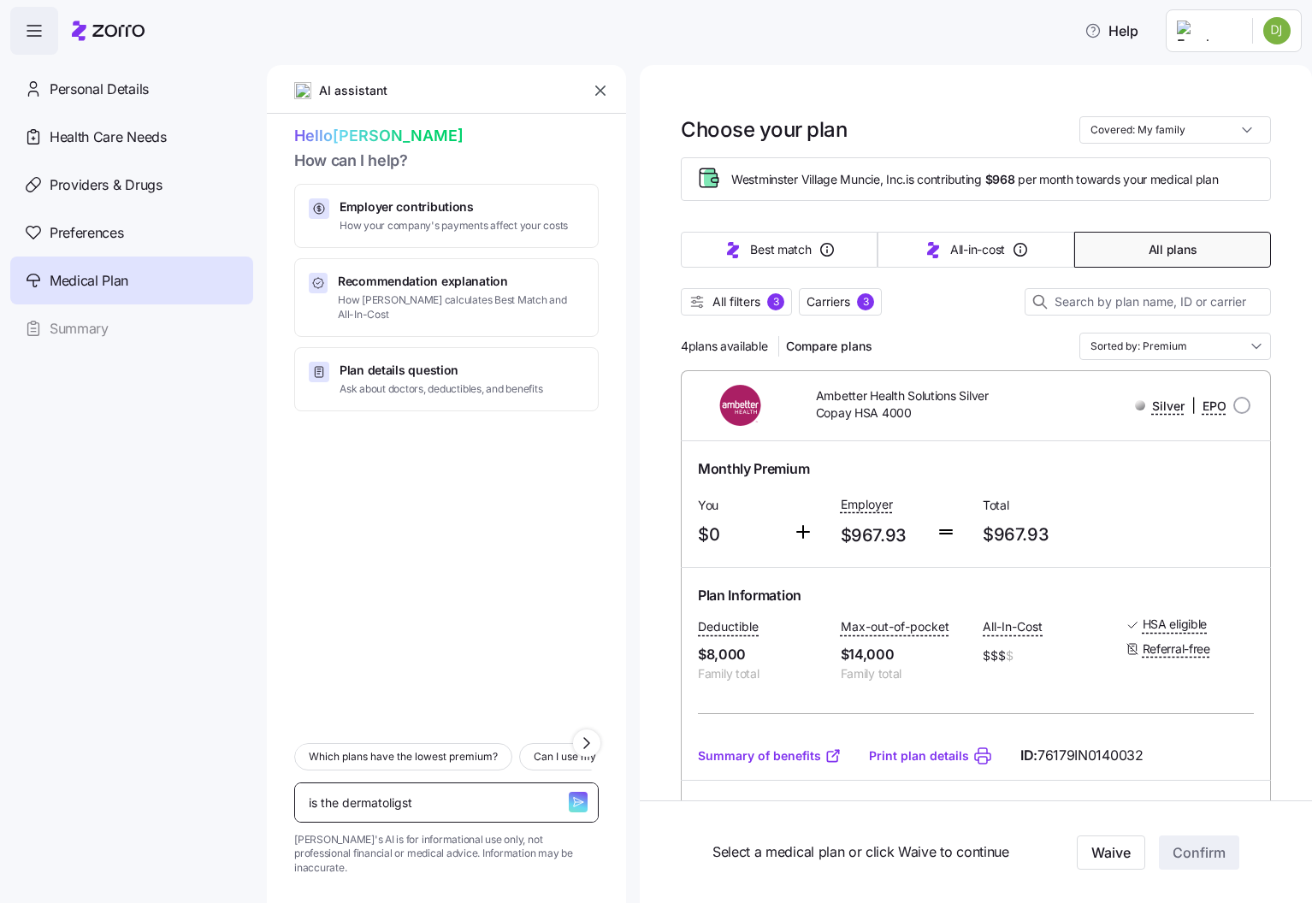
type textarea "is the [MEDICAL_DATA]"
type textarea "x"
type textarea "is the [MEDICAL_DATA] N"
type textarea "x"
type textarea "is the [MEDICAL_DATA] NP"
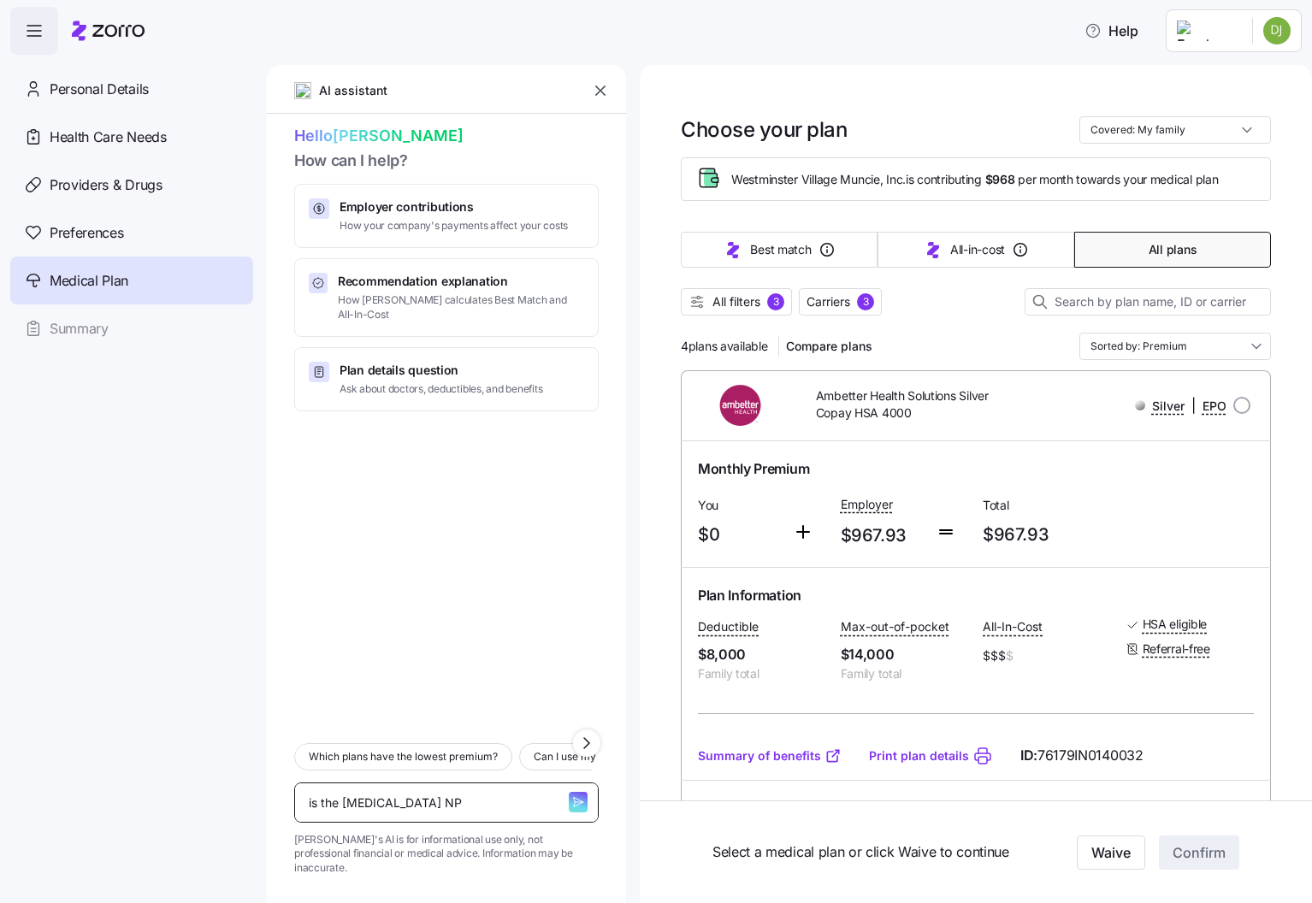
type textarea "x"
type textarea "is the [MEDICAL_DATA] NP"
type textarea "x"
type textarea "is the [MEDICAL_DATA] NP n"
type textarea "x"
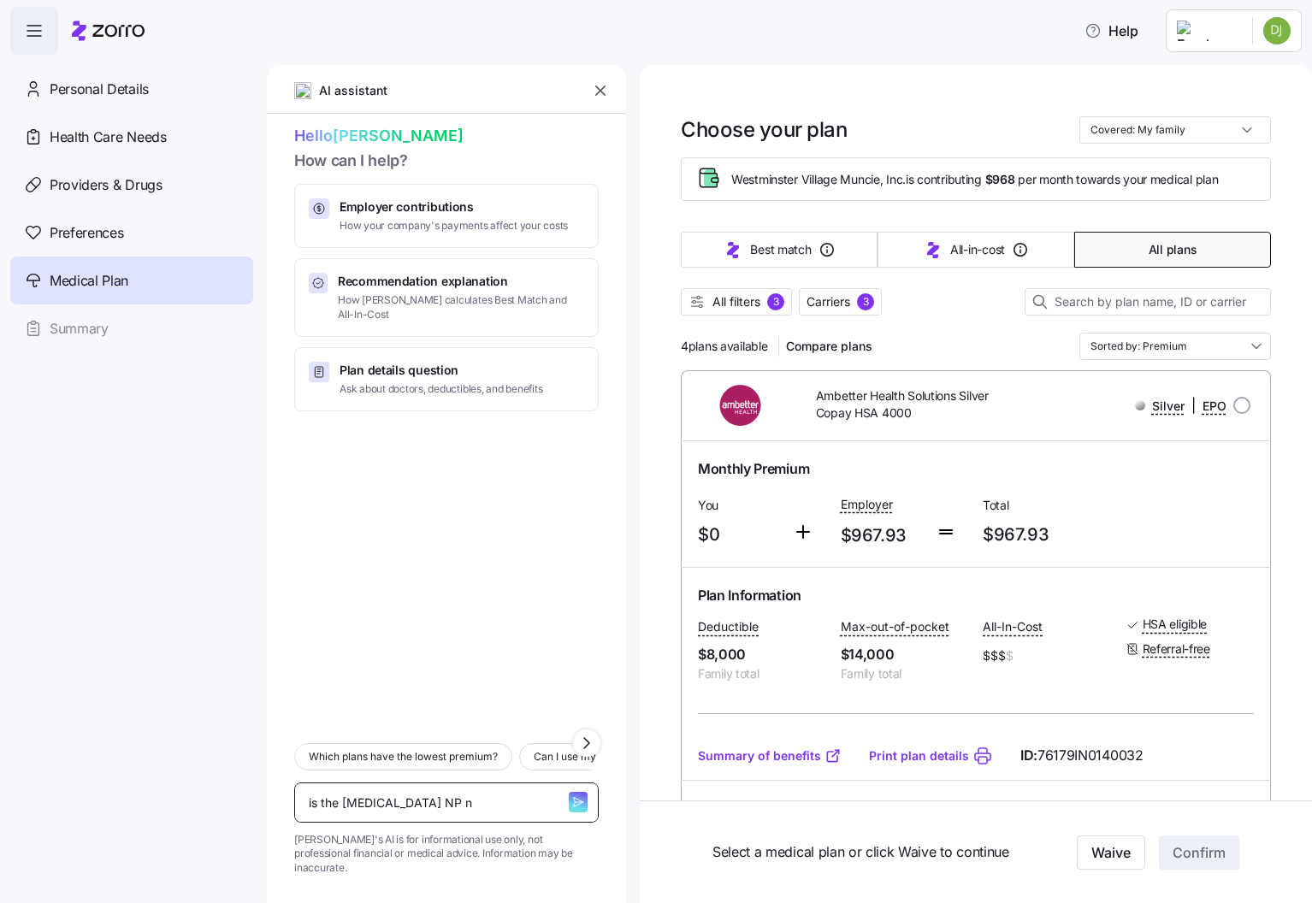
type textarea "is the [MEDICAL_DATA] NP no"
type textarea "x"
type textarea "is the [MEDICAL_DATA] NP not"
type textarea "x"
type textarea "is the [MEDICAL_DATA] NP not"
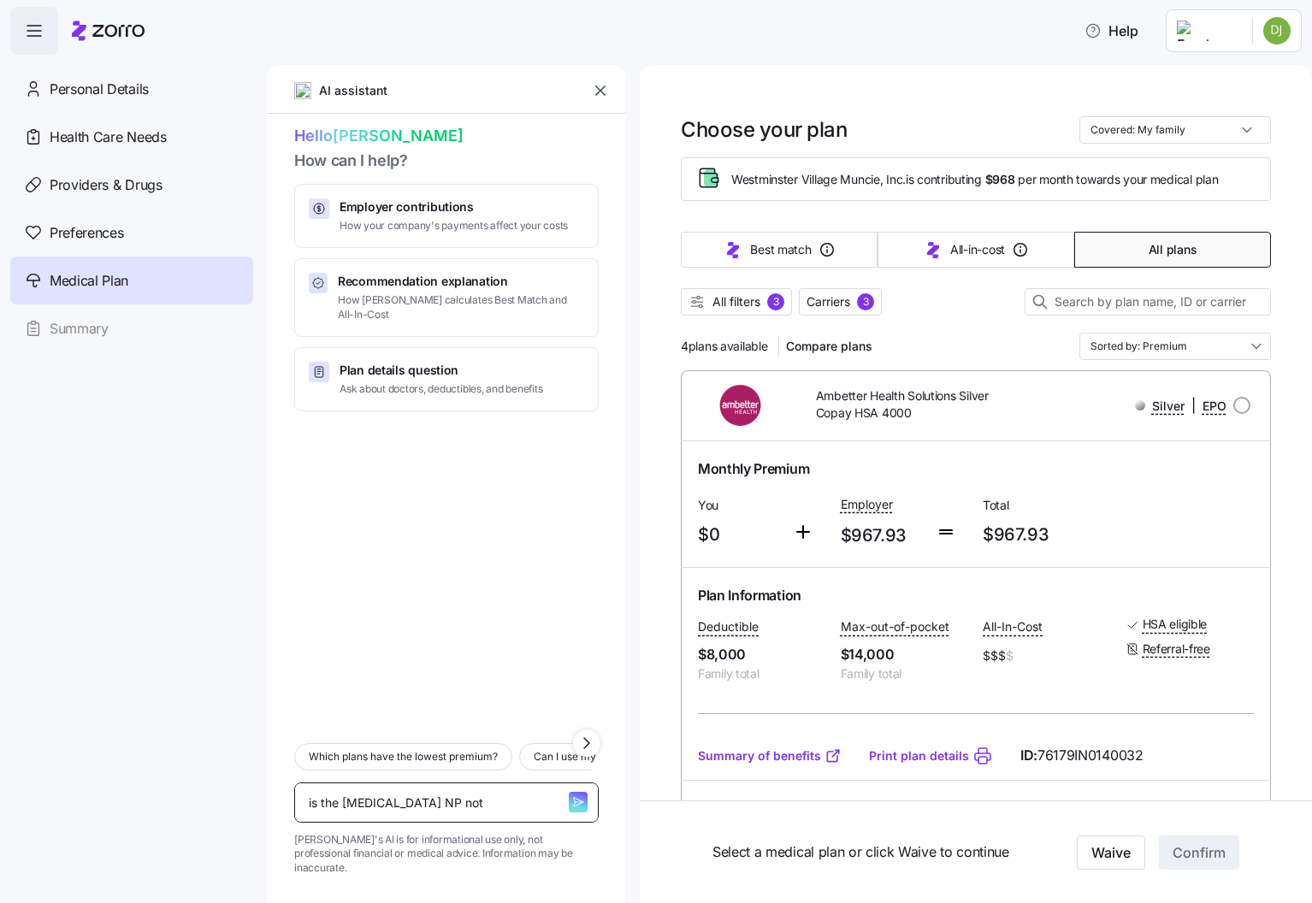
type textarea "x"
type textarea "is the [MEDICAL_DATA] NP not c"
type textarea "x"
type textarea "is the [MEDICAL_DATA] NP not co"
type textarea "x"
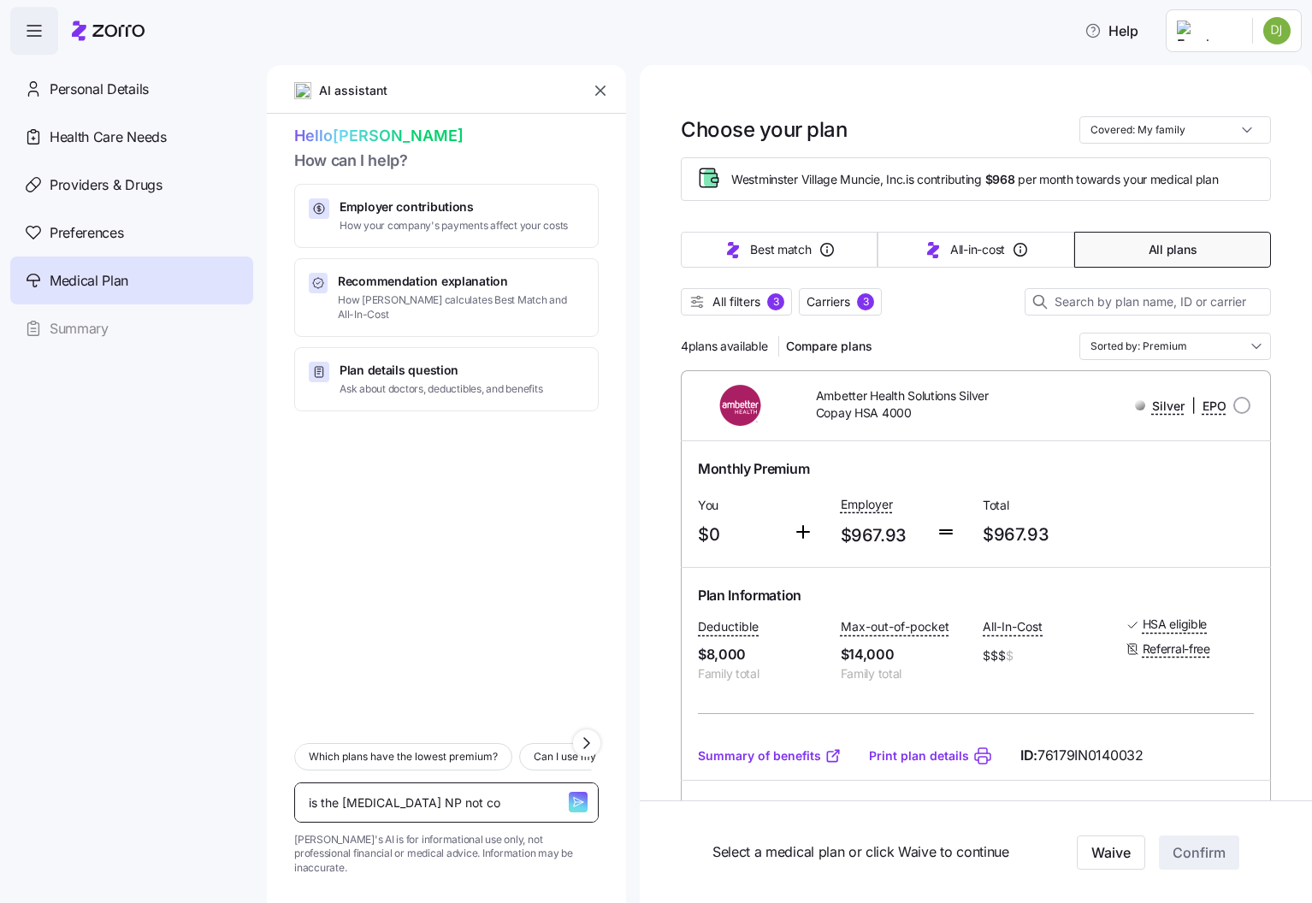
type textarea "is the [MEDICAL_DATA] NP not cov"
type textarea "x"
type textarea "is the [MEDICAL_DATA] NP not cove"
type textarea "x"
type textarea "is the [MEDICAL_DATA] NP not cover"
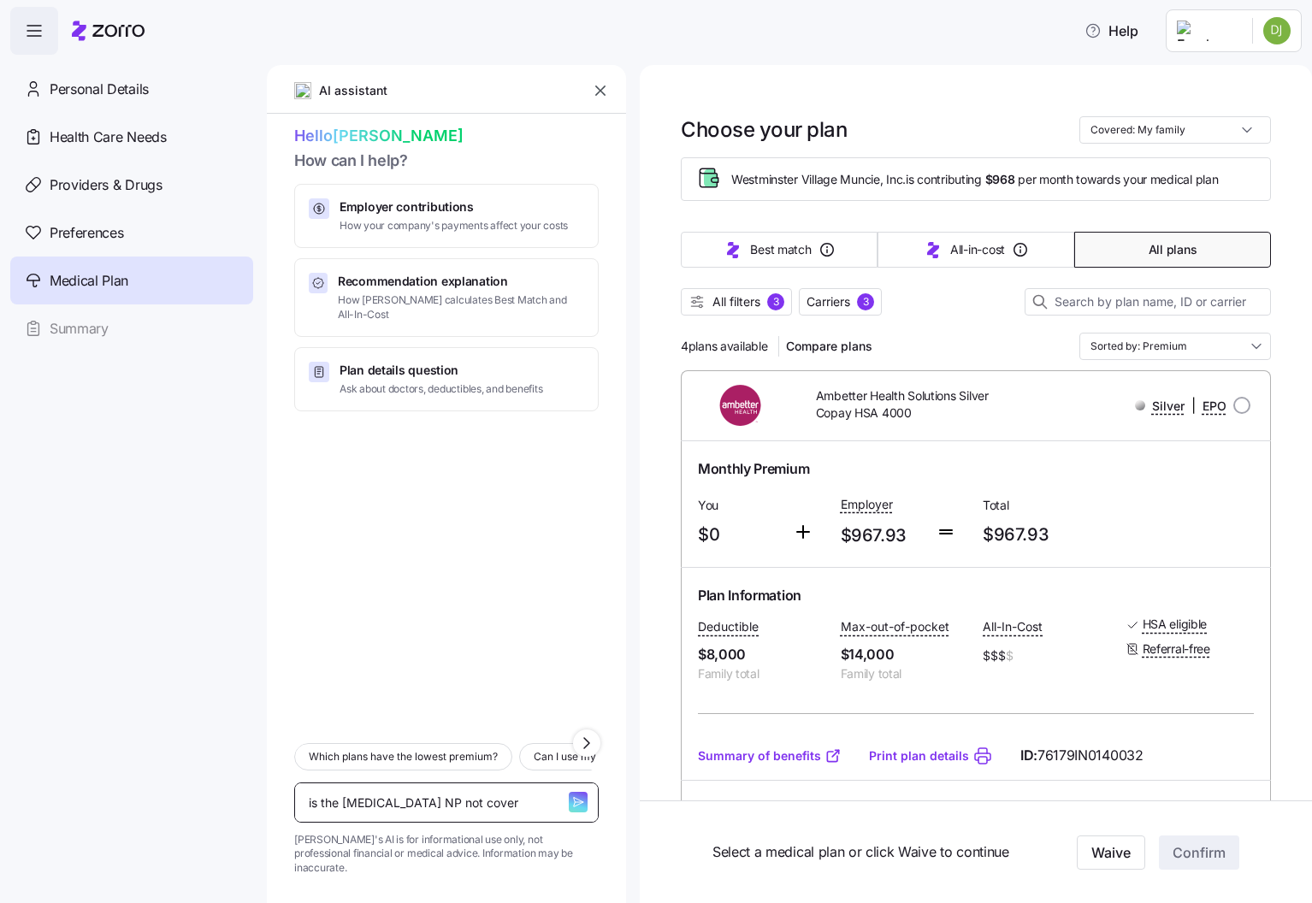
type textarea "x"
type textarea "is the [MEDICAL_DATA] NP not covere"
type textarea "x"
type textarea "is the [MEDICAL_DATA] NP not covered"
type textarea "x"
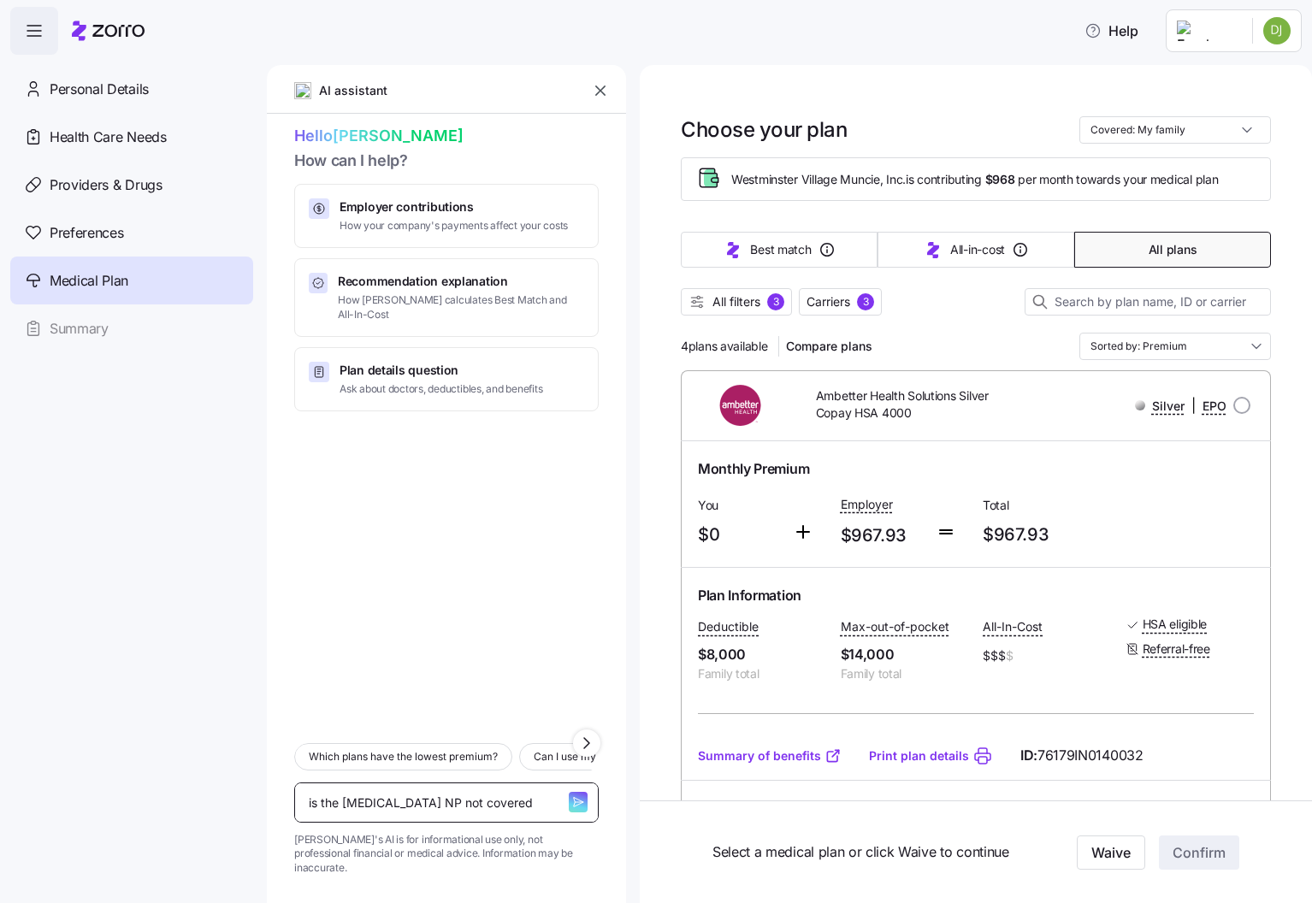
type textarea "is the [MEDICAL_DATA] NP not covered"
type textarea "x"
type textarea "is the [MEDICAL_DATA] NP not covered b"
type textarea "x"
type textarea "is the [MEDICAL_DATA] NP not covered bn"
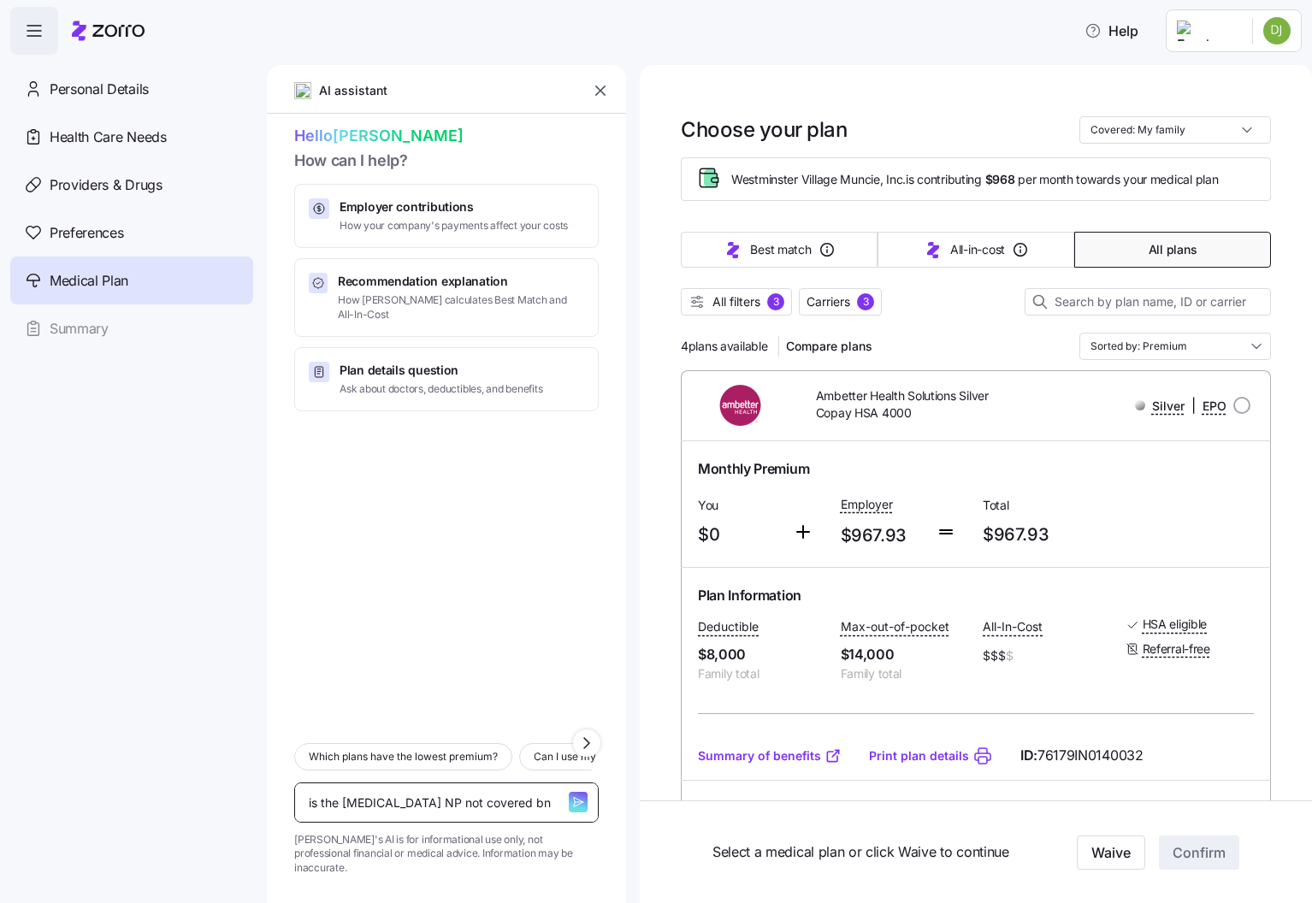
type textarea "x"
type textarea "is the [MEDICAL_DATA] NP not covered bne"
type textarea "x"
type textarea "is the [MEDICAL_DATA] NP not covered bn"
type textarea "x"
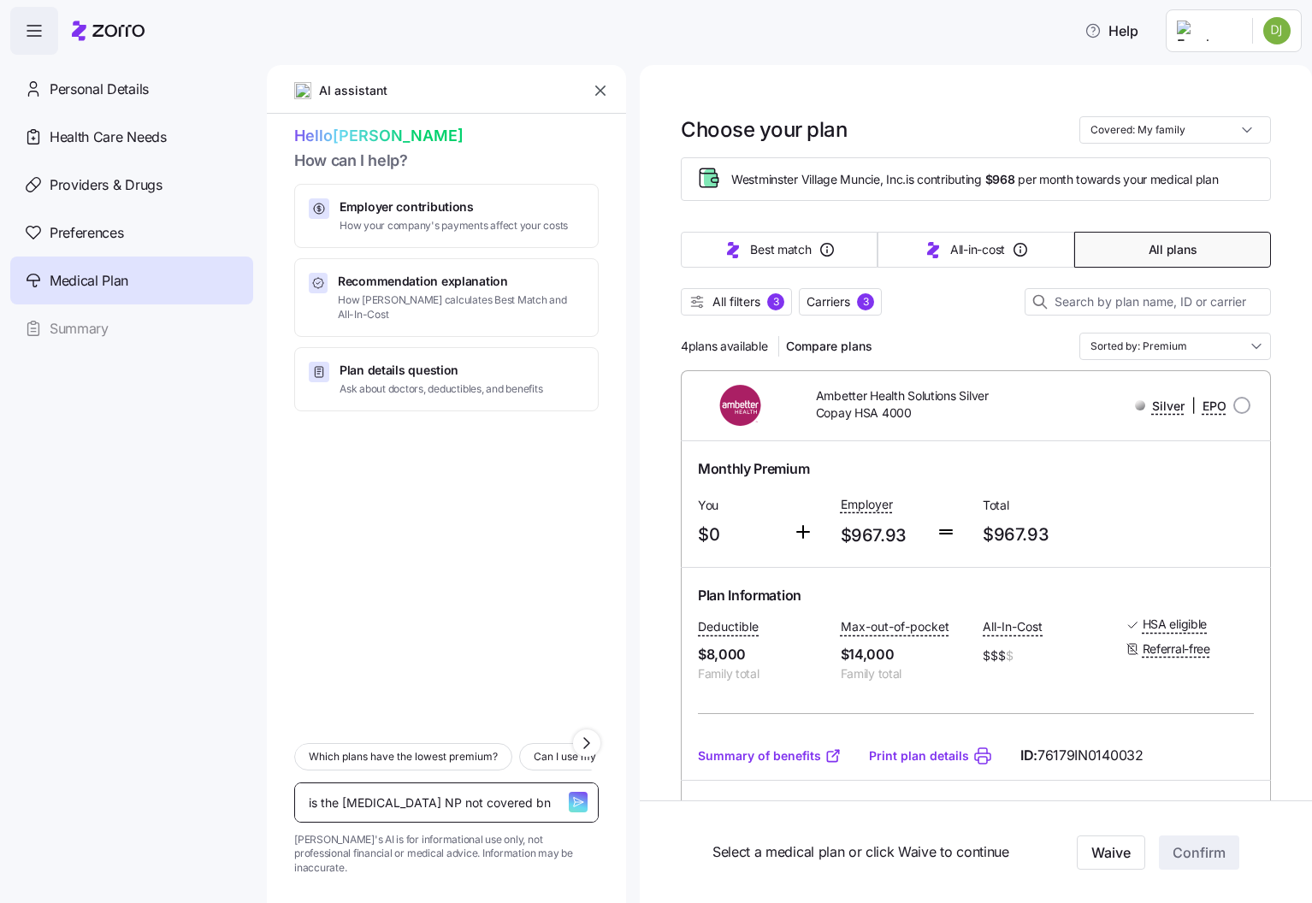
type textarea "is the [MEDICAL_DATA] NP not covered b"
type textarea "x"
type textarea "is the [MEDICAL_DATA] NP not covered be"
type textarea "x"
type textarea "is the [MEDICAL_DATA] NP not covered bec"
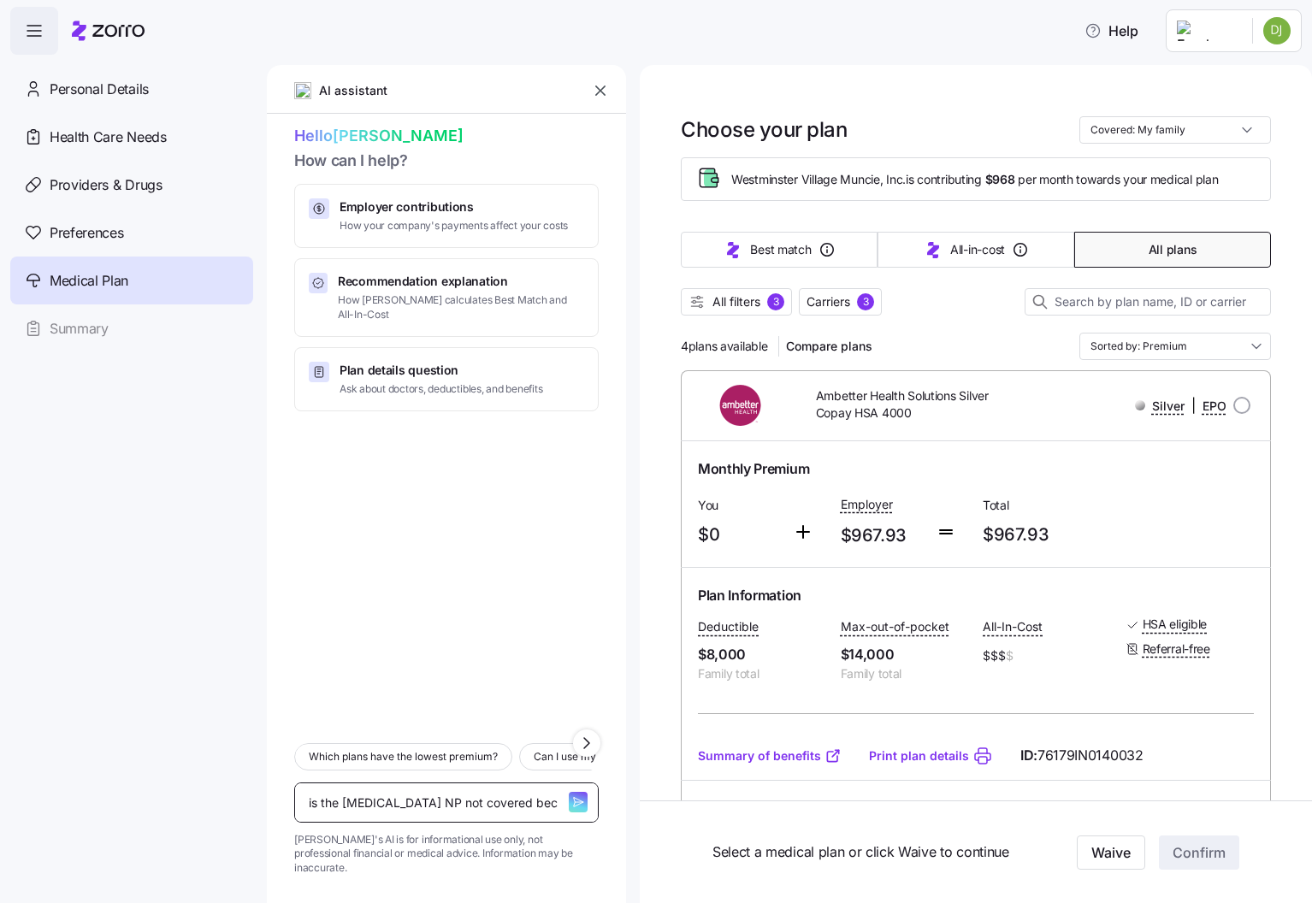
type textarea "x"
type textarea "is the [MEDICAL_DATA] NP not covered beca"
type textarea "x"
type textarea "is the [MEDICAL_DATA] NP not covered becau"
type textarea "x"
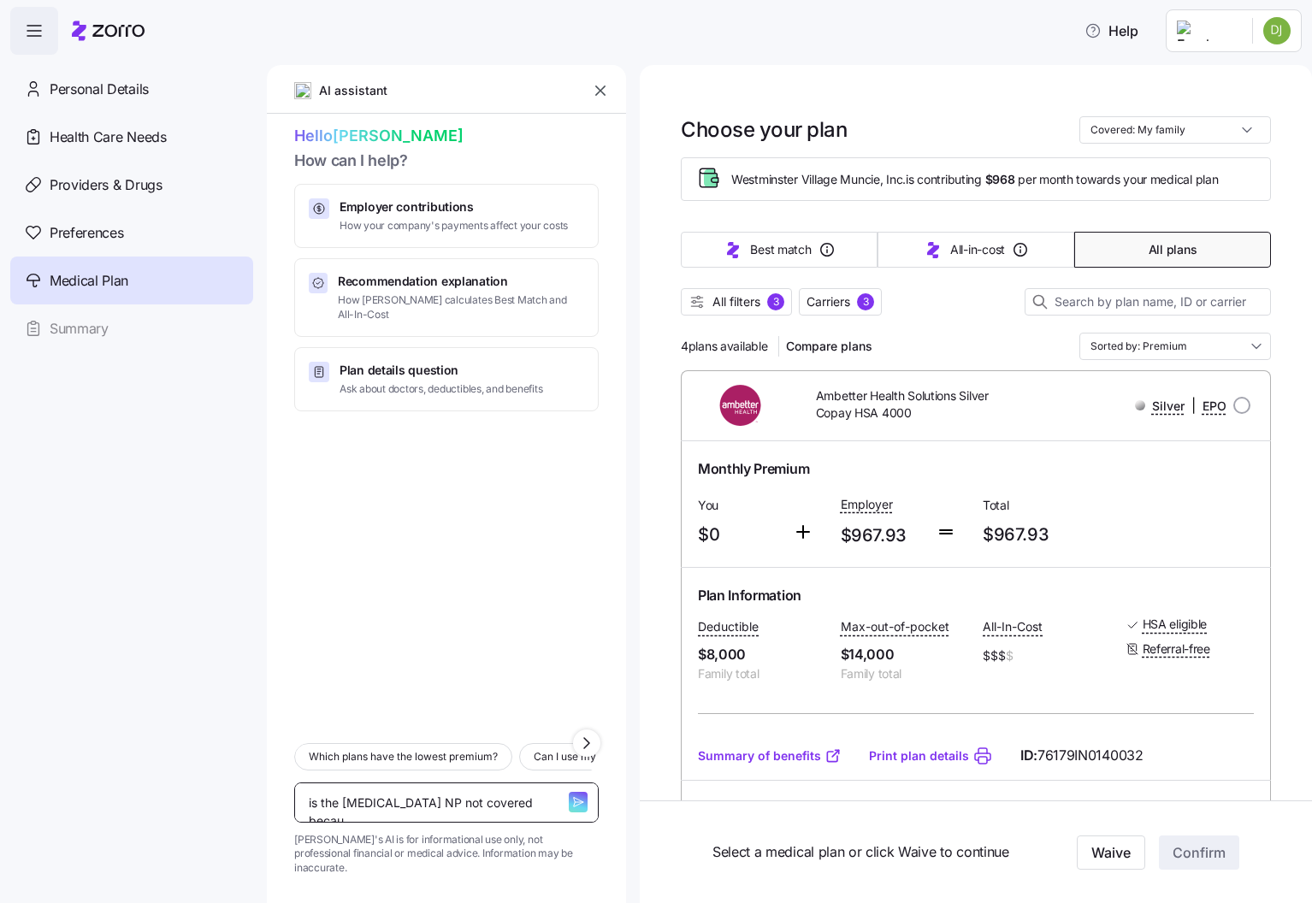
type textarea "is the [MEDICAL_DATA] NP not covered becaus"
type textarea "x"
type textarea "is the [MEDICAL_DATA] NP not covered because"
type textarea "x"
type textarea "is the [MEDICAL_DATA] NP not covered because"
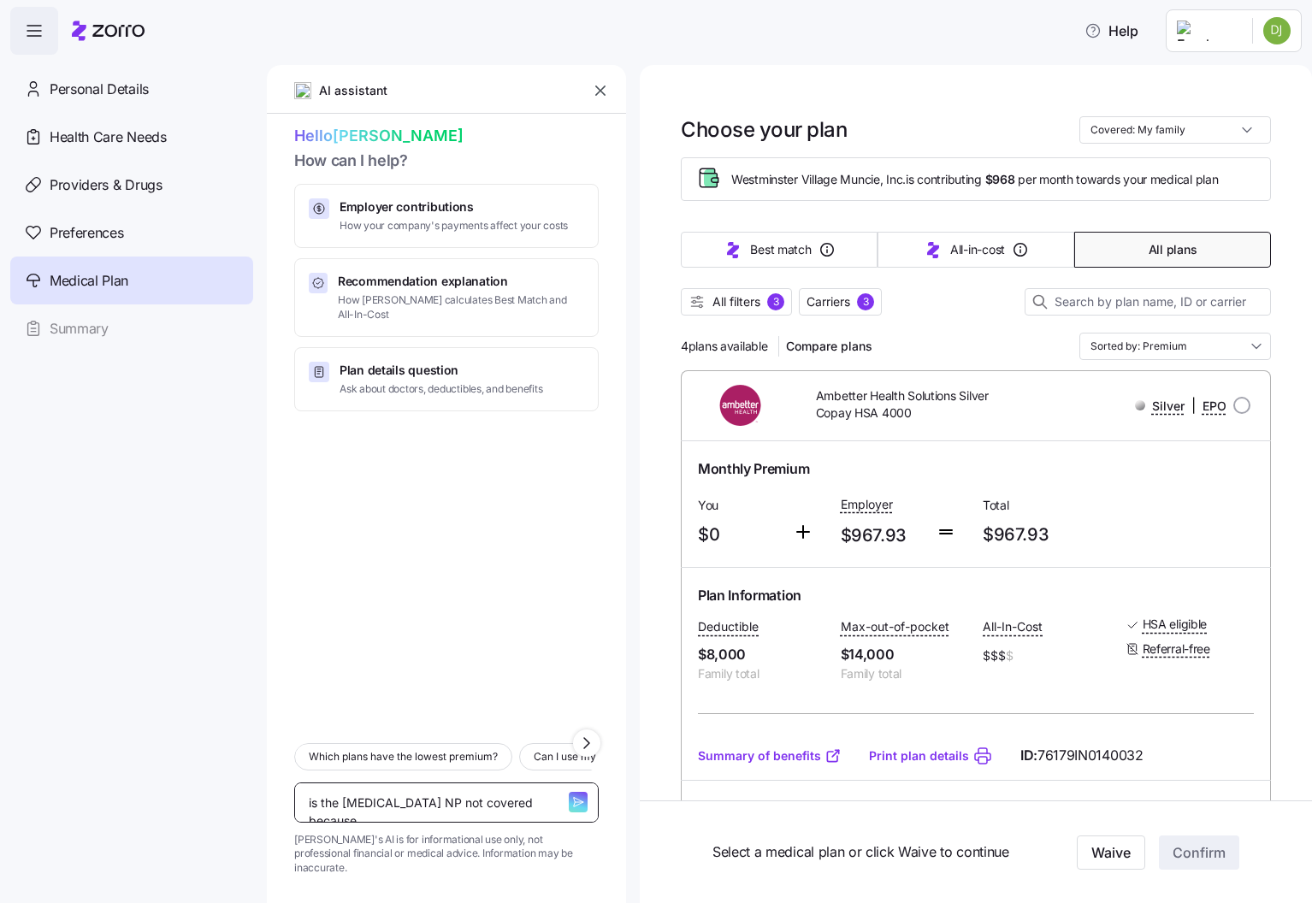
type textarea "x"
type textarea "is the [MEDICAL_DATA] NP not covered because i"
type textarea "x"
type textarea "is the [MEDICAL_DATA] NP not covered because it"
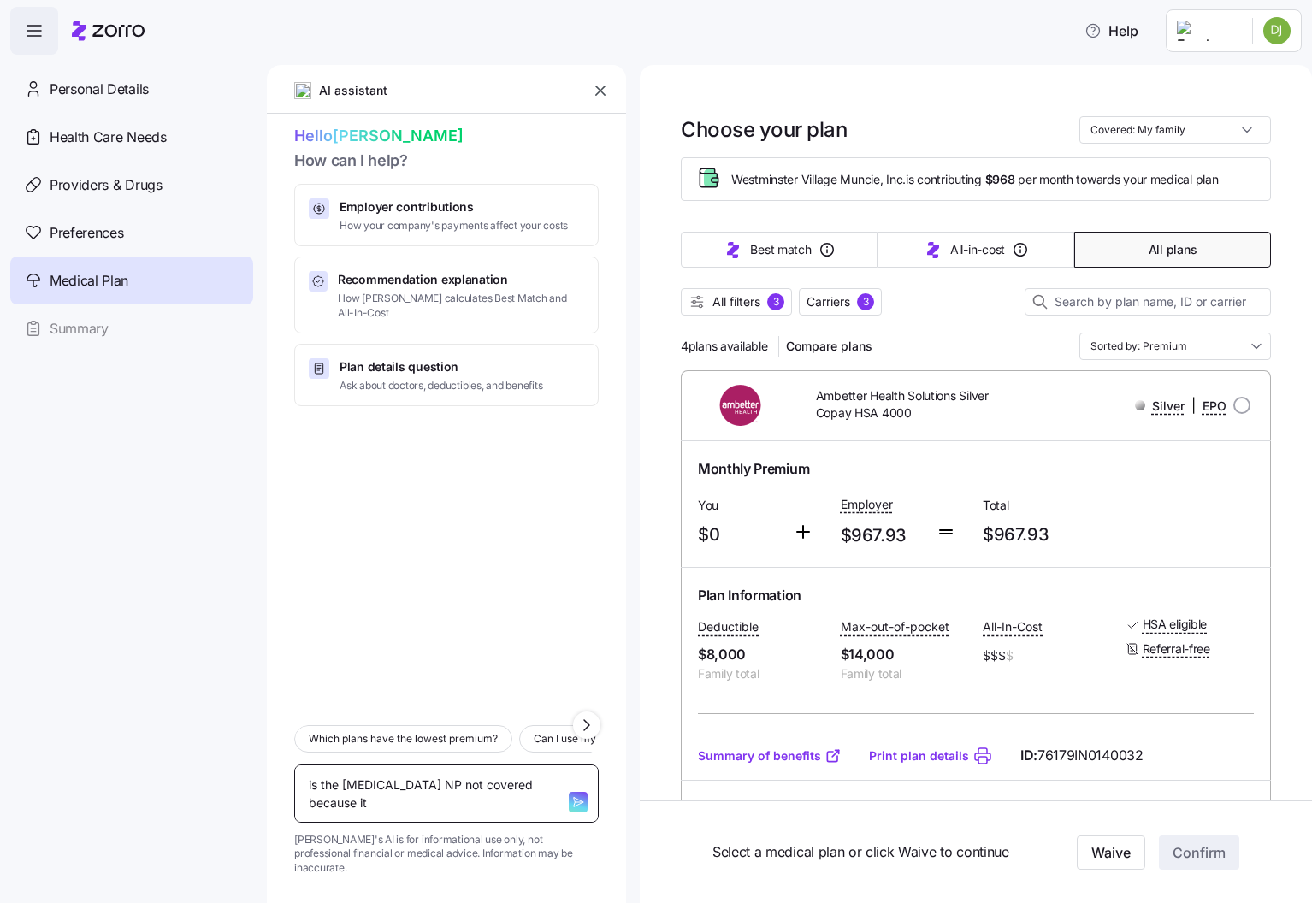
type textarea "x"
type textarea "is the [MEDICAL_DATA] NP not covered because it"
type textarea "x"
type textarea "is the [MEDICAL_DATA] NP not covered because it n"
type textarea "x"
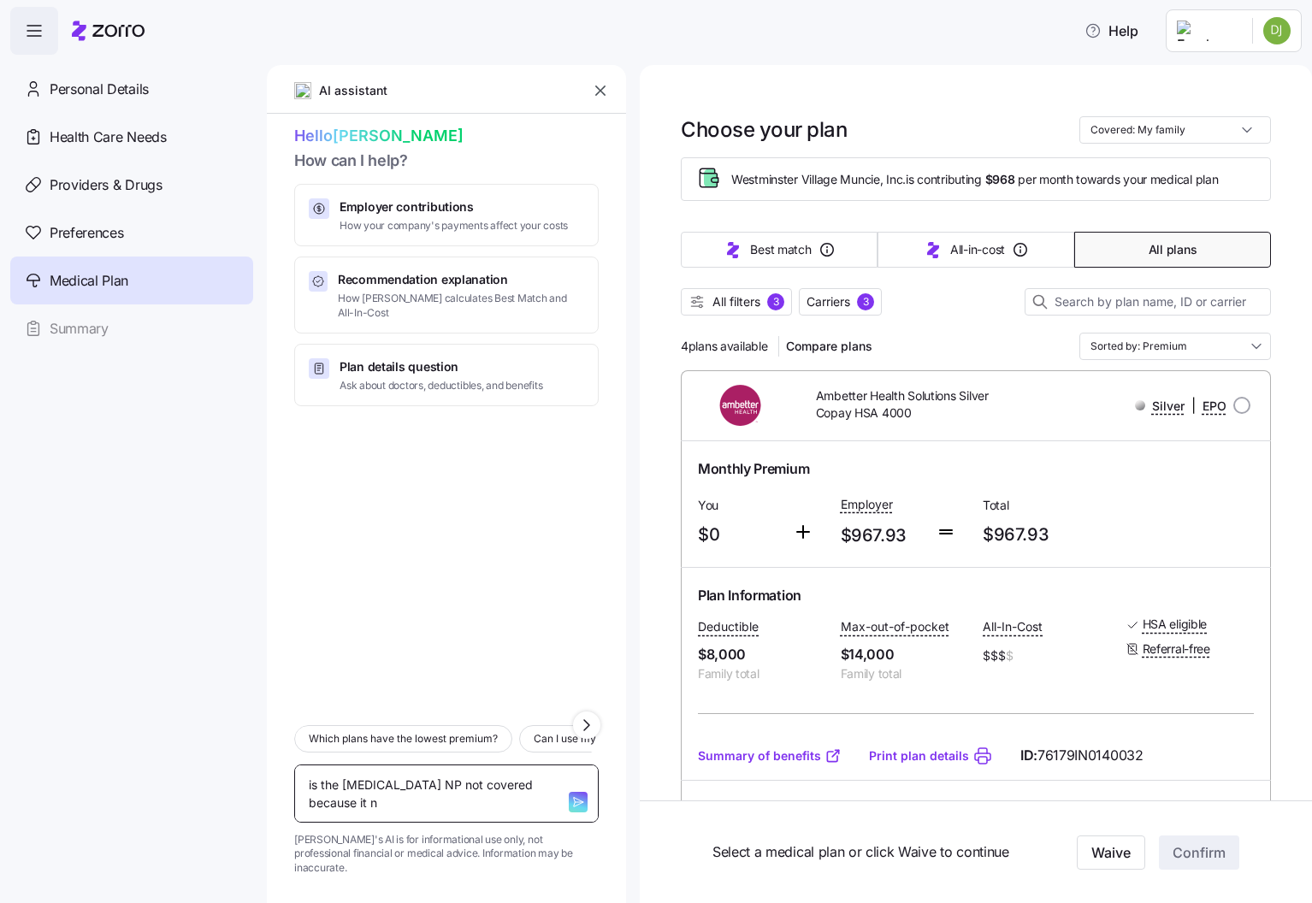
type textarea "is the [MEDICAL_DATA] NP not covered because it ne"
type textarea "x"
type textarea "is the [MEDICAL_DATA] NP not covered because it nee"
type textarea "x"
type textarea "is the [MEDICAL_DATA] NP not covered because it need"
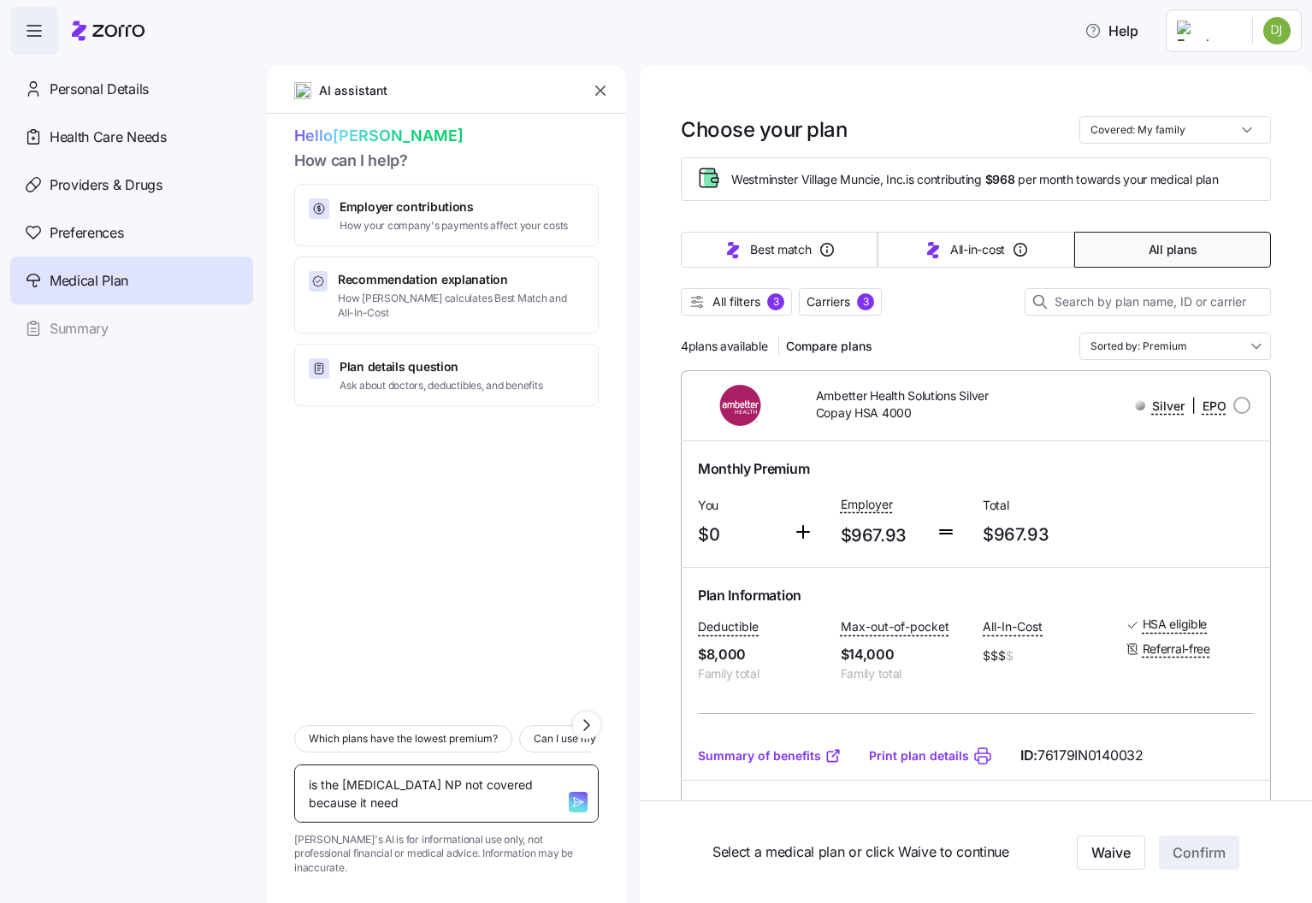
type textarea "x"
type textarea "is the [MEDICAL_DATA] NP not covered because it needs"
type textarea "x"
type textarea "is the [MEDICAL_DATA] NP not covered because it needs"
type textarea "x"
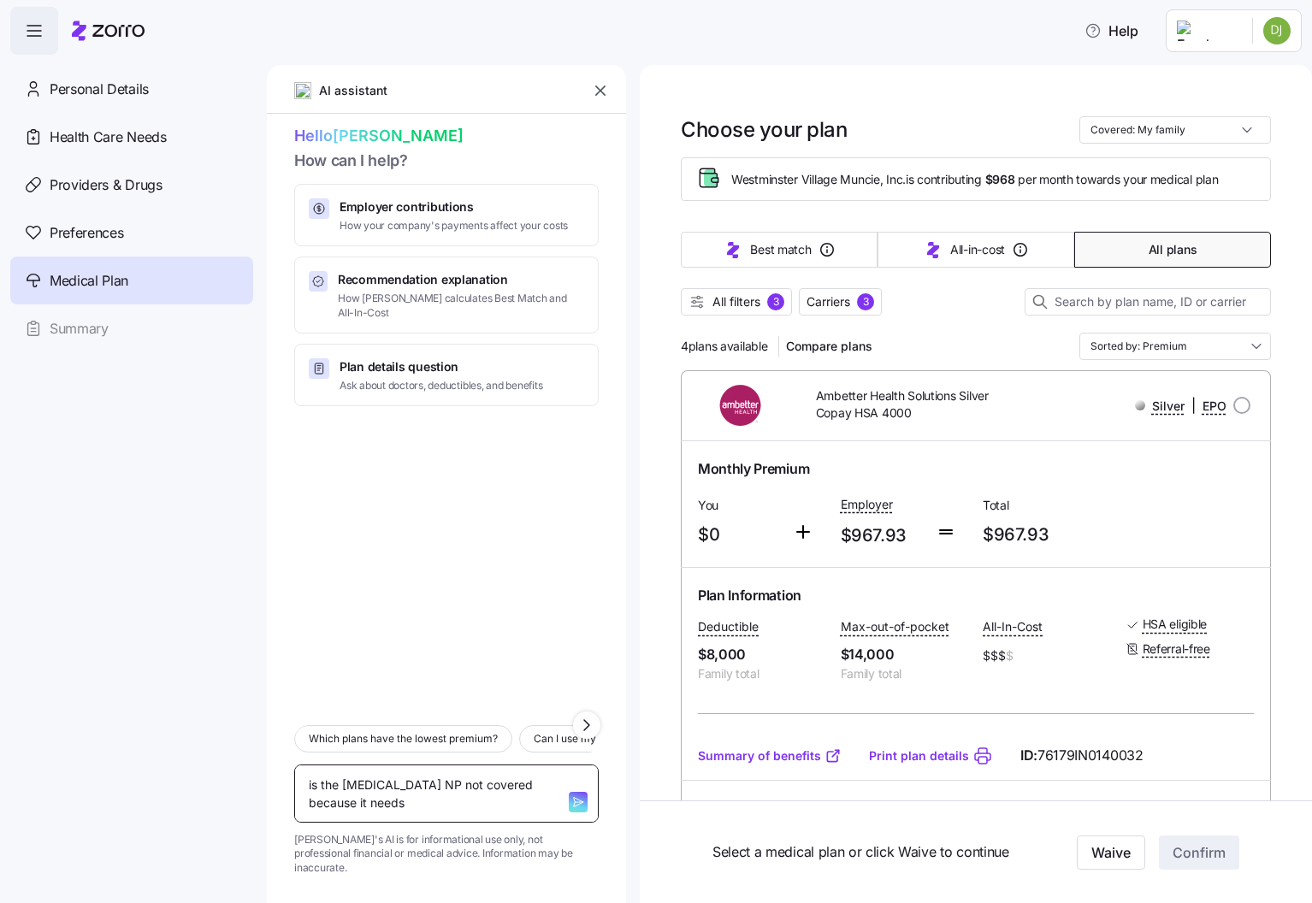
type textarea "is the [MEDICAL_DATA] NP not covered because it needs t"
type textarea "x"
type textarea "is the [MEDICAL_DATA] NP not covered because it needs to"
type textarea "x"
type textarea "is the [MEDICAL_DATA] NP not covered because it needs to"
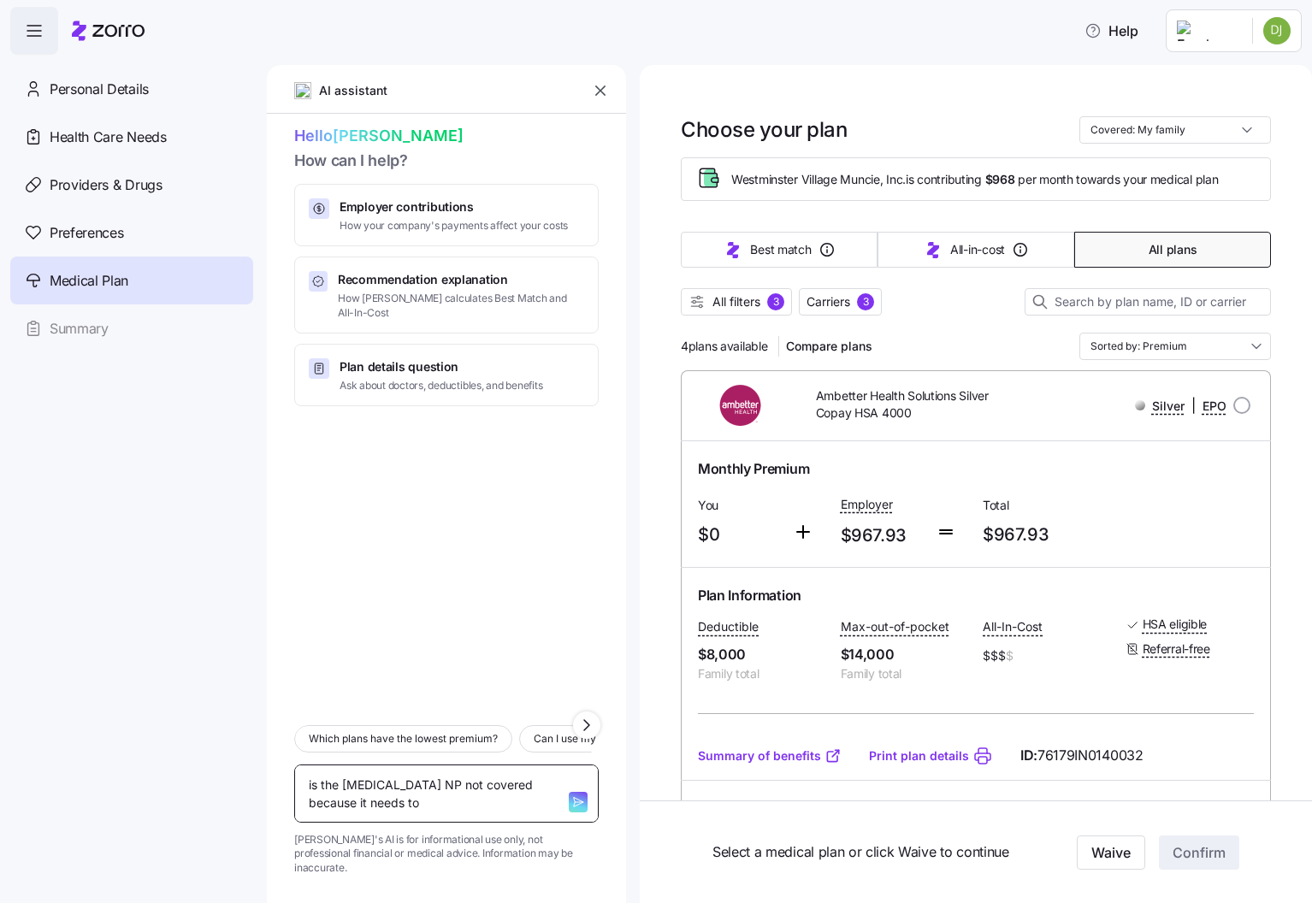
type textarea "x"
type textarea "is the [MEDICAL_DATA] NP not covered because it needs to b"
type textarea "x"
type textarea "is the [MEDICAL_DATA] NP not covered because it needs to be"
type textarea "x"
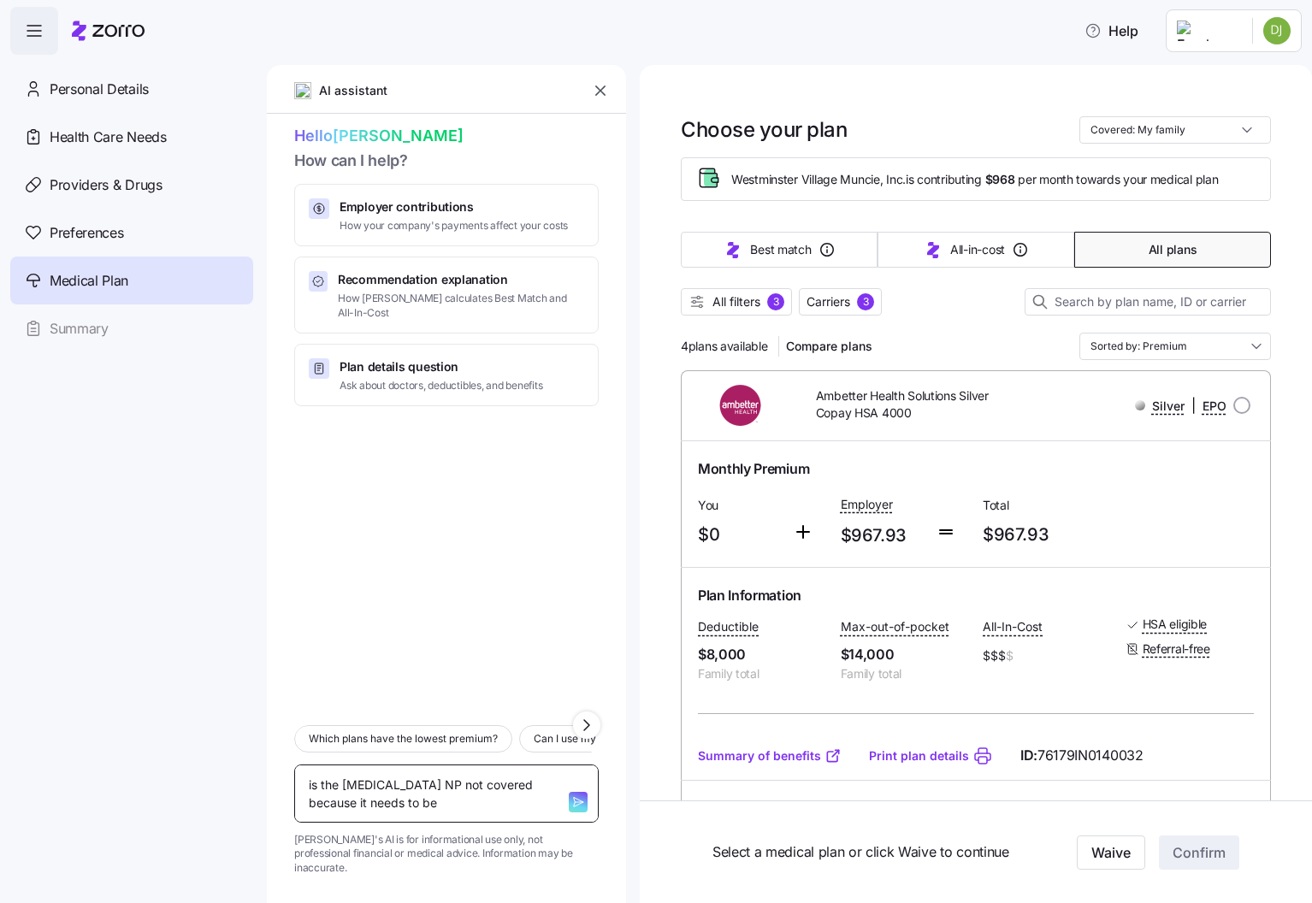
type textarea "is the [MEDICAL_DATA] NP not covered because it needs to be"
type textarea "x"
type textarea "is the [MEDICAL_DATA] NP not covered because it needs to be a"
type textarea "x"
type textarea "is the [MEDICAL_DATA] NP not covered because it needs to be a"
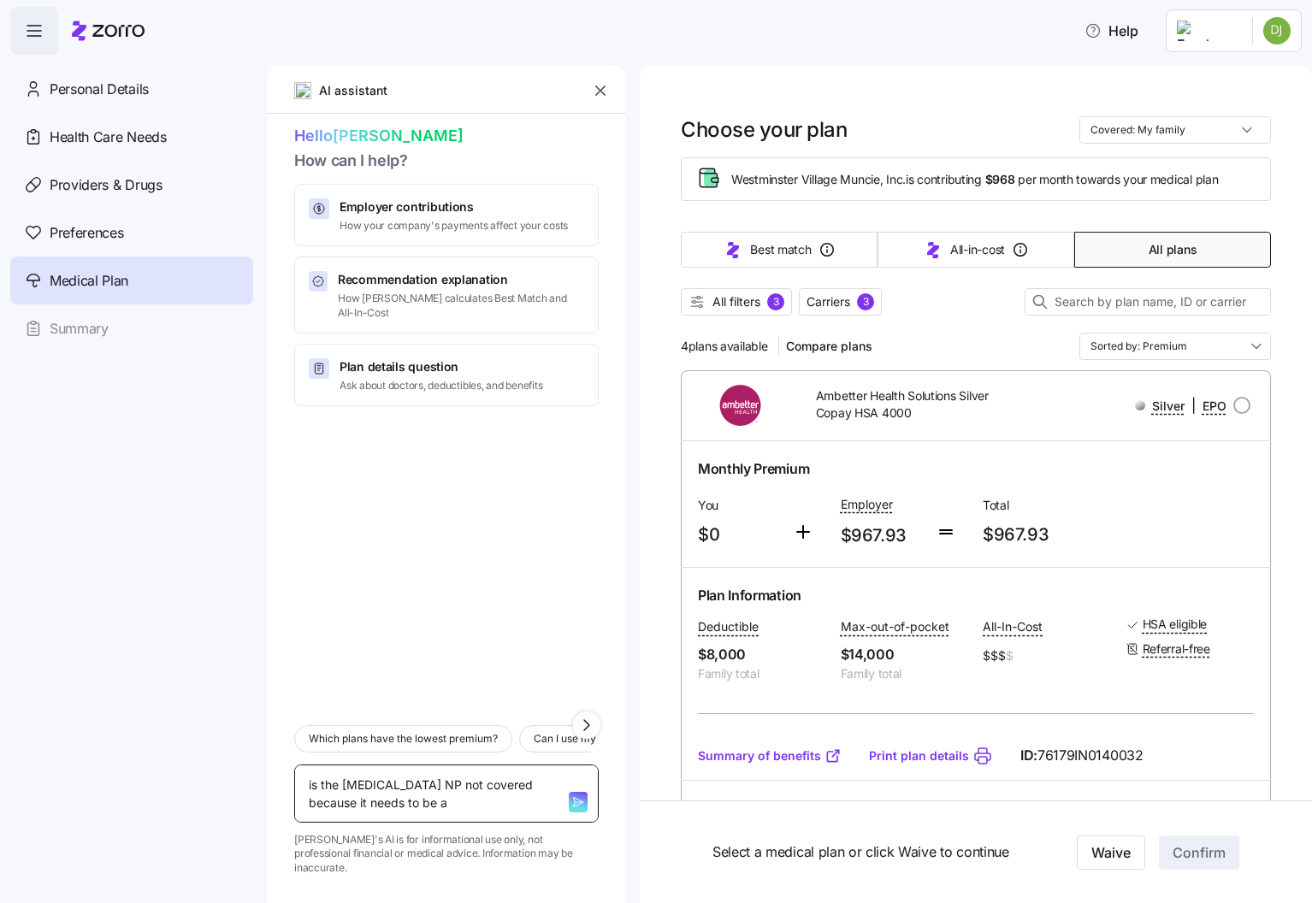
type textarea "x"
type textarea "is the [MEDICAL_DATA] NP not covered because it needs to be a d"
type textarea "x"
type textarea "is the [MEDICAL_DATA] NP not covered because it needs to be a do"
type textarea "x"
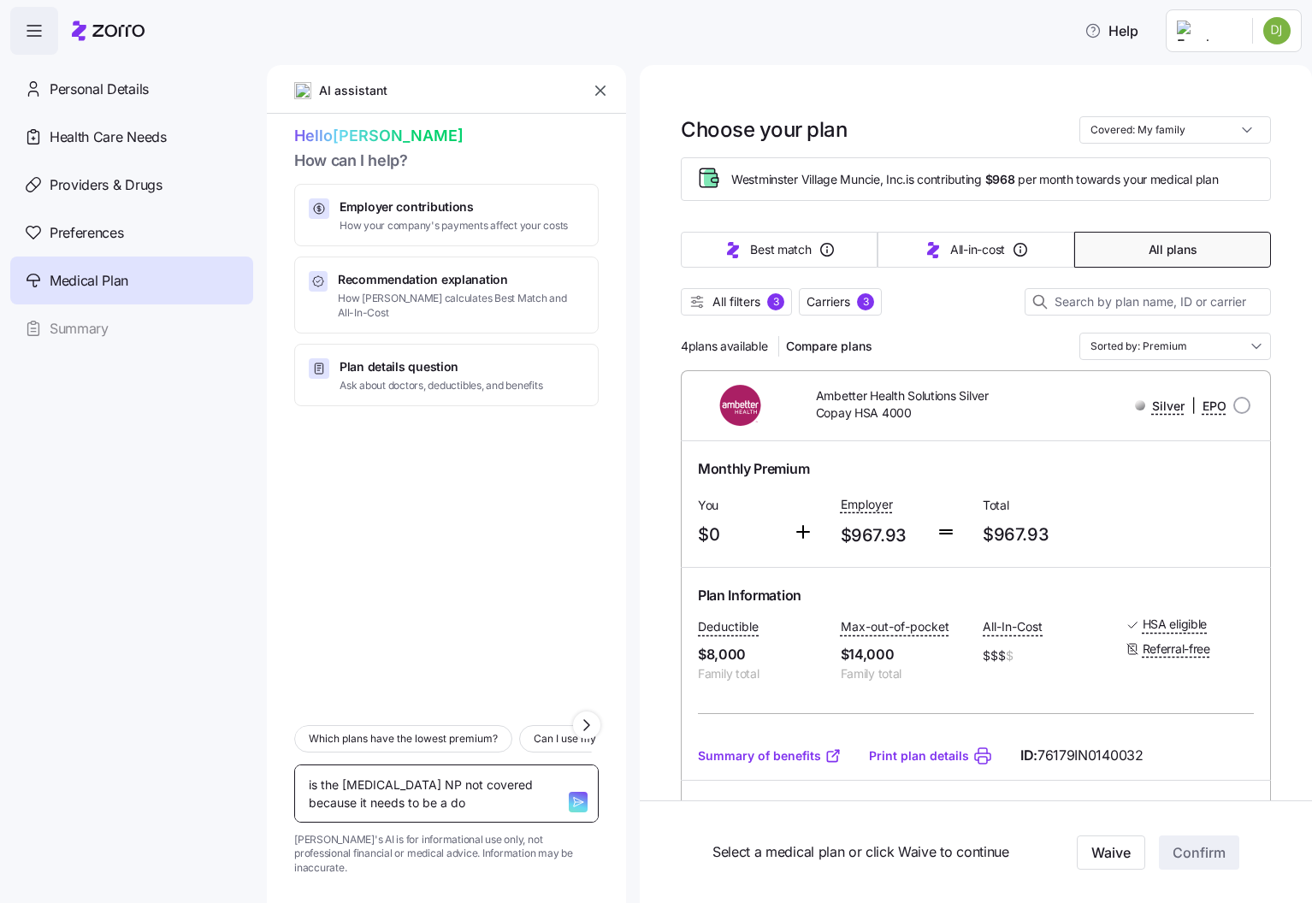
type textarea "is the [MEDICAL_DATA] NP not covered because it needs to be a doc"
type textarea "x"
type textarea "is the [MEDICAL_DATA] NP not covered because it needs to be a doct"
type textarea "x"
type textarea "is the [MEDICAL_DATA] NP not covered because it needs to be a docto"
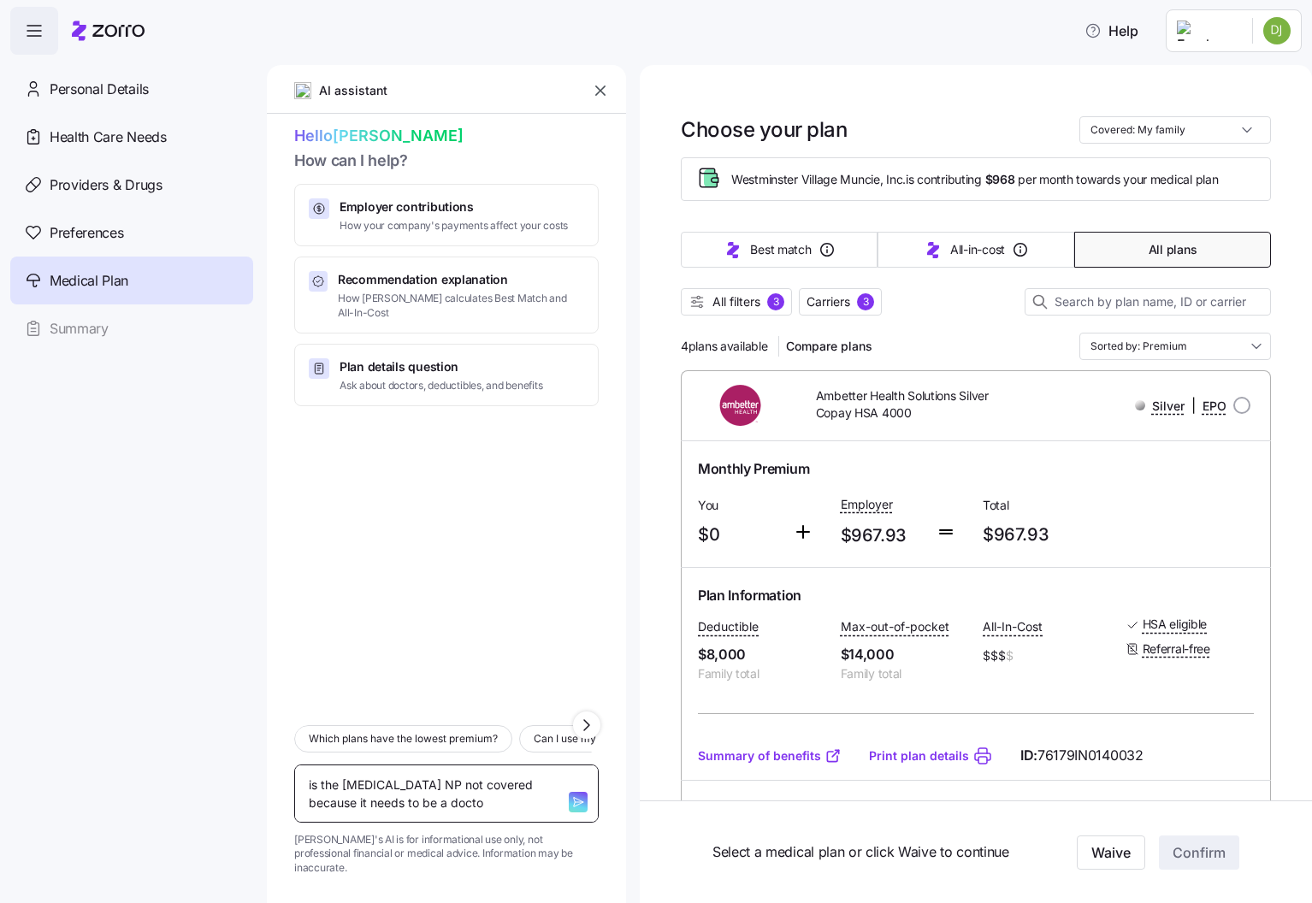
type textarea "x"
type textarea "is the [MEDICAL_DATA] NP not covered because it needs to be a doctor"
type textarea "x"
type textarea "is the [MEDICAL_DATA] NP not covered because it needs to be a doctor?"
type textarea "x"
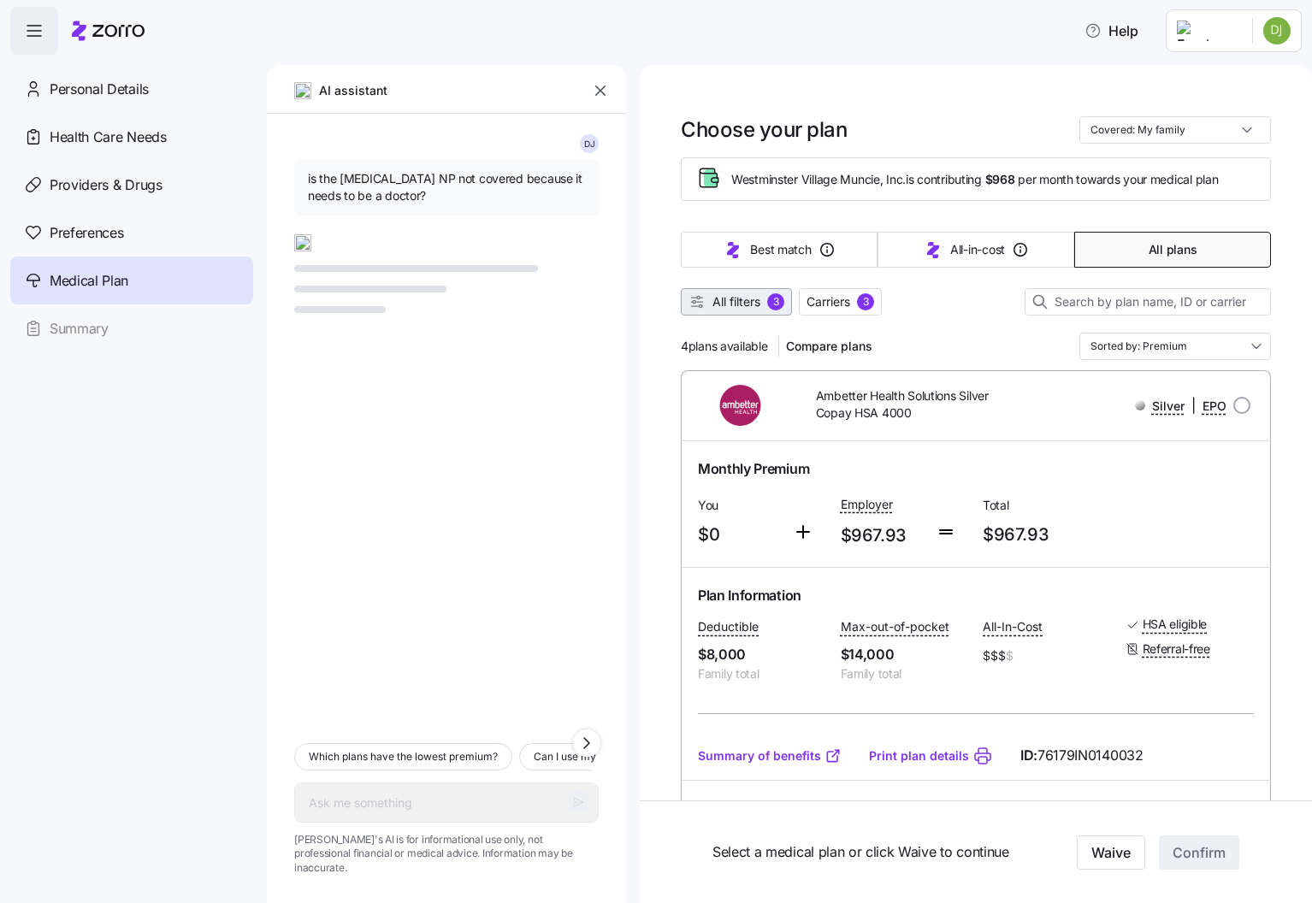
click at [751, 308] on span "All filters" at bounding box center [736, 301] width 48 height 17
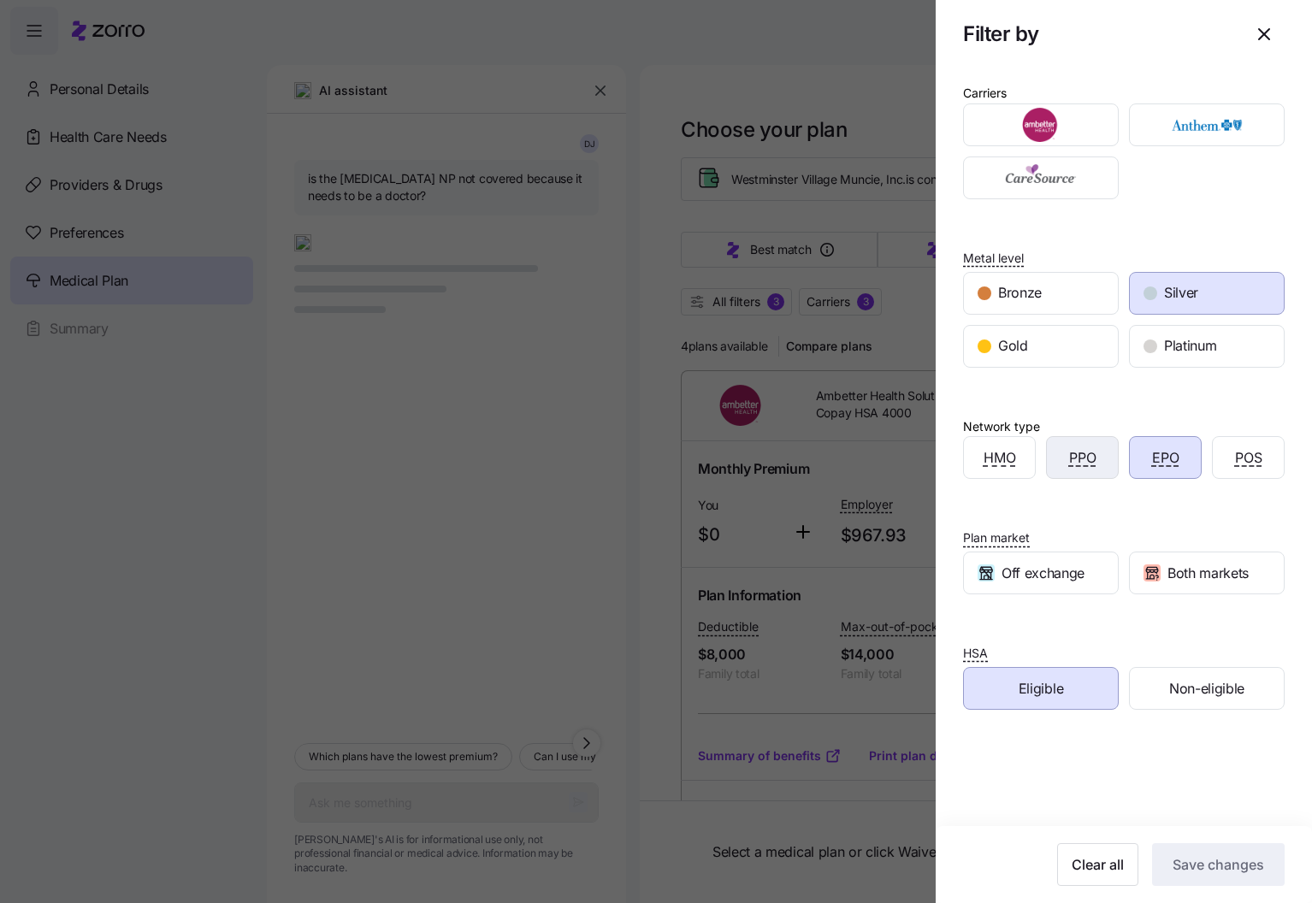
click at [1102, 458] on div "PPO" at bounding box center [1082, 457] width 71 height 41
click at [1261, 874] on span "Save changes" at bounding box center [1219, 864] width 92 height 21
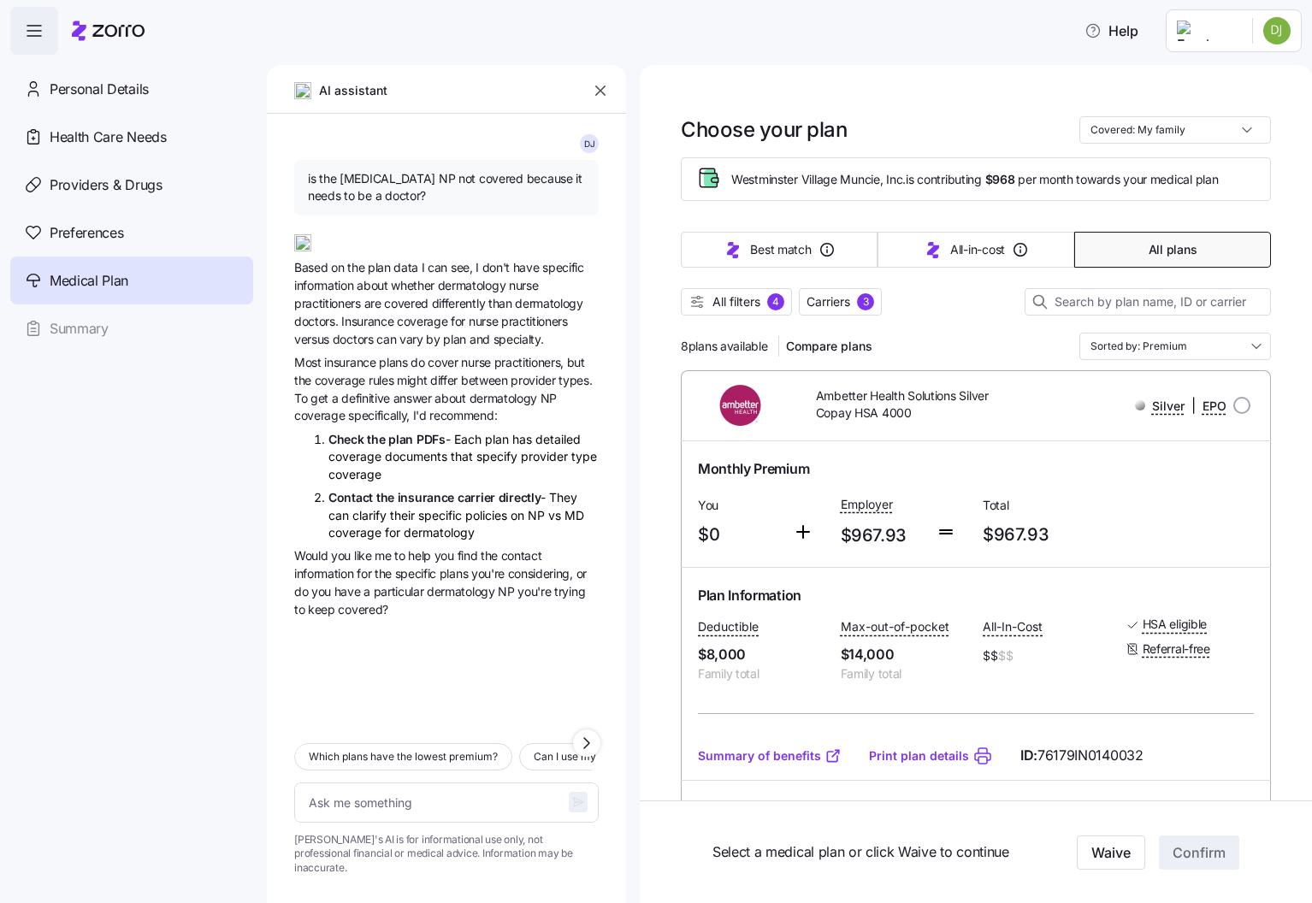
click at [595, 94] on icon "button" at bounding box center [600, 90] width 17 height 17
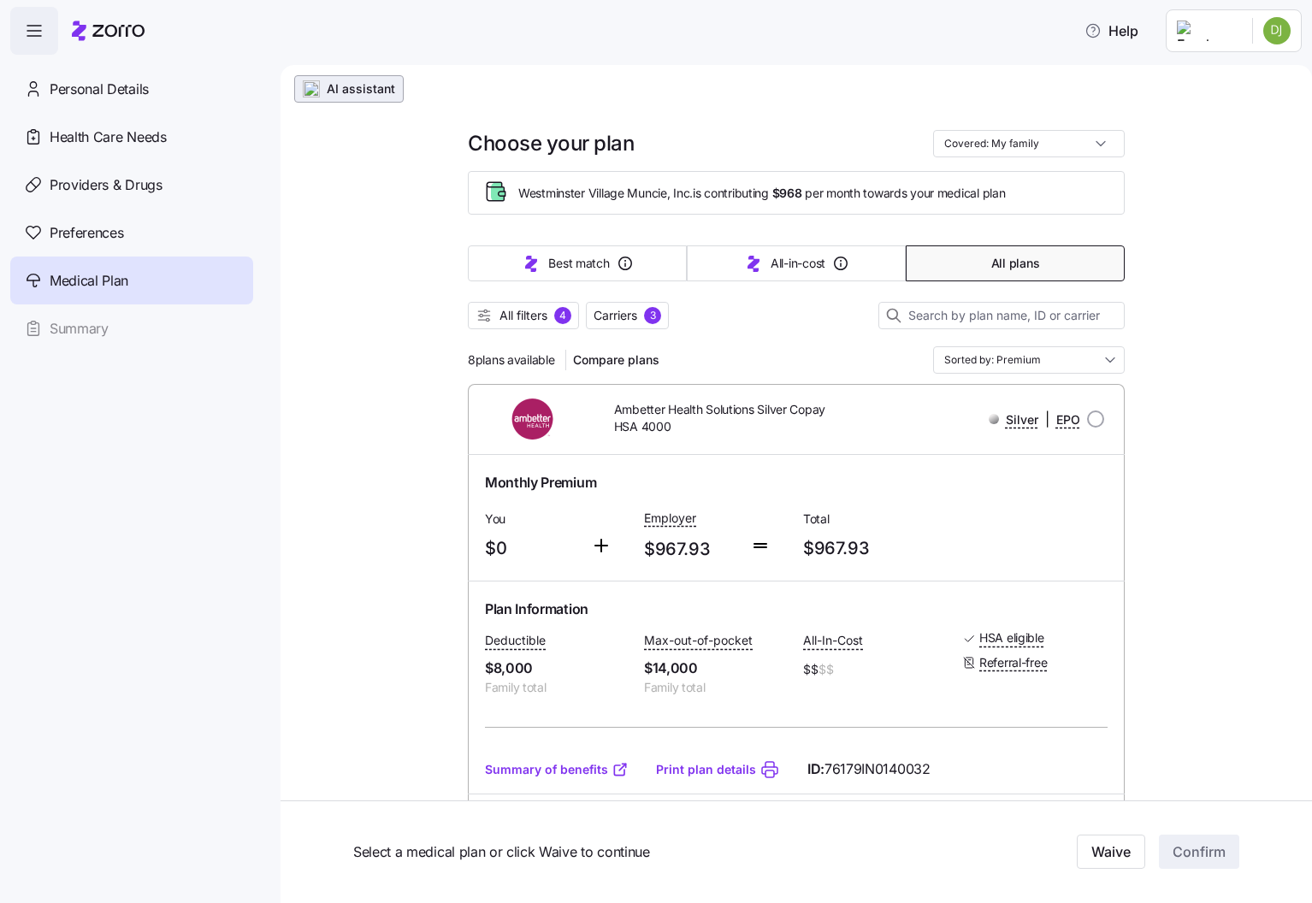
click at [349, 96] on span "AI assistant" at bounding box center [361, 88] width 68 height 17
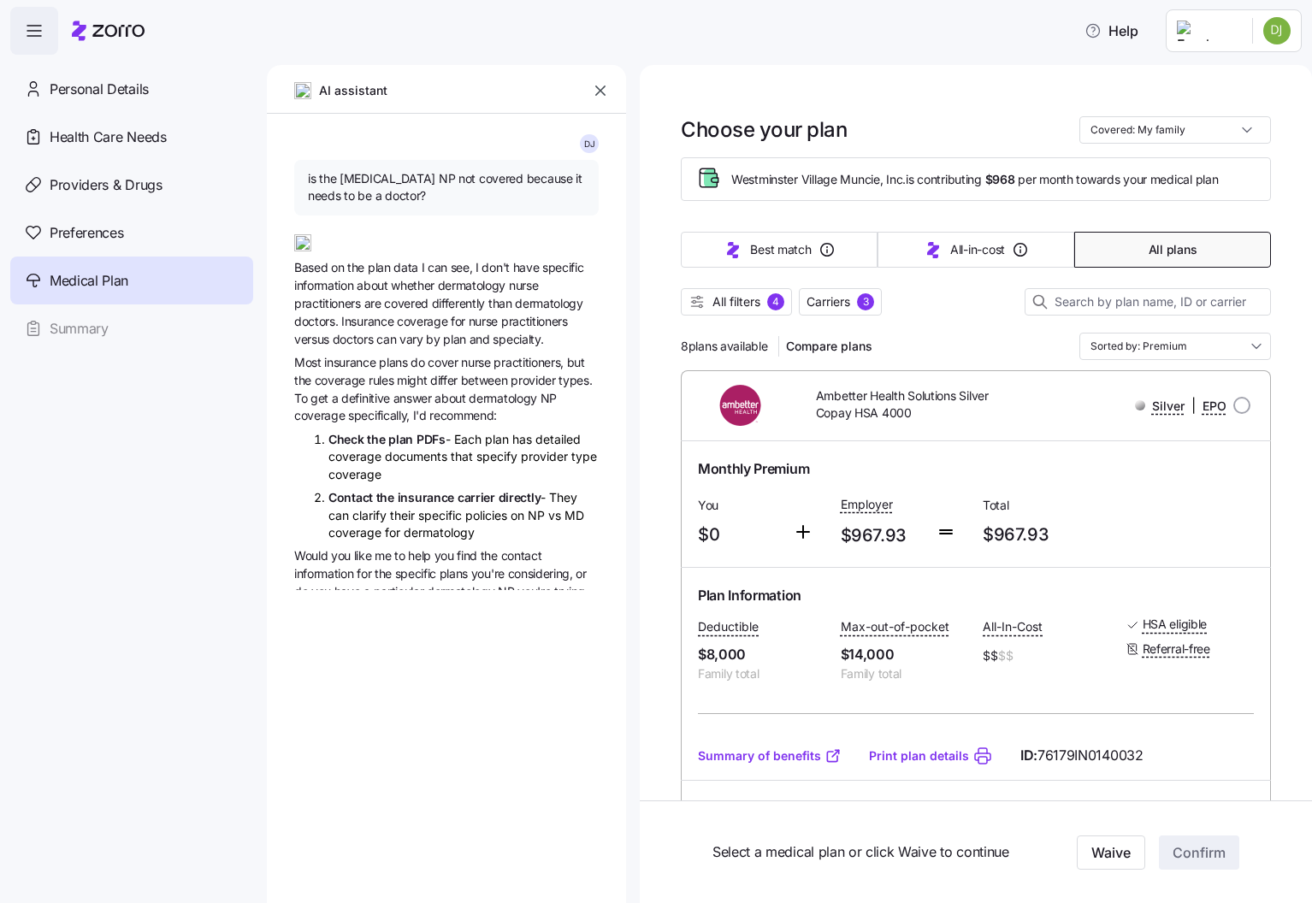
type textarea "x"
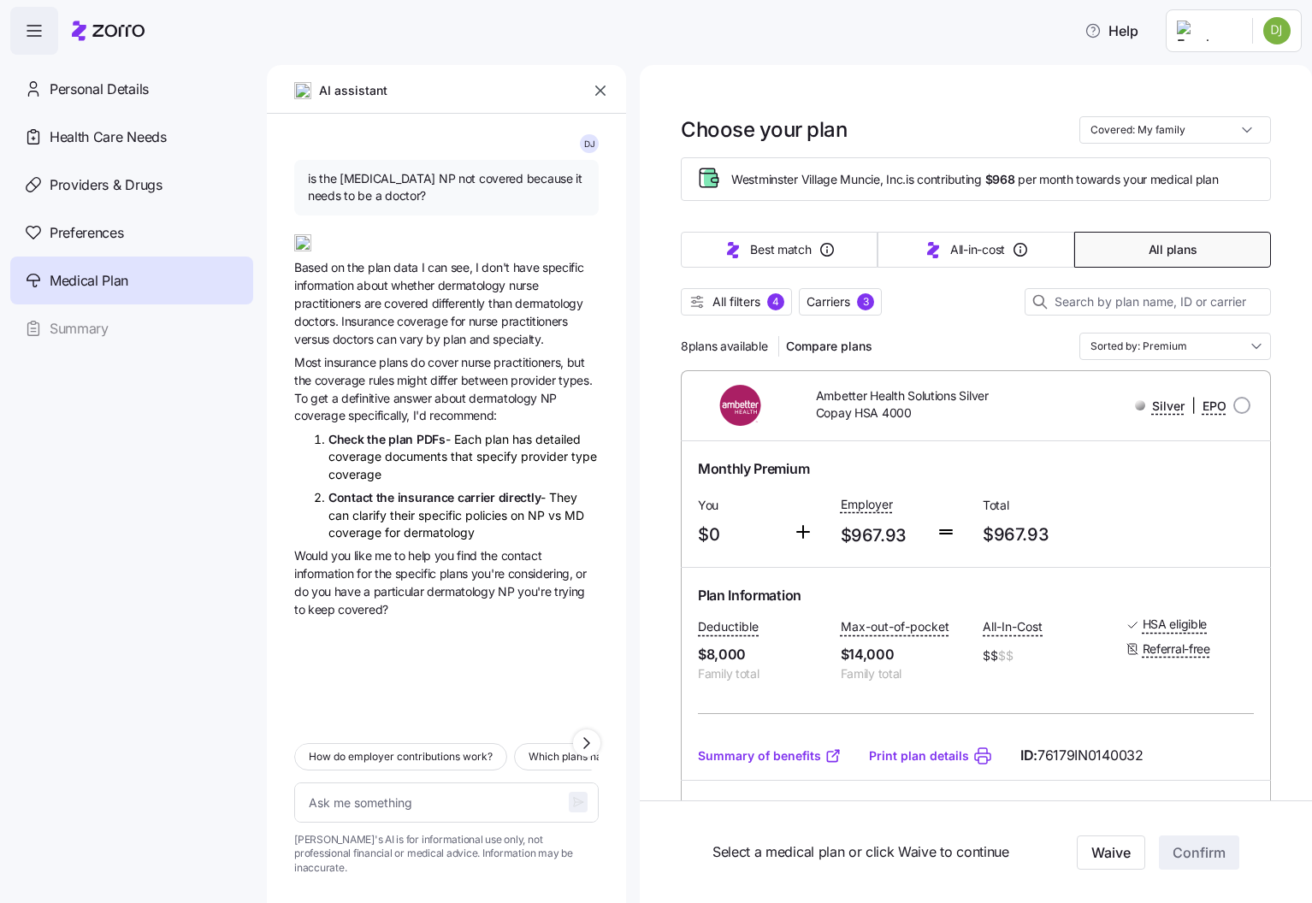
click at [600, 88] on icon "button" at bounding box center [600, 90] width 17 height 17
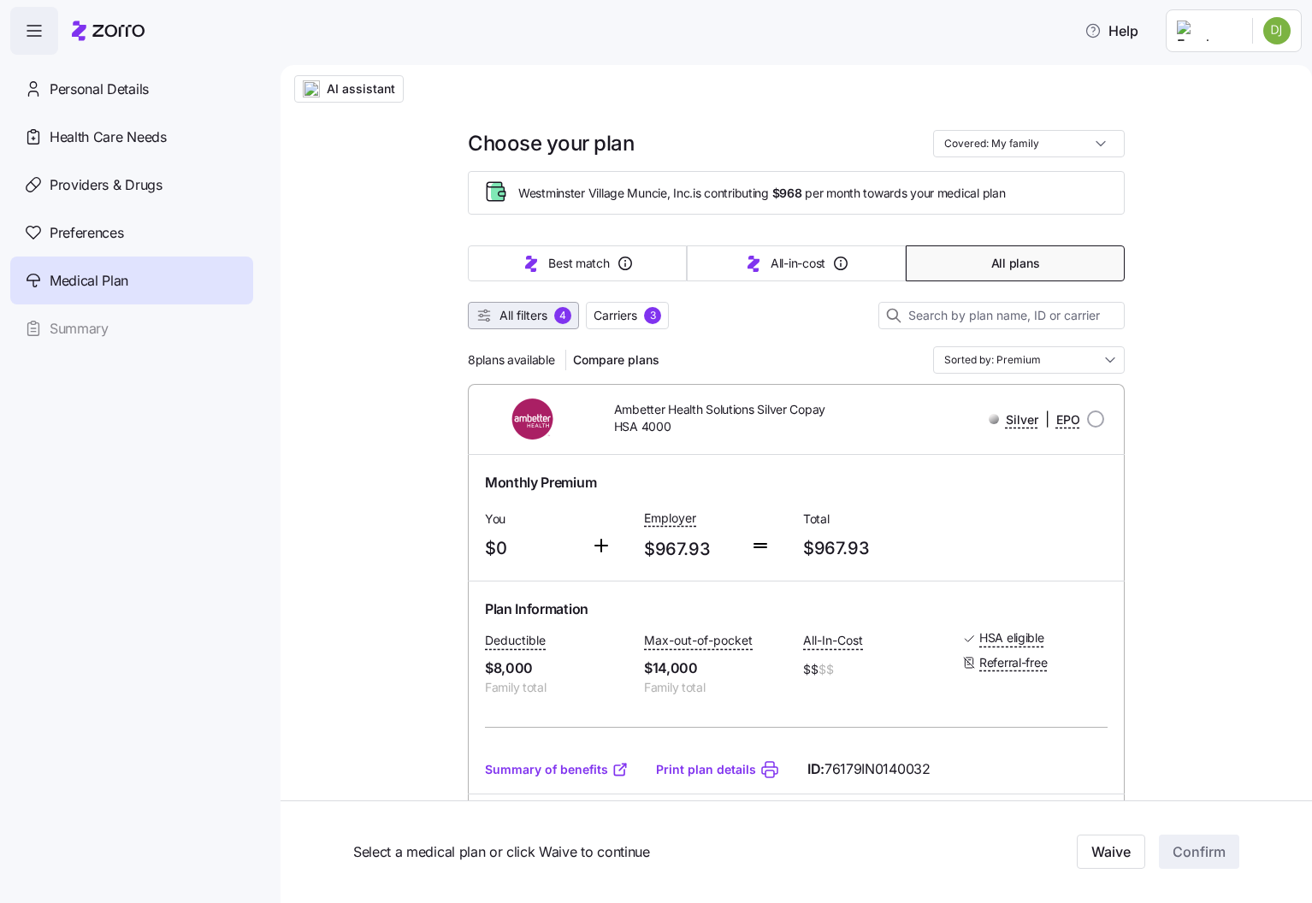
click at [576, 312] on button "All filters 4" at bounding box center [523, 315] width 111 height 27
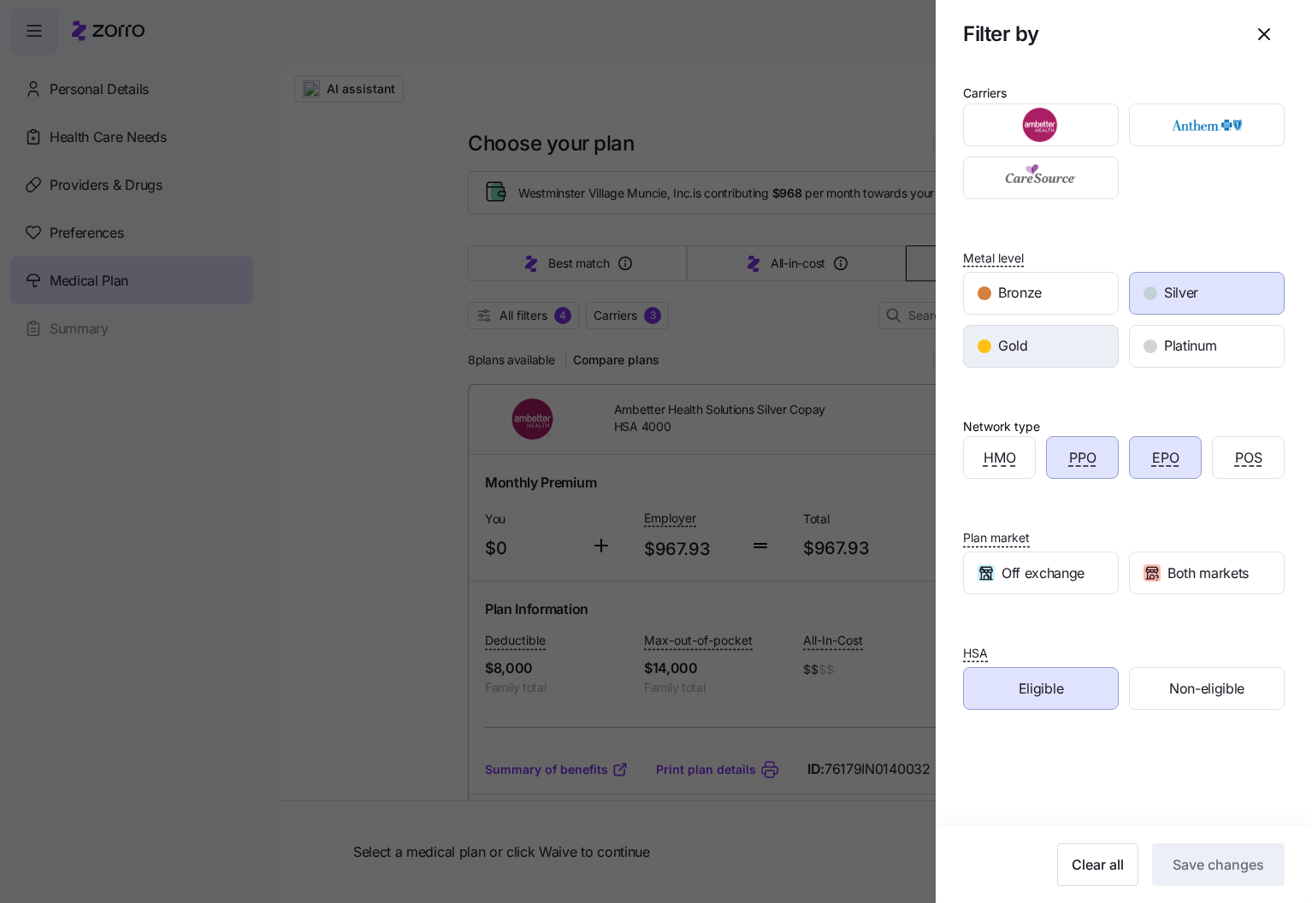
click at [1020, 351] on span "Gold" at bounding box center [1013, 345] width 30 height 21
click at [1228, 850] on button "Save changes" at bounding box center [1218, 864] width 133 height 43
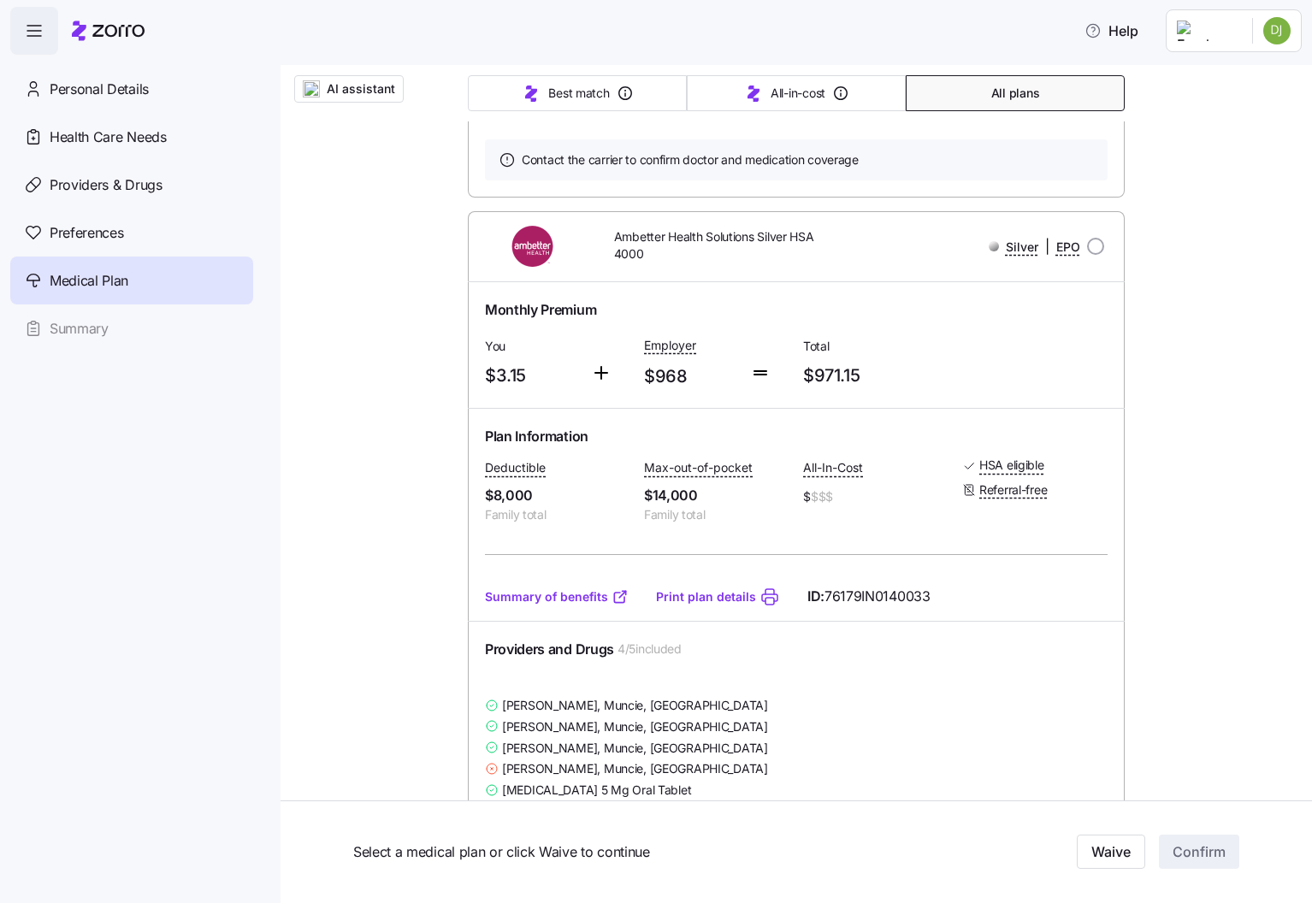
scroll to position [871, 0]
click at [579, 586] on link "Summary of benefits" at bounding box center [557, 594] width 144 height 17
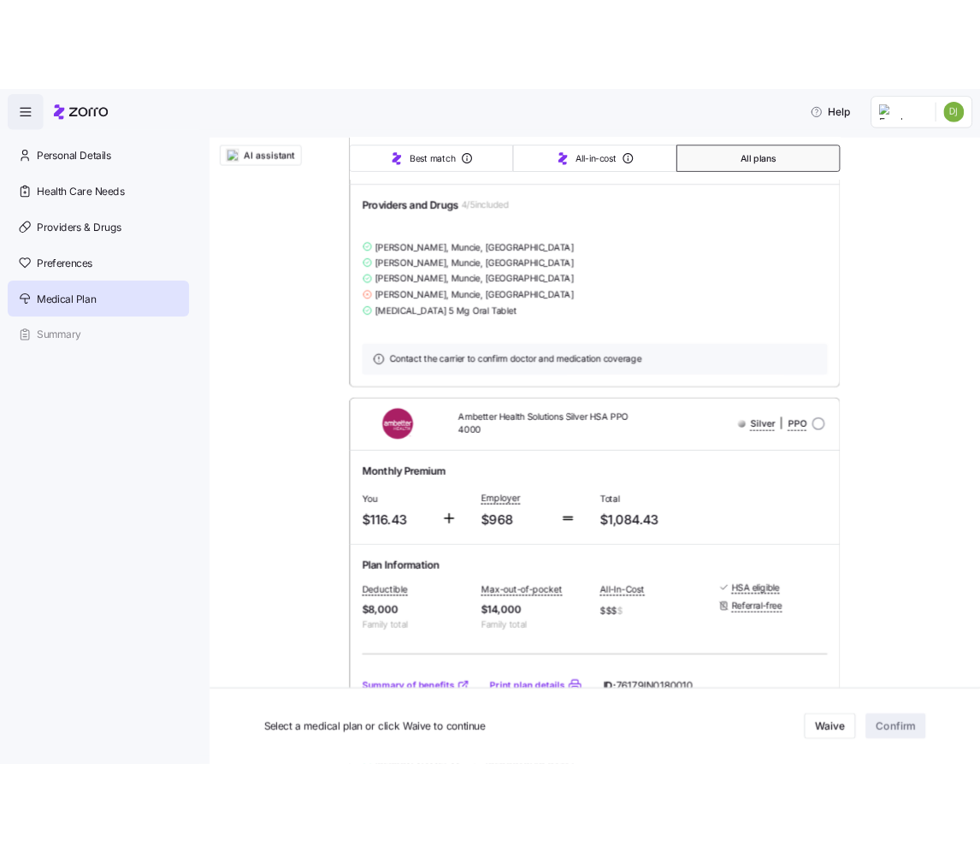
scroll to position [3451, 0]
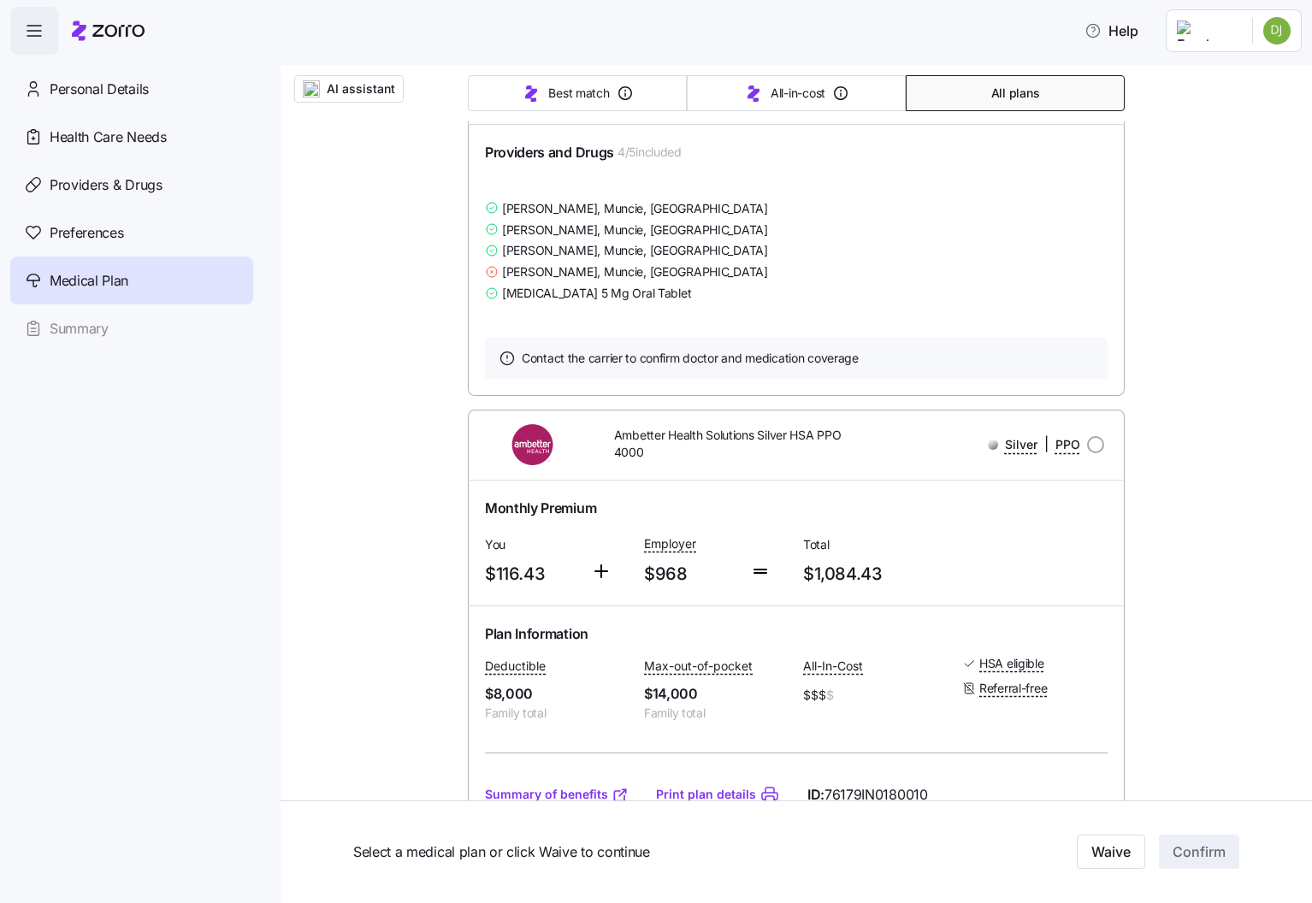
click at [541, 786] on link "Summary of benefits" at bounding box center [557, 794] width 144 height 17
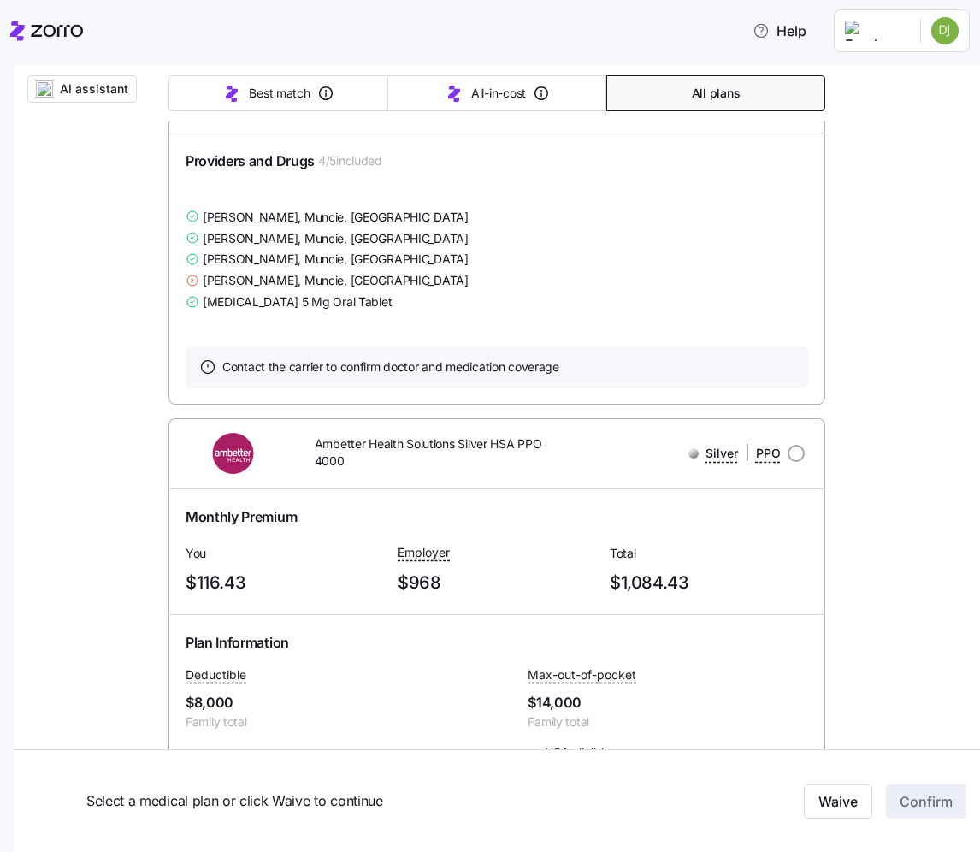
scroll to position [3776, 0]
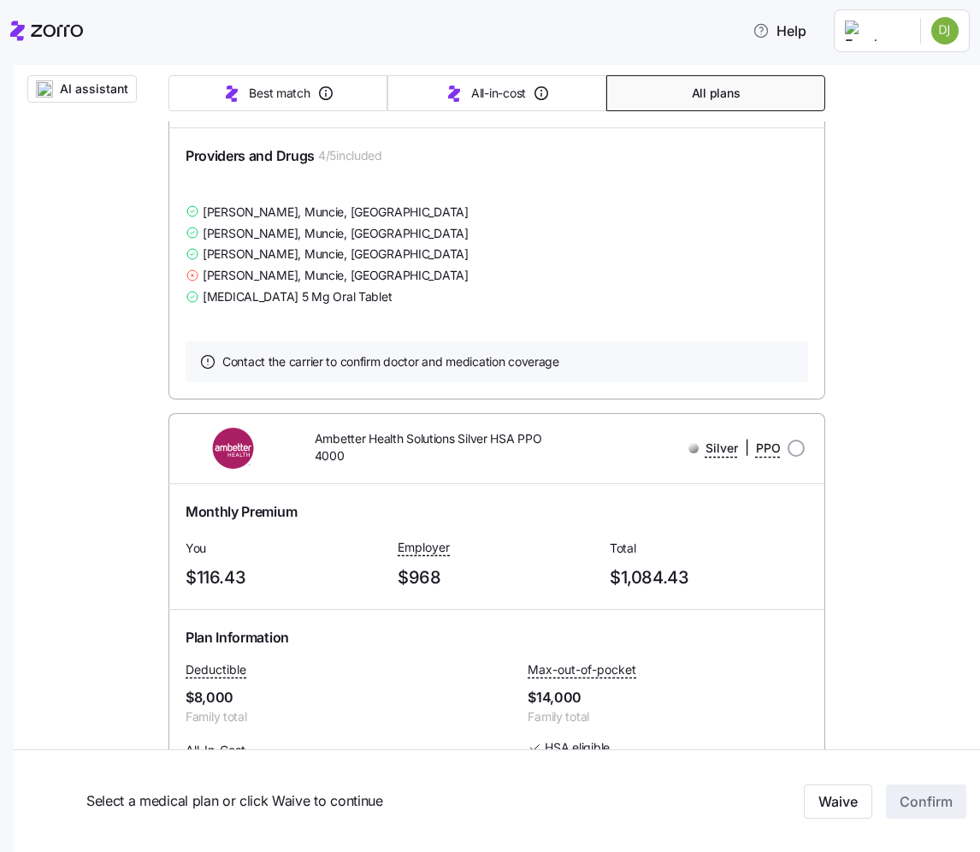
click at [415, 855] on link "Print plan details" at bounding box center [407, 863] width 100 height 17
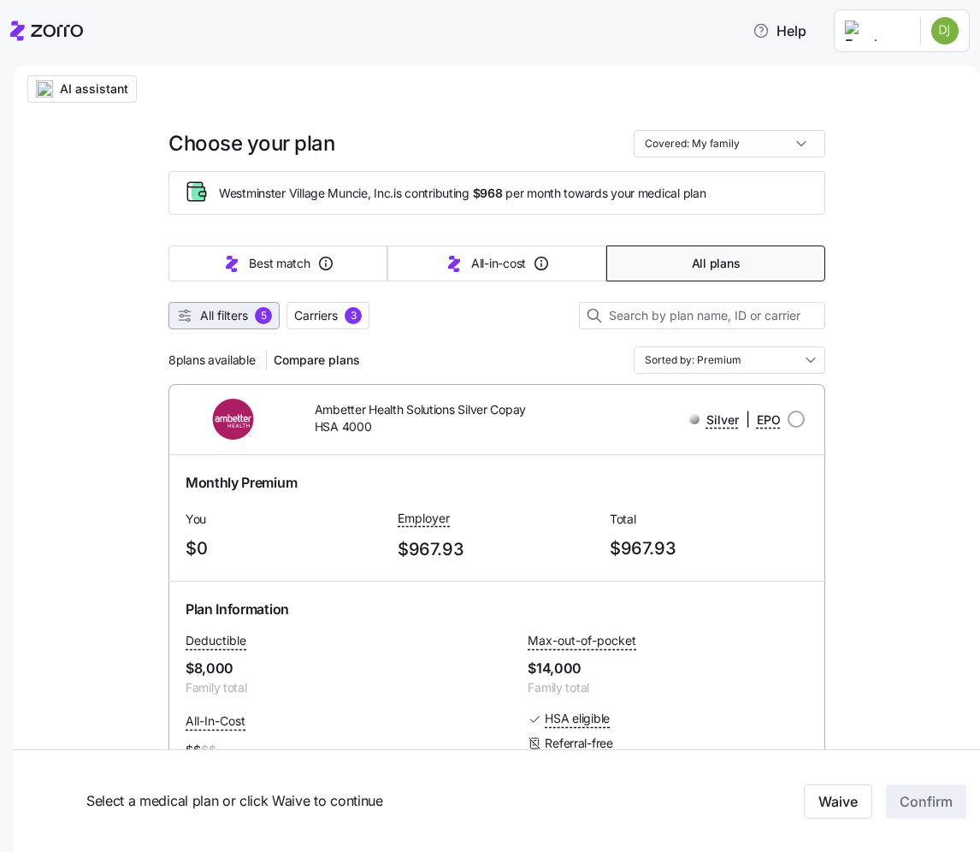
click at [263, 315] on div "5" at bounding box center [263, 315] width 17 height 17
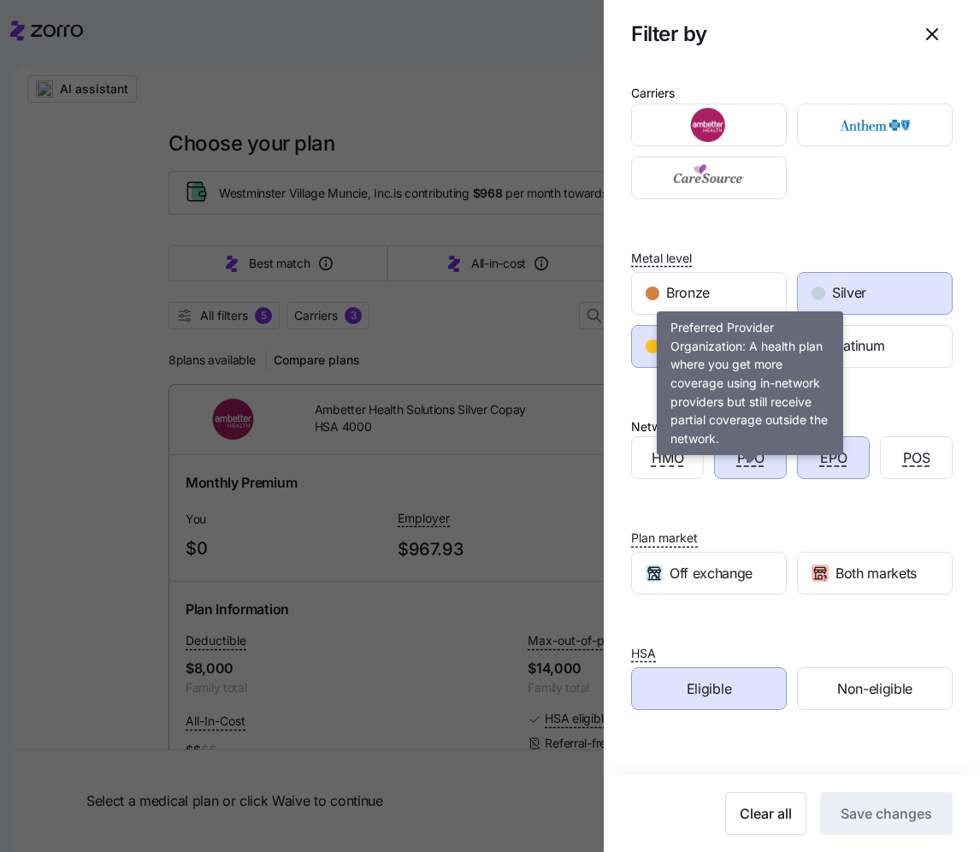
click at [752, 469] on span "PPO" at bounding box center [750, 457] width 27 height 21
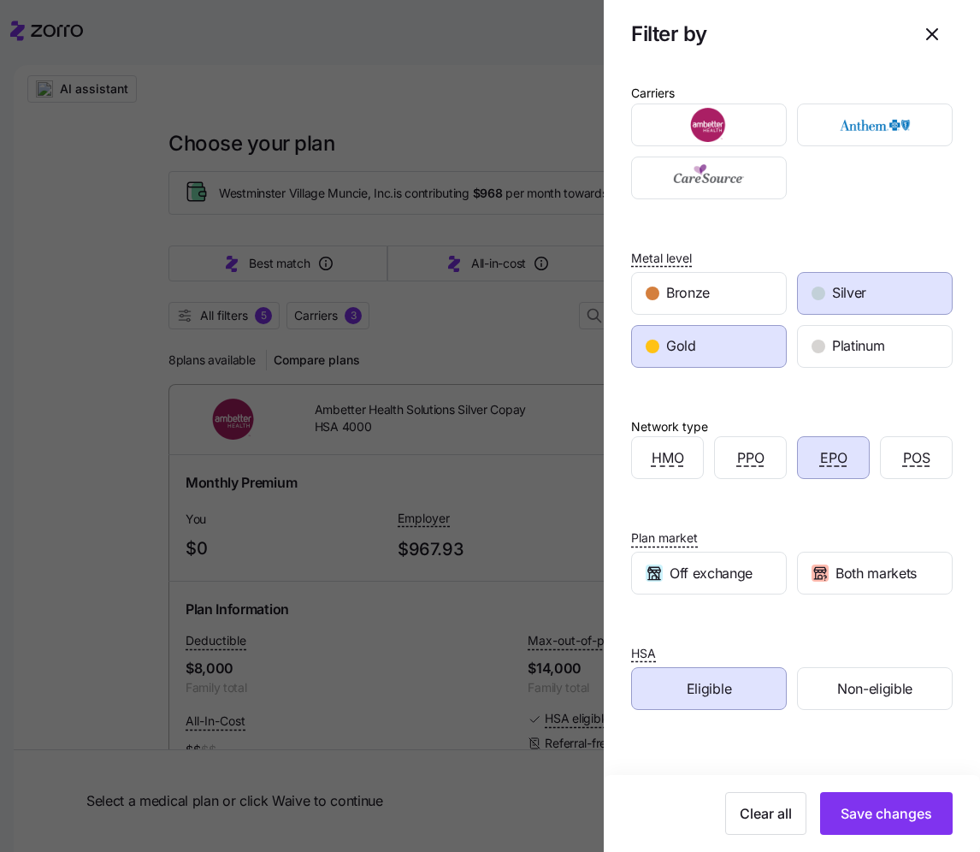
click at [819, 472] on div "EPO" at bounding box center [833, 457] width 71 height 41
click at [898, 817] on span "Save changes" at bounding box center [887, 813] width 92 height 21
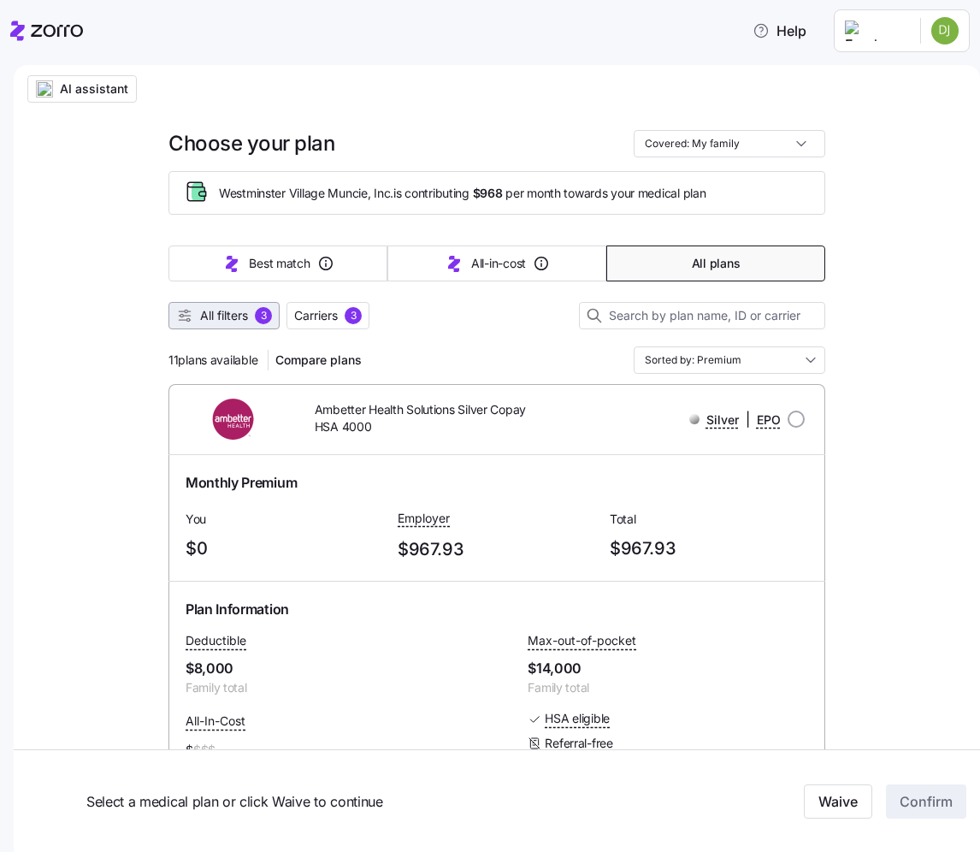
click at [239, 329] on button "All filters 3" at bounding box center [223, 315] width 111 height 27
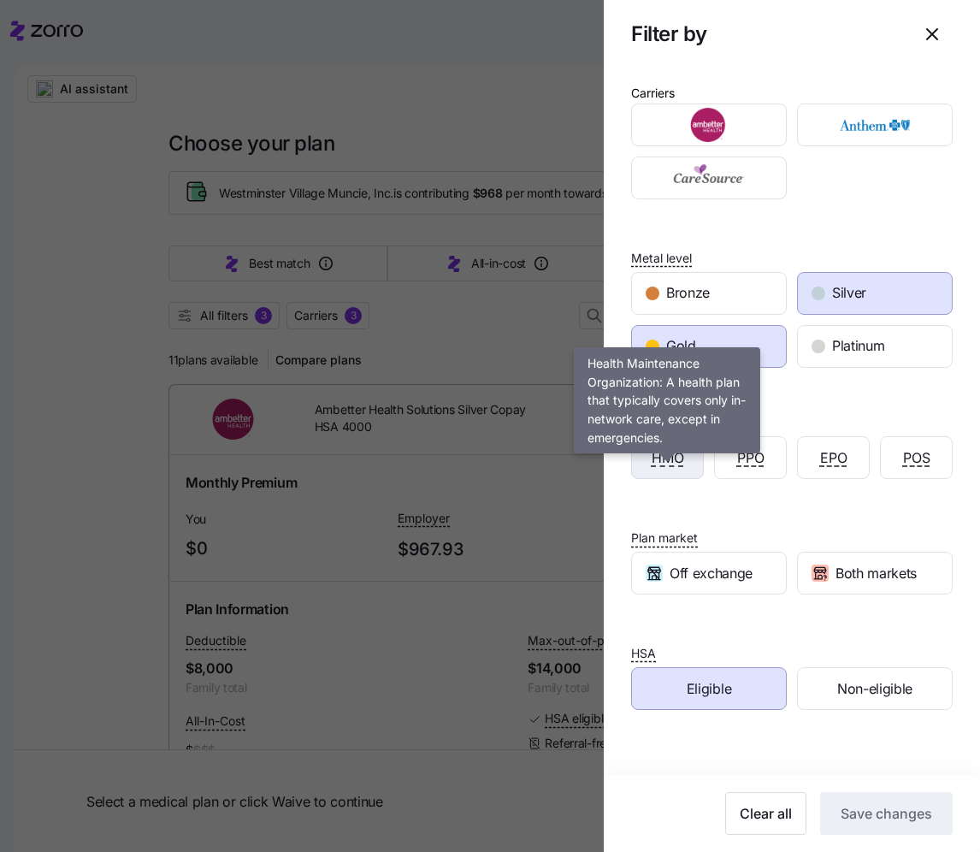
click at [674, 464] on span "HMO" at bounding box center [668, 457] width 33 height 21
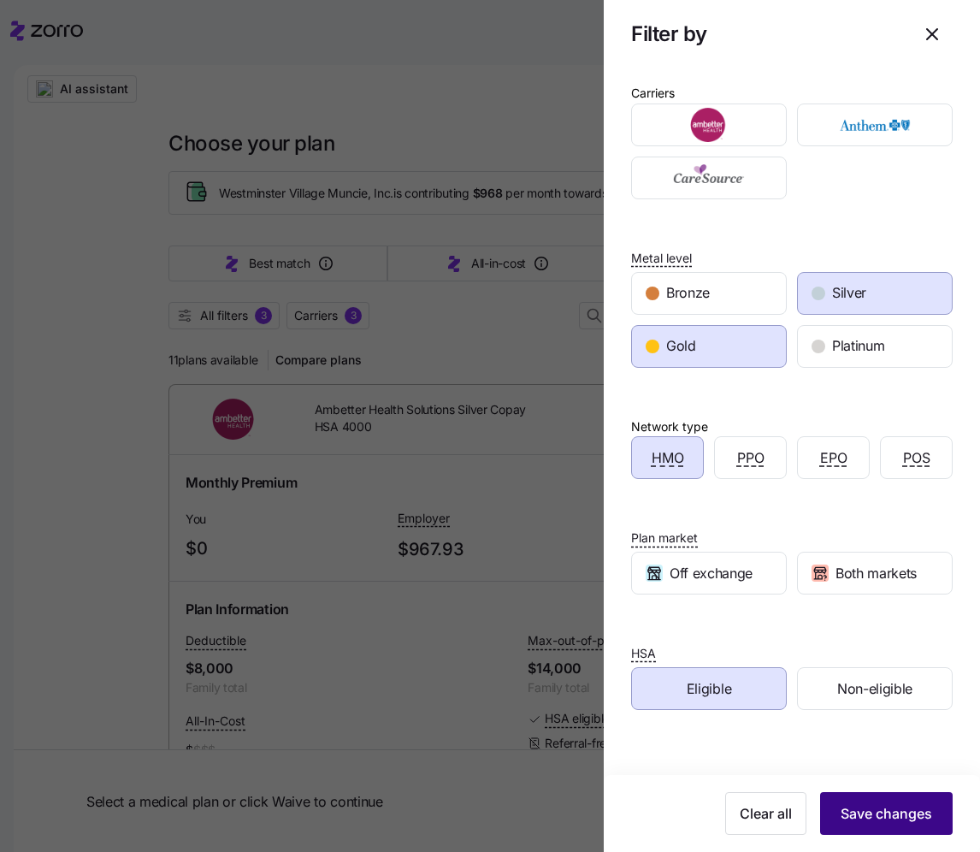
click at [890, 815] on span "Save changes" at bounding box center [887, 813] width 92 height 21
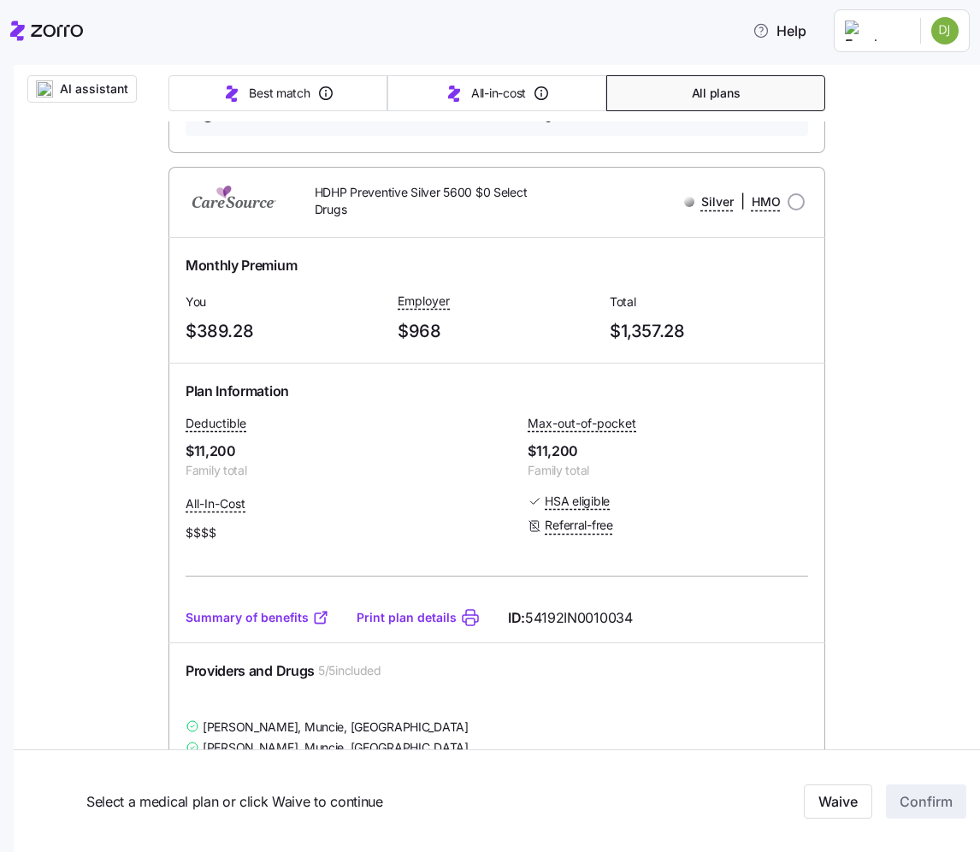
scroll to position [976, 0]
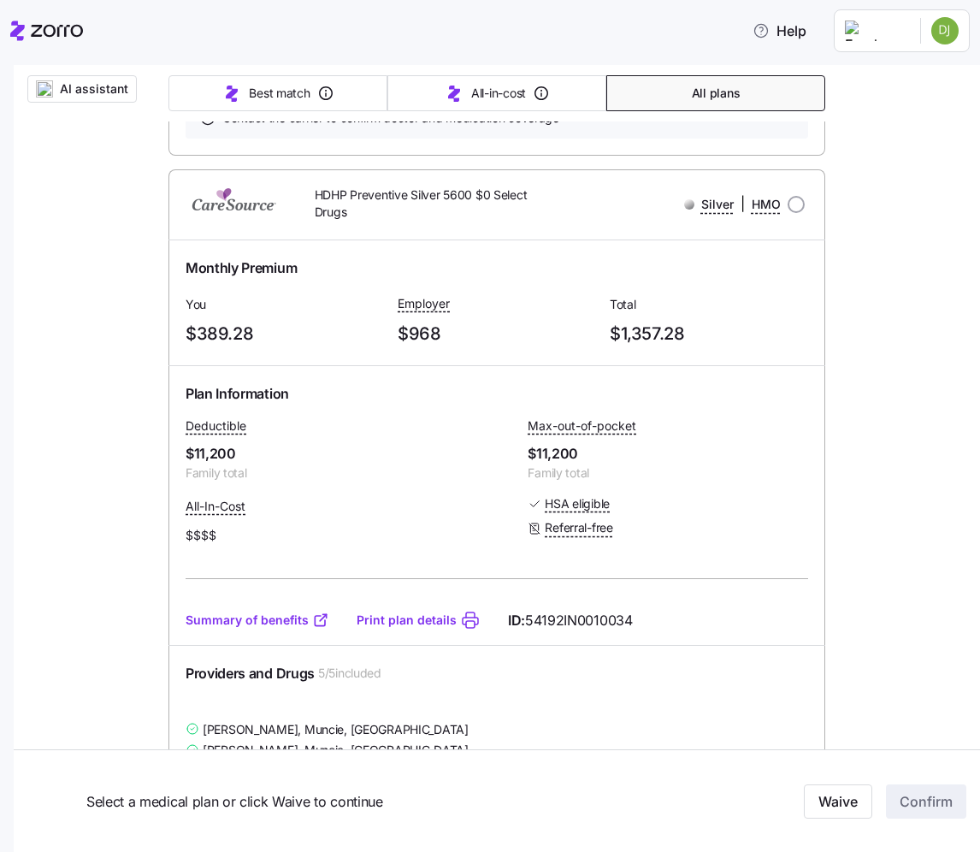
click at [279, 612] on link "Summary of benefits" at bounding box center [258, 620] width 144 height 17
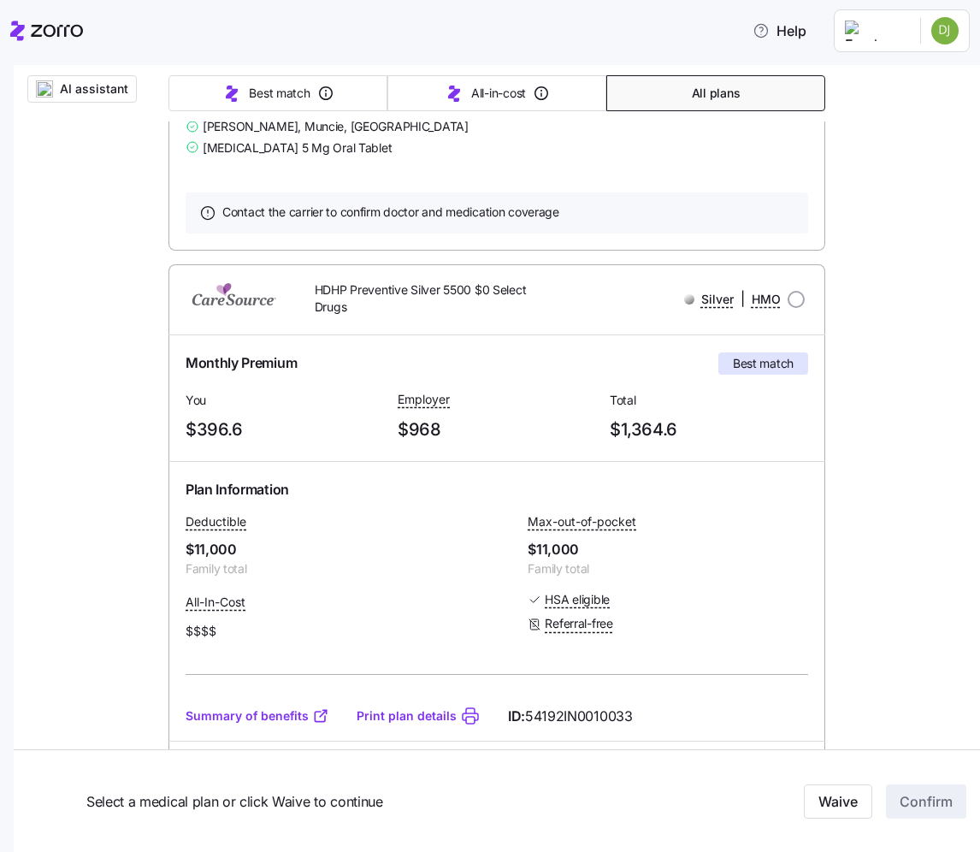
scroll to position [1702, 0]
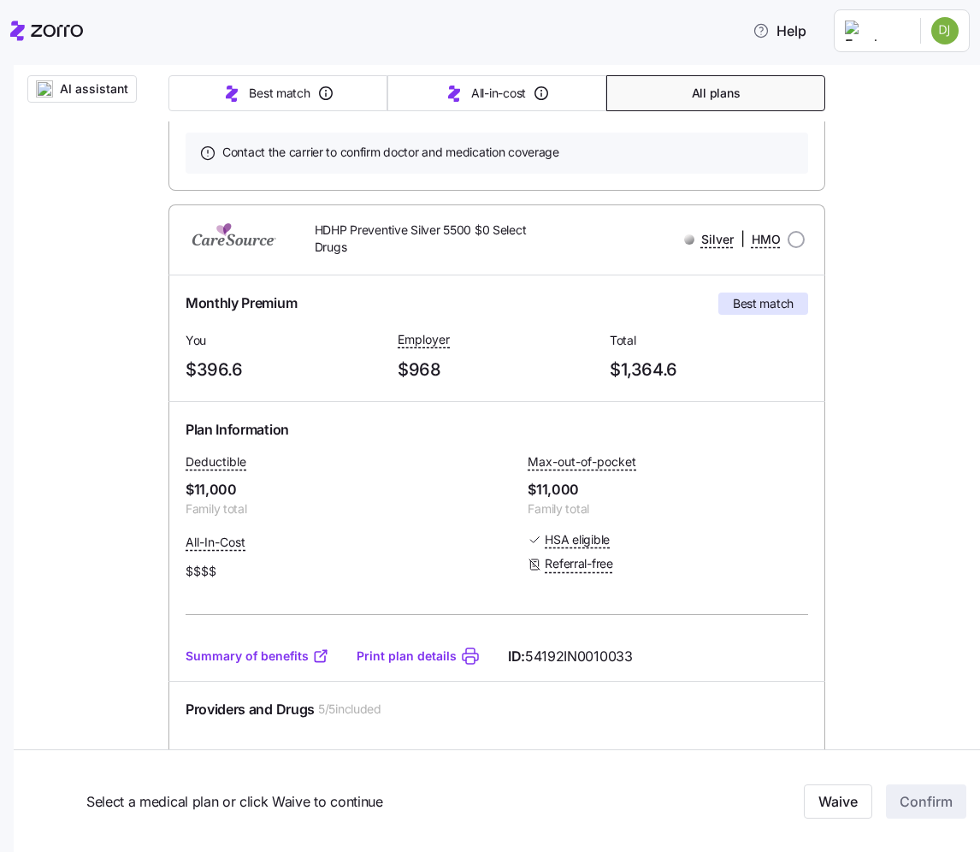
click at [298, 647] on link "Summary of benefits" at bounding box center [258, 655] width 144 height 17
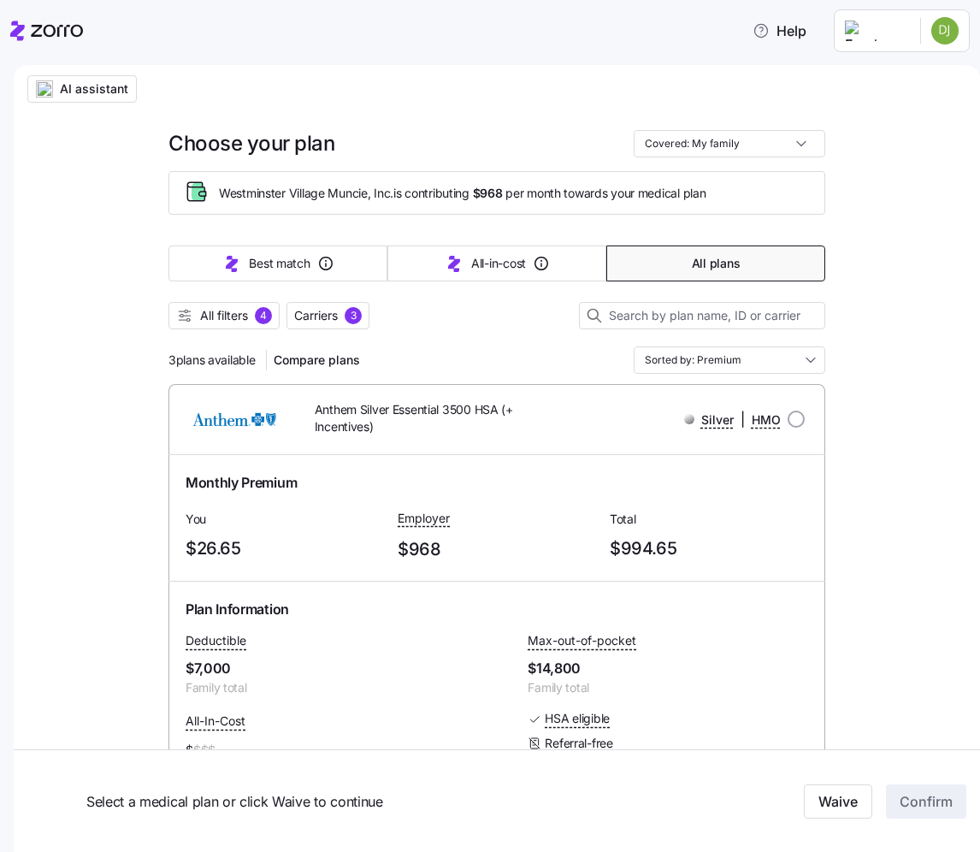
scroll to position [0, 0]
click at [248, 316] on span "All filters" at bounding box center [224, 315] width 48 height 17
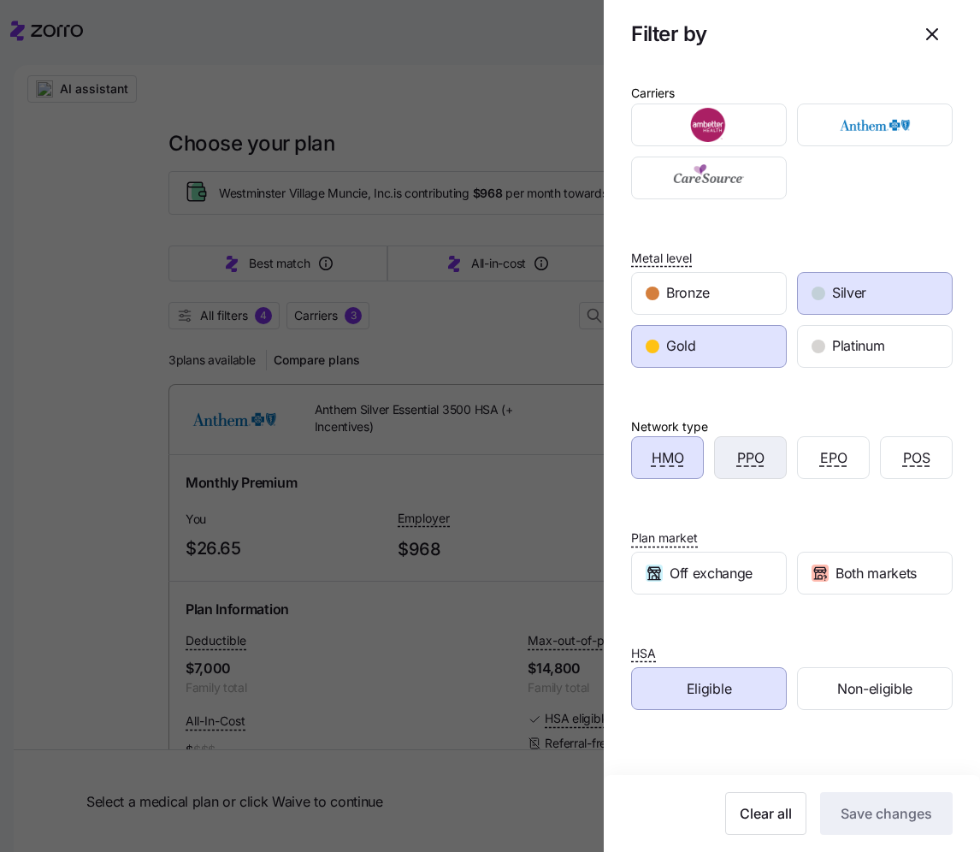
click at [766, 463] on div "PPO" at bounding box center [750, 457] width 71 height 41
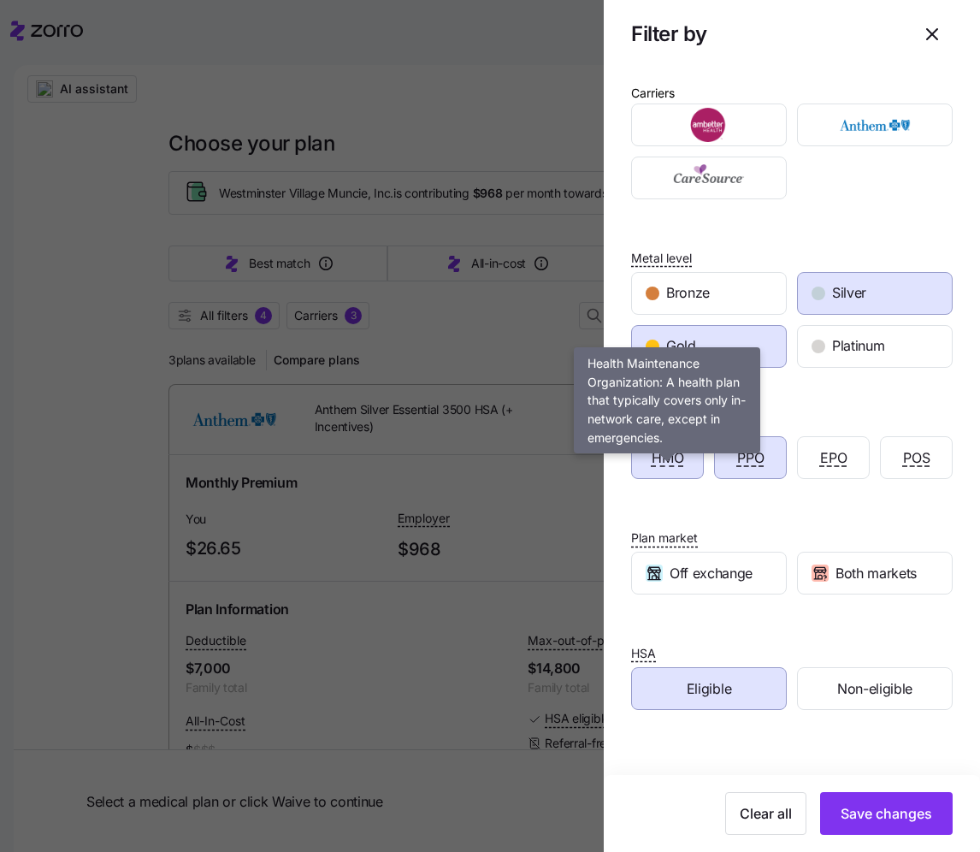
drag, startPoint x: 680, startPoint y: 476, endPoint x: 735, endPoint y: 538, distance: 83.0
click at [681, 469] on span "HMO" at bounding box center [668, 457] width 33 height 21
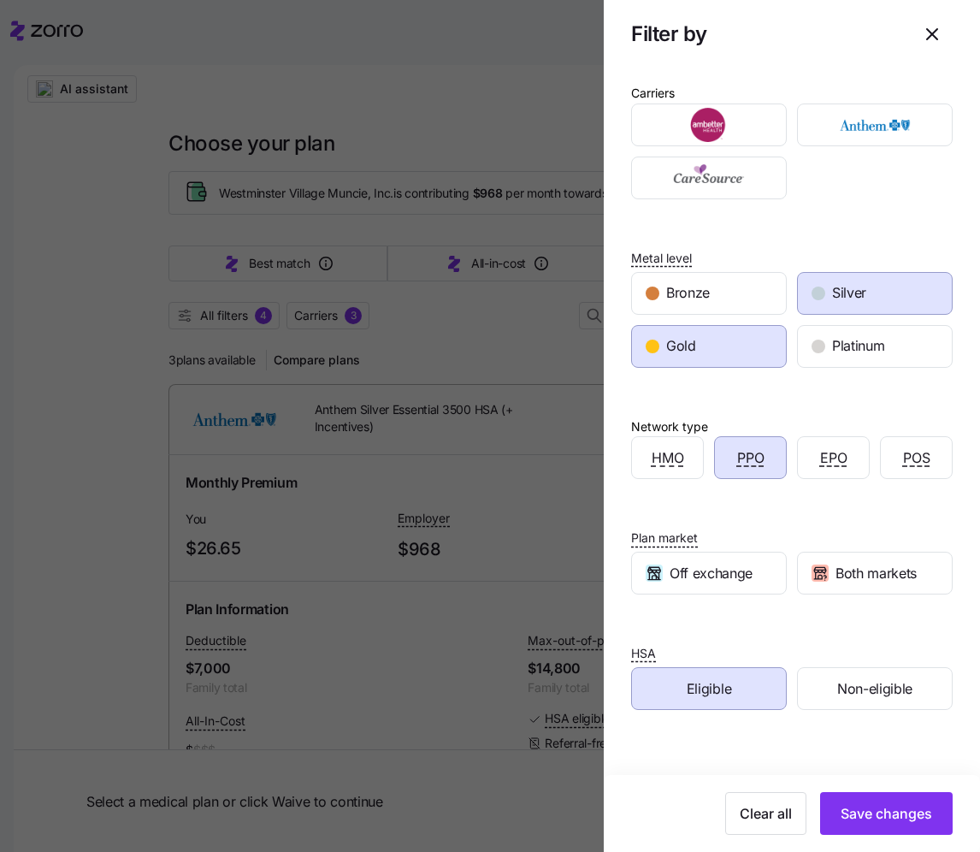
drag, startPoint x: 890, startPoint y: 825, endPoint x: 887, endPoint y: 816, distance: 10.0
click at [890, 824] on button "Save changes" at bounding box center [886, 813] width 133 height 43
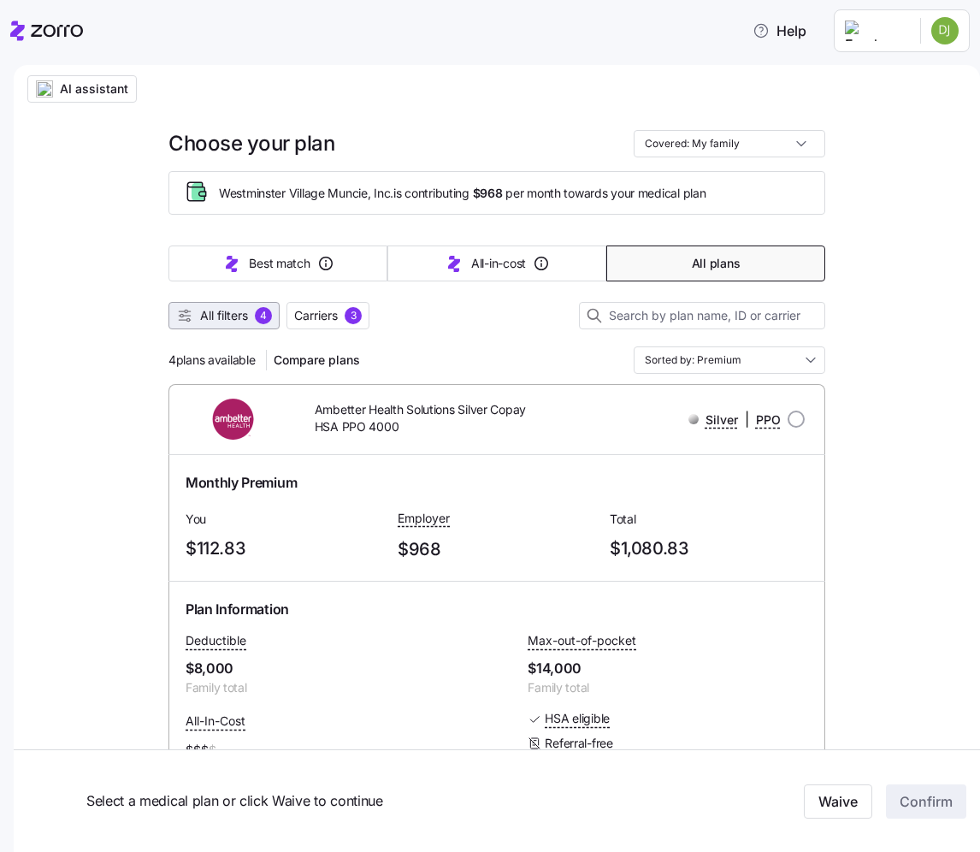
click at [222, 316] on span "All filters" at bounding box center [224, 315] width 48 height 17
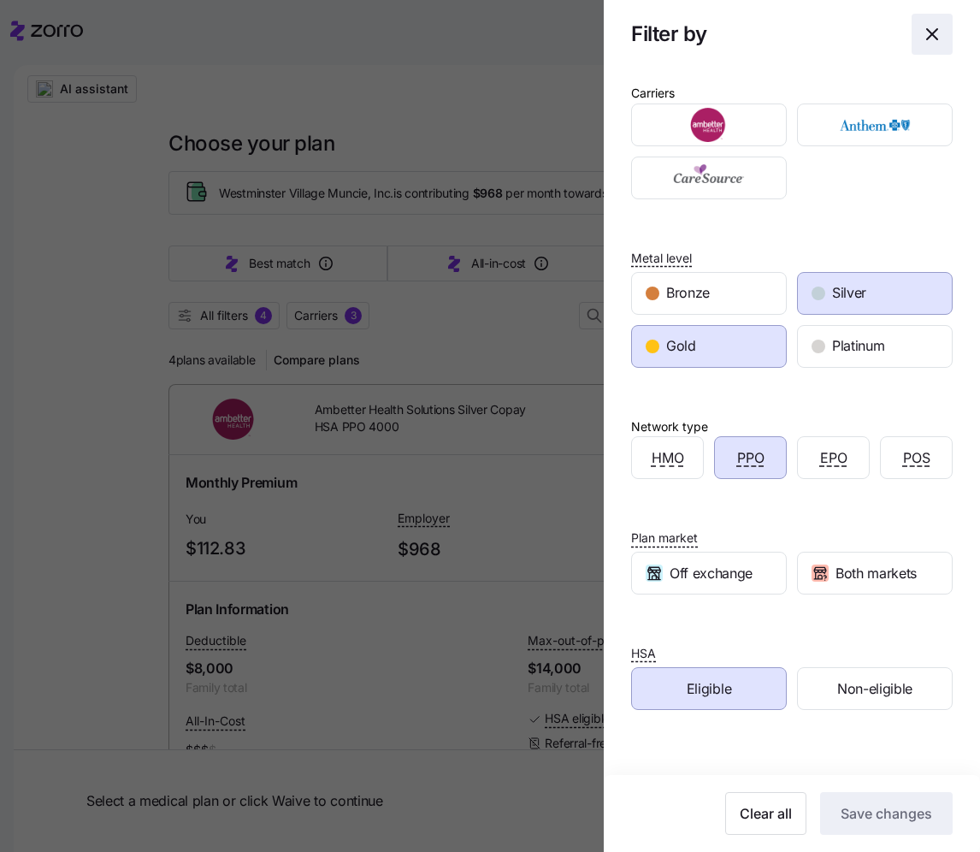
click at [925, 44] on icon "button" at bounding box center [932, 34] width 21 height 21
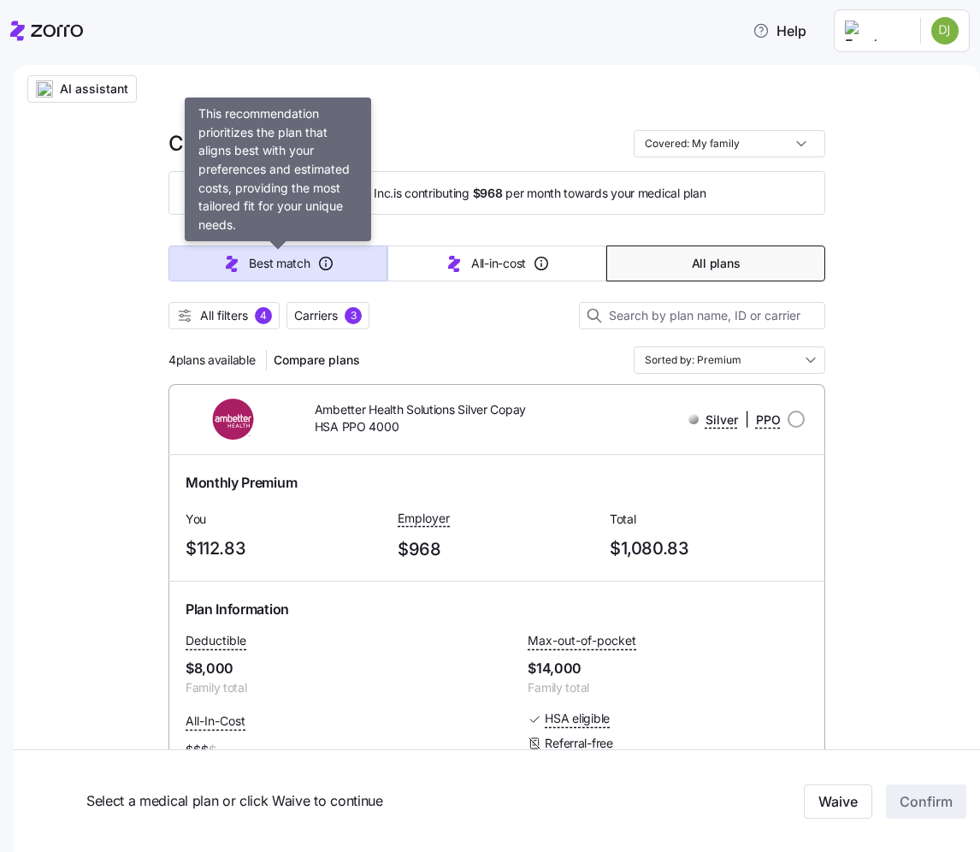
click at [245, 271] on button "Best match" at bounding box center [277, 263] width 219 height 36
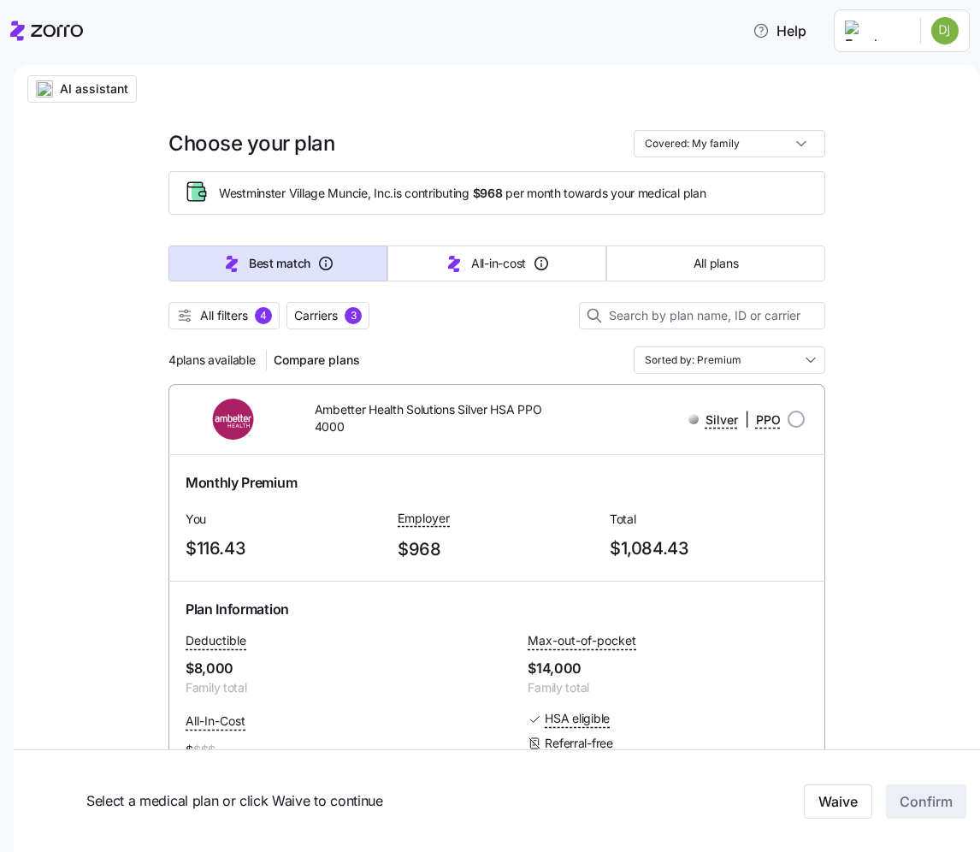
type input "Sorted by: Best match"
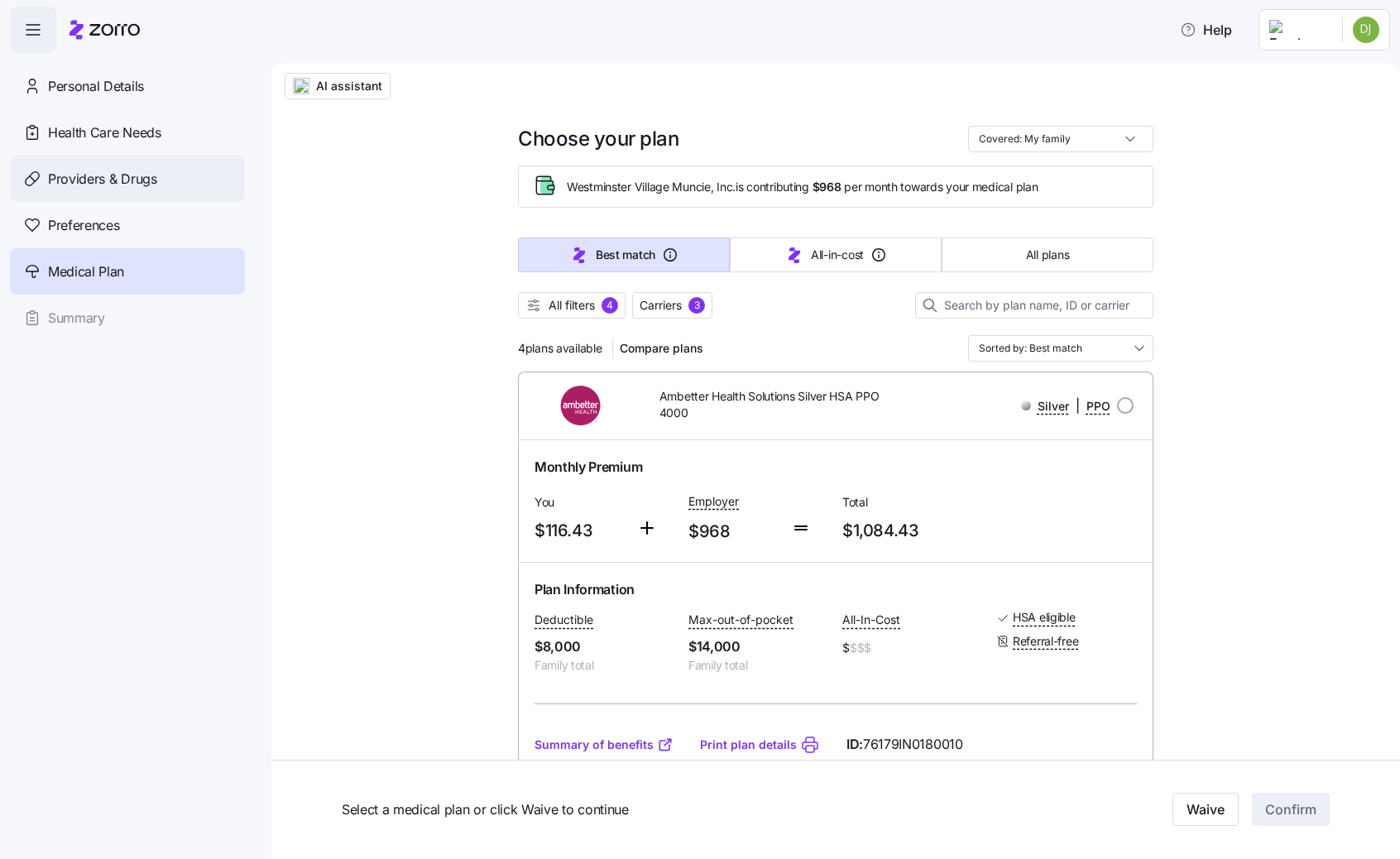
click at [105, 191] on div "Providers & Drugs" at bounding box center [127, 179] width 235 height 46
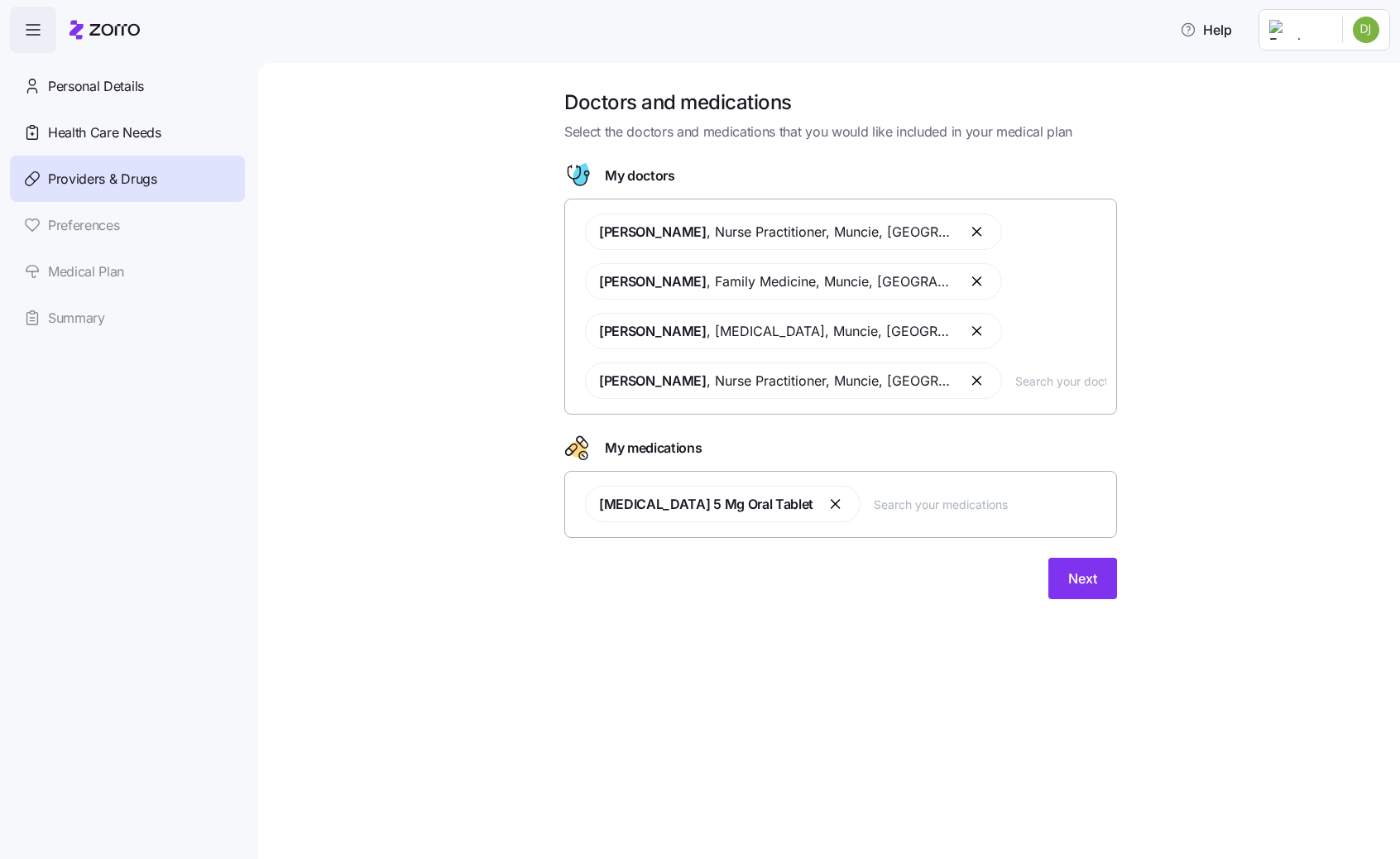
click at [1023, 397] on div "[PERSON_NAME] , Nurse Practitioner , [PERSON_NAME], IN [PERSON_NAME] , Family M…" at bounding box center [840, 306] width 531 height 205
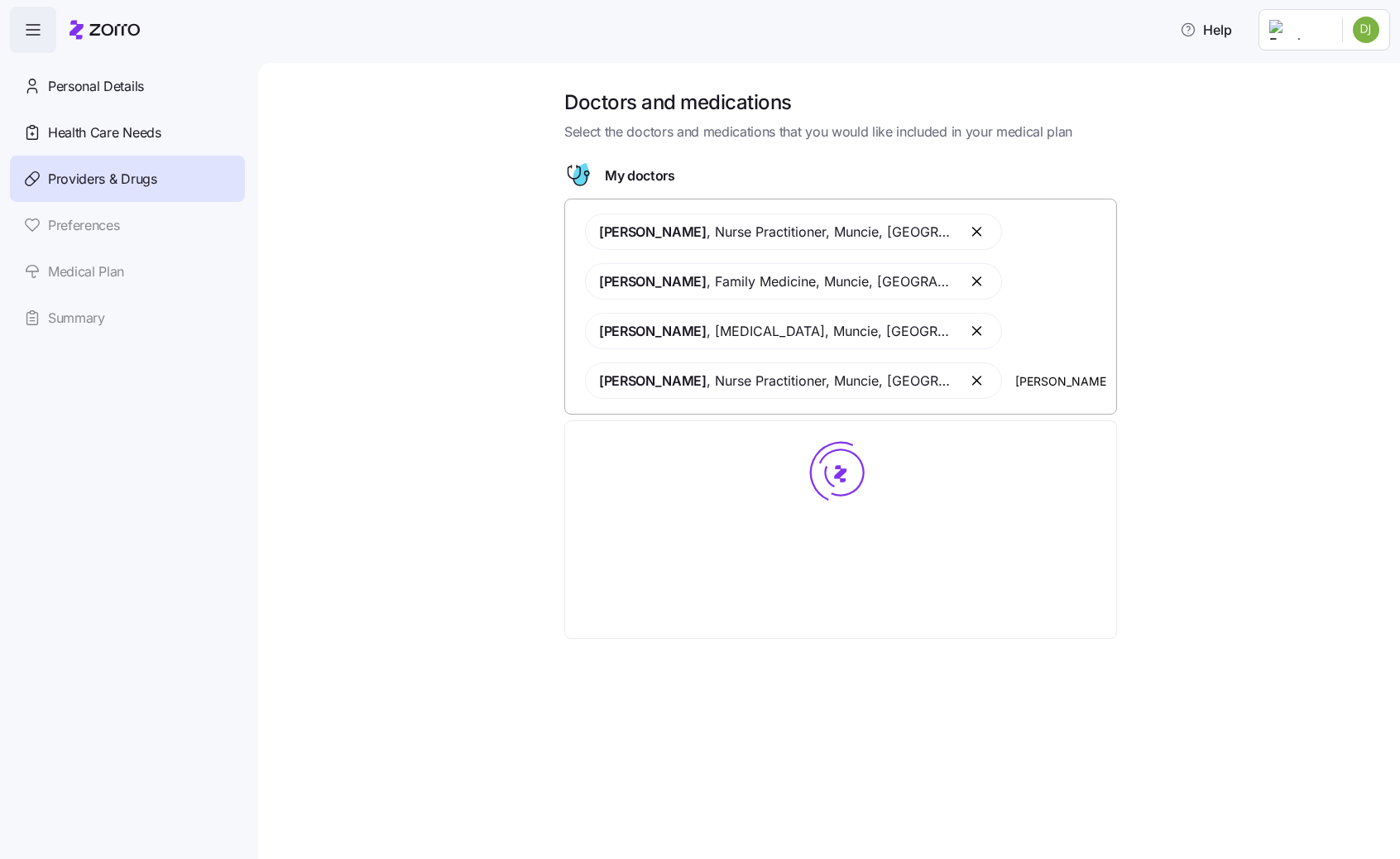
type input "[PERSON_NAME]"
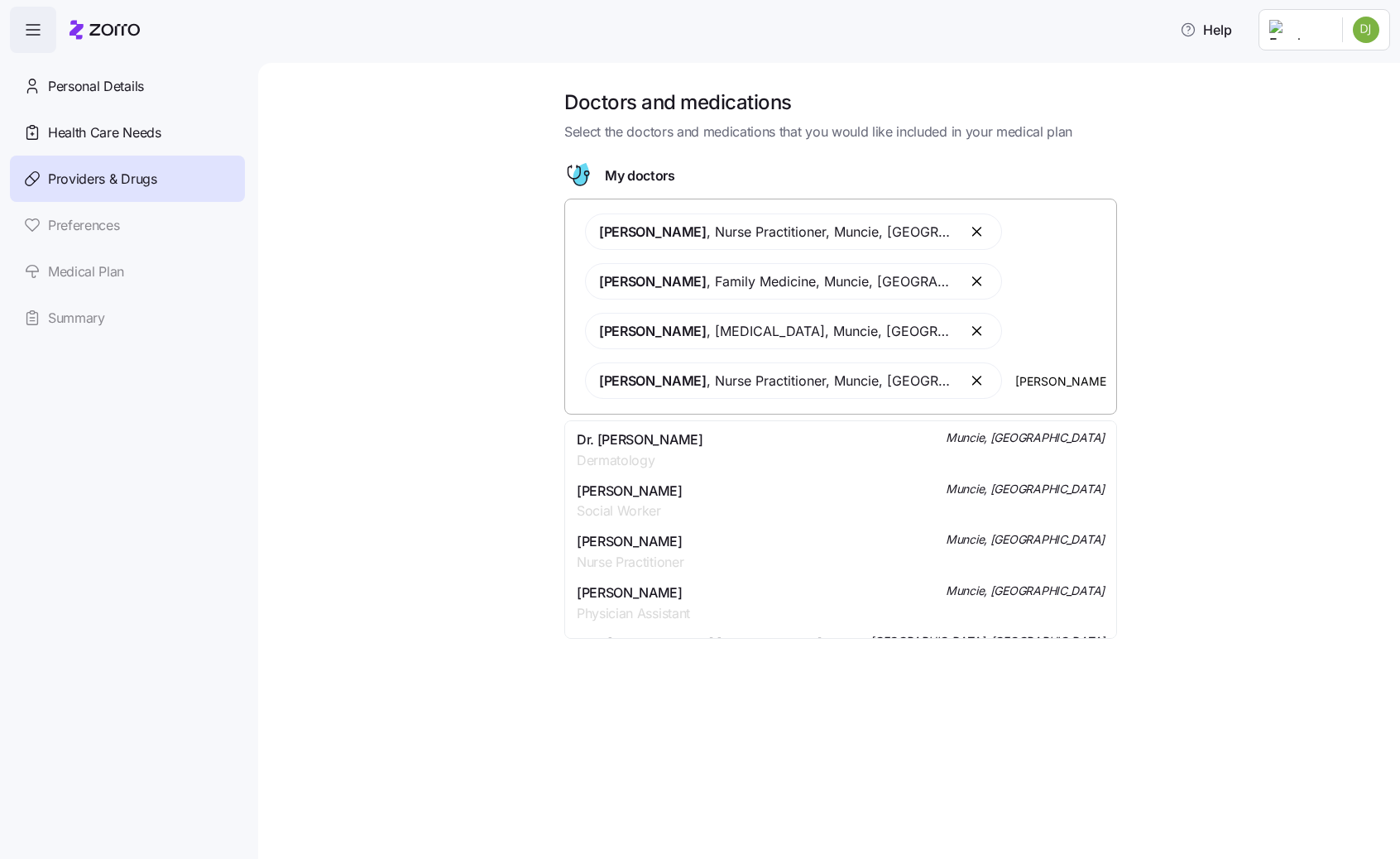
click at [964, 434] on div "Dr. [PERSON_NAME] Dermatology Muncie, IN" at bounding box center [841, 450] width 528 height 42
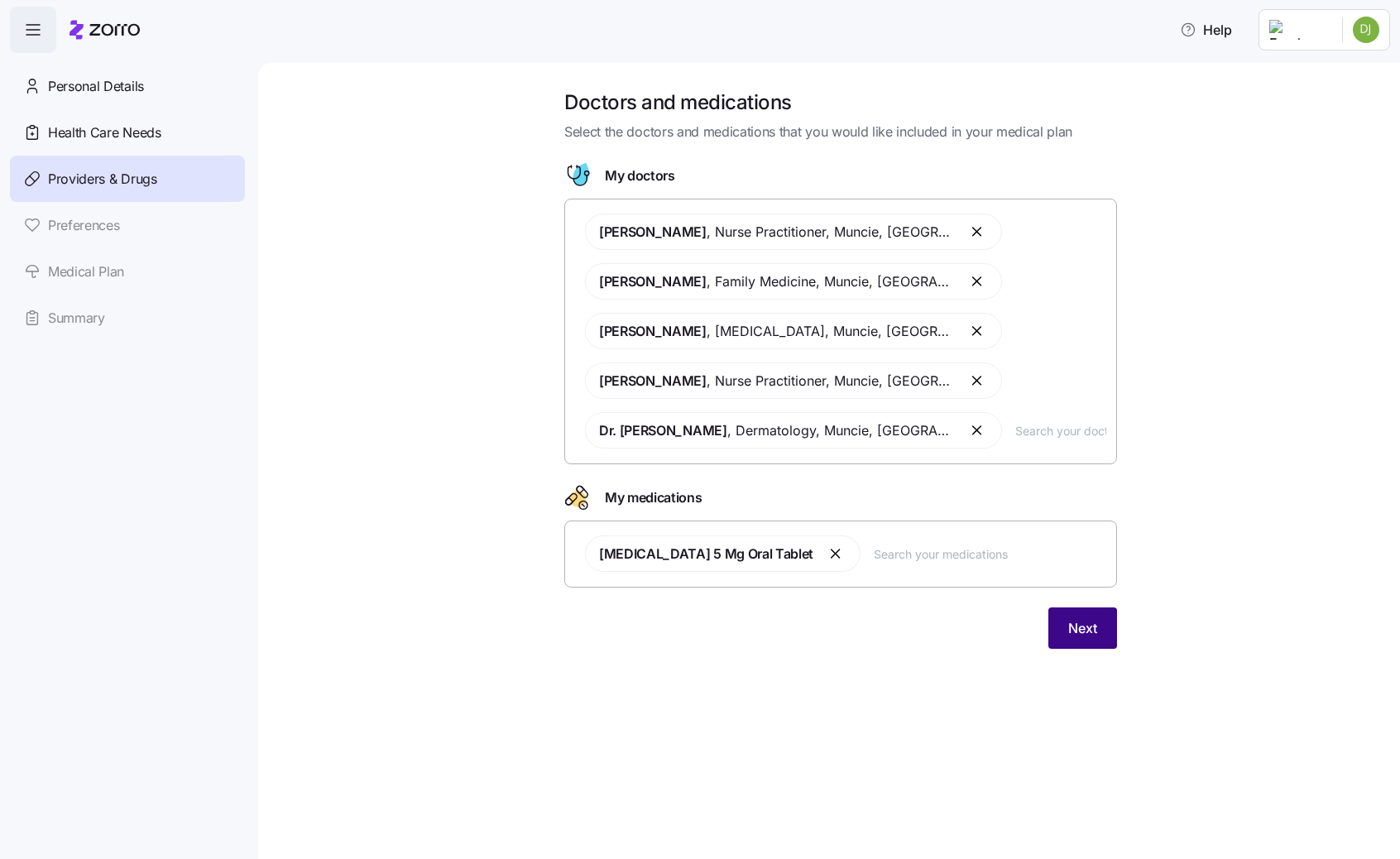
click at [1106, 626] on button "Next" at bounding box center [1083, 628] width 69 height 42
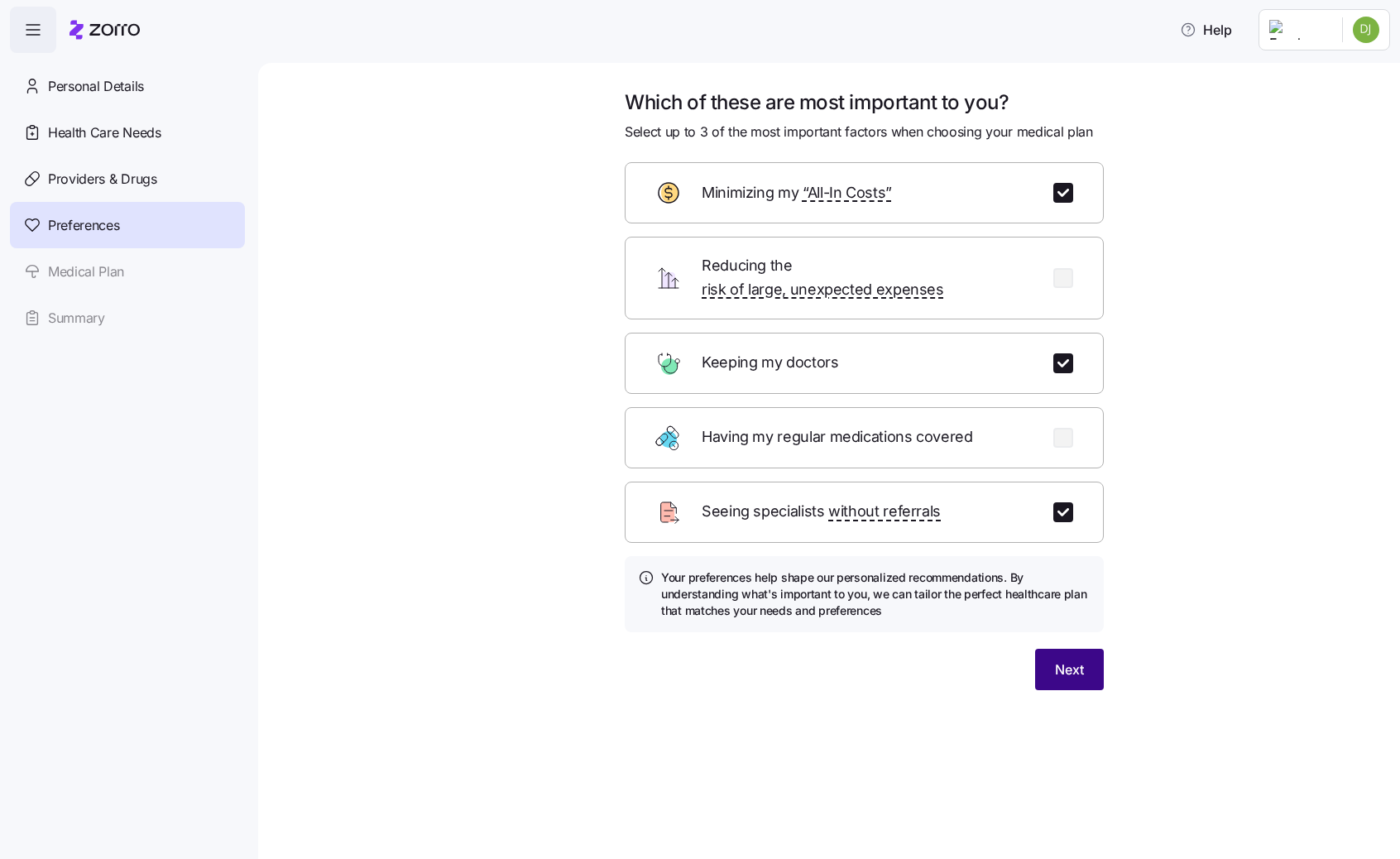
click at [1101, 649] on button "Next" at bounding box center [1069, 669] width 69 height 42
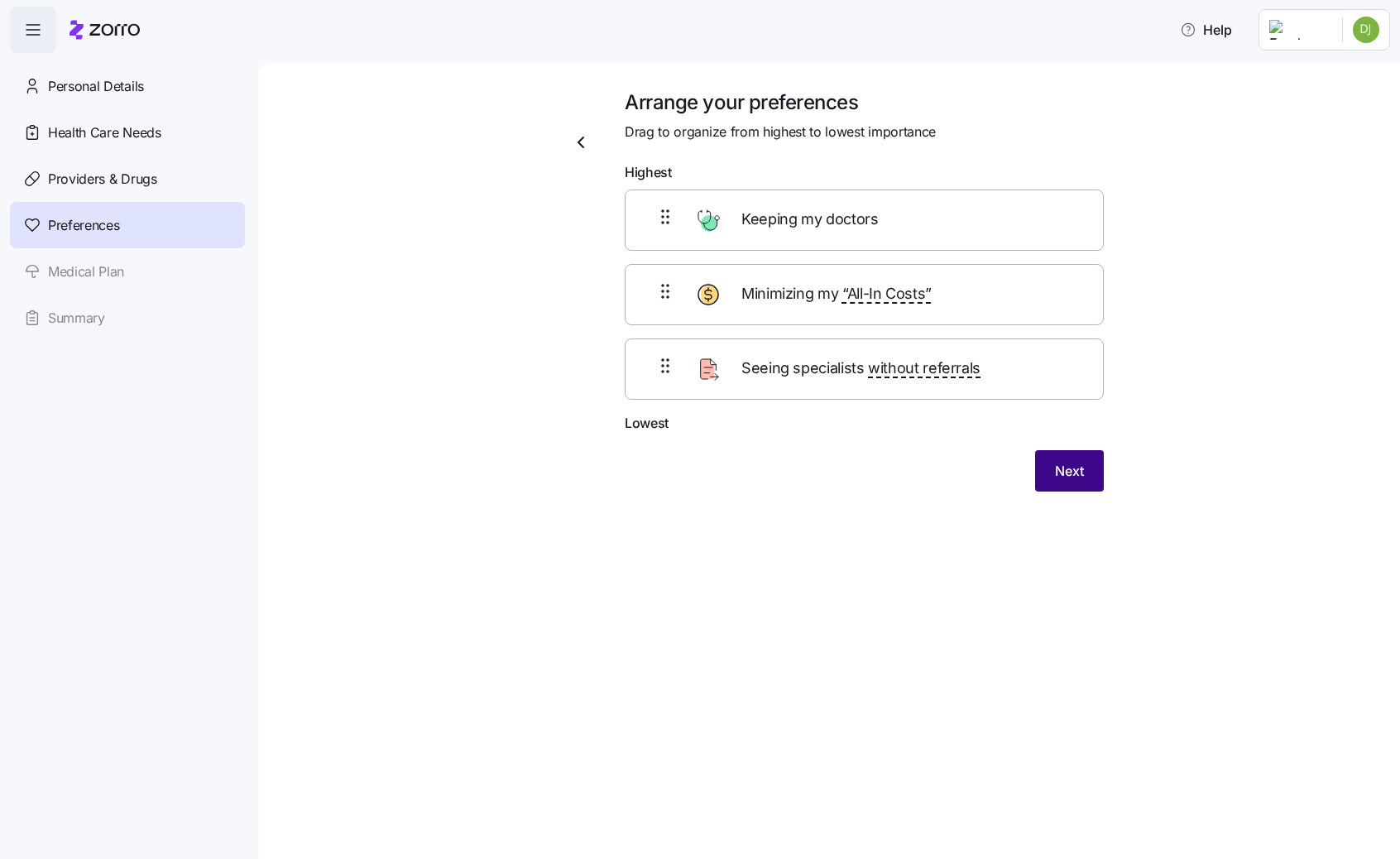
click at [1077, 469] on span "Next" at bounding box center [1070, 470] width 29 height 20
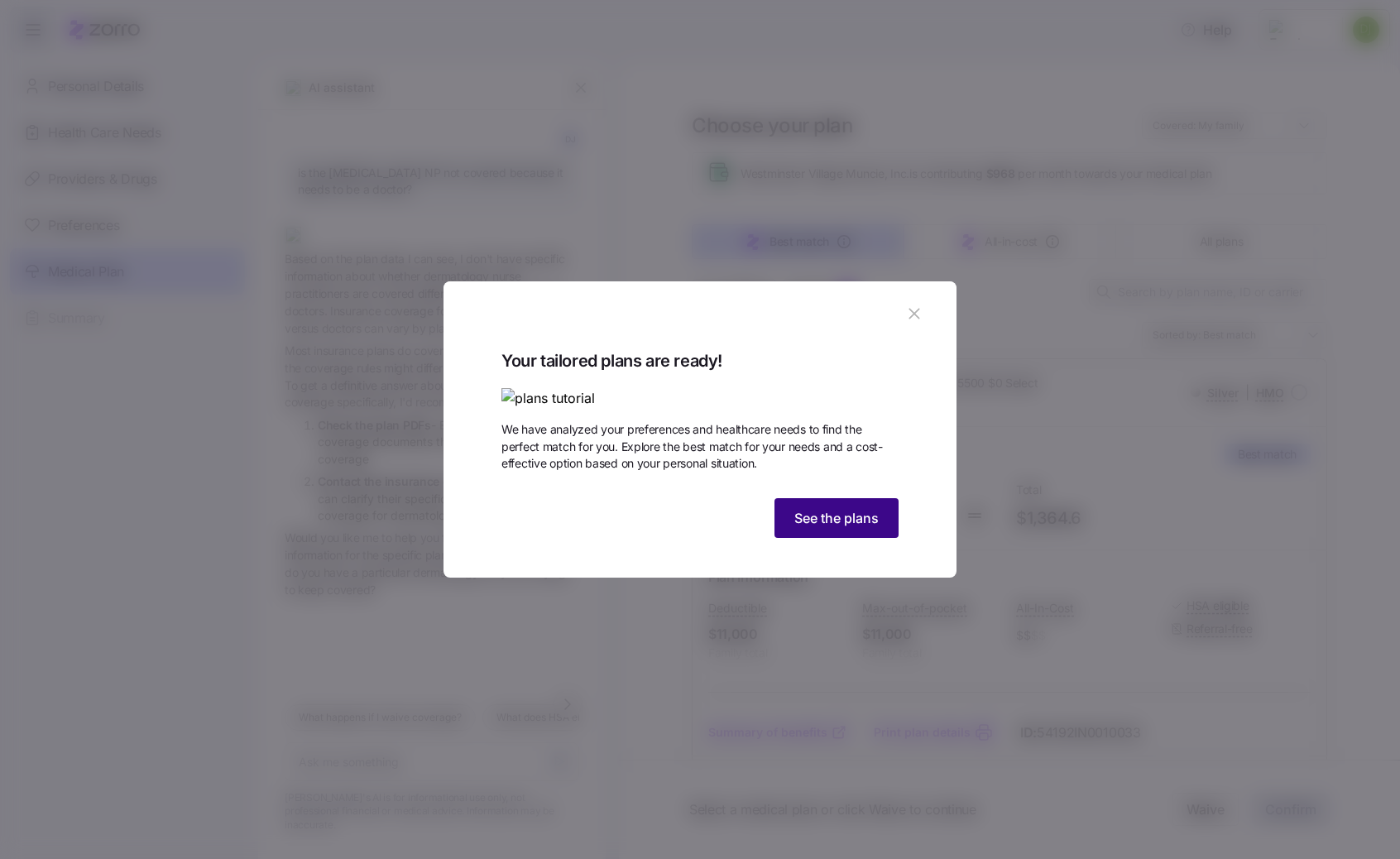
click at [844, 528] on span "See the plans" at bounding box center [836, 518] width 84 height 20
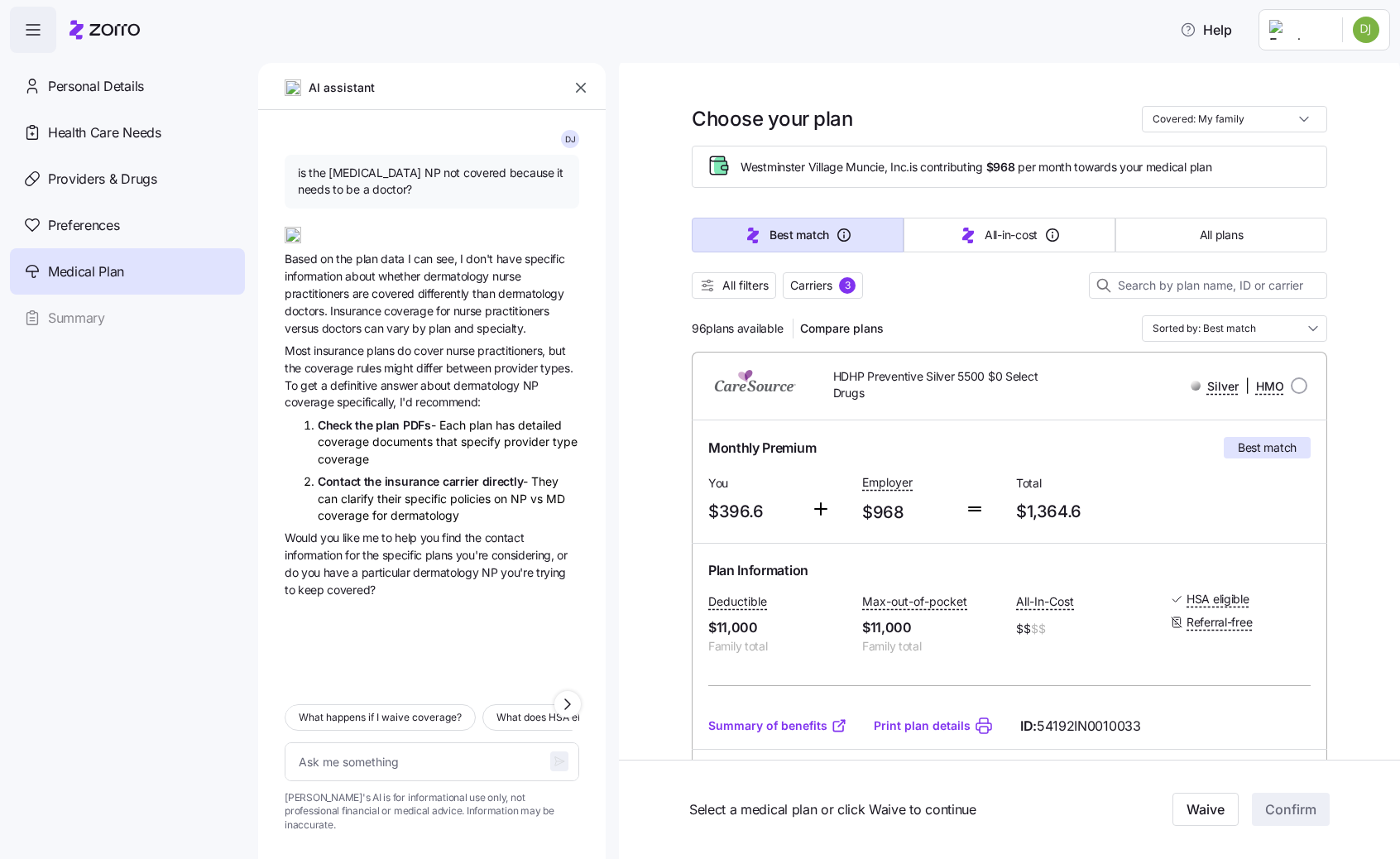
scroll to position [8, 0]
click at [712, 283] on icon "button" at bounding box center [707, 284] width 16 height 16
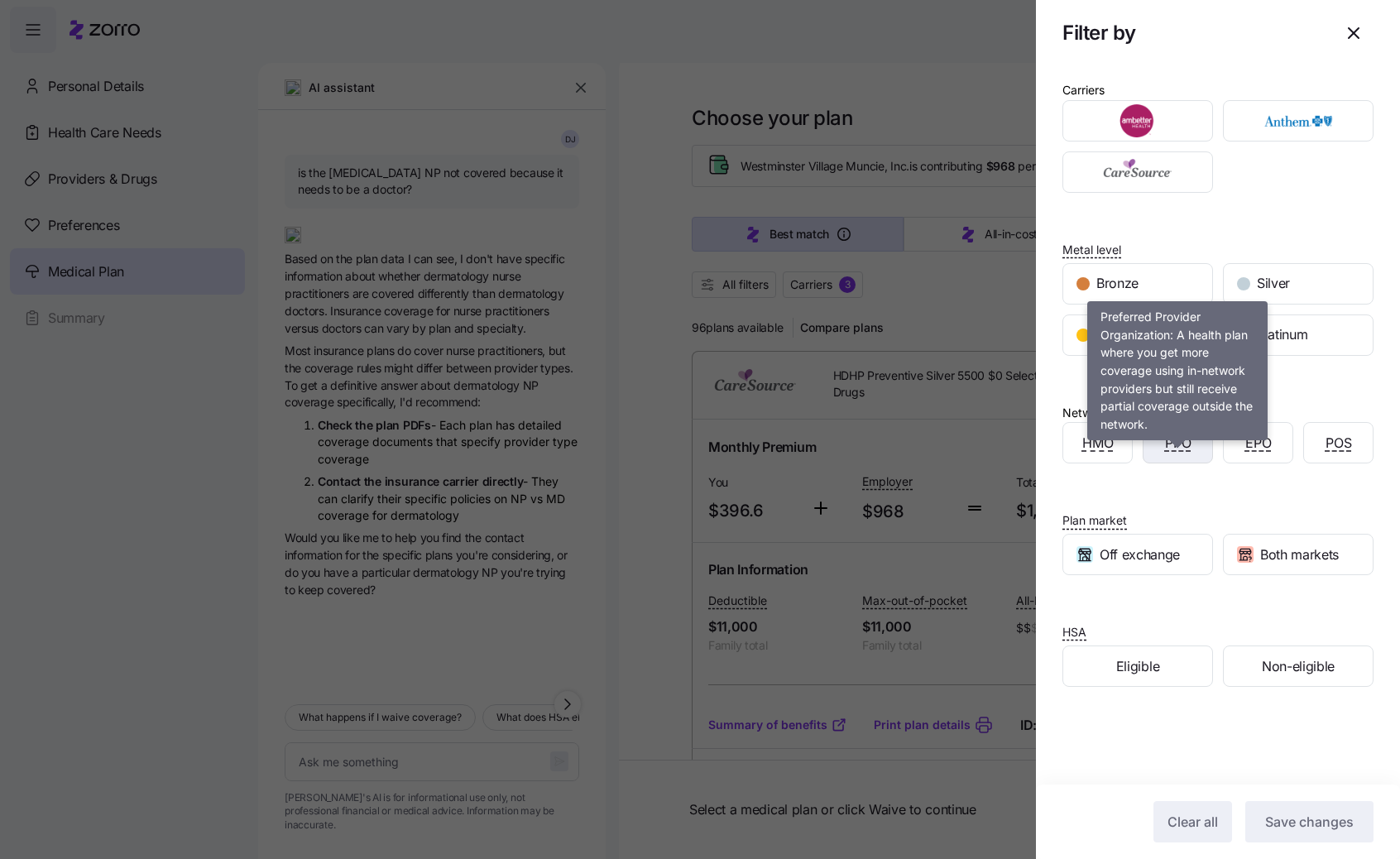
click at [1171, 454] on span "PPO" at bounding box center [1177, 442] width 26 height 20
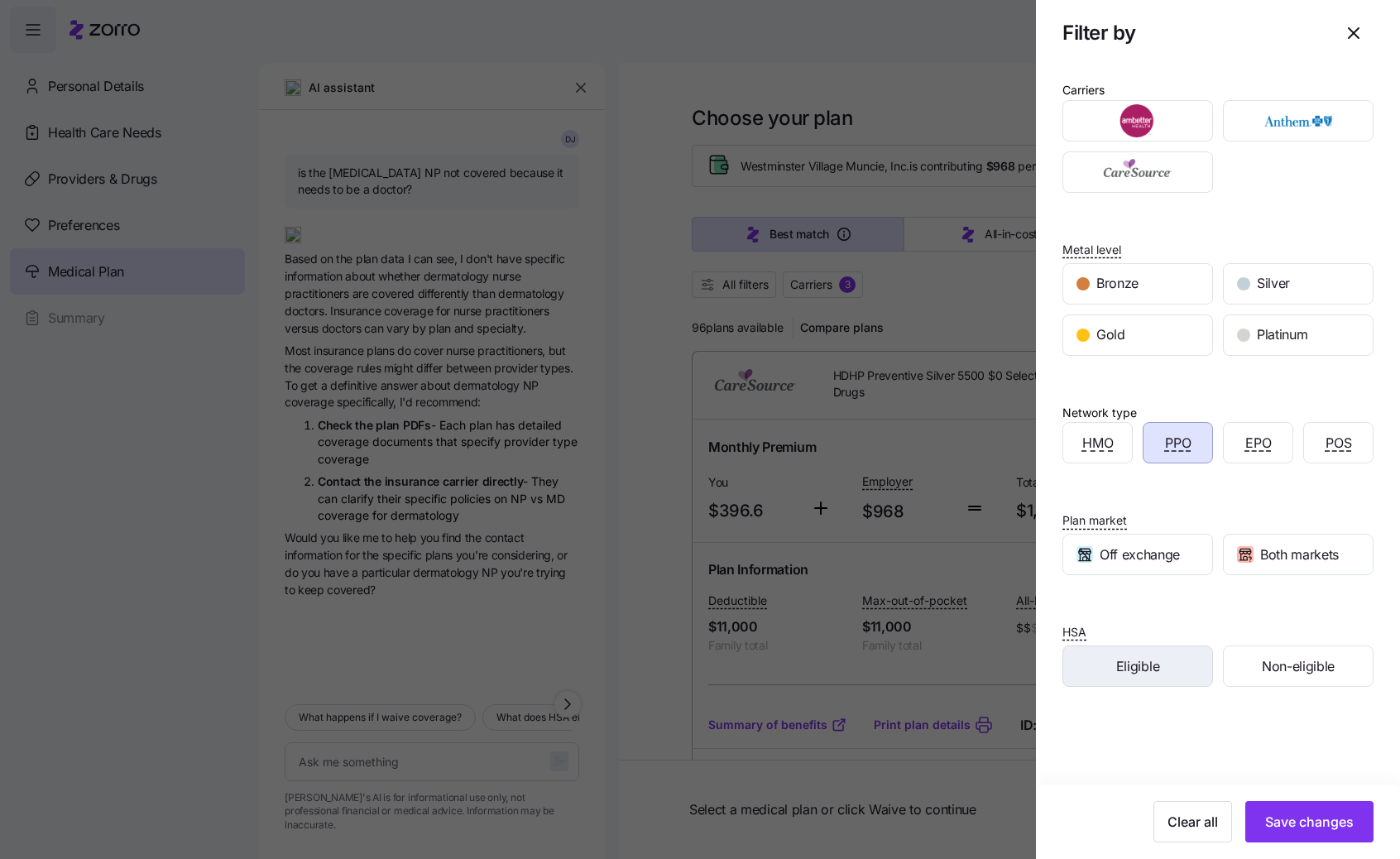
click at [1151, 677] on span "Eligible" at bounding box center [1138, 666] width 43 height 20
click at [1268, 817] on span "Save changes" at bounding box center [1310, 821] width 89 height 20
type textarea "x"
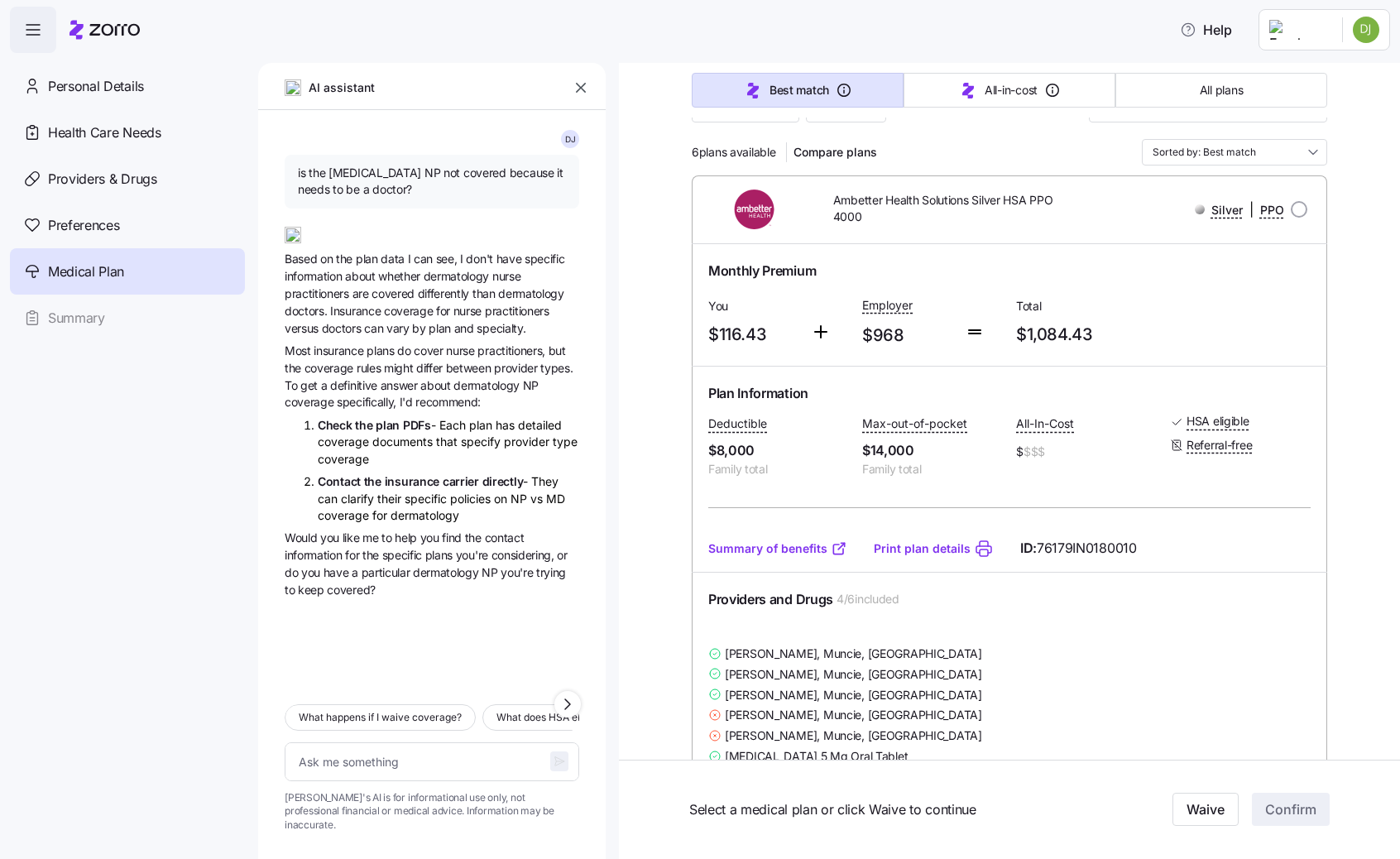
scroll to position [192, 0]
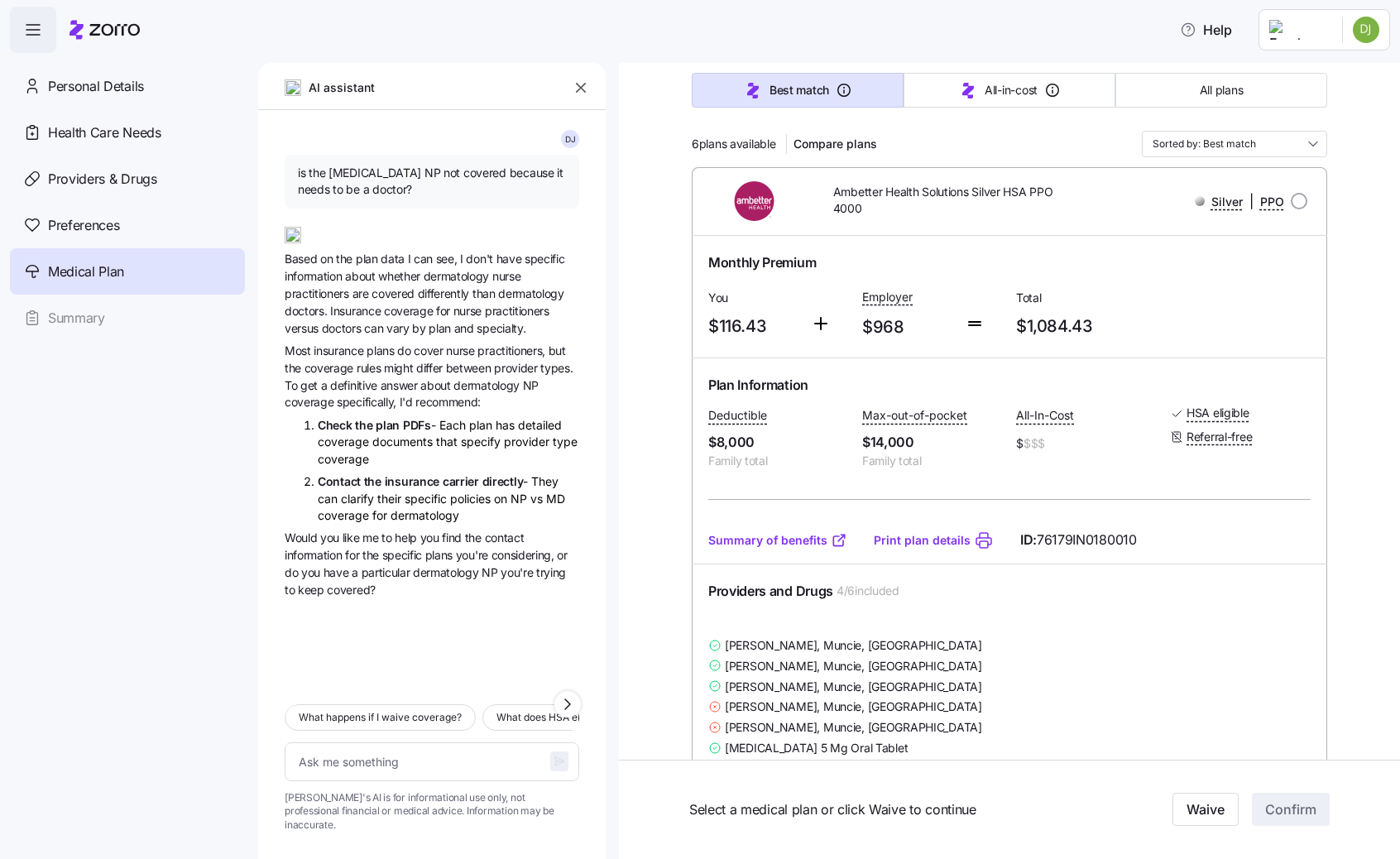
click at [573, 90] on icon "button" at bounding box center [581, 87] width 16 height 16
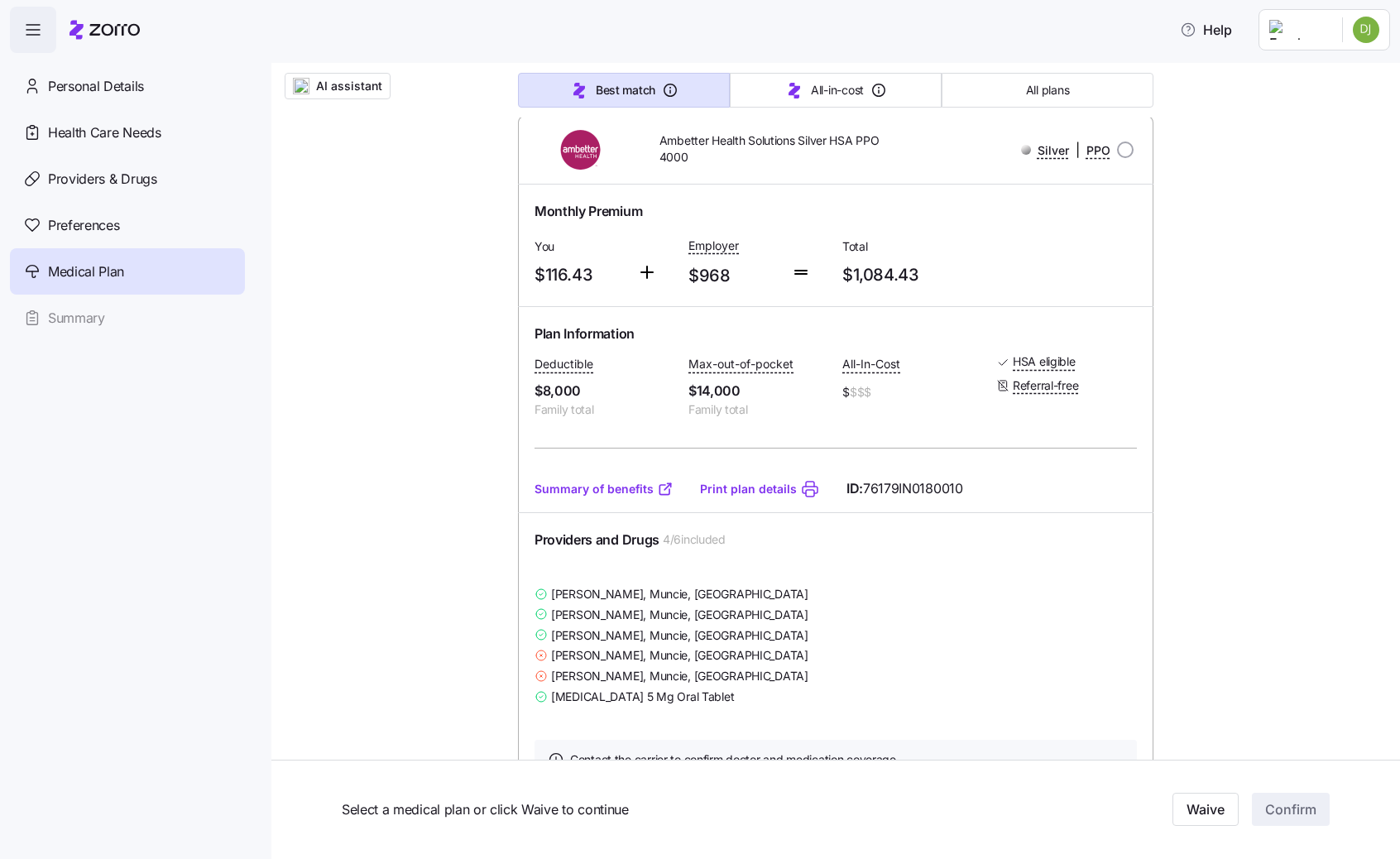
scroll to position [249, 0]
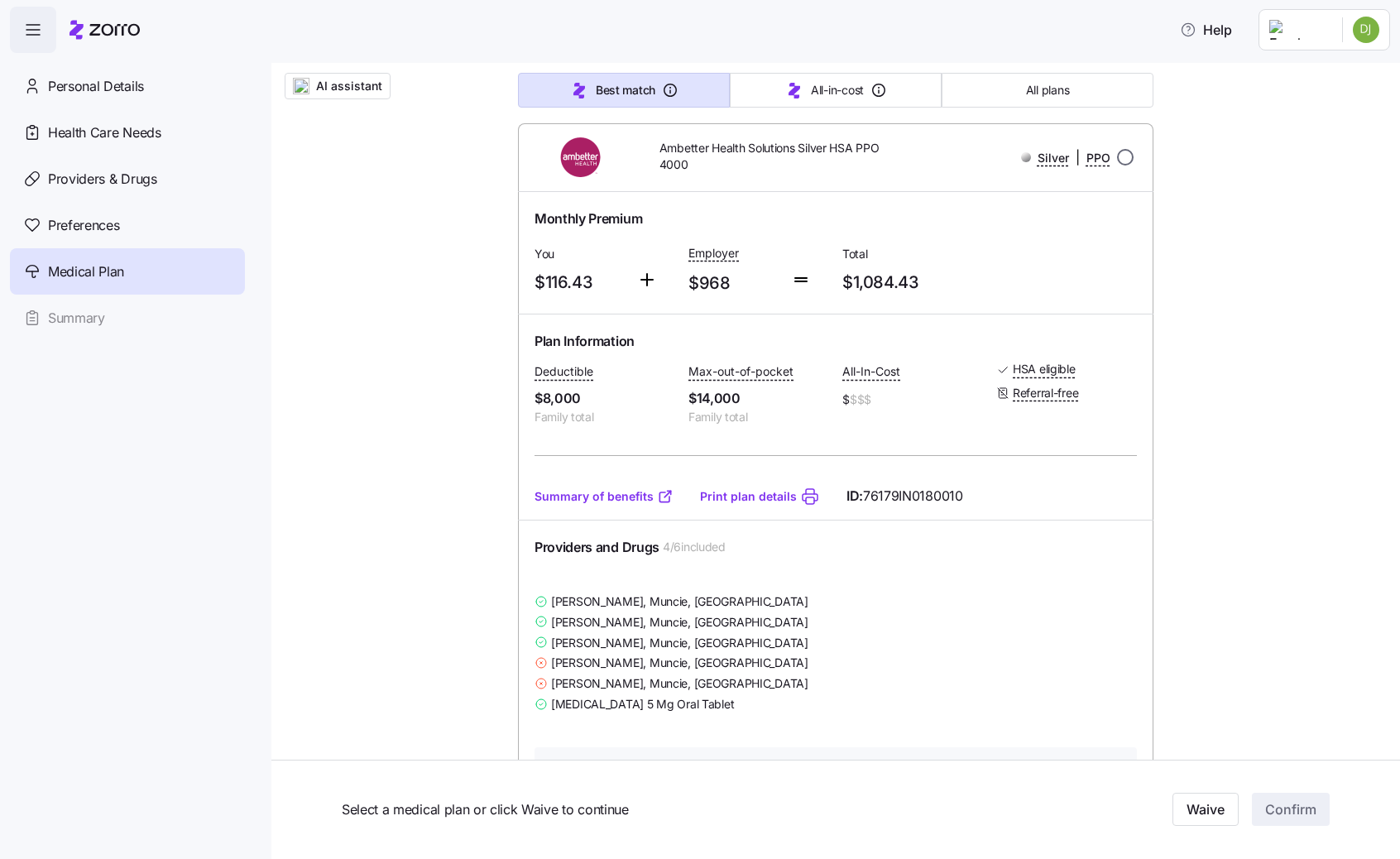
click at [1122, 160] on input "radio" at bounding box center [1125, 157] width 16 height 16
radio input "true"
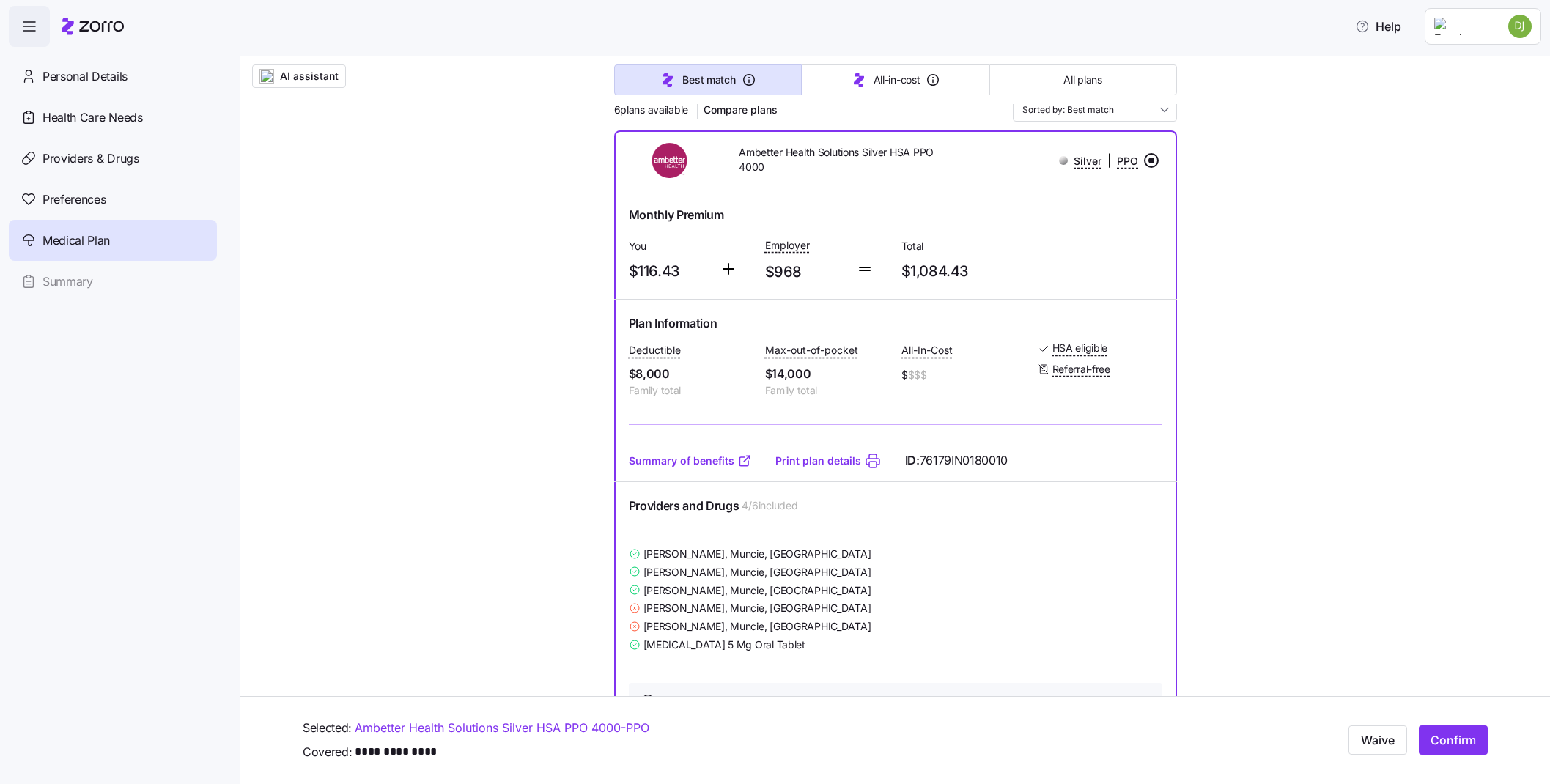
scroll to position [198, 0]
click at [833, 454] on link "Print plan details" at bounding box center [818, 461] width 86 height 15
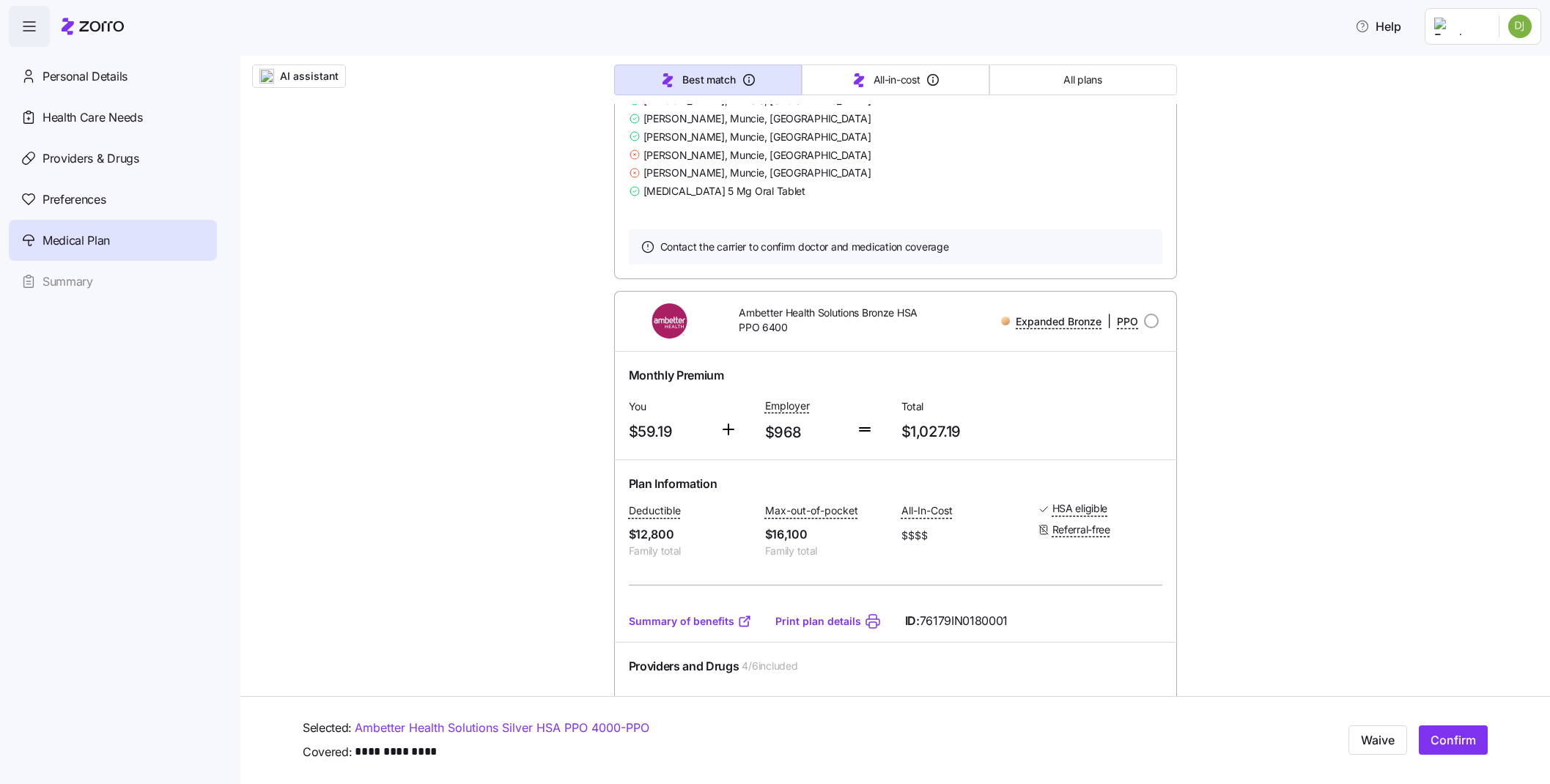
scroll to position [2494, 0]
click at [707, 613] on link "Summary of benefits" at bounding box center [691, 620] width 123 height 15
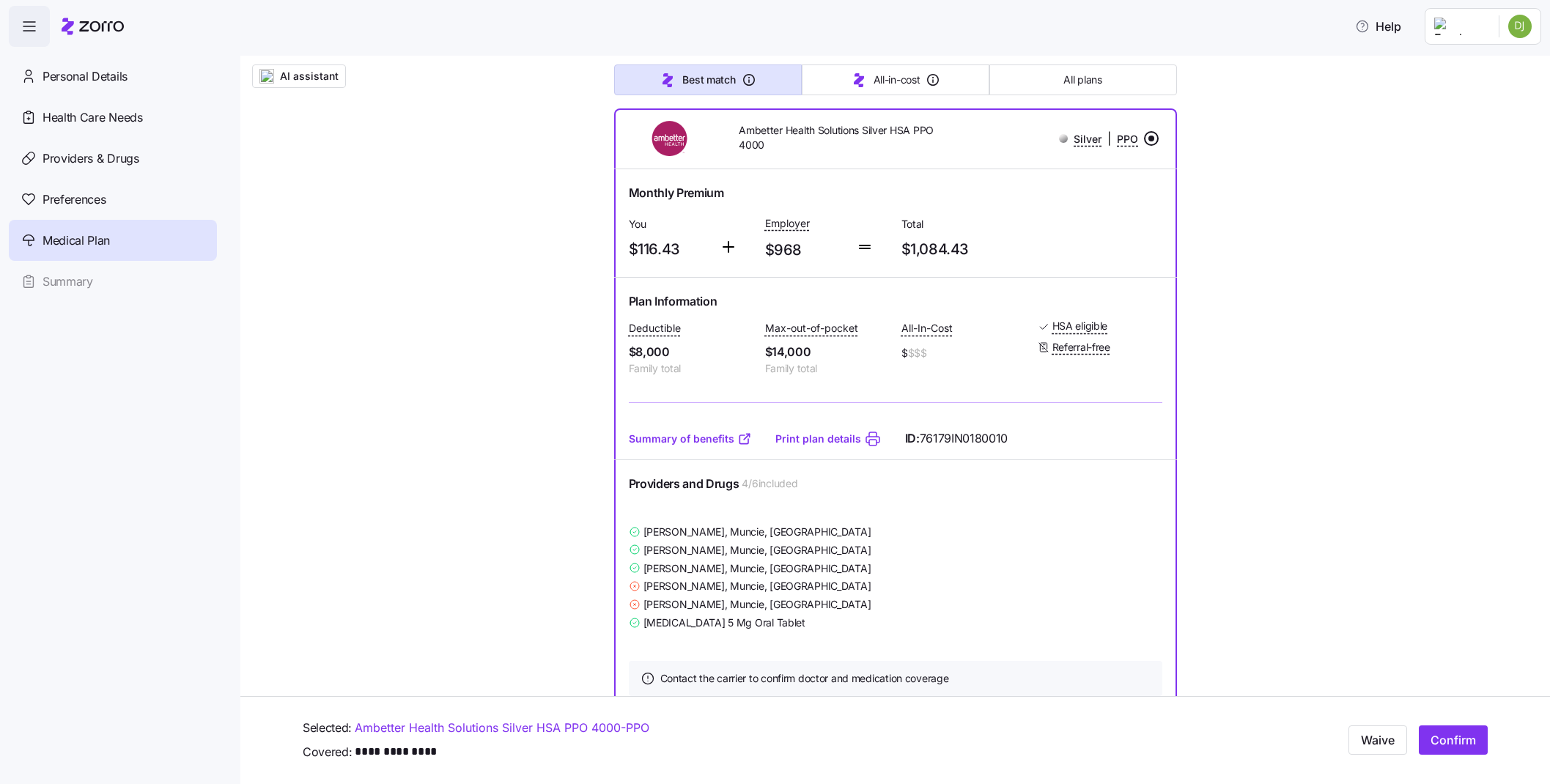
scroll to position [211, 0]
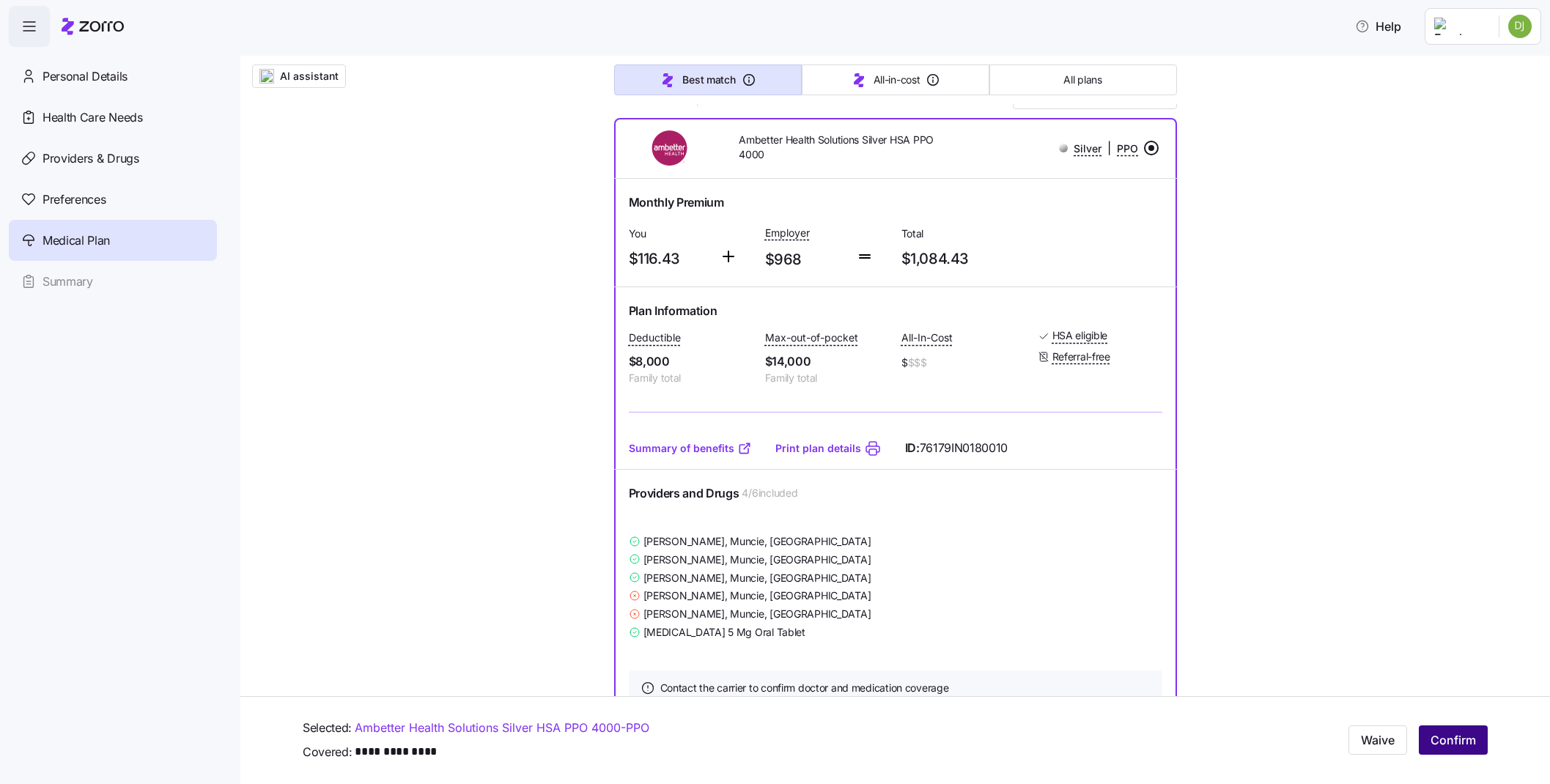
click at [1123, 748] on span "Confirm" at bounding box center [1453, 740] width 45 height 18
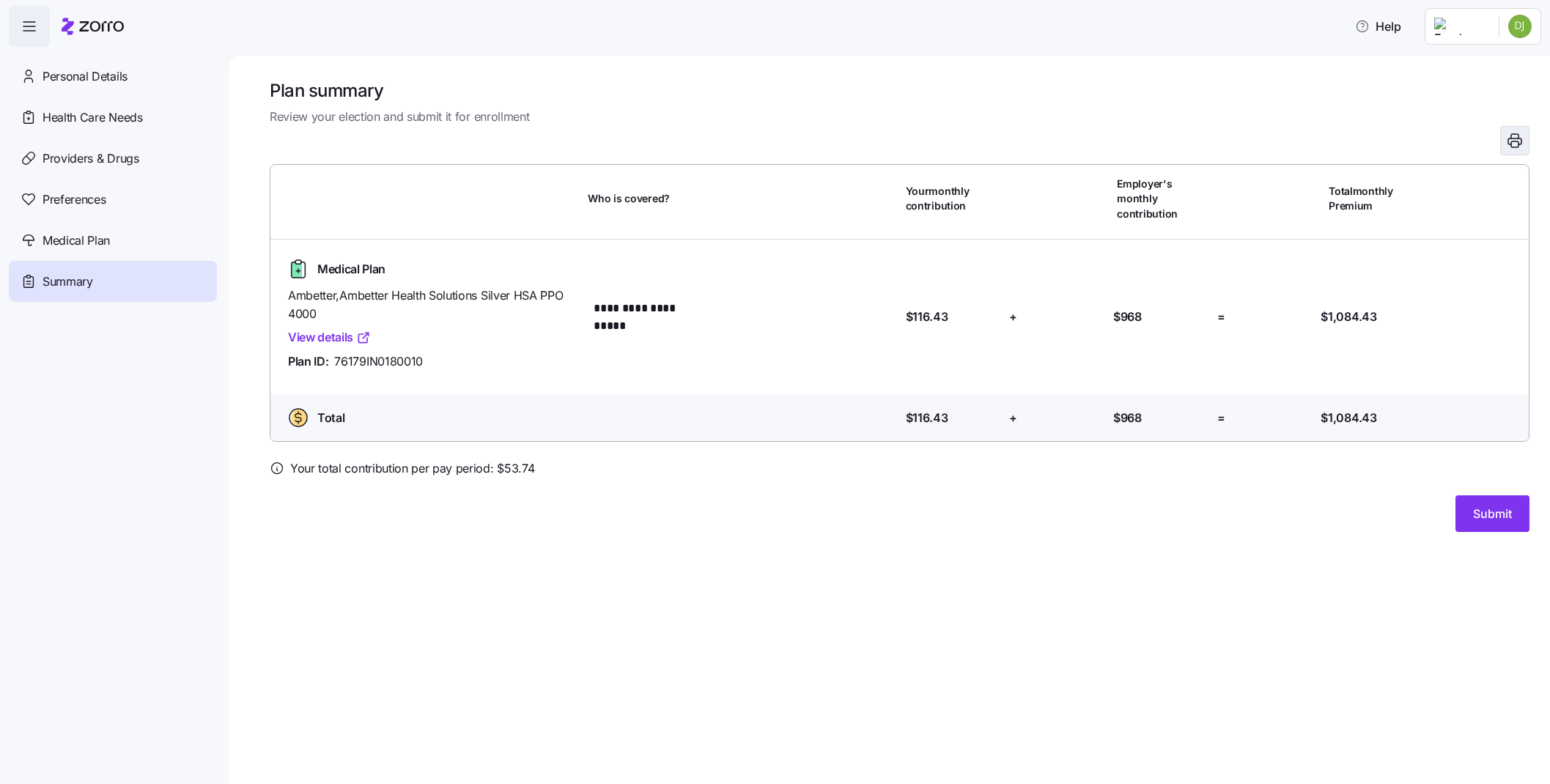
click at [1123, 135] on icon "button" at bounding box center [1515, 141] width 18 height 18
click at [339, 340] on link "View details" at bounding box center [329, 337] width 83 height 18
click at [1123, 506] on span "Submit" at bounding box center [1492, 513] width 39 height 18
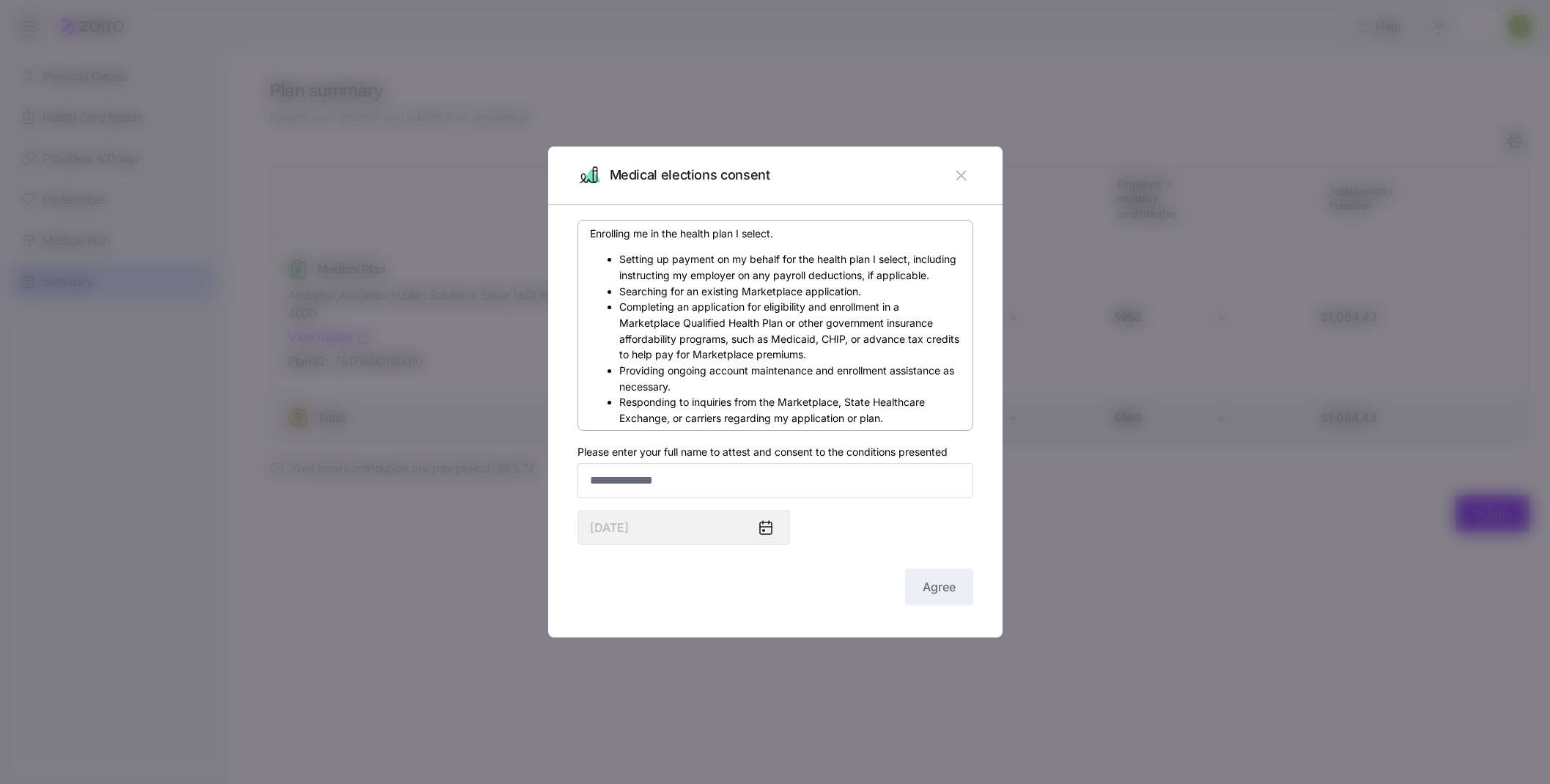
scroll to position [404, 0]
click at [637, 477] on input "Please enter your full name to attest and consent to the conditions presented" at bounding box center [775, 481] width 396 height 35
type input "**********"
click at [945, 593] on span "Agree" at bounding box center [939, 587] width 33 height 18
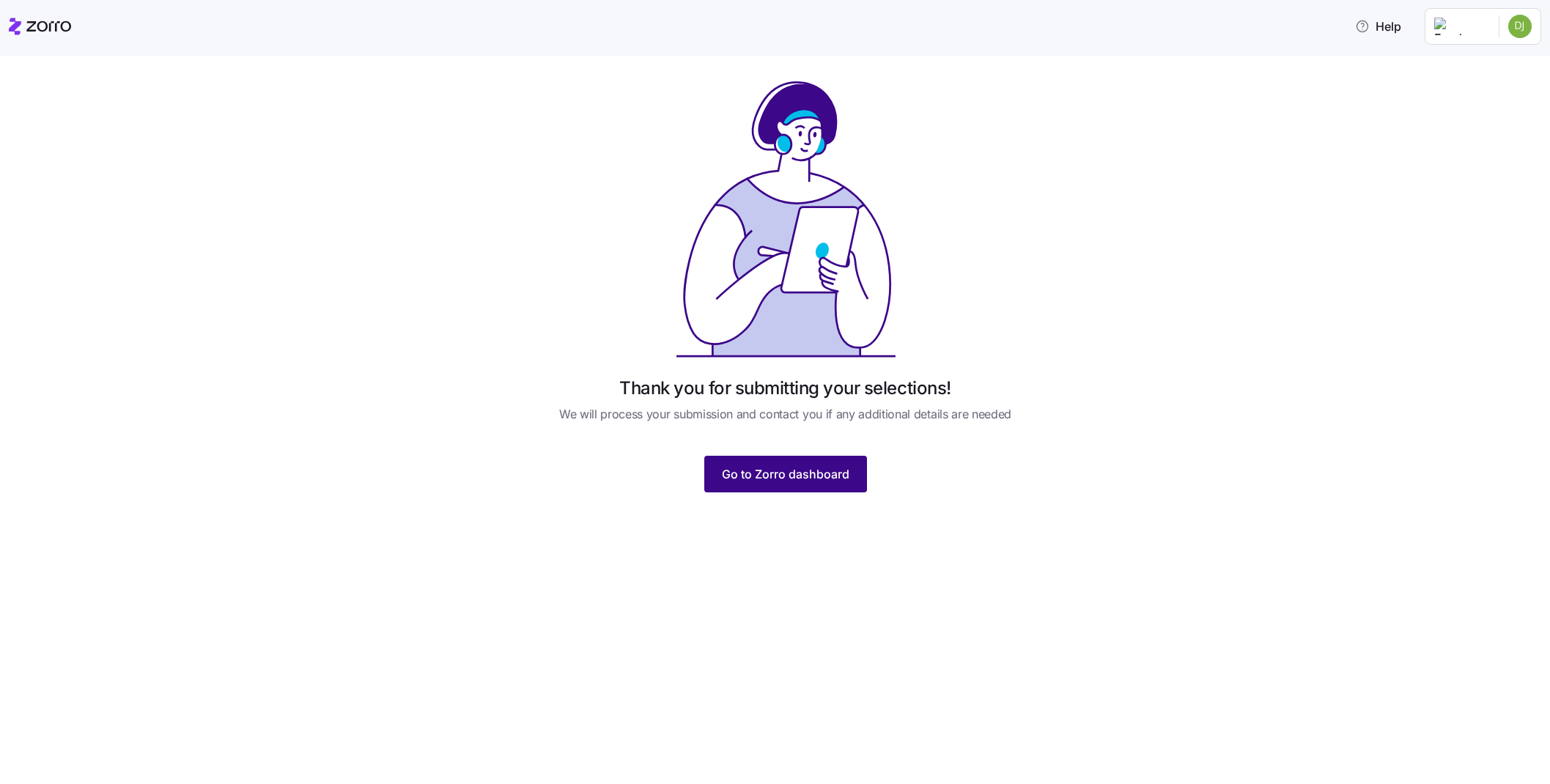
click at [822, 486] on button "Go to Zorro dashboard" at bounding box center [786, 474] width 163 height 37
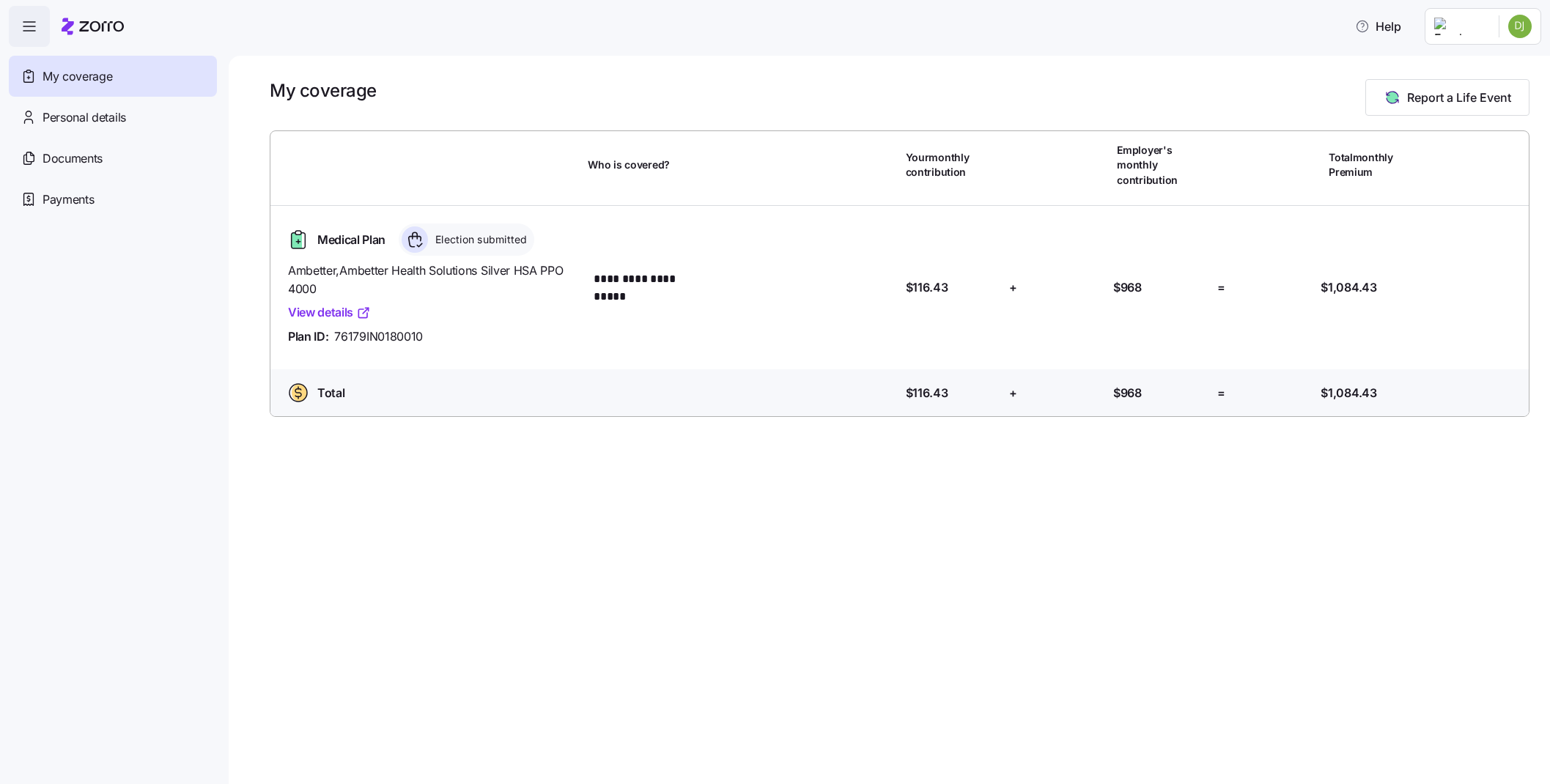
click at [1123, 33] on html "**********" at bounding box center [775, 387] width 1550 height 775
click at [1123, 66] on div "Admin view" at bounding box center [1470, 66] width 76 height 16
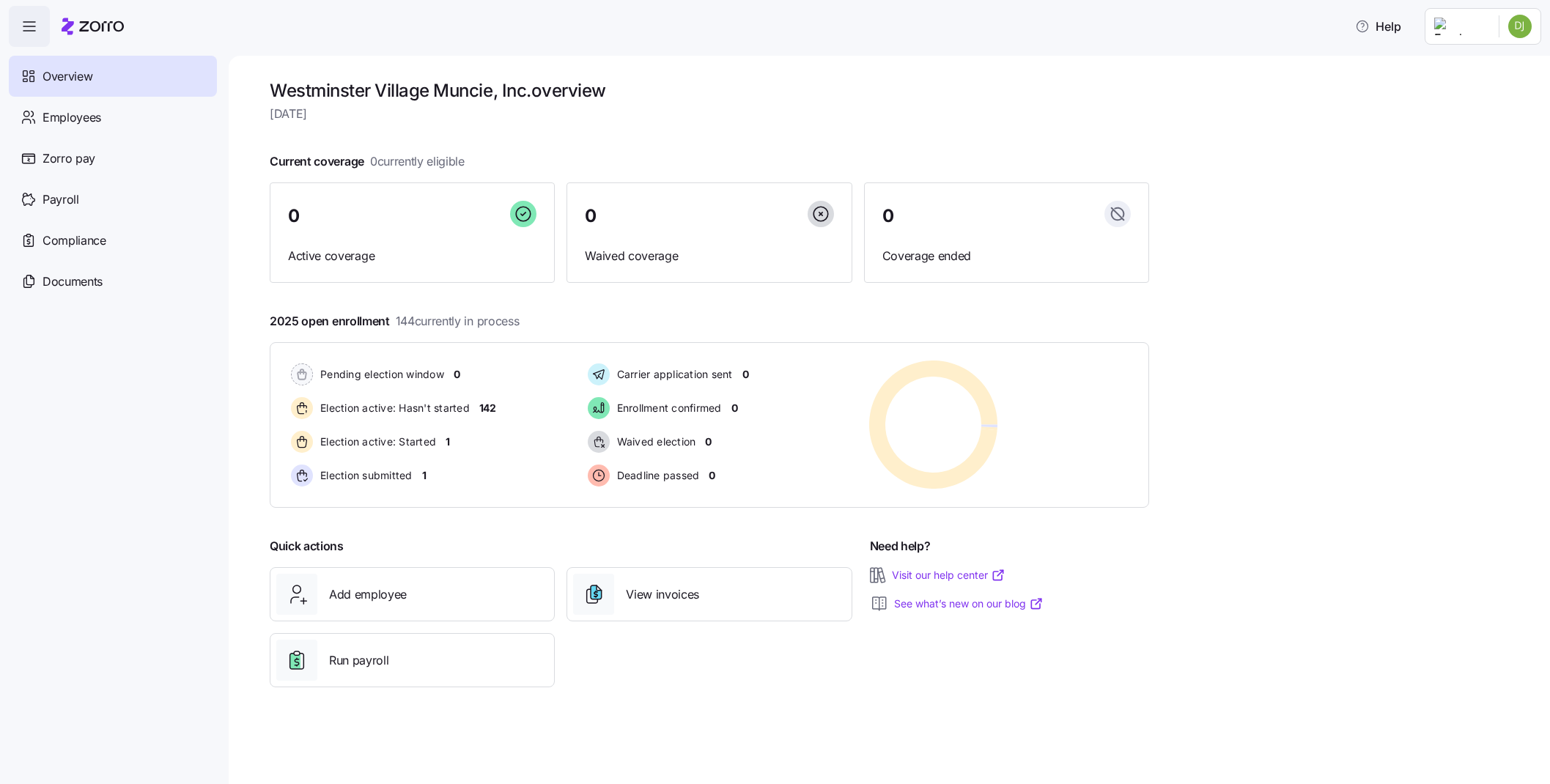
click at [1123, 24] on html "Help Overview Employees Zorro pay Payroll Compliance Documents [GEOGRAPHIC_DATA…" at bounding box center [775, 387] width 1550 height 775
click at [1123, 153] on div "Log out" at bounding box center [1461, 148] width 57 height 16
